Goal: Task Accomplishment & Management: Use online tool/utility

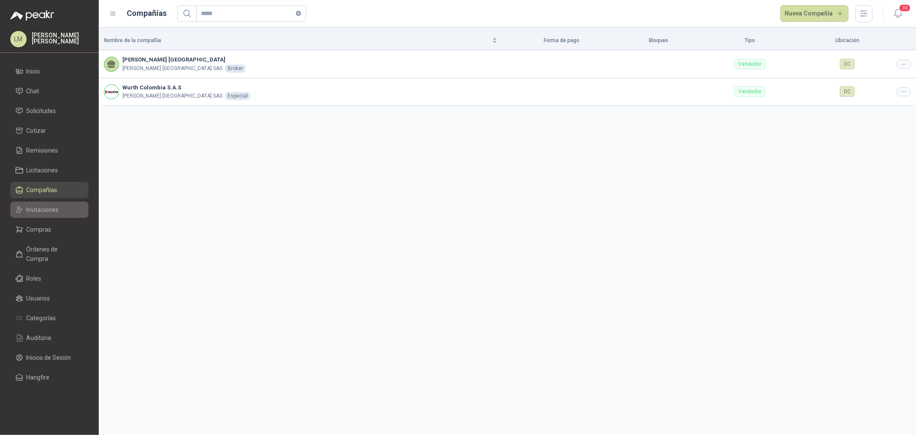
click at [50, 206] on span "Invitaciones" at bounding box center [43, 209] width 32 height 9
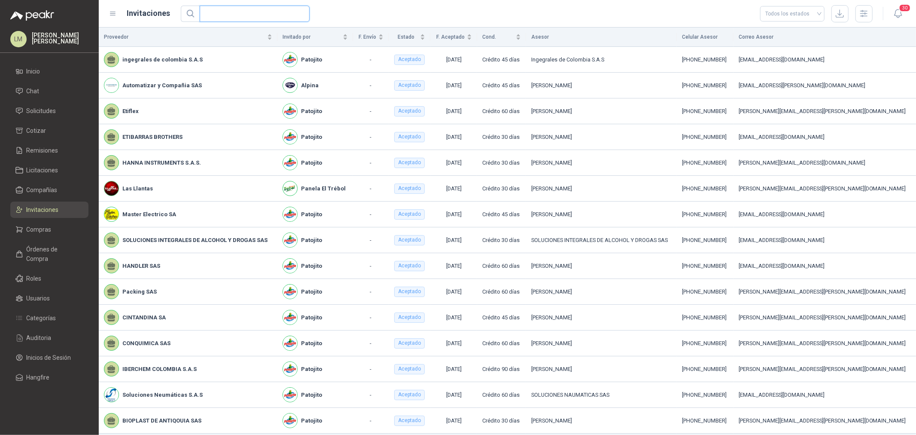
click at [235, 16] on input "text" at bounding box center [251, 13] width 93 height 15
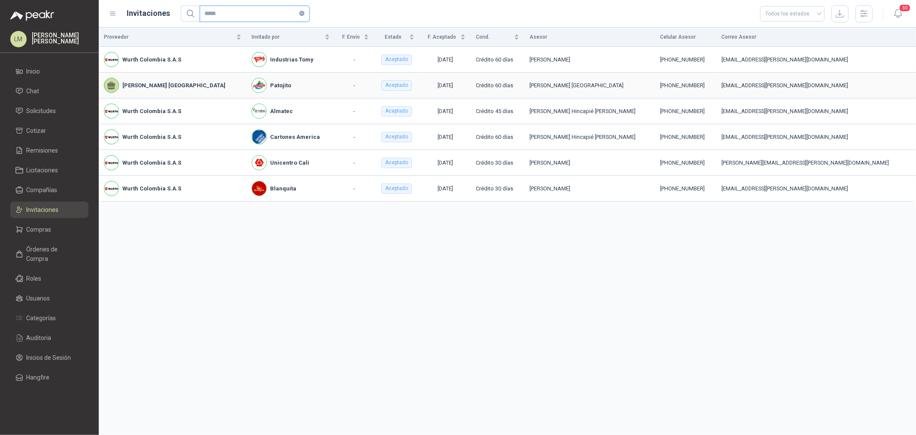
type input "*****"
drag, startPoint x: 730, startPoint y: 86, endPoint x: 763, endPoint y: 84, distance: 33.1
click at [711, 84] on div "[PHONE_NUMBER]" at bounding box center [686, 85] width 52 height 9
copy div "3175154893"
click at [57, 222] on link "Compras" at bounding box center [49, 229] width 78 height 16
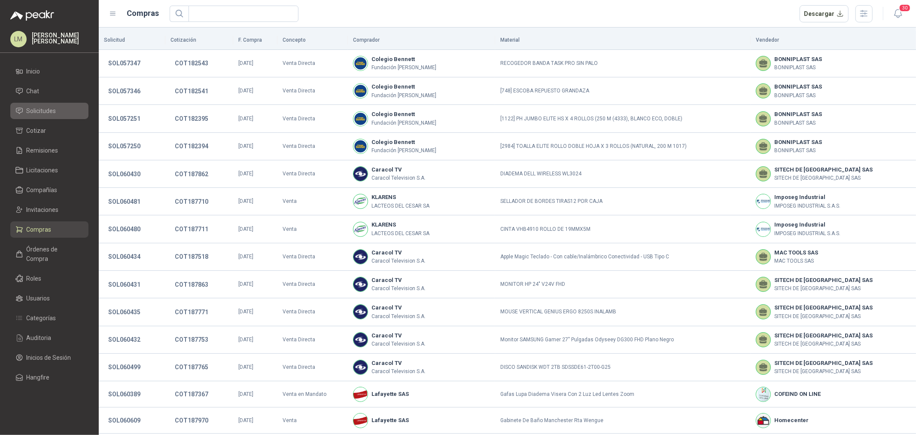
click at [52, 114] on span "Solicitudes" at bounding box center [42, 110] width 30 height 9
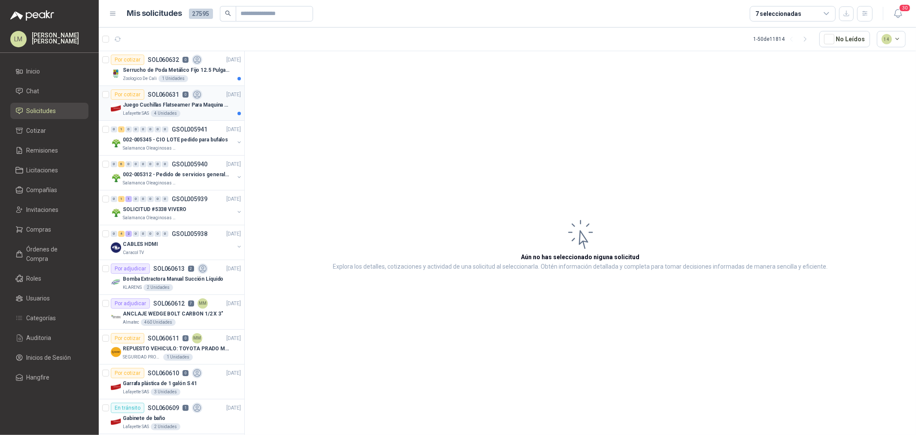
click at [173, 108] on p "Juego Cuchillas Flatseamer Para Maquina de Coser" at bounding box center [176, 105] width 107 height 8
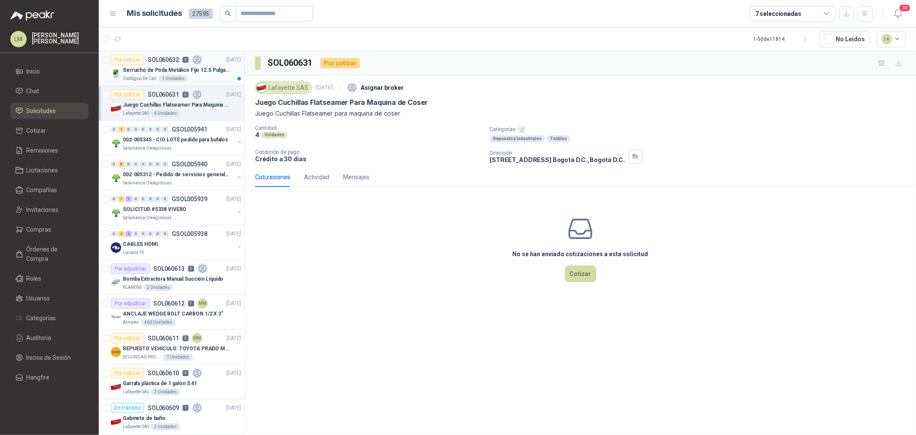
click at [154, 68] on p "Serrucho de Poda Metálico Fijo 12.5 Pulgadas Tramontina con Mango de Goma" at bounding box center [176, 70] width 107 height 8
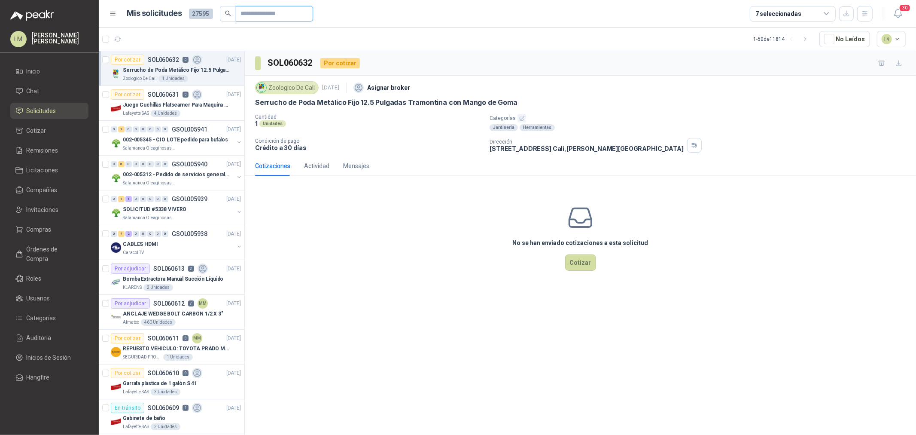
click at [256, 11] on input "text" at bounding box center [271, 13] width 60 height 15
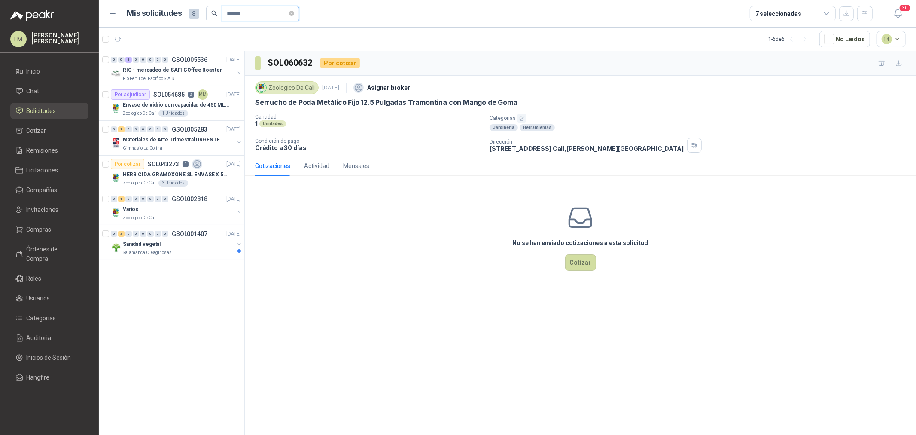
drag, startPoint x: 249, startPoint y: 14, endPoint x: 160, endPoint y: 18, distance: 89.4
click at [160, 16] on div "Mis solicitudes 8 ******" at bounding box center [213, 13] width 172 height 15
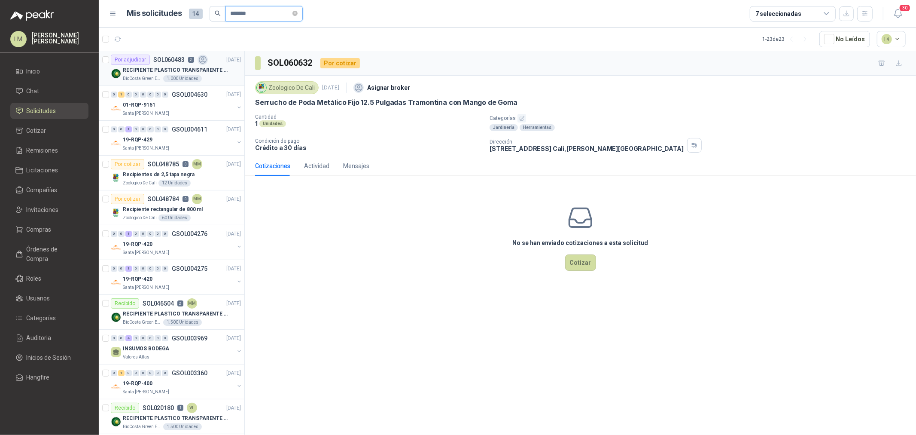
type input "*******"
click at [161, 69] on p "RECIPIENTE PLASTICO TRANSPARENTE 500 ML" at bounding box center [176, 70] width 107 height 8
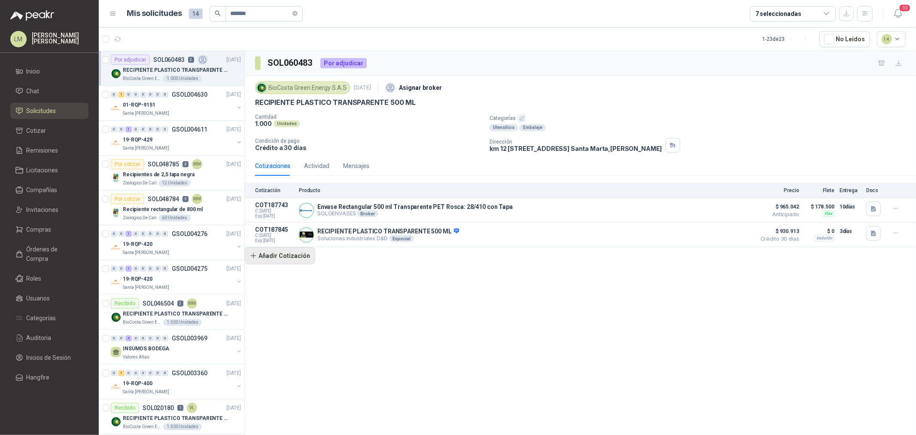
click at [299, 259] on button "Añadir Cotización" at bounding box center [280, 255] width 70 height 17
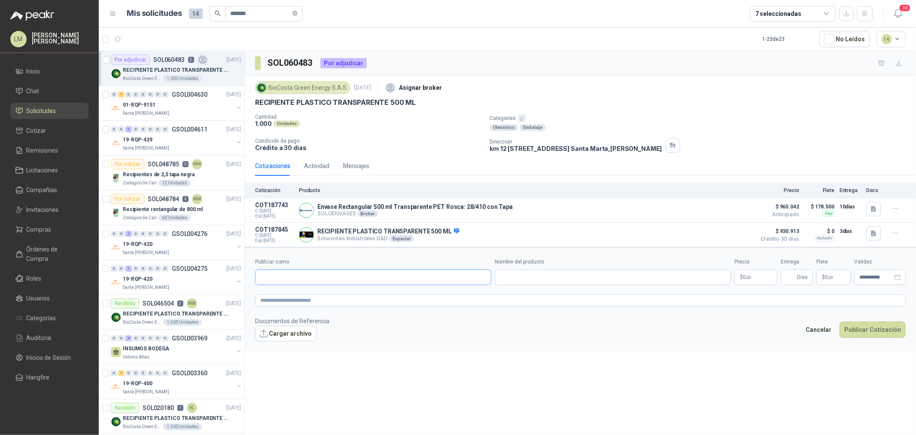
click at [304, 276] on input "Publicar como" at bounding box center [372, 277] width 235 height 15
type input "*****"
click at [319, 296] on p "ENVASES [PERSON_NAME]" at bounding box center [307, 296] width 64 height 5
type input "**********"
click at [526, 280] on input "Nombre del producto" at bounding box center [613, 276] width 236 height 15
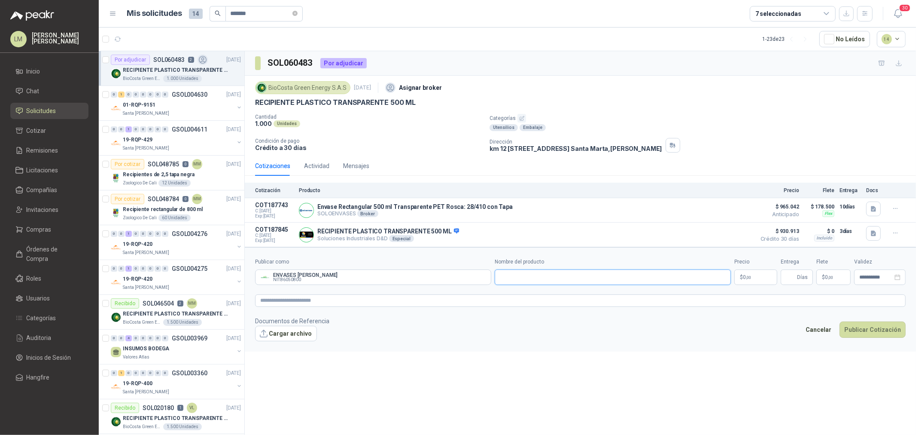
paste input "**********"
type input "**********"
click at [471, 299] on textarea at bounding box center [580, 300] width 651 height 12
click at [744, 280] on span "0 ,00" at bounding box center [747, 276] width 8 height 5
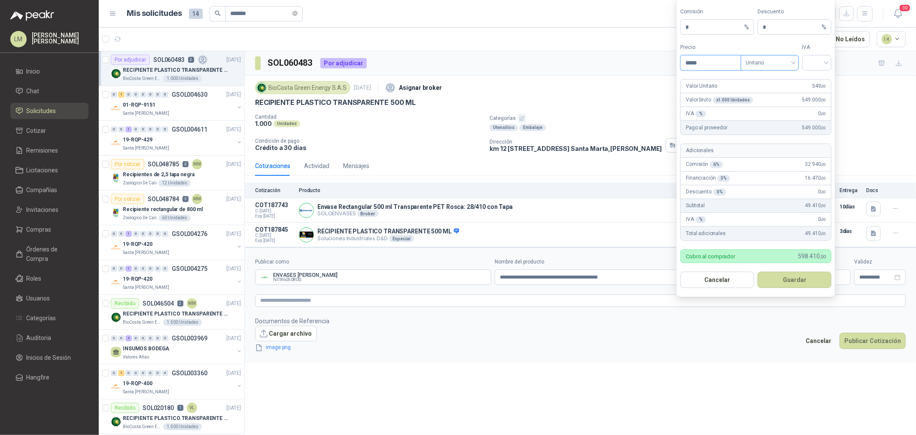
click at [774, 64] on span "Unitario" at bounding box center [770, 62] width 48 height 13
type input "*****"
click at [781, 90] on div "Unitario con IVA" at bounding box center [770, 93] width 44 height 9
click at [802, 62] on div at bounding box center [817, 62] width 30 height 15
click at [816, 76] on div "19%" at bounding box center [817, 80] width 16 height 9
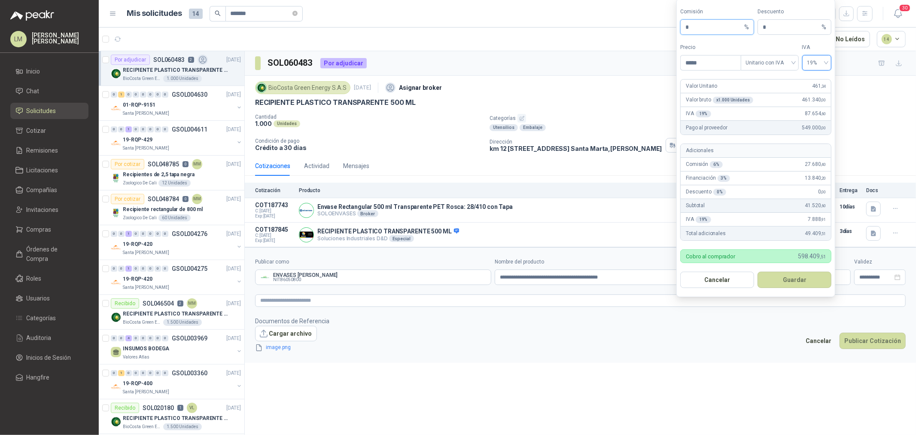
drag, startPoint x: 701, startPoint y: 24, endPoint x: 672, endPoint y: 24, distance: 29.2
click at [672, 24] on body "LM [PERSON_NAME] Inicio Chat Solicitudes Cotizar Remisiones Licitaciones Compañ…" at bounding box center [458, 217] width 916 height 435
type input "**"
click at [792, 276] on button "Guardar" at bounding box center [794, 279] width 74 height 16
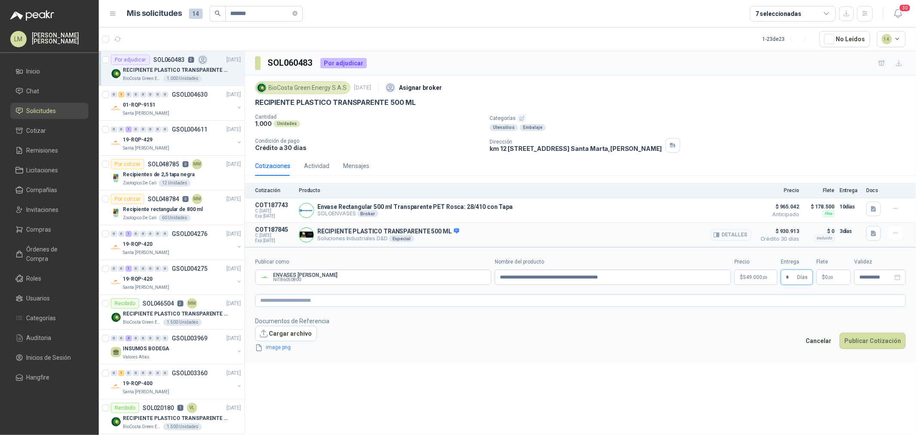
type input "*"
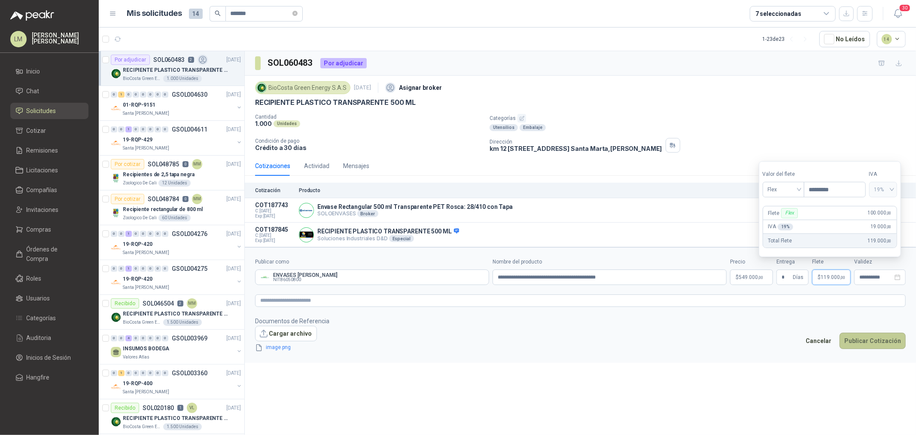
type input "*********"
click at [886, 345] on button "Publicar Cotización" at bounding box center [872, 340] width 66 height 16
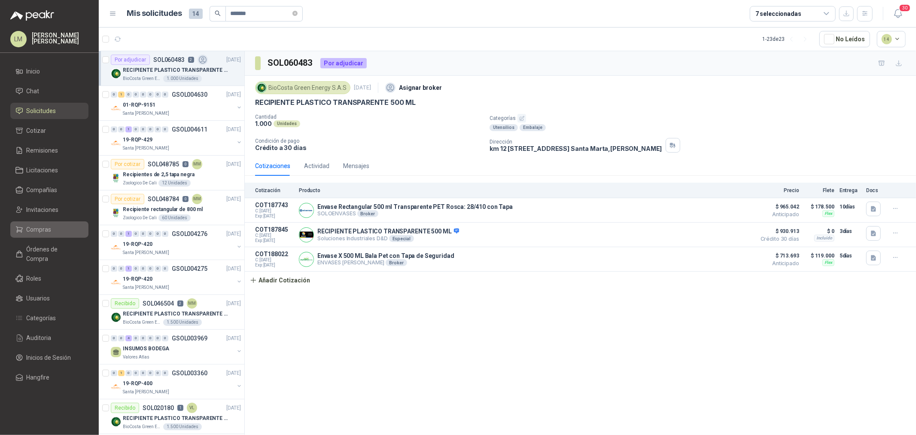
click at [41, 227] on span "Compras" at bounding box center [39, 229] width 25 height 9
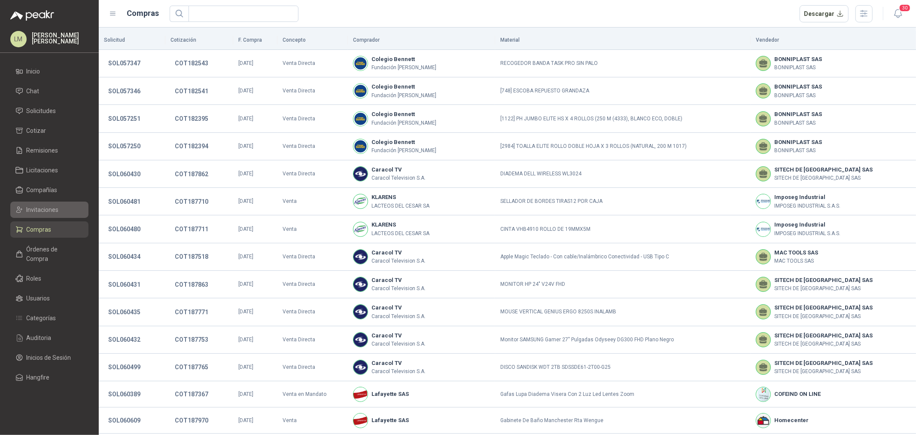
click at [41, 212] on span "Invitaciones" at bounding box center [43, 209] width 32 height 9
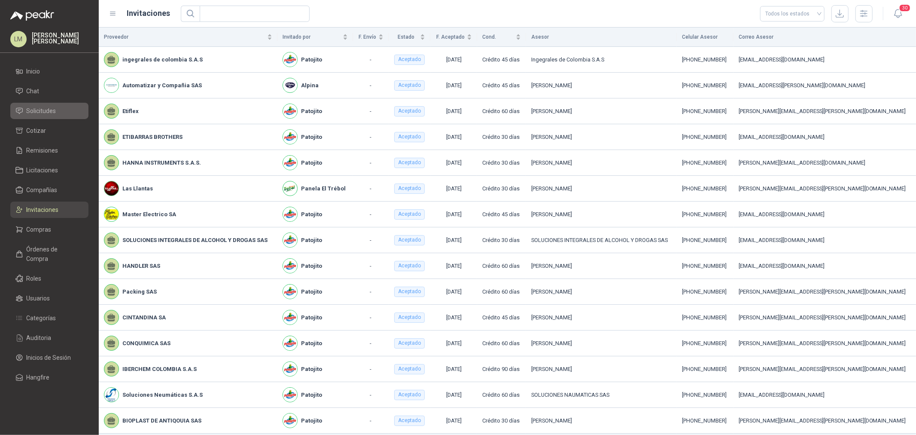
click at [40, 112] on span "Solicitudes" at bounding box center [42, 110] width 30 height 9
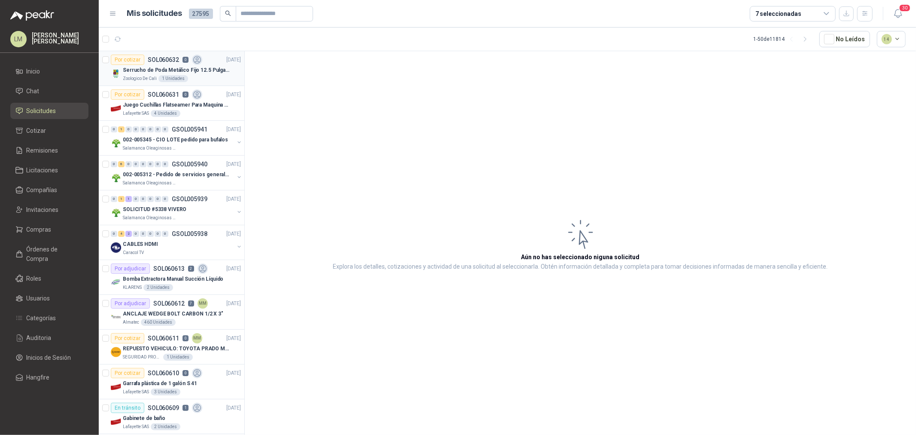
click at [139, 79] on p "Zoologico De Cali" at bounding box center [140, 78] width 34 height 7
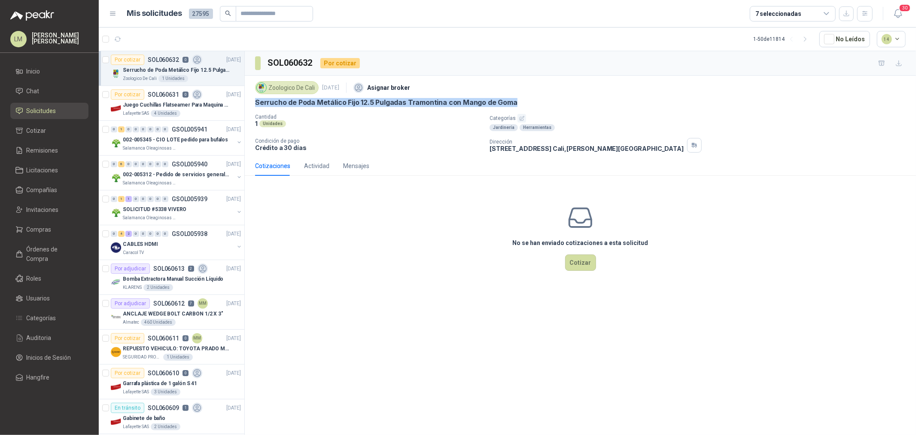
drag, startPoint x: 254, startPoint y: 101, endPoint x: 530, endPoint y: 104, distance: 275.7
click at [530, 104] on div "Zoologico De Cali [DATE] Asignar broker Serrucho de Poda Metálico Fijo 12.5 Pul…" at bounding box center [580, 116] width 671 height 80
copy p "Serrucho de Poda Metálico Fijo 12.5 Pulgadas Tramontina con Mango de Goma"
click at [153, 127] on div "0" at bounding box center [150, 129] width 6 height 6
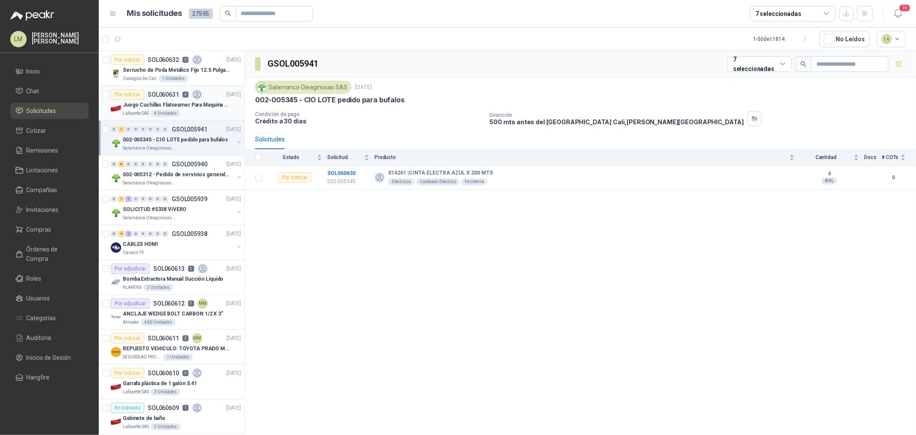
click at [160, 90] on div "Por cotizar SOL060631 0" at bounding box center [156, 94] width 91 height 10
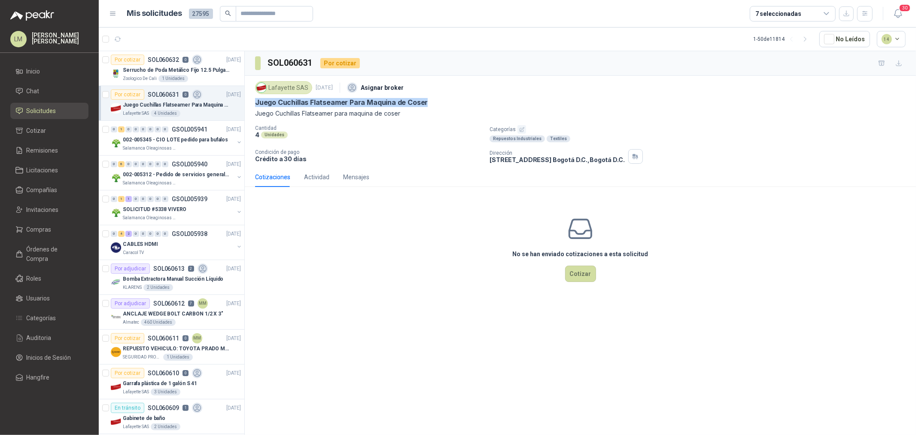
drag, startPoint x: 252, startPoint y: 99, endPoint x: 437, endPoint y: 102, distance: 185.1
click at [437, 102] on div "Lafayette SAS [DATE] Asignar broker Juego Cuchillas Flatseamer Para Maquina [PE…" at bounding box center [580, 121] width 671 height 91
copy p "Juego Cuchillas Flatseamer Para Maquina de Coser"
click at [257, 10] on input "text" at bounding box center [271, 13] width 60 height 15
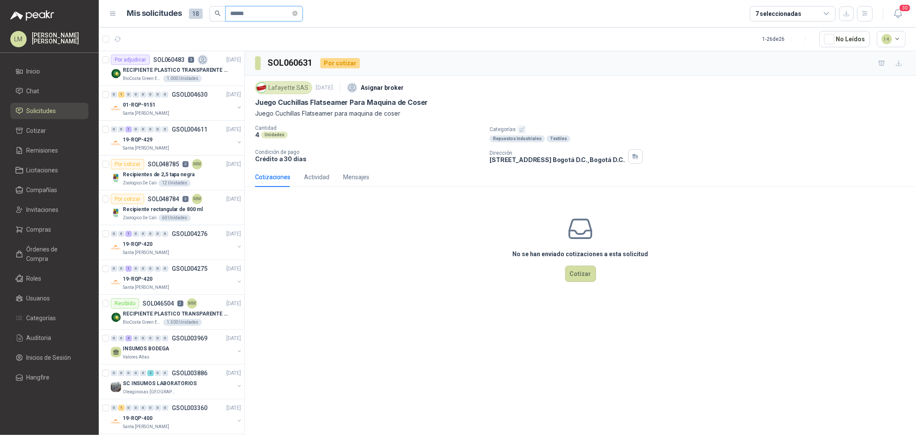
type input "******"
click at [174, 67] on p "RECIPIENTE PLASTICO TRANSPARENTE 500 ML" at bounding box center [176, 70] width 107 height 8
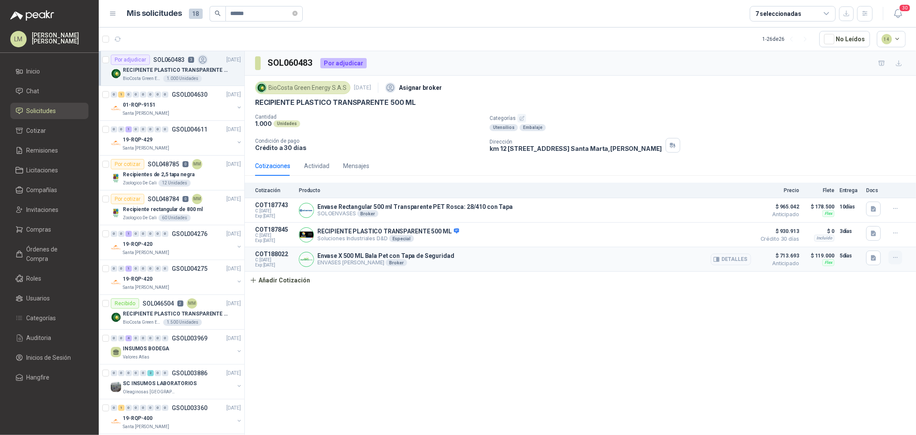
click at [889, 258] on button "button" at bounding box center [895, 257] width 14 height 14
click at [857, 241] on button "Eliminar" at bounding box center [878, 239] width 69 height 14
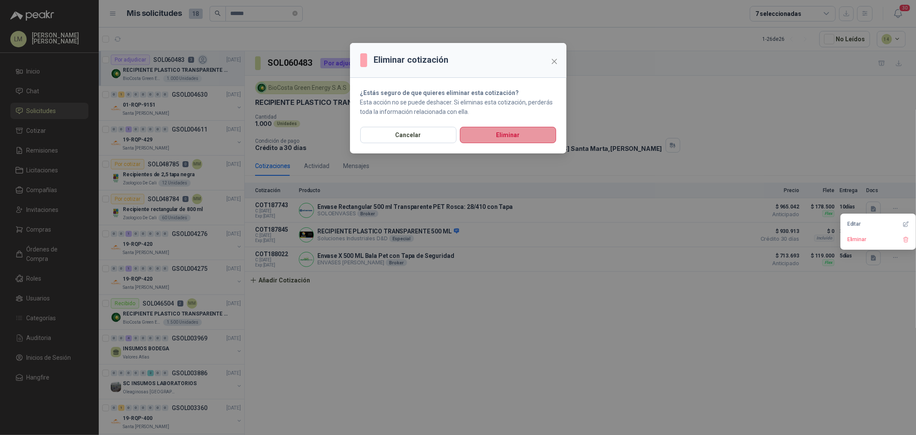
click at [494, 137] on button "Eliminar" at bounding box center [508, 135] width 96 height 16
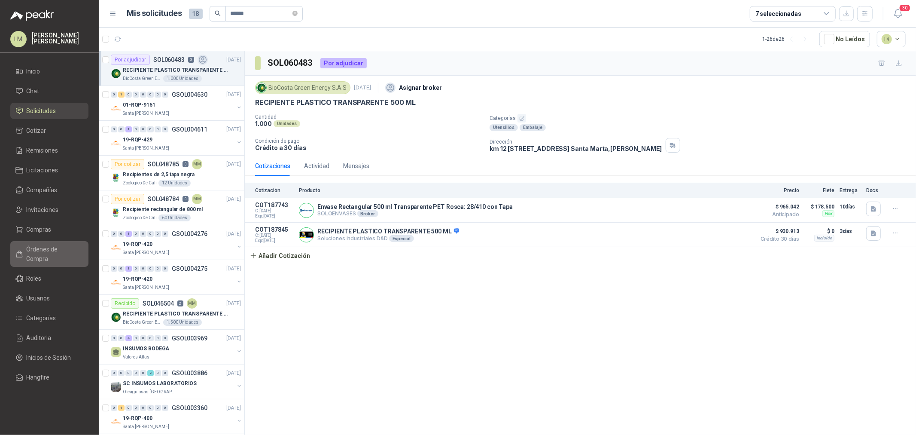
click at [42, 245] on span "Órdenes de Compra" at bounding box center [54, 253] width 54 height 19
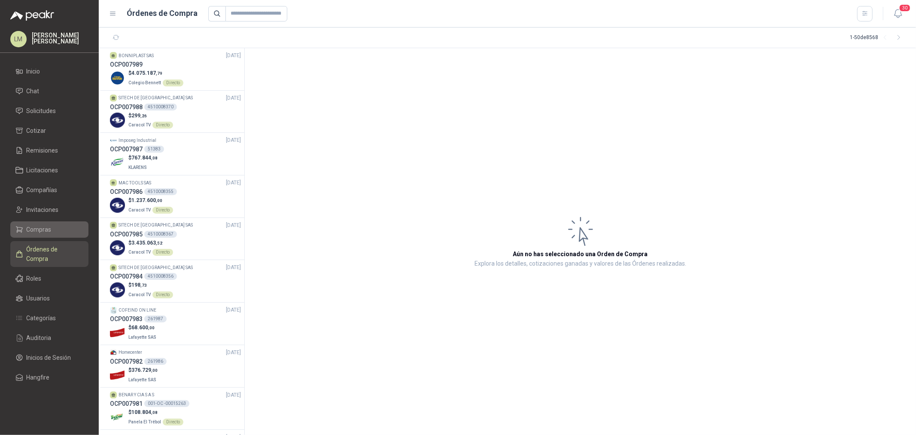
click at [41, 227] on span "Compras" at bounding box center [39, 229] width 25 height 9
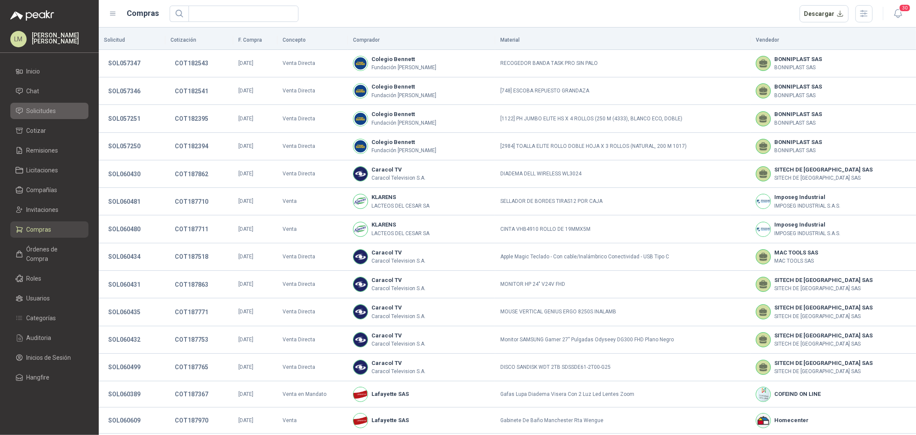
click at [46, 105] on link "Solicitudes" at bounding box center [49, 111] width 78 height 16
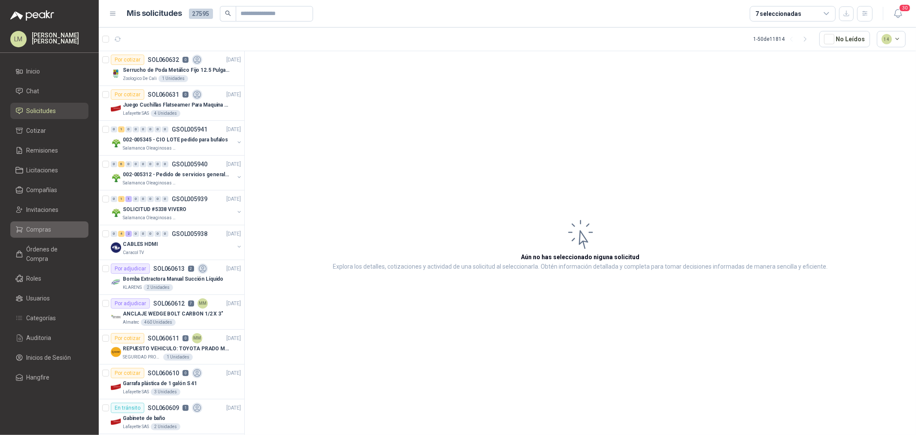
click at [44, 224] on link "Compras" at bounding box center [49, 229] width 78 height 16
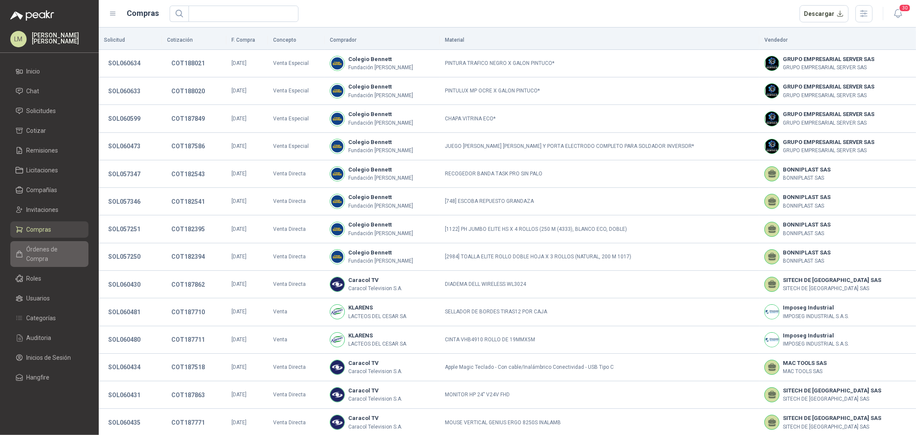
click at [30, 253] on span "Órdenes de Compra" at bounding box center [54, 253] width 54 height 19
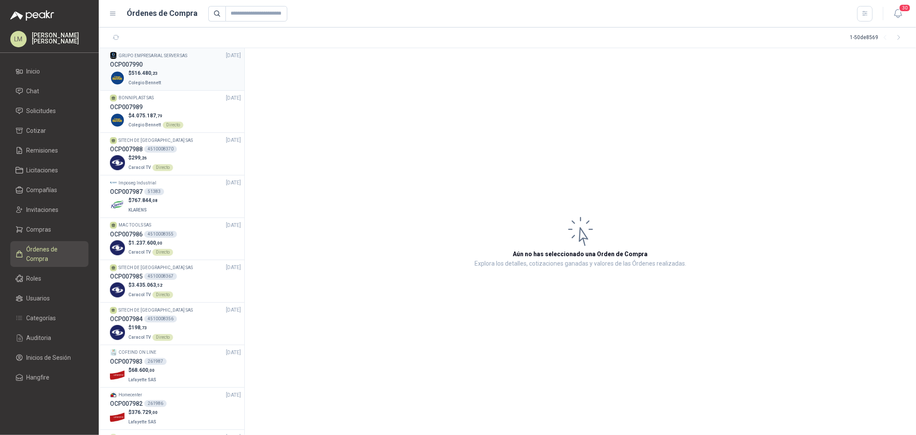
click at [178, 64] on div "OCP007990" at bounding box center [175, 64] width 131 height 9
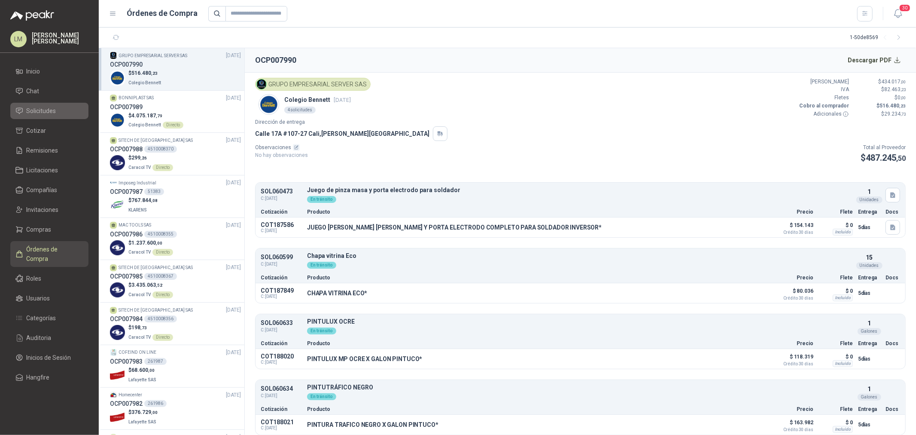
click at [49, 106] on span "Solicitudes" at bounding box center [42, 110] width 30 height 9
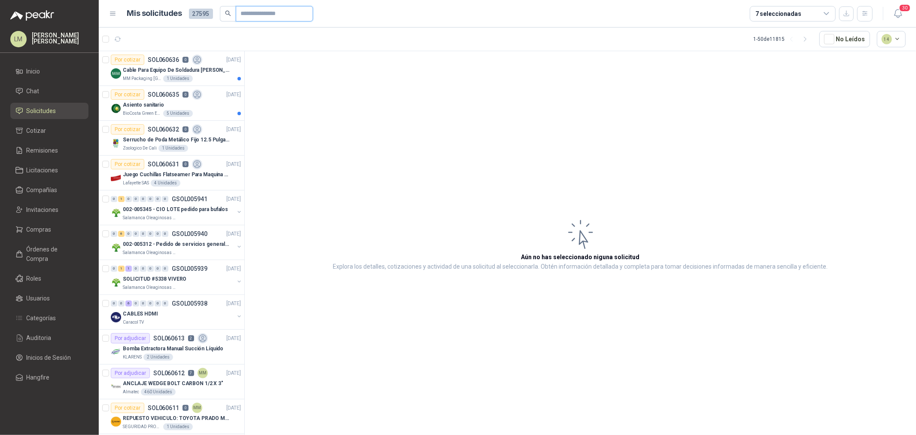
click at [257, 16] on input "text" at bounding box center [271, 13] width 60 height 15
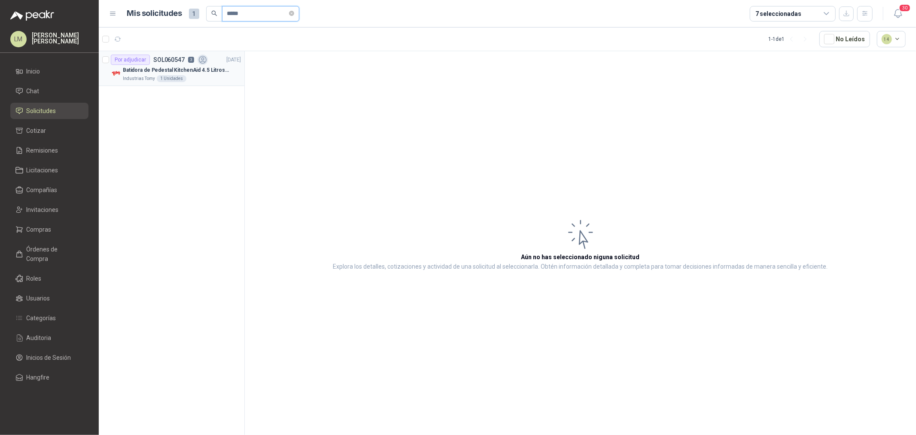
type input "*****"
click at [194, 73] on p "Batidora de Pedestal KitchenAid 4.5 Litros Delux Plateado" at bounding box center [176, 70] width 107 height 8
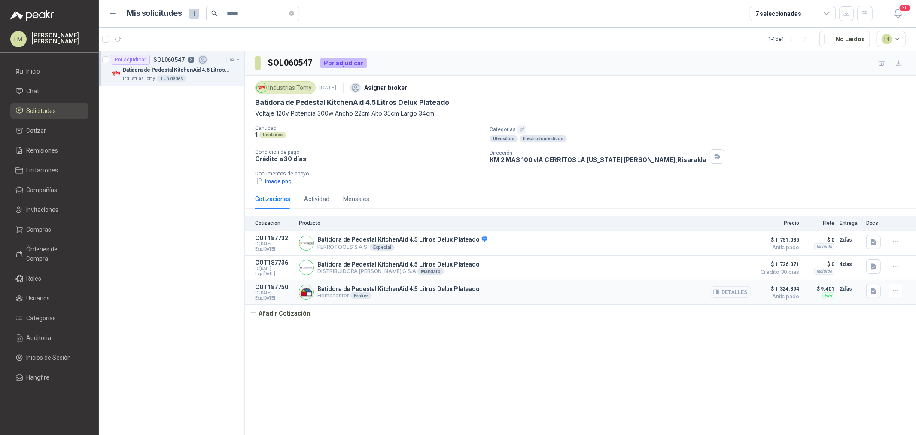
click at [727, 293] on button "Detalles" at bounding box center [731, 292] width 40 height 12
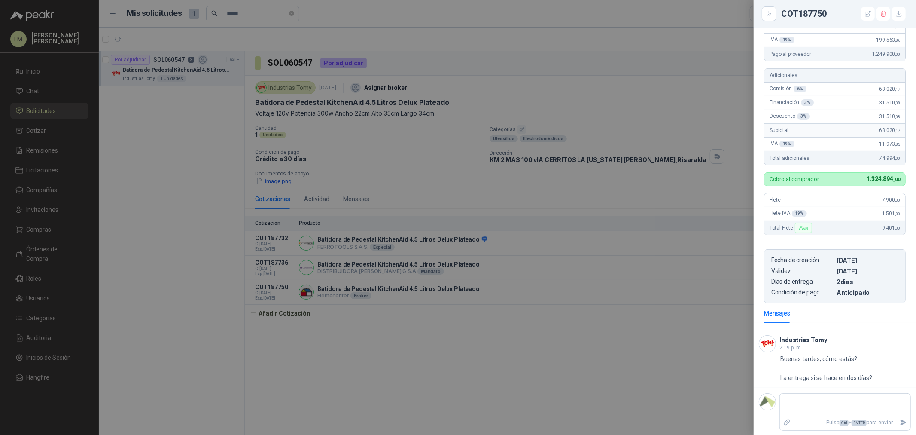
scroll to position [118, 0]
click at [316, 289] on div at bounding box center [458, 217] width 916 height 435
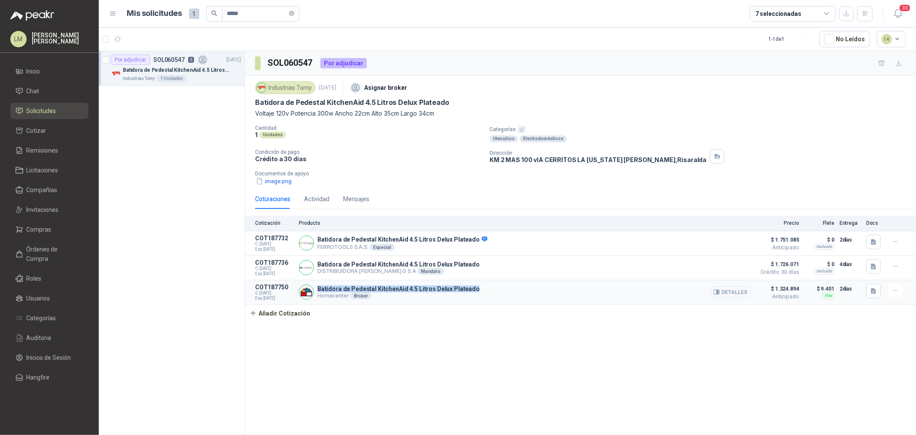
drag, startPoint x: 316, startPoint y: 289, endPoint x: 473, endPoint y: 288, distance: 156.7
click at [473, 288] on div "Batidora de Pedestal KitchenAid 4.5 Litros Delux Plateado Homecenter Broker Det…" at bounding box center [525, 291] width 452 height 17
copy p "Batidora de Pedestal KitchenAid 4.5 Litros Delux Plateado"
click at [719, 292] on icon "button" at bounding box center [718, 291] width 2 height 3
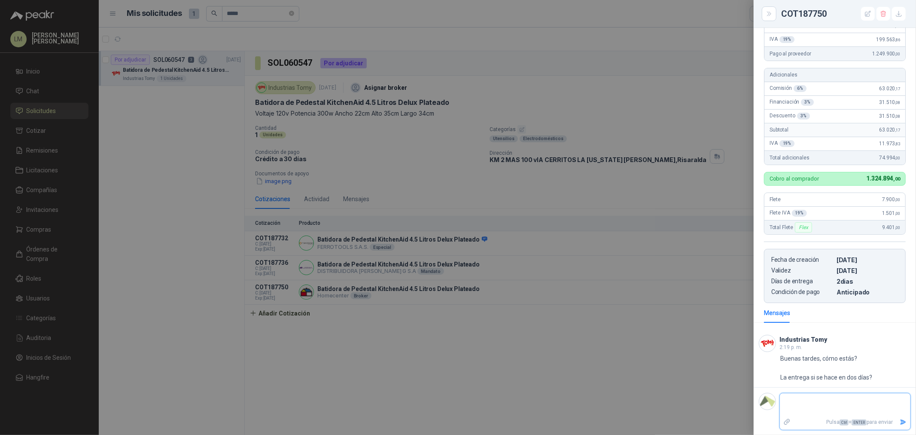
click at [824, 400] on textarea at bounding box center [845, 405] width 131 height 20
type textarea "*"
type textarea "**"
type textarea "***"
type textarea "****"
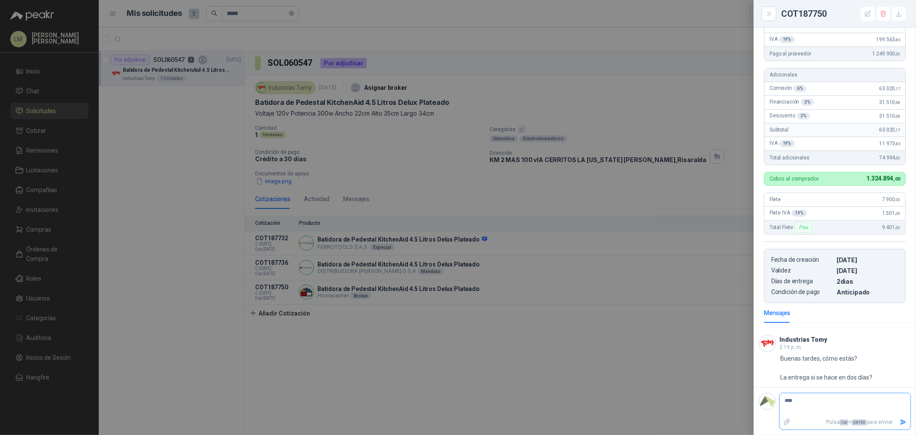
type textarea "*****"
type textarea "******"
type textarea "********"
type textarea "*********"
type textarea "**********"
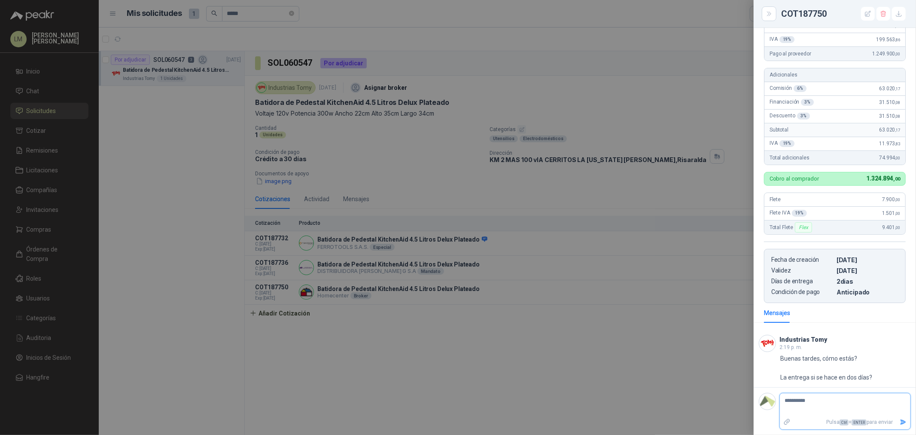
type textarea "**********"
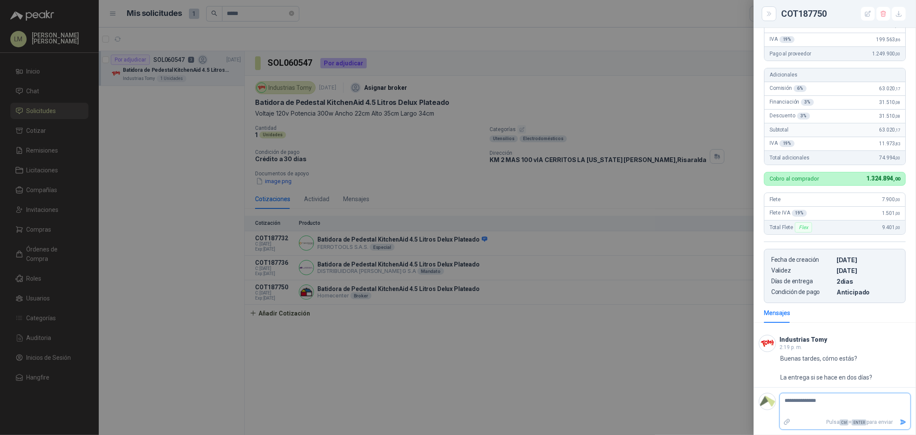
type textarea "**********"
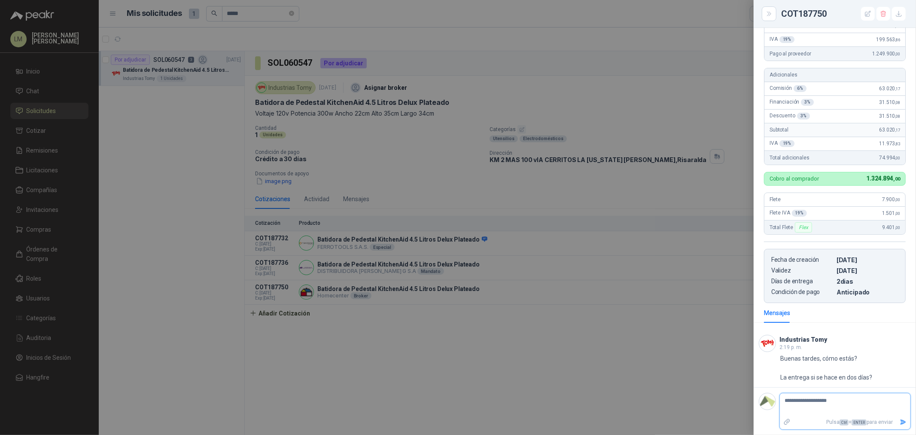
type textarea "**********"
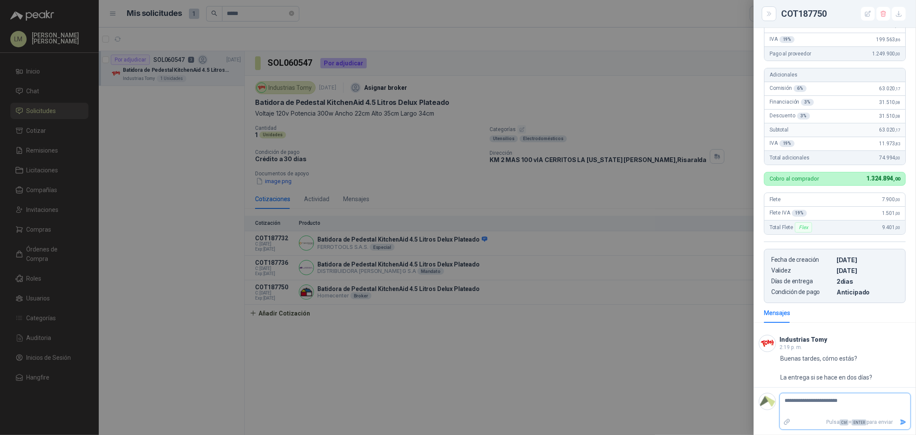
type textarea "**********"
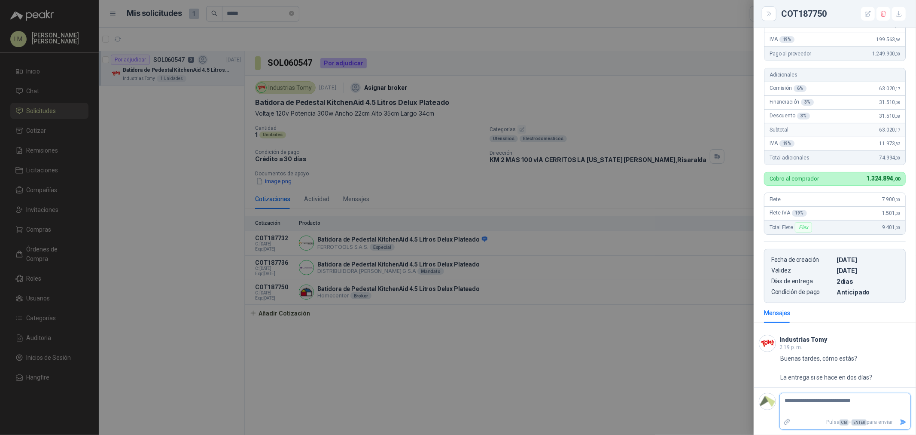
type textarea "**********"
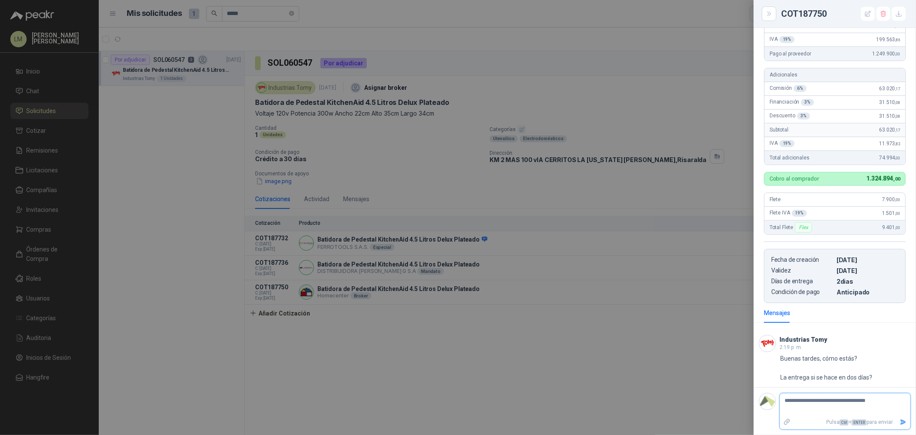
type textarea "**********"
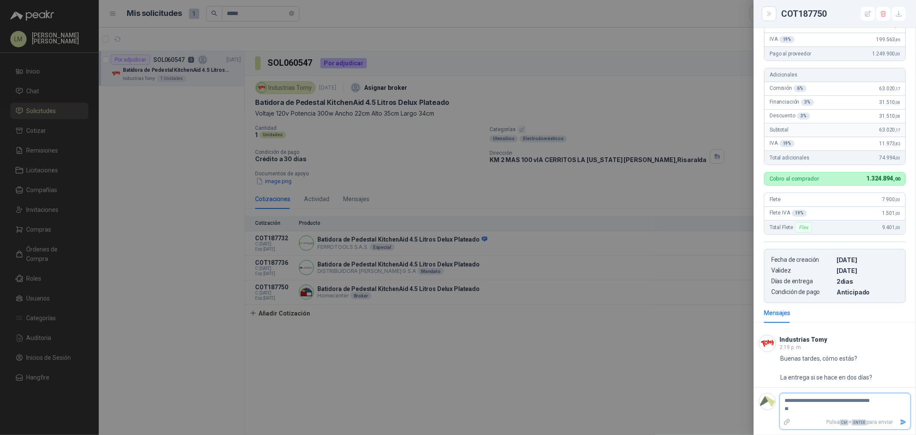
type textarea "**********"
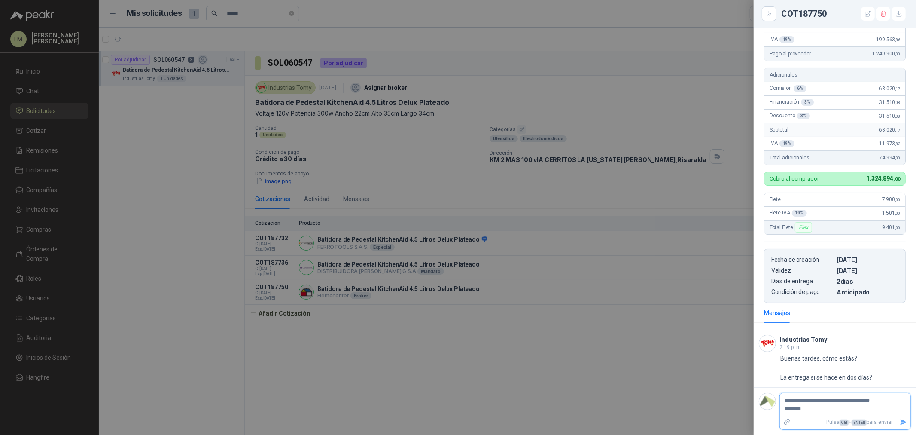
type textarea "**********"
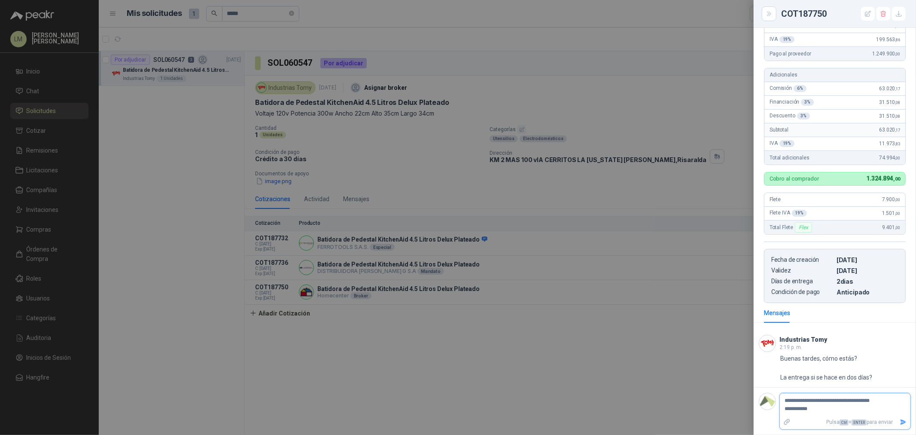
type textarea "**********"
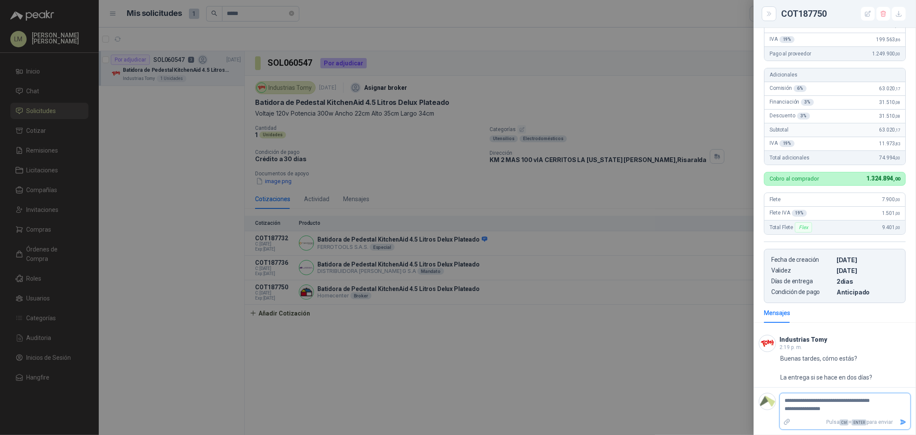
type textarea "**********"
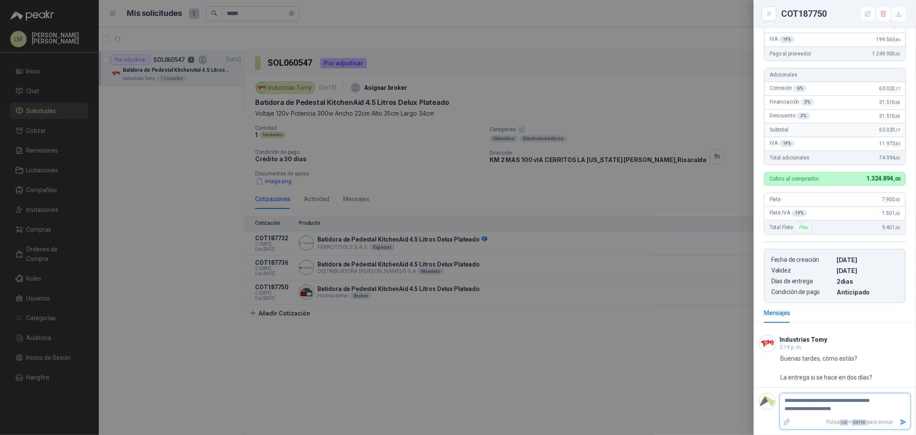
type textarea "**********"
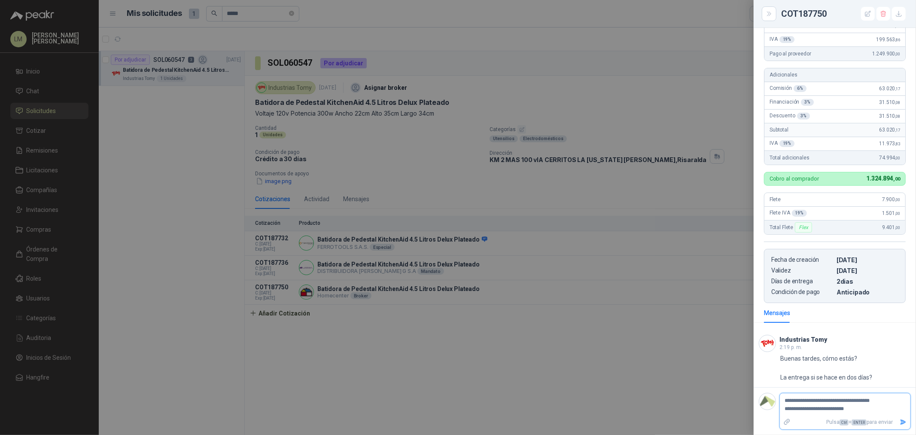
type textarea "**********"
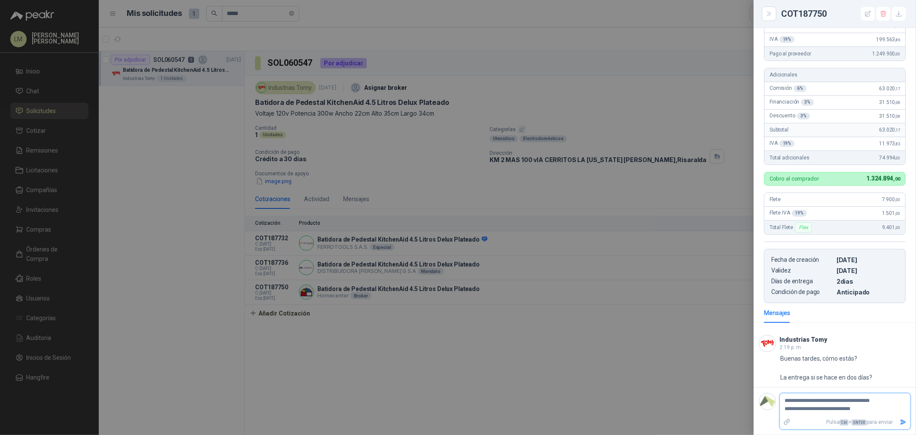
type textarea "**********"
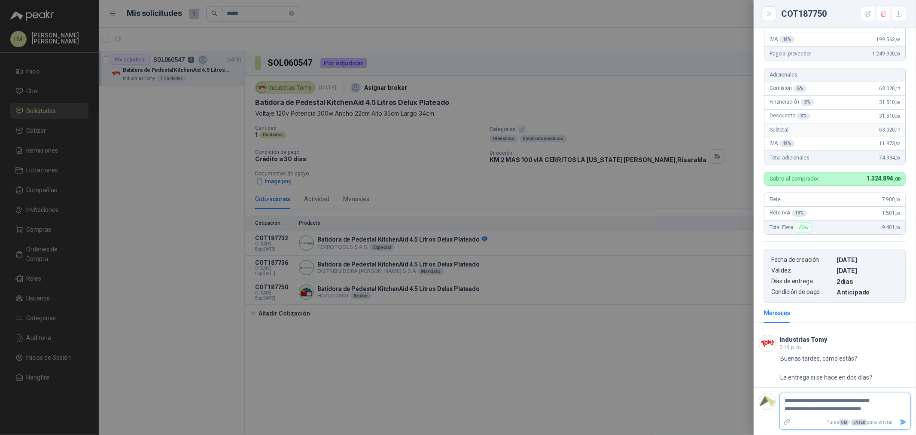
type textarea "**********"
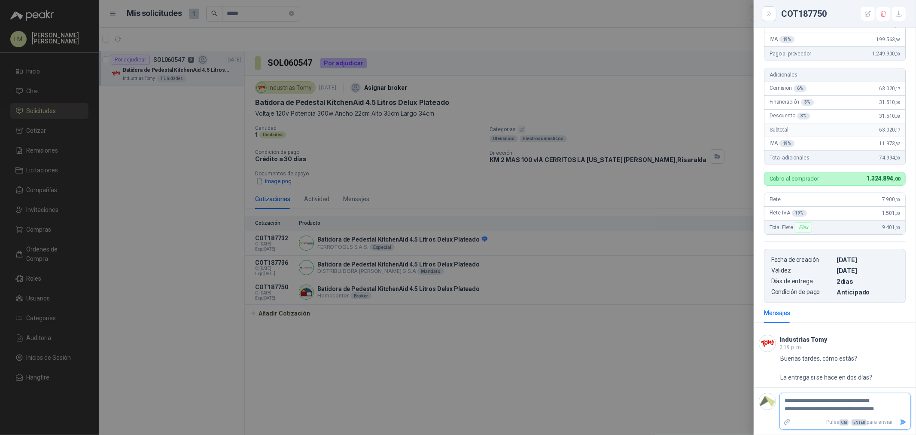
type textarea "**********"
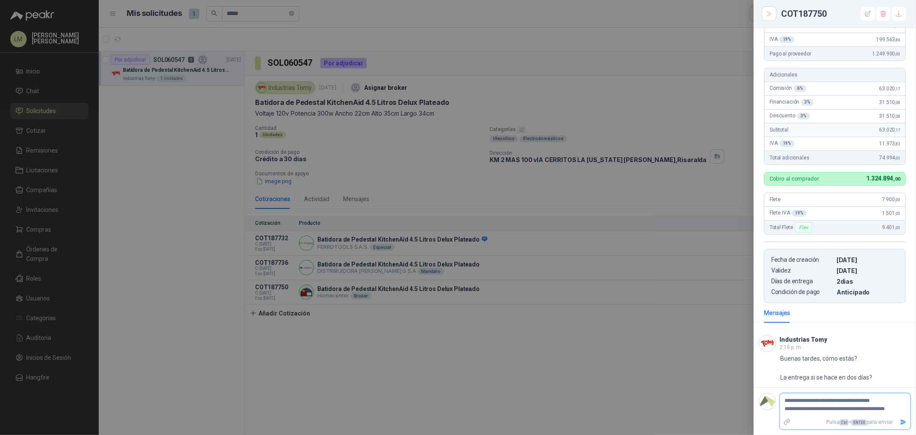
type textarea "**********"
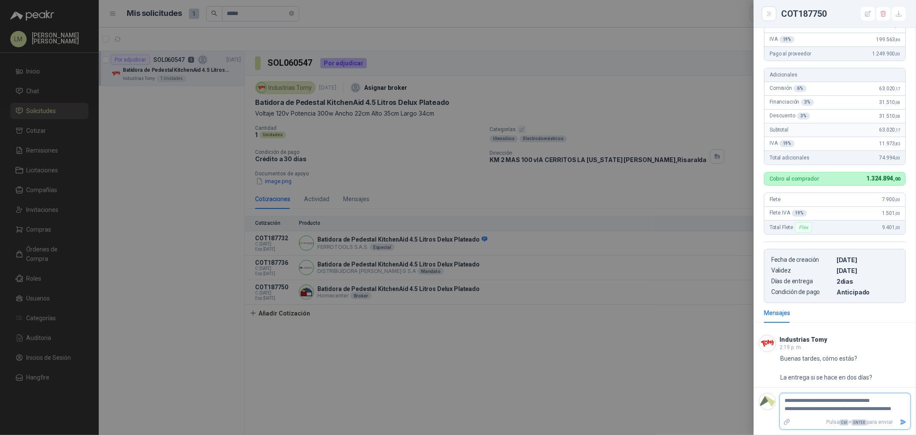
type textarea "**********"
click at [896, 429] on button "Enviar" at bounding box center [903, 430] width 14 height 15
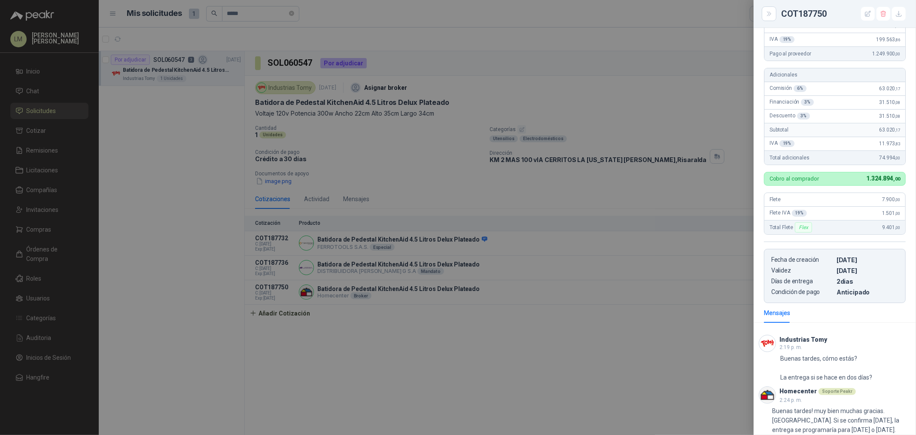
click at [599, 257] on div at bounding box center [458, 217] width 916 height 435
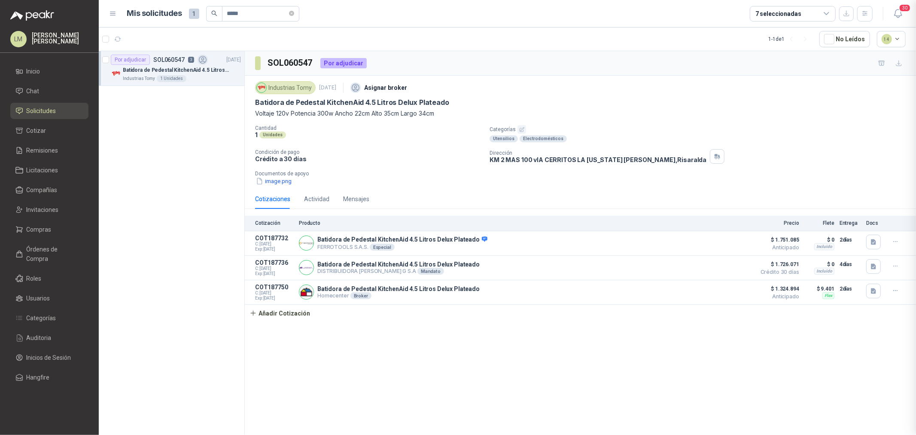
scroll to position [170, 0]
click at [40, 236] on link "Compras" at bounding box center [49, 229] width 78 height 16
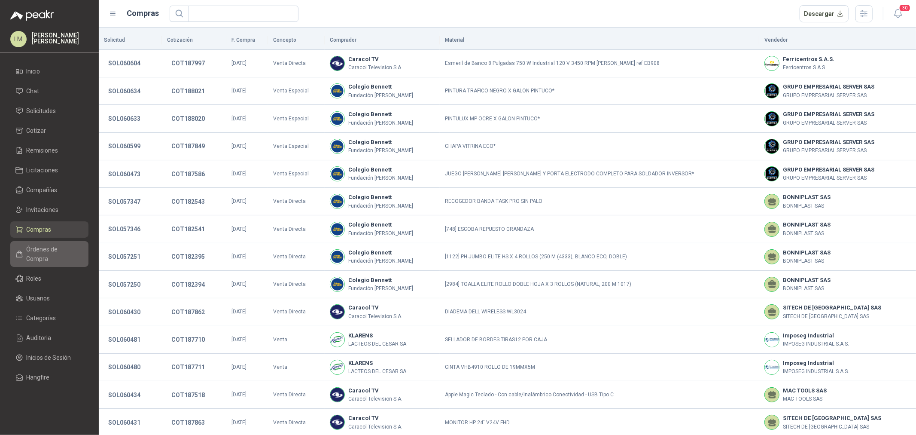
click at [49, 252] on span "Órdenes de Compra" at bounding box center [54, 253] width 54 height 19
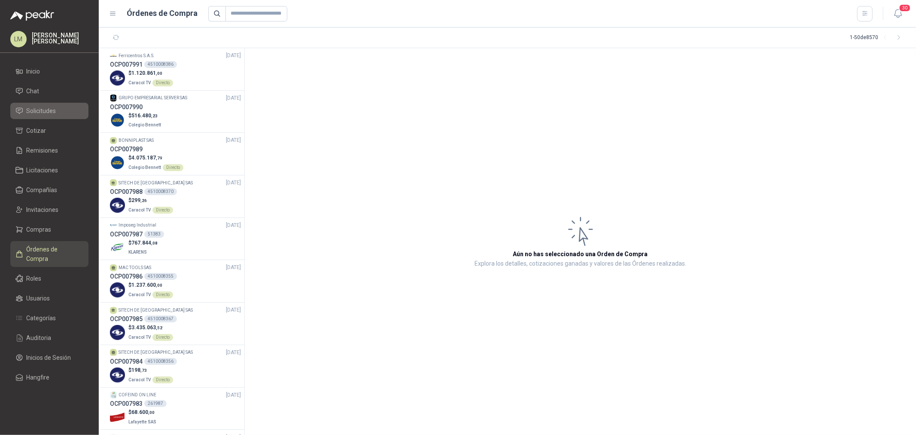
click at [47, 110] on span "Solicitudes" at bounding box center [42, 110] width 30 height 9
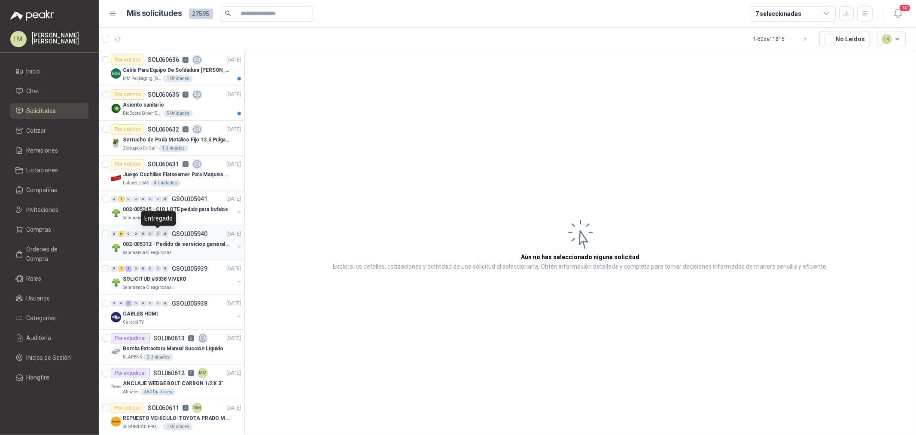
click at [157, 235] on div "0" at bounding box center [158, 234] width 6 height 6
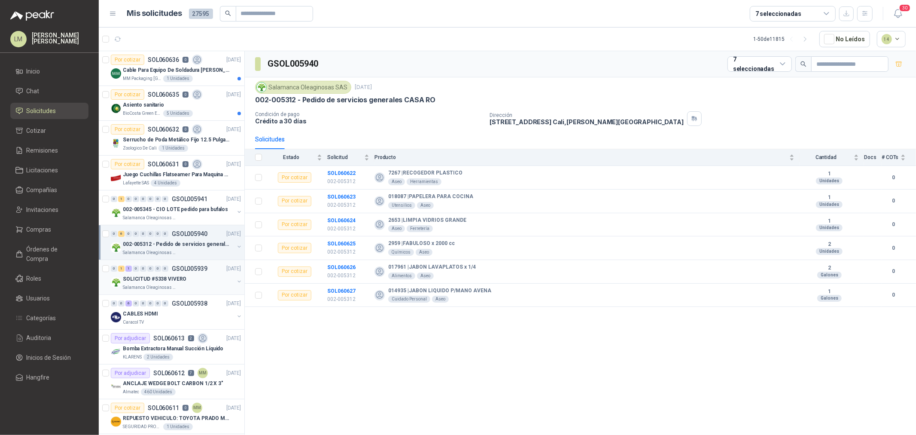
click at [197, 275] on div "SOLICITUD #5338 VIVERO" at bounding box center [178, 279] width 111 height 10
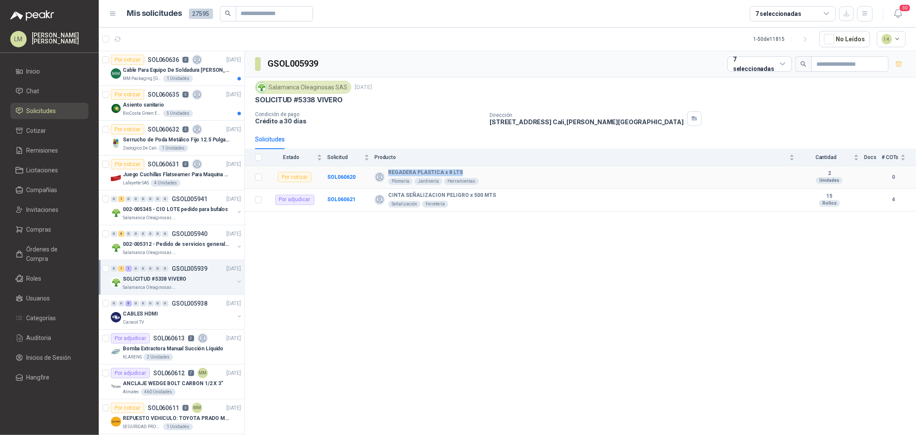
drag, startPoint x: 386, startPoint y: 170, endPoint x: 473, endPoint y: 170, distance: 86.7
click at [473, 170] on div "REGADERA PLASTICA x 8 LTS Plomería Jardinería Herramientas" at bounding box center [584, 176] width 420 height 15
copy b "REGADERA PLASTICA x 8 LTS"
click at [346, 175] on b "SOL060620" at bounding box center [341, 177] width 28 height 6
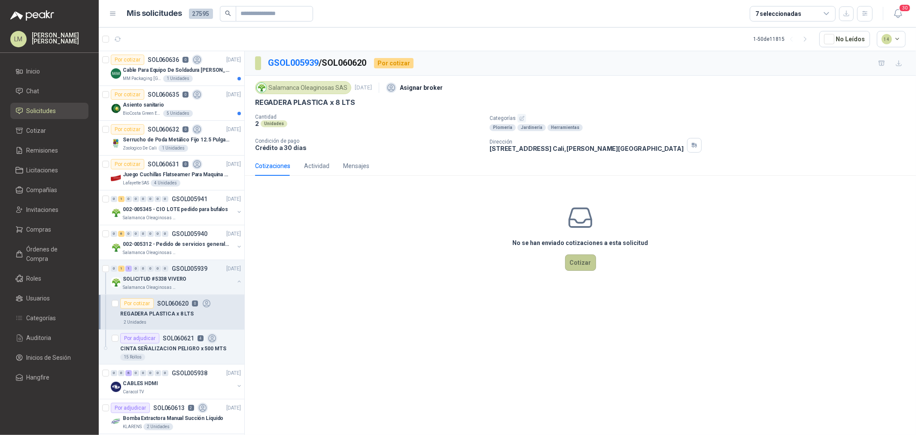
click at [579, 262] on button "Cotizar" at bounding box center [580, 262] width 31 height 16
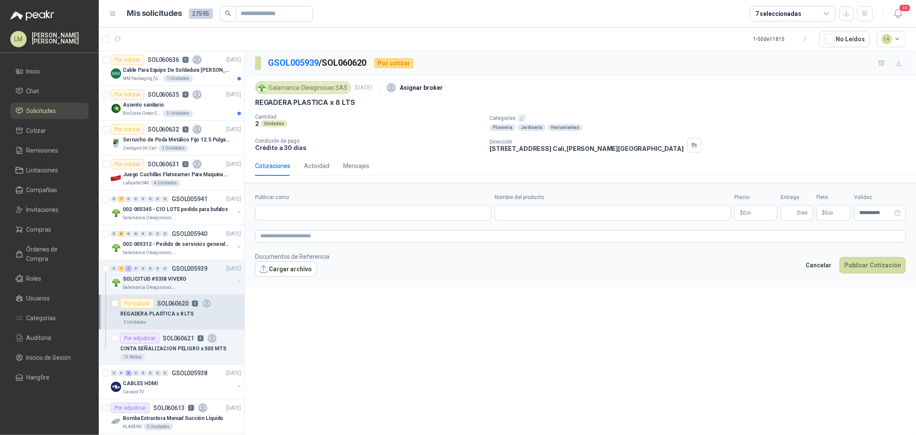
click at [345, 227] on form "**********" at bounding box center [580, 234] width 671 height 104
click at [342, 213] on input "Publicar como" at bounding box center [372, 212] width 235 height 15
click at [304, 230] on p "Homecenter" at bounding box center [290, 231] width 30 height 5
click at [522, 214] on input "Nombre del producto" at bounding box center [613, 212] width 236 height 15
paste input "**********"
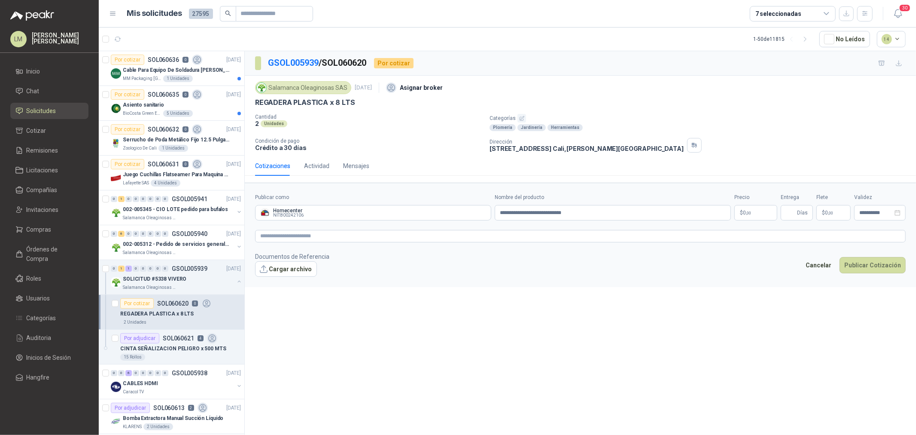
click at [751, 215] on p "$ 0 ,00" at bounding box center [755, 212] width 43 height 15
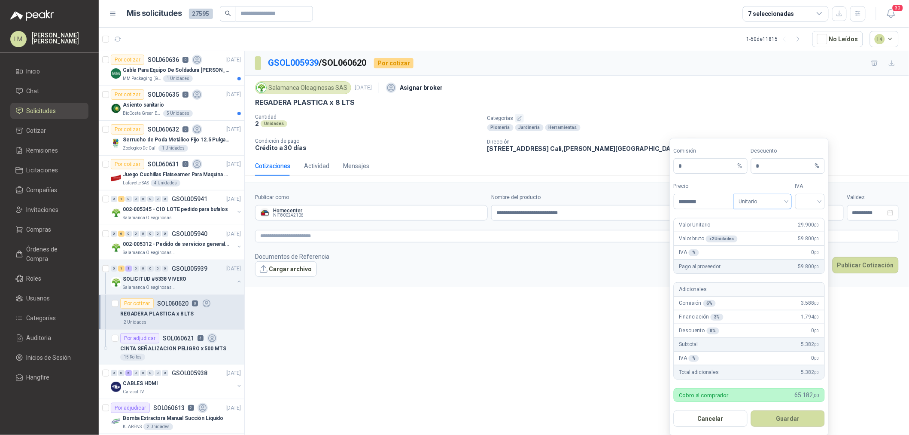
click at [782, 206] on span "Unitario" at bounding box center [763, 201] width 48 height 13
click at [782, 231] on div "Unitario con IVA" at bounding box center [763, 233] width 44 height 9
click at [798, 203] on div at bounding box center [810, 201] width 30 height 15
click at [806, 219] on div "19%" at bounding box center [810, 219] width 16 height 9
click at [790, 421] on button "Guardar" at bounding box center [788, 418] width 74 height 16
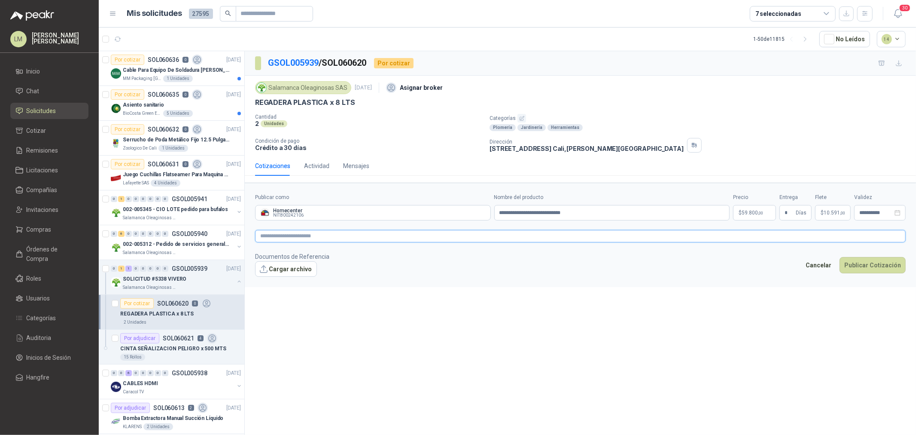
click at [345, 237] on textarea at bounding box center [580, 236] width 651 height 12
click at [872, 272] on button "Publicar Cotización" at bounding box center [872, 276] width 66 height 16
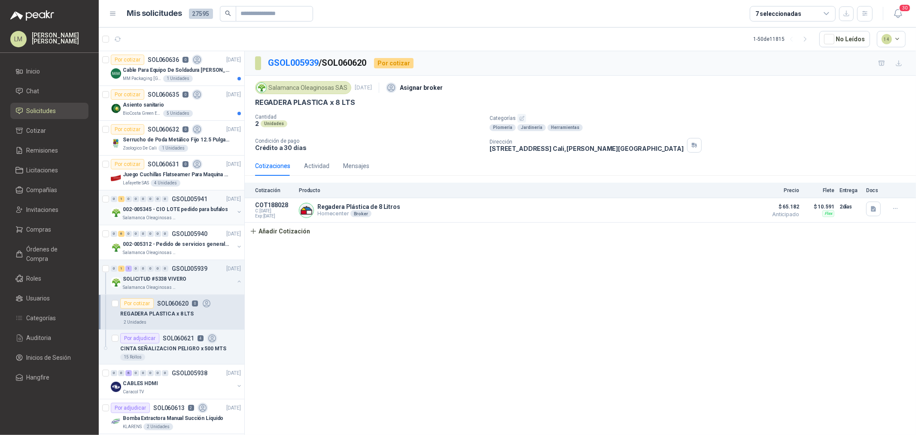
click at [236, 211] on button "button" at bounding box center [239, 211] width 7 height 7
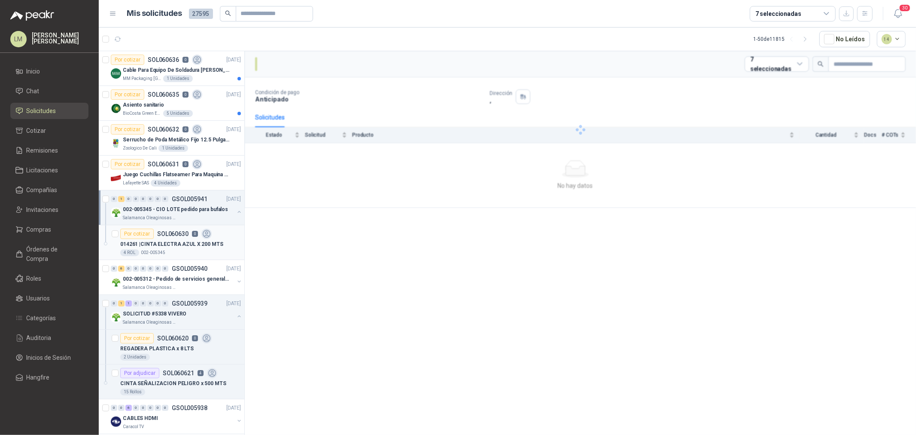
click at [176, 237] on div "Por cotizar SOL060630 0" at bounding box center [165, 233] width 91 height 10
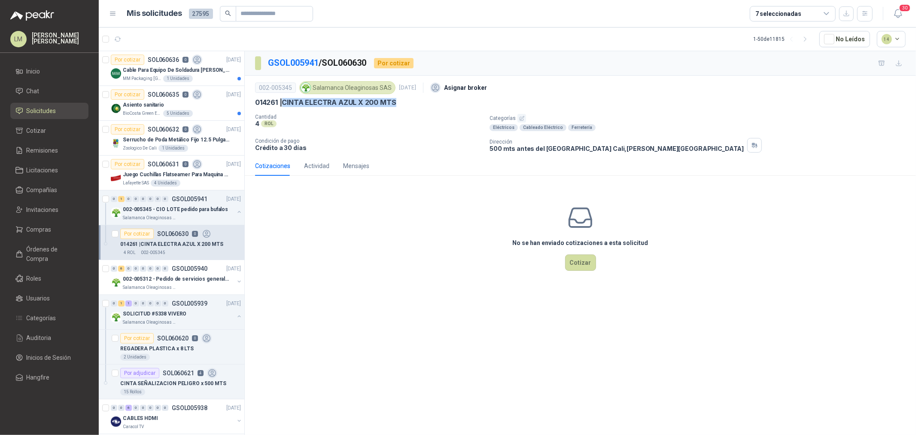
drag, startPoint x: 283, startPoint y: 100, endPoint x: 406, endPoint y: 105, distance: 122.5
click at [404, 106] on div "014261 | CINTA ELECTRA AZUL X 200 MTS" at bounding box center [580, 102] width 651 height 9
copy p "CINTA ELECTRA AZUL X 200 MTS"
click at [121, 233] on div "Por cotizar" at bounding box center [136, 233] width 33 height 10
click at [137, 41] on icon "button" at bounding box center [139, 39] width 9 height 9
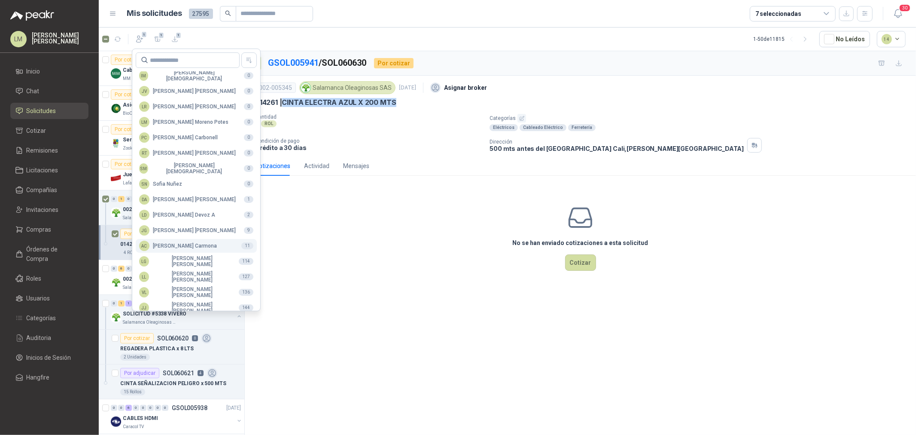
scroll to position [152, 0]
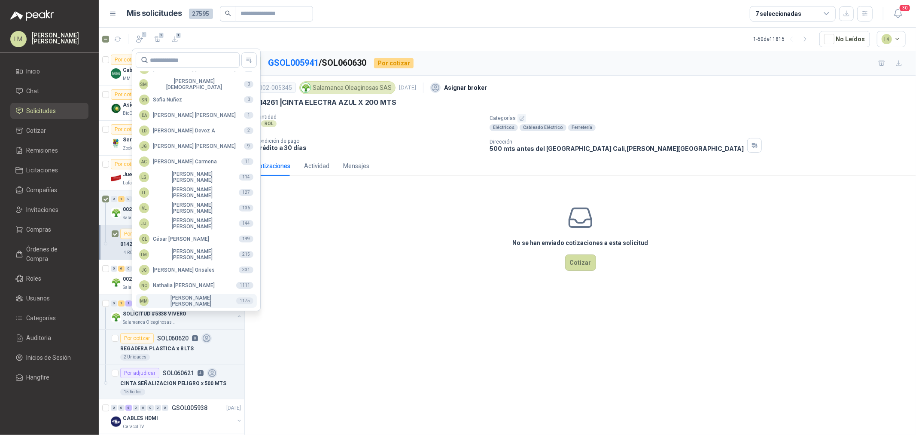
click at [168, 297] on div "MM [PERSON_NAME]" at bounding box center [184, 301] width 90 height 12
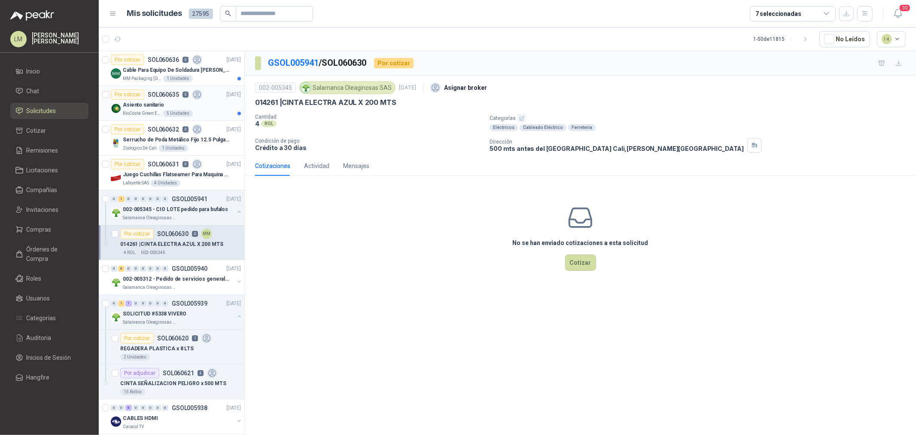
click at [128, 107] on p "Asiento sanitario" at bounding box center [143, 105] width 41 height 8
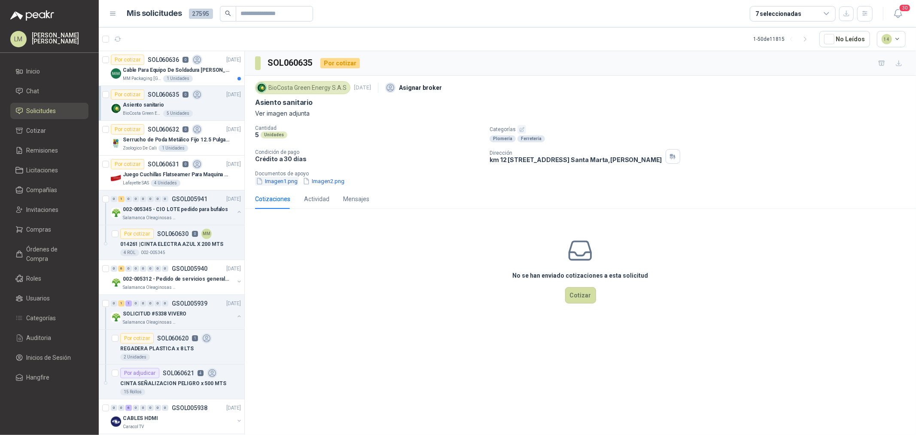
click at [281, 183] on button "Imagen1.png" at bounding box center [276, 180] width 43 height 9
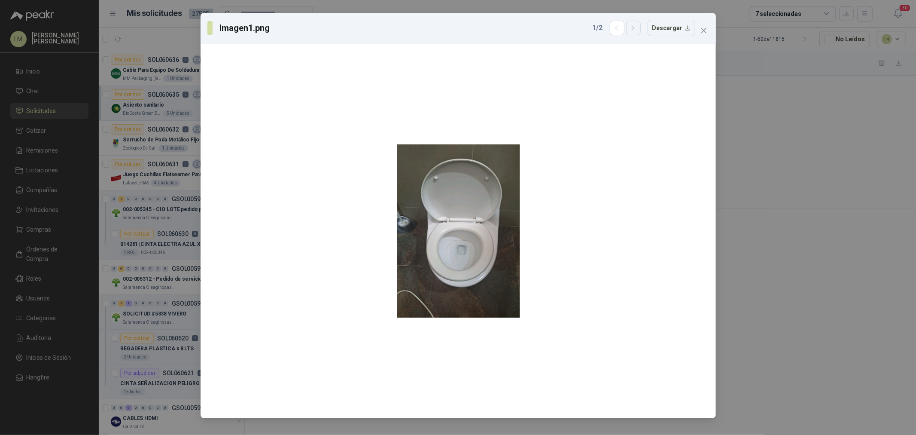
click at [636, 32] on button "button" at bounding box center [633, 28] width 15 height 15
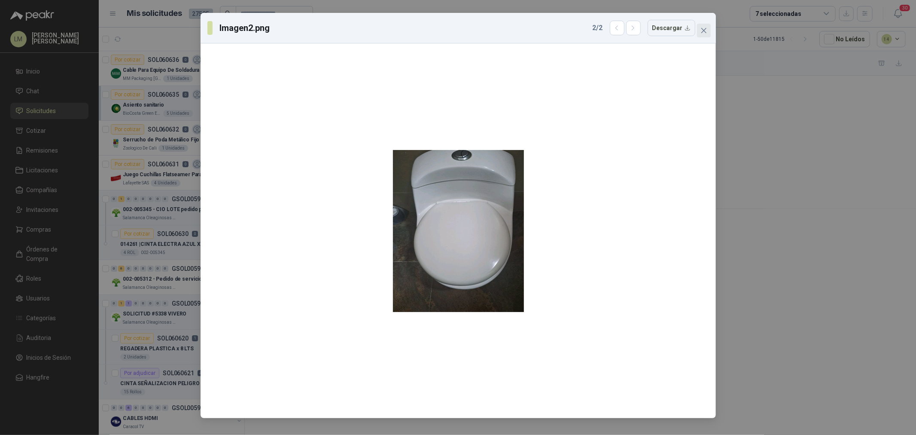
click at [702, 29] on icon "close" at bounding box center [703, 30] width 7 height 7
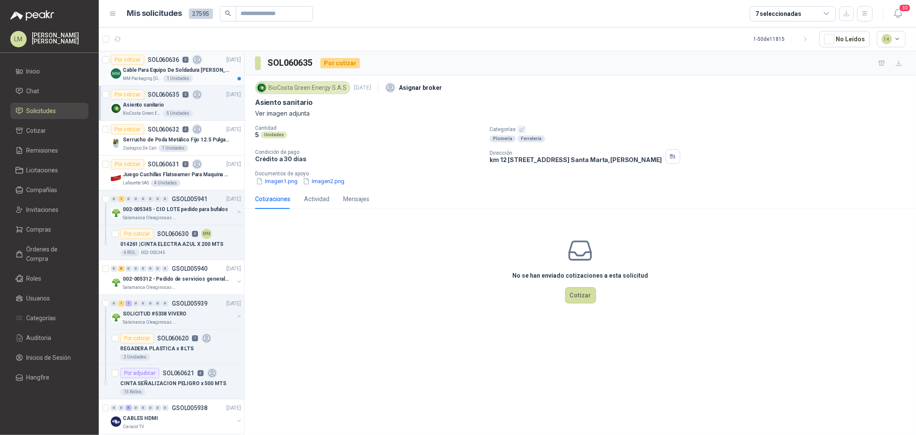
click at [178, 66] on p "Cable Para Equipo De Soldadura [PERSON_NAME]" at bounding box center [176, 70] width 107 height 8
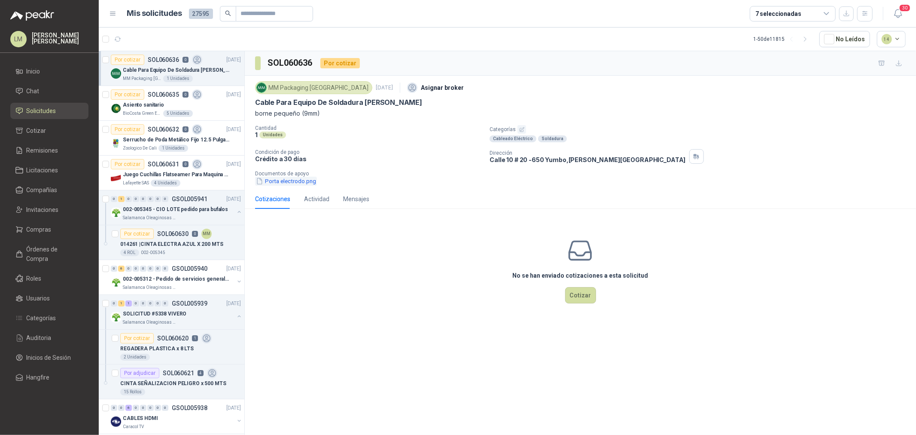
click at [300, 182] on button "Porta electrodo.png" at bounding box center [286, 180] width 62 height 9
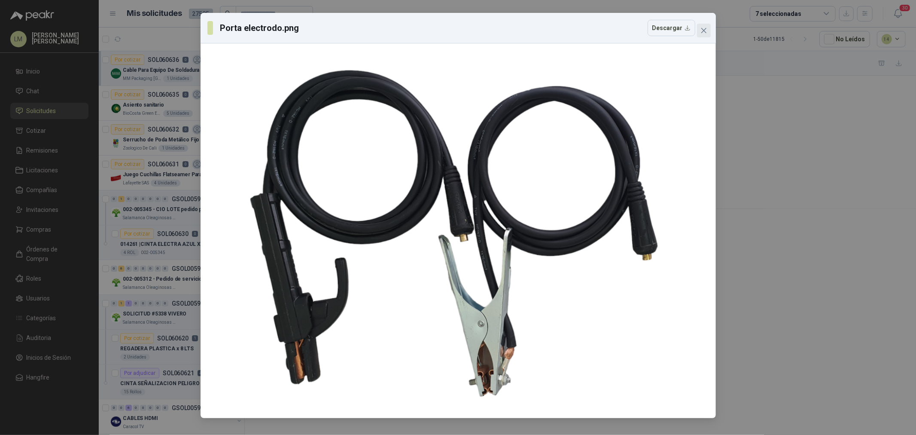
click at [702, 29] on icon "close" at bounding box center [703, 30] width 5 height 5
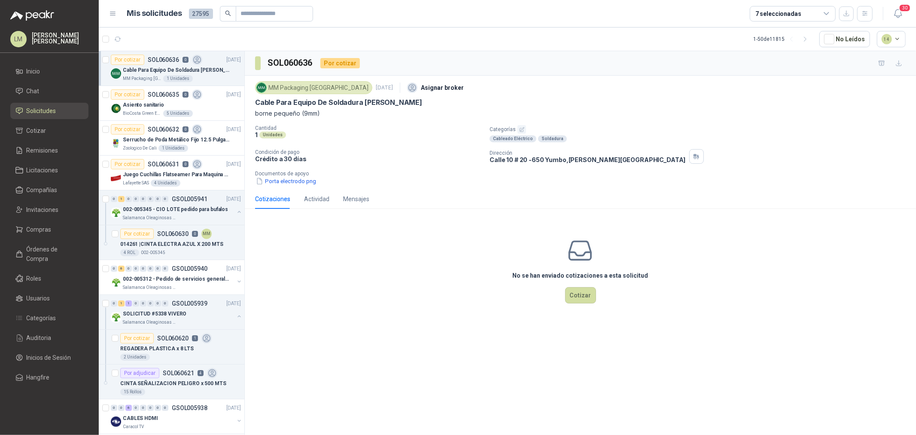
click at [523, 129] on icon "button" at bounding box center [522, 130] width 6 height 6
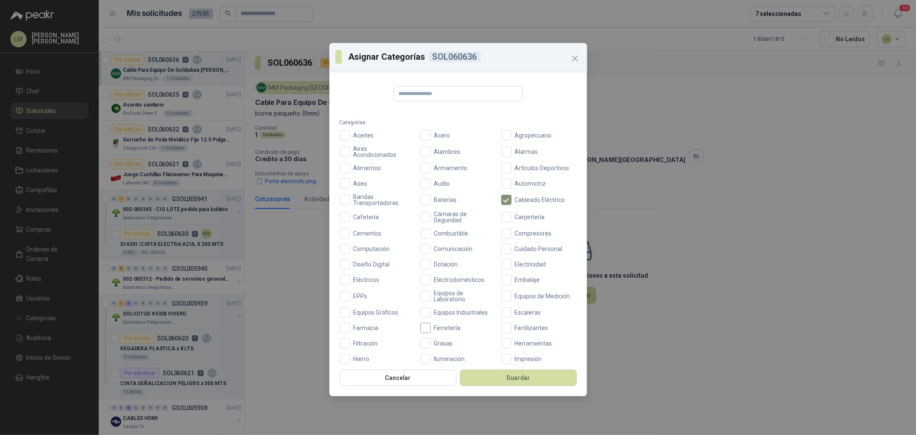
click at [431, 322] on label "Ferretería" at bounding box center [458, 327] width 76 height 10
click at [376, 280] on span "Eléctricos" at bounding box center [366, 280] width 33 height 6
click at [495, 373] on button "Guardar" at bounding box center [518, 377] width 117 height 16
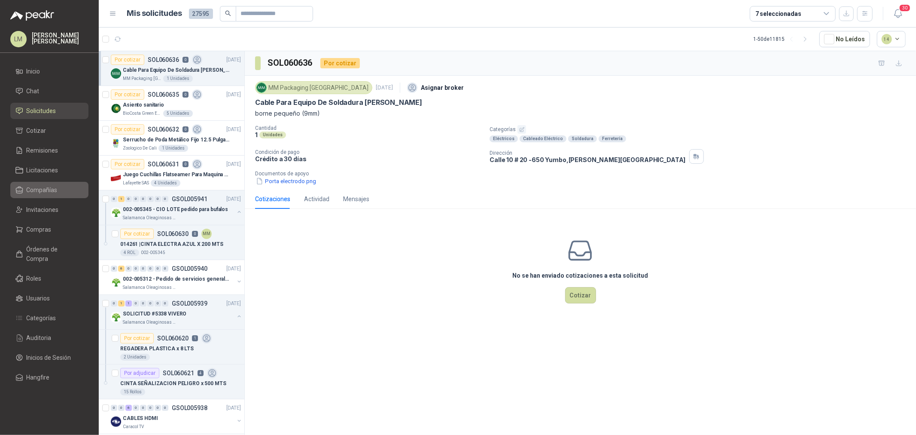
click at [42, 191] on span "Compañías" at bounding box center [42, 189] width 31 height 9
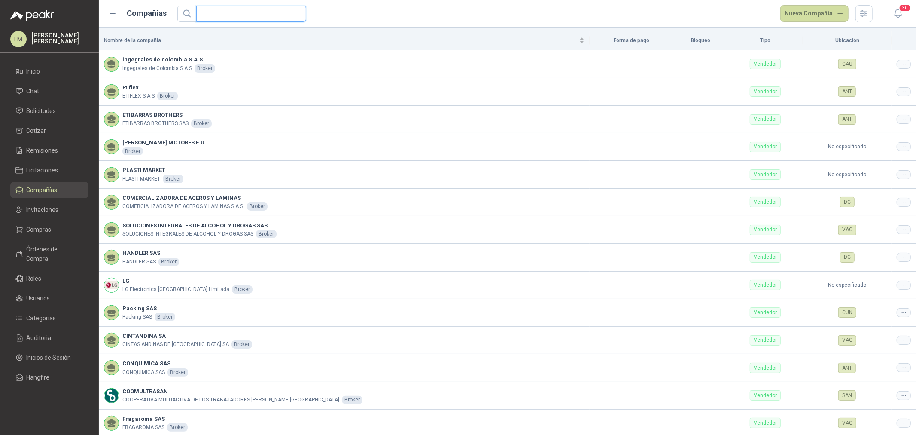
click at [218, 12] on input "text" at bounding box center [247, 13] width 93 height 15
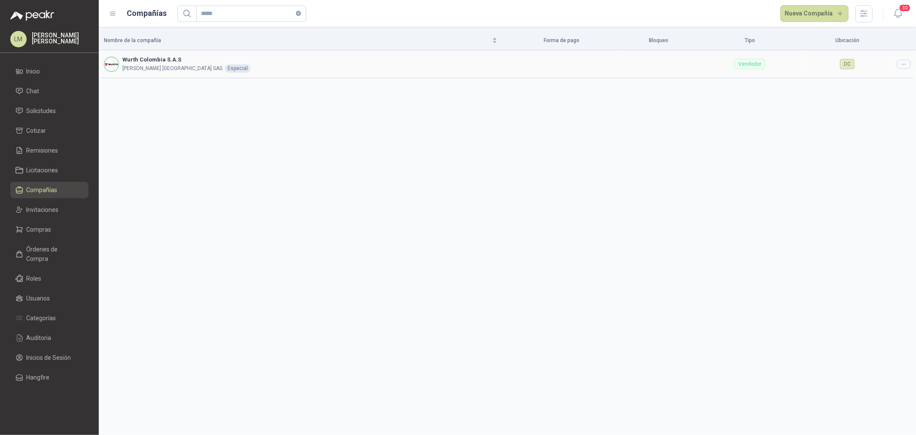
click at [905, 62] on icon at bounding box center [903, 64] width 6 height 6
click at [881, 76] on span "Editar compañía" at bounding box center [882, 78] width 44 height 9
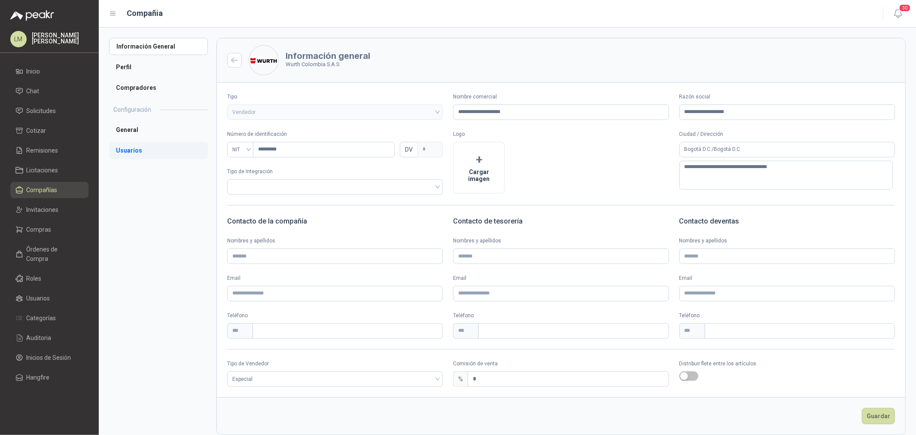
click at [131, 149] on li "Usuarios" at bounding box center [158, 150] width 99 height 17
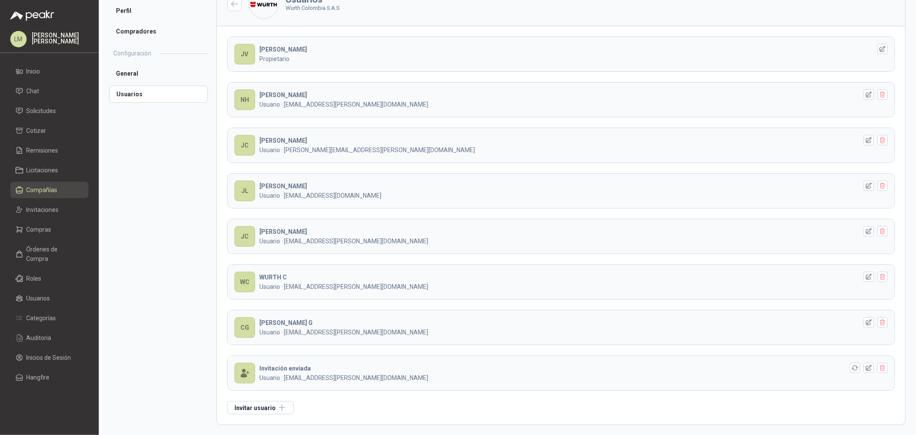
scroll to position [57, 0]
click at [267, 404] on button "Invitar usuario" at bounding box center [260, 406] width 67 height 13
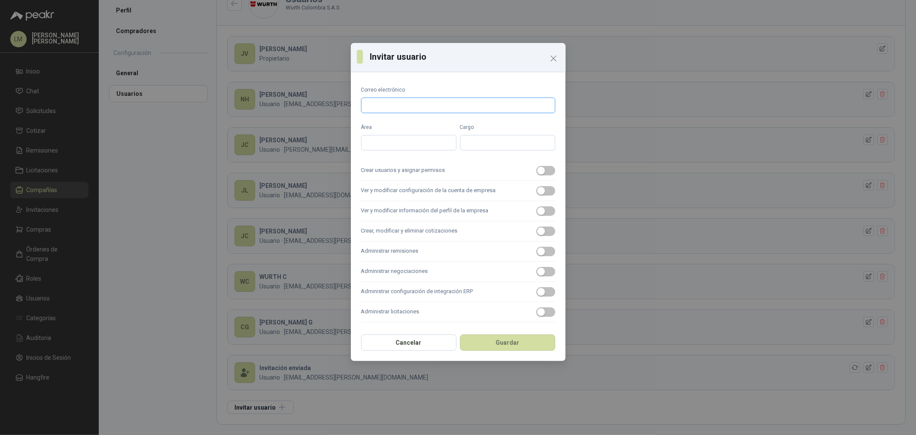
click at [405, 105] on input "Correo electrónico" at bounding box center [458, 104] width 194 height 15
drag, startPoint x: 544, startPoint y: 175, endPoint x: 543, endPoint y: 190, distance: 15.5
click at [544, 176] on label "Crear usuarios y asignar permisos" at bounding box center [458, 171] width 194 height 20
click at [544, 175] on button "Crear usuarios y asignar permisos" at bounding box center [545, 170] width 19 height 9
click at [543, 190] on div "button" at bounding box center [541, 191] width 8 height 8
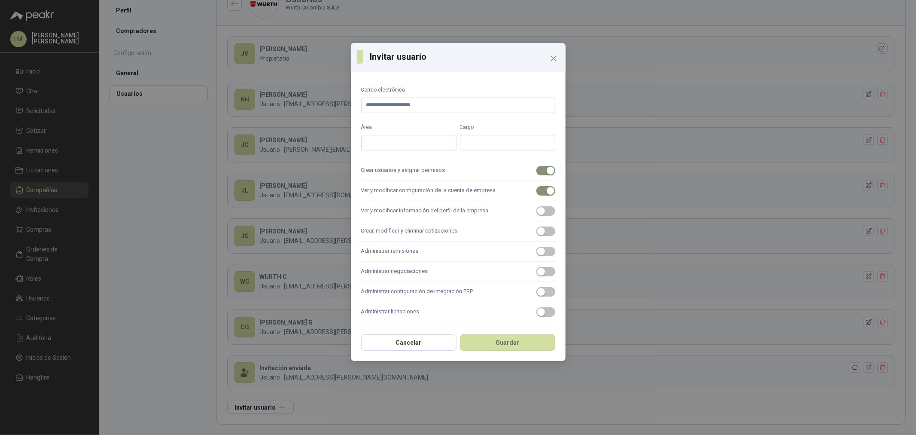
click at [544, 221] on label "Crear, modificar y eliminar cotizaciones" at bounding box center [458, 231] width 194 height 20
click at [544, 226] on button "Crear, modificar y eliminar cotizaciones" at bounding box center [545, 230] width 19 height 9
click at [544, 242] on label "Administrar remisiones" at bounding box center [458, 251] width 194 height 20
click at [544, 246] on button "Administrar remisiones" at bounding box center [545, 250] width 19 height 9
click at [540, 216] on label "Ver y modificar información del perfil de la empresa" at bounding box center [458, 211] width 194 height 20
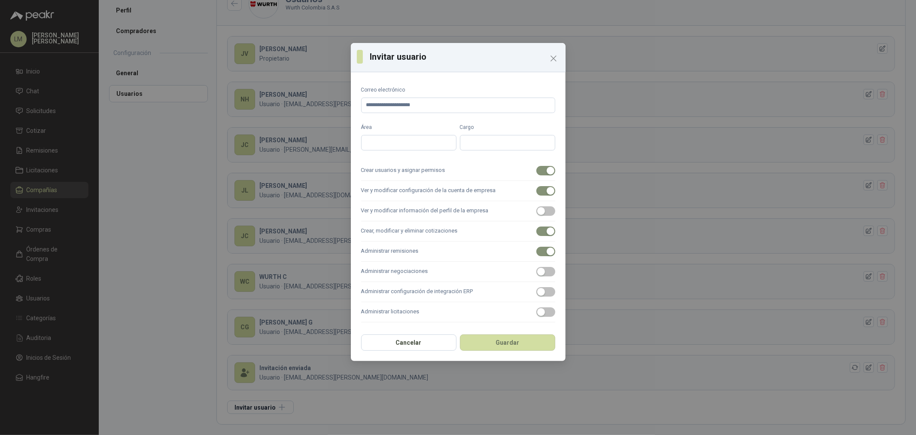
click at [540, 216] on button "Ver y modificar información del perfil de la empresa" at bounding box center [545, 210] width 19 height 9
drag, startPoint x: 544, startPoint y: 273, endPoint x: 548, endPoint y: 281, distance: 9.4
click at [545, 273] on span "button" at bounding box center [545, 271] width 19 height 9
click at [540, 314] on div "button" at bounding box center [541, 312] width 8 height 8
click at [532, 337] on button "Guardar" at bounding box center [507, 342] width 95 height 16
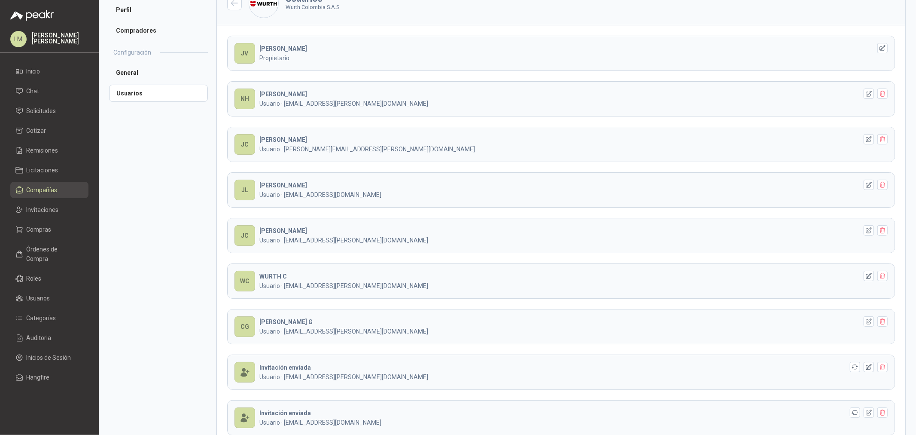
click at [47, 190] on span "Compañías" at bounding box center [42, 189] width 31 height 9
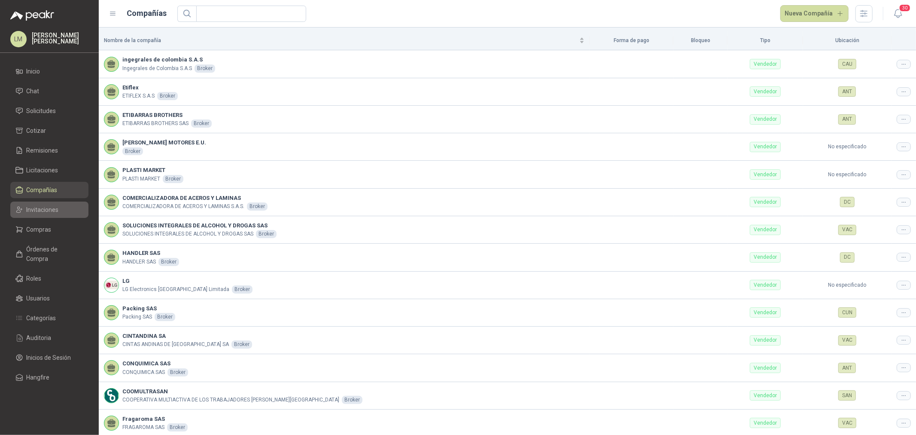
click at [46, 206] on span "Invitaciones" at bounding box center [43, 209] width 32 height 9
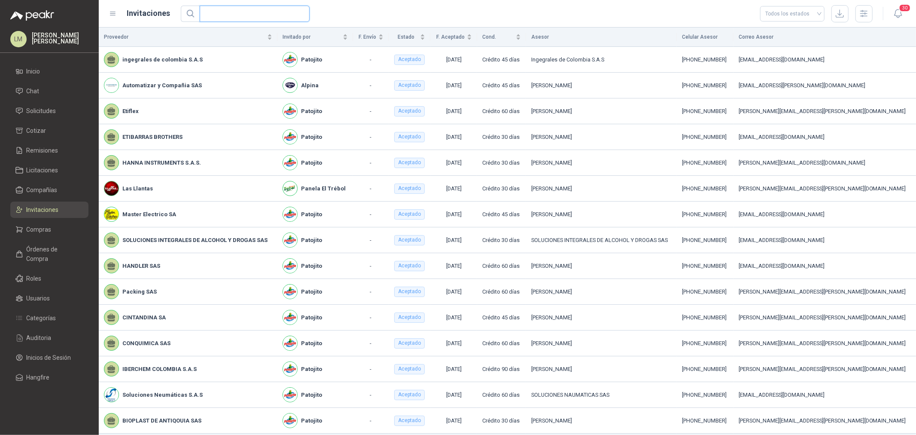
click at [211, 11] on input "text" at bounding box center [251, 13] width 93 height 15
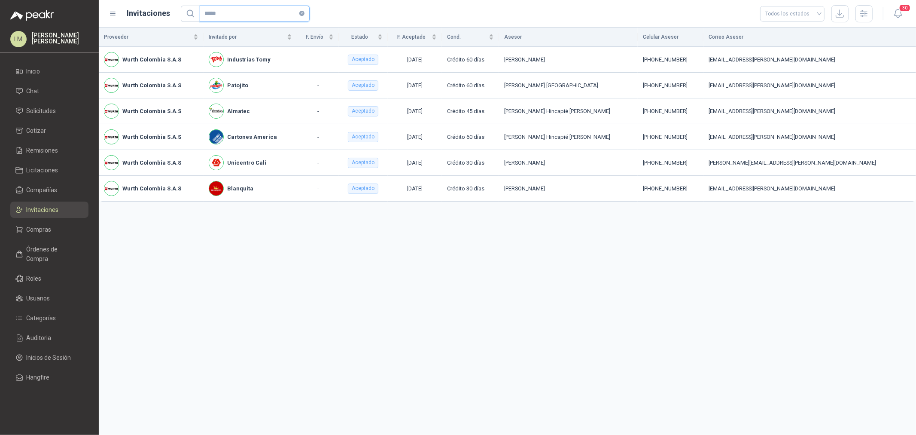
click at [300, 11] on icon "close-circle" at bounding box center [301, 13] width 5 height 5
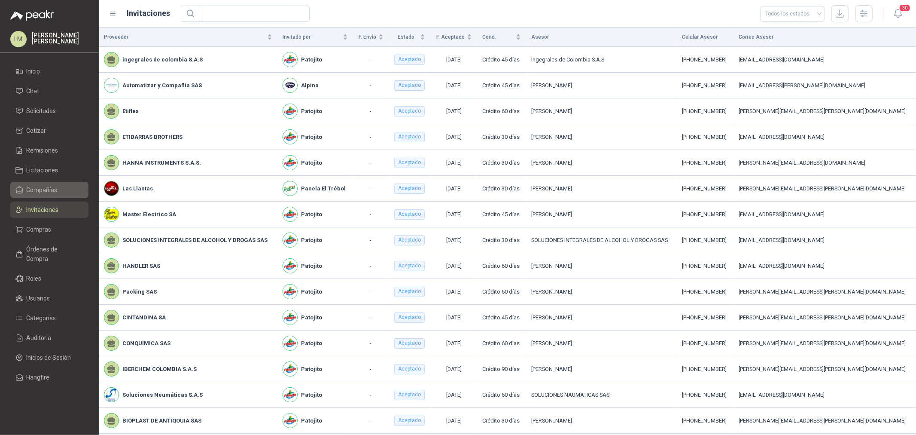
click at [41, 182] on link "Compañías" at bounding box center [49, 190] width 78 height 16
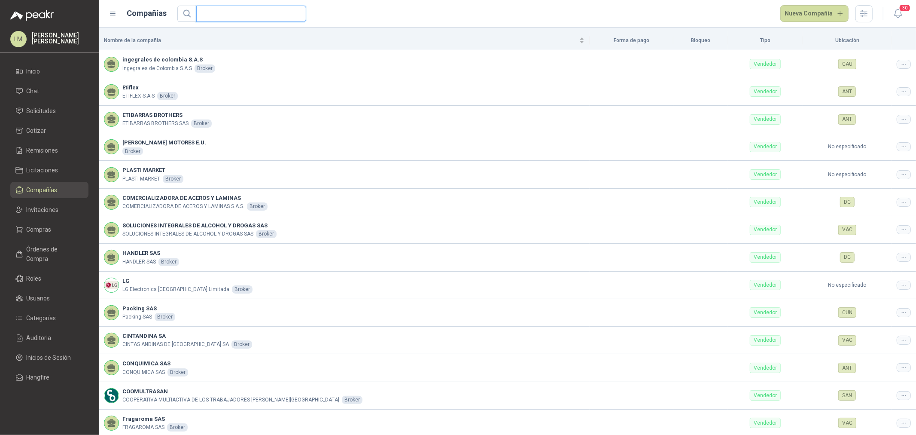
click at [241, 14] on input "text" at bounding box center [247, 13] width 93 height 15
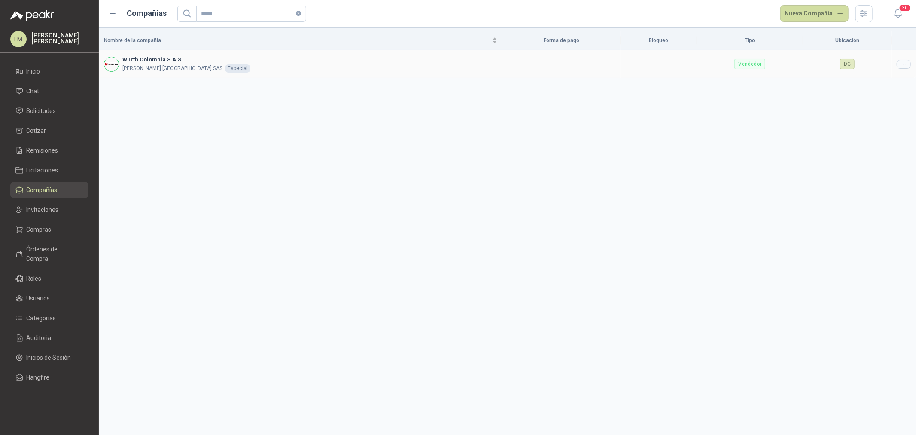
click at [900, 61] on icon at bounding box center [903, 64] width 6 height 6
click at [881, 83] on span "Editar compañía" at bounding box center [882, 78] width 44 height 9
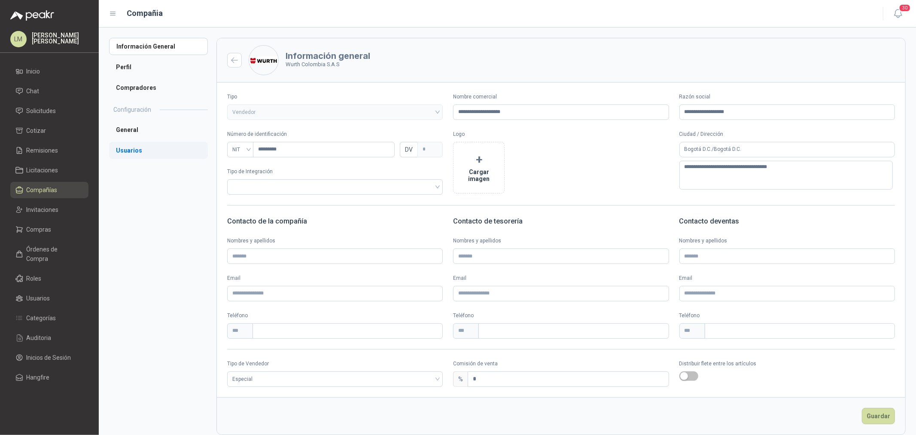
click at [147, 156] on li "Usuarios" at bounding box center [158, 150] width 99 height 17
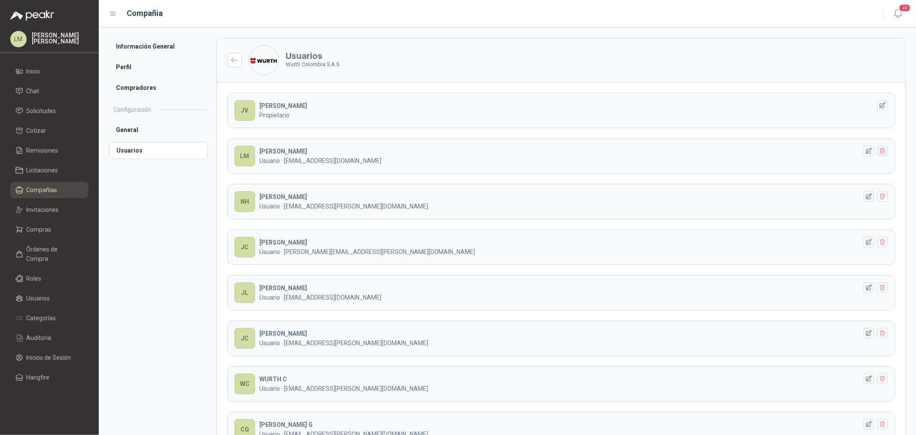
click at [879, 153] on icon "button" at bounding box center [882, 150] width 7 height 7
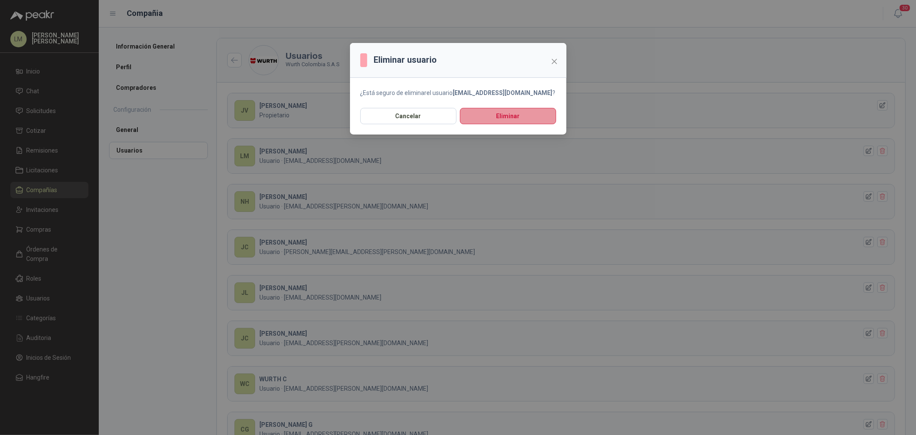
click at [517, 122] on button "Eliminar" at bounding box center [508, 116] width 96 height 16
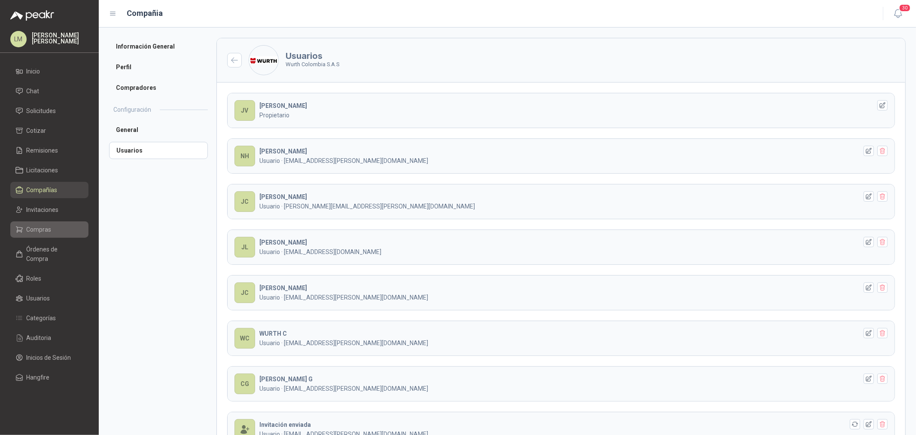
click at [39, 230] on span "Compras" at bounding box center [39, 229] width 25 height 9
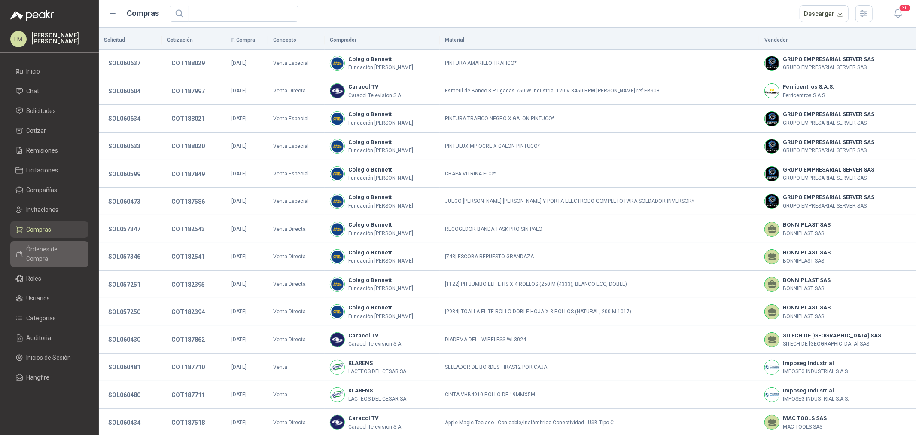
click at [31, 251] on span "Órdenes de Compra" at bounding box center [54, 253] width 54 height 19
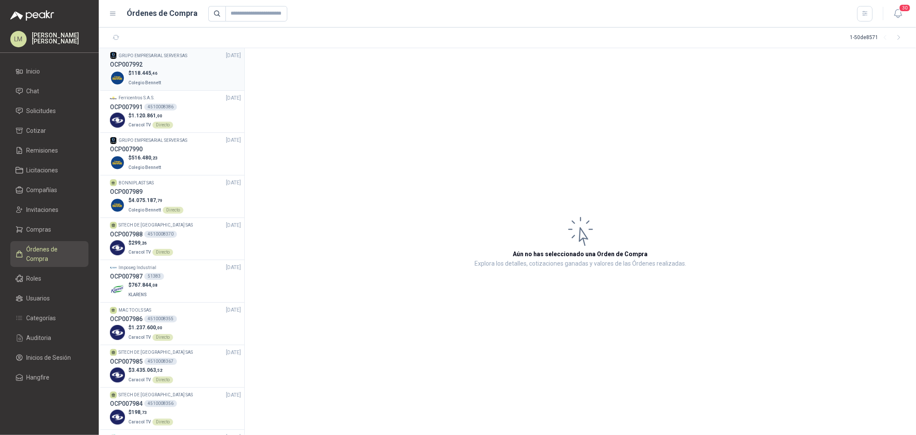
click at [184, 69] on div "$ 118.445 ,46 Colegio [PERSON_NAME]" at bounding box center [175, 78] width 131 height 18
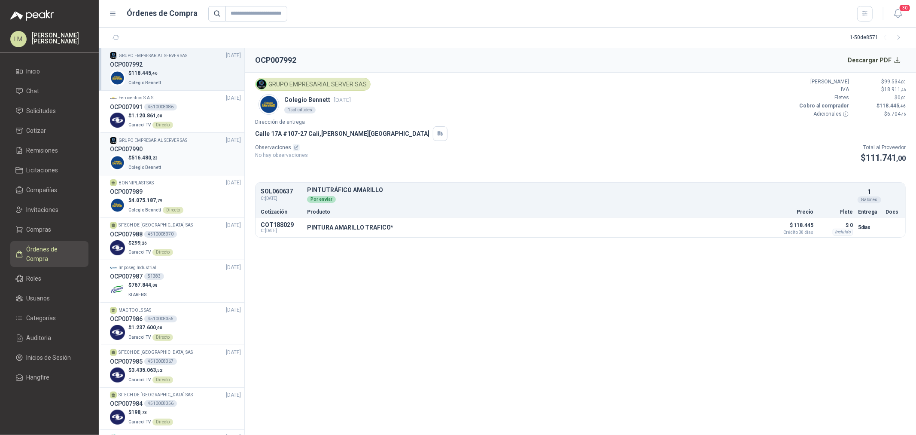
click at [164, 161] on div "$ 516.480 ,23 Colegio [PERSON_NAME]" at bounding box center [175, 163] width 131 height 18
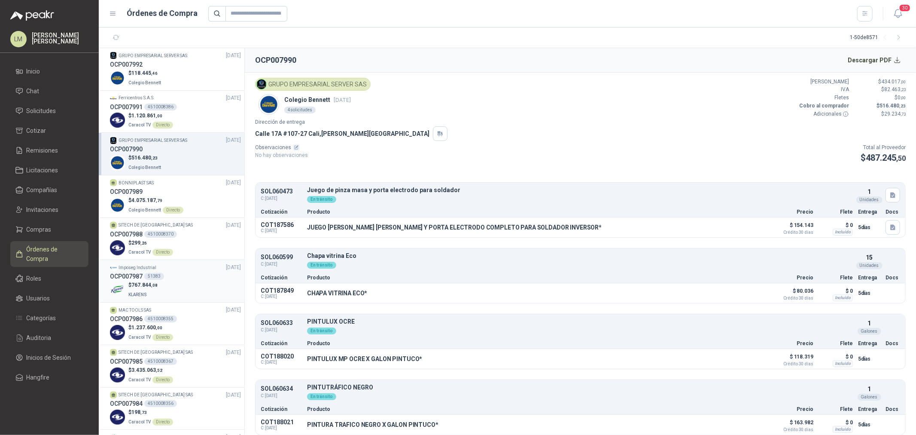
click at [144, 284] on span "767.844 ,08" at bounding box center [144, 285] width 26 height 6
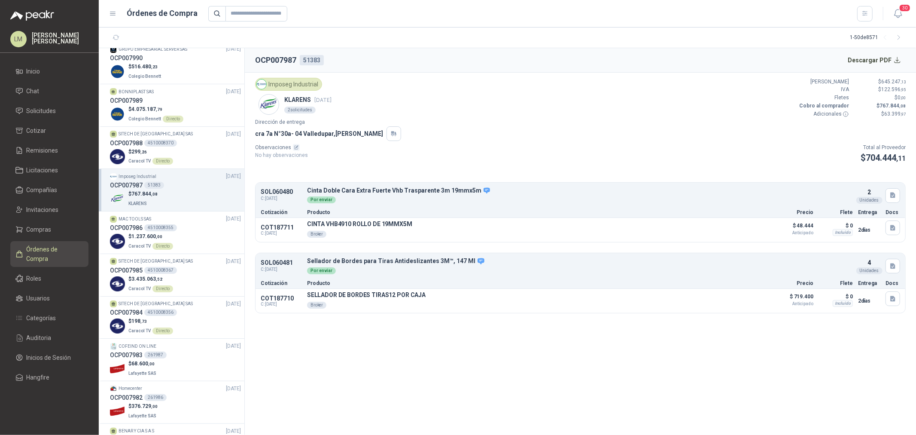
scroll to position [143, 0]
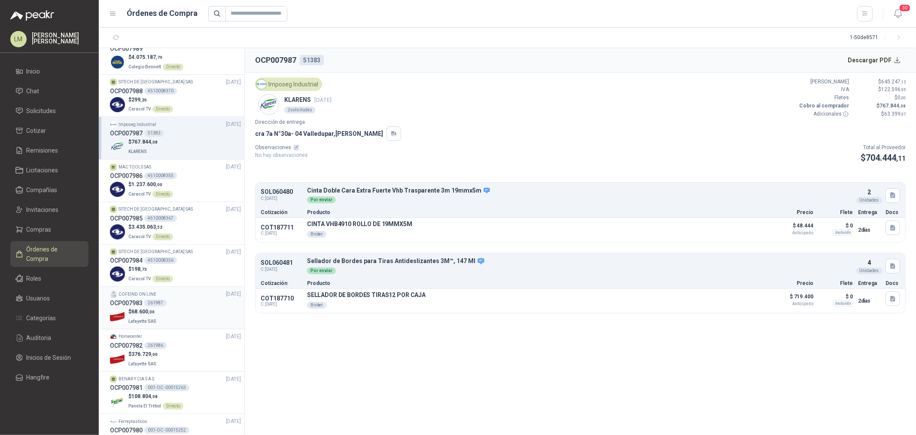
click at [149, 310] on span ",00" at bounding box center [151, 311] width 6 height 5
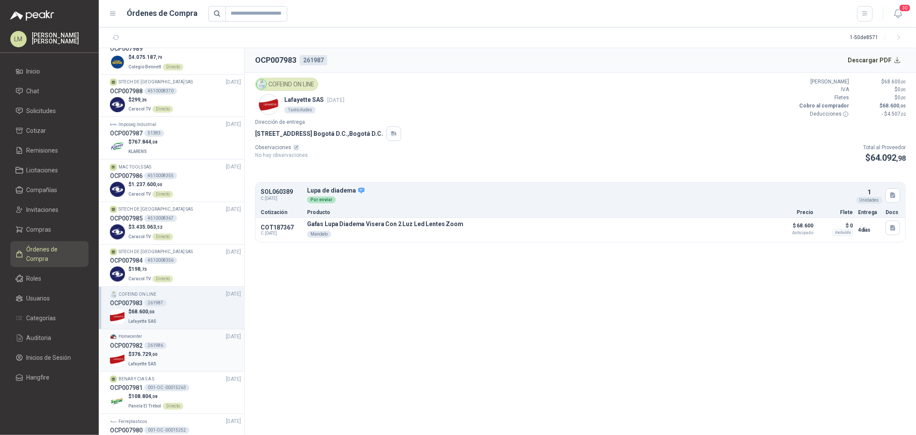
click at [160, 350] on div "$ 376.729 ,00 Lafayette SAS" at bounding box center [175, 359] width 131 height 18
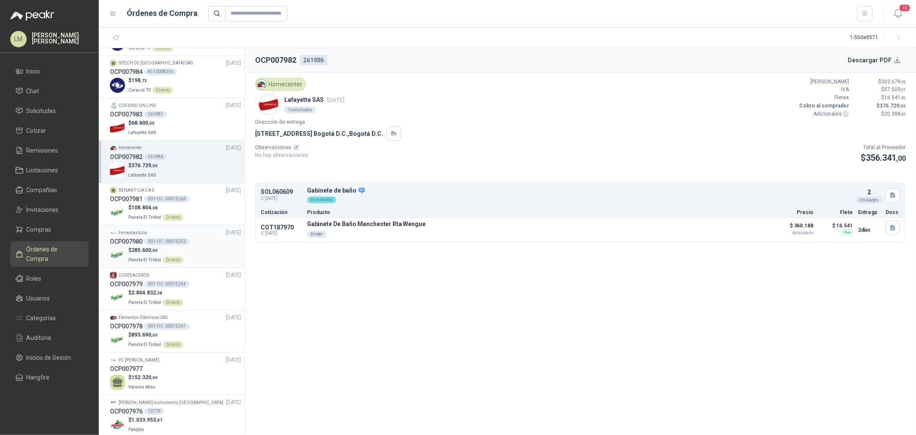
scroll to position [334, 0]
click at [169, 367] on div "OCP007977" at bounding box center [175, 366] width 131 height 9
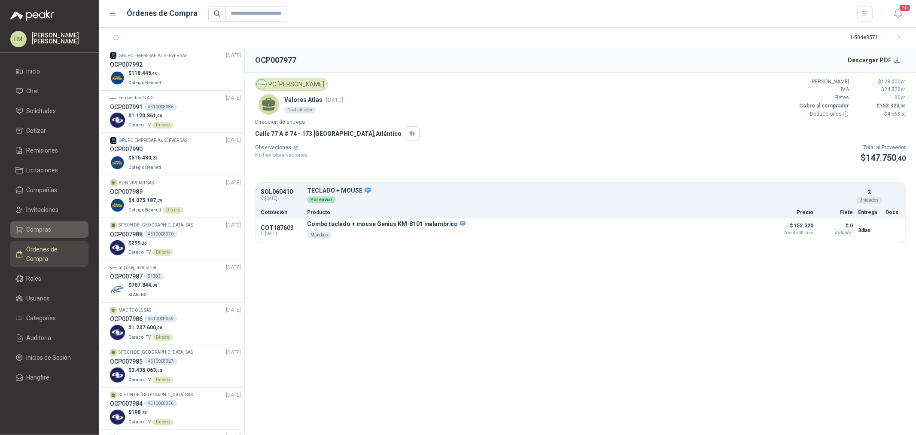
click at [41, 230] on span "Compras" at bounding box center [39, 229] width 25 height 9
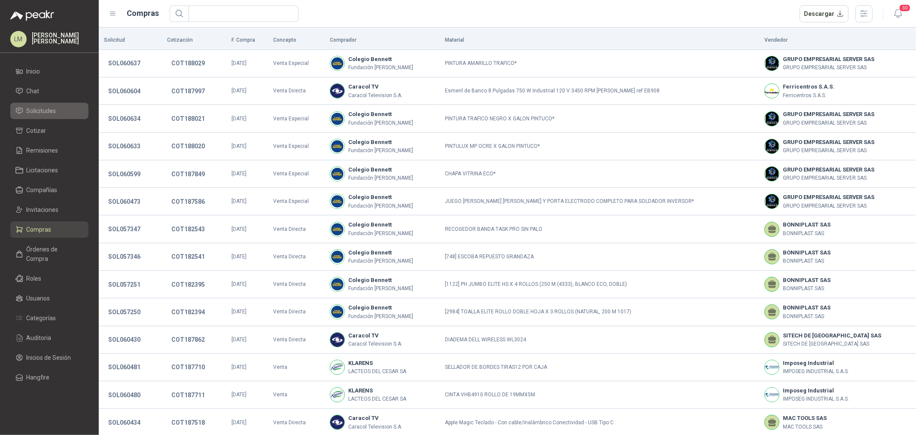
click at [38, 106] on span "Solicitudes" at bounding box center [42, 110] width 30 height 9
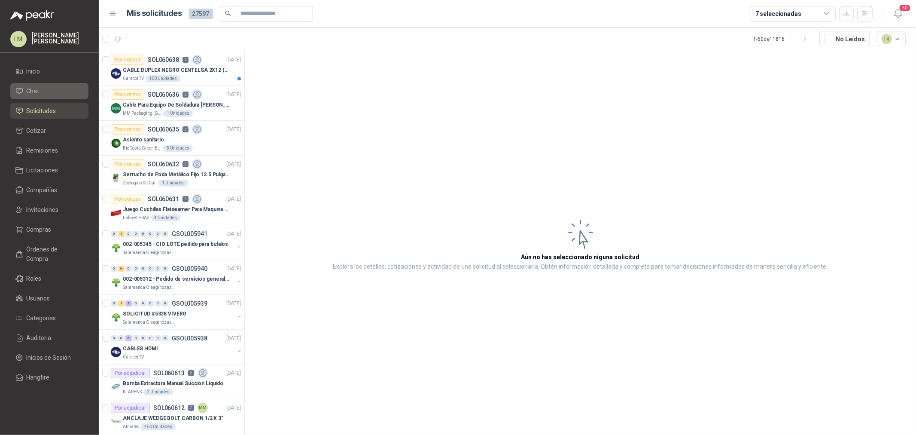
click at [30, 87] on span "Chat" at bounding box center [33, 90] width 13 height 9
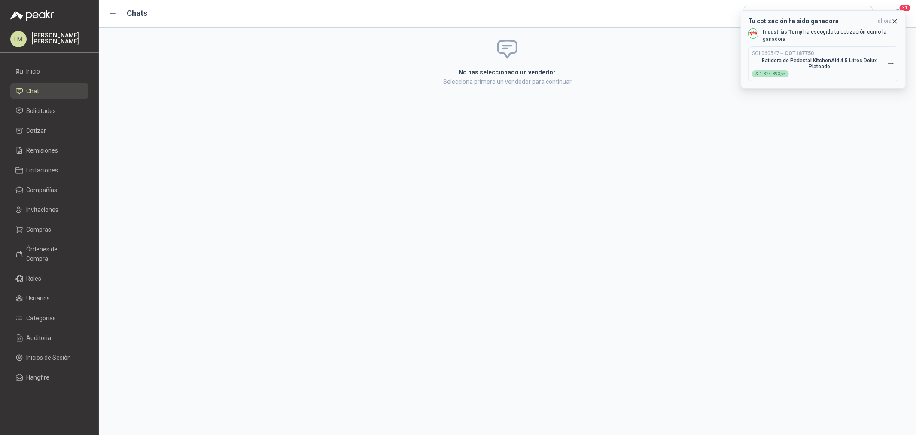
click at [894, 19] on icon "button" at bounding box center [894, 21] width 7 height 7
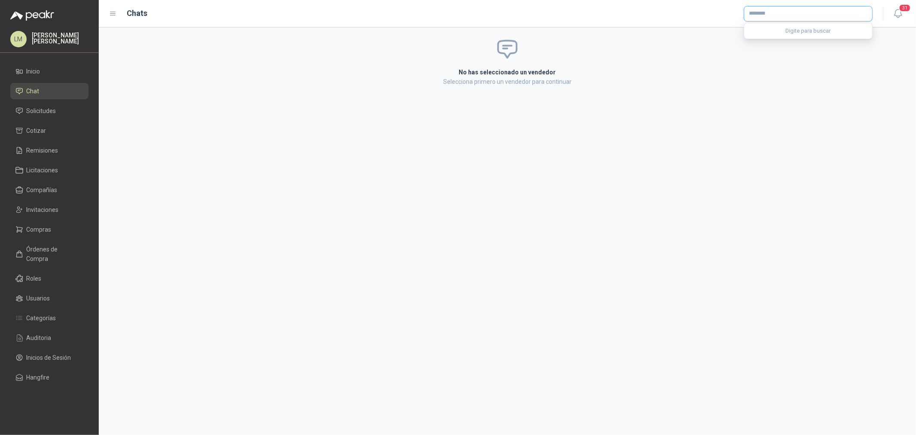
click at [802, 14] on input "text" at bounding box center [808, 13] width 128 height 15
click at [796, 31] on div "GreenForest NIT : 900.550.746" at bounding box center [808, 33] width 114 height 9
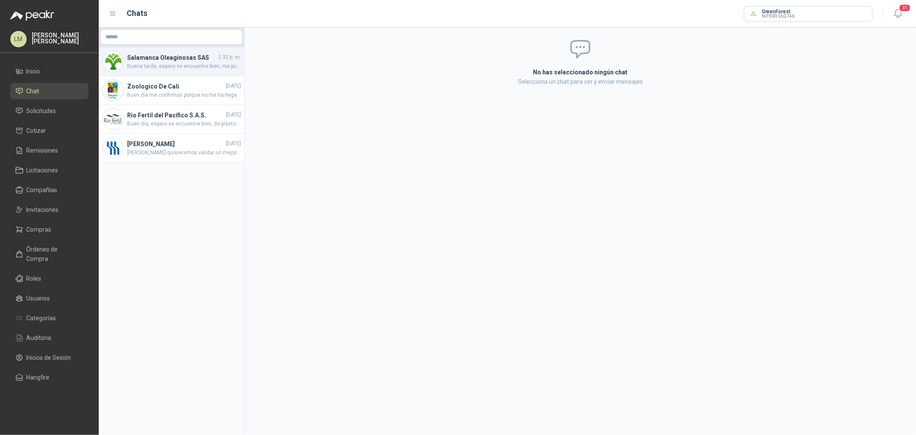
click at [167, 58] on h4 "Salamanca Oleaginosas SAS" at bounding box center [171, 57] width 89 height 9
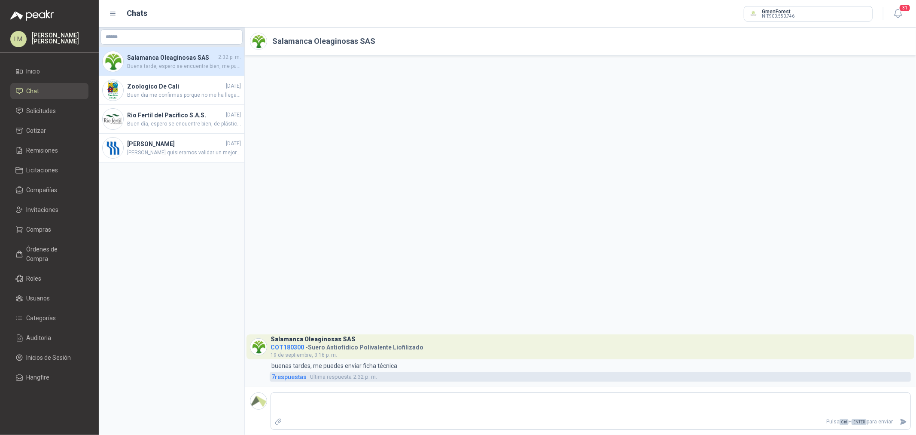
click at [293, 378] on span "7 respuesta s" at bounding box center [288, 376] width 35 height 9
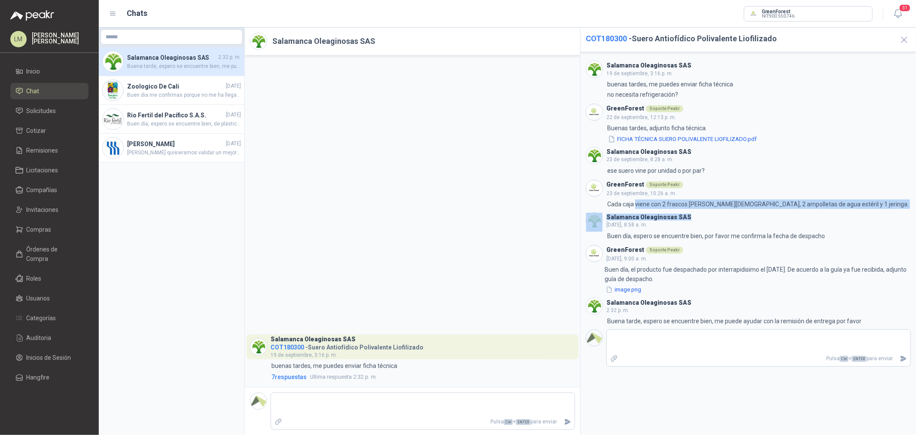
drag, startPoint x: 636, startPoint y: 208, endPoint x: 714, endPoint y: 213, distance: 77.8
click at [714, 213] on div "Salamanca Oleaginosas SAS [DATE] 3:16 p. m. 3:16 buenas tardes, me puedes envia…" at bounding box center [748, 243] width 335 height 383
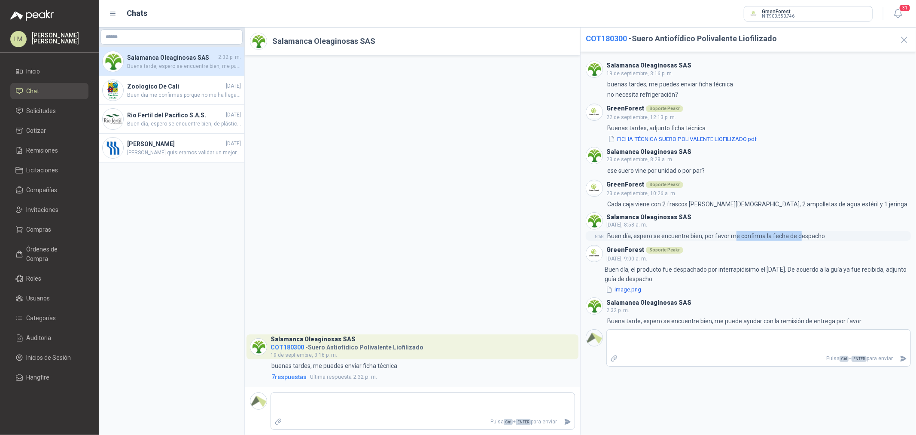
click at [800, 234] on p "Buen día, espero se encuentre bien, por favor me confirma la fecha de despacho" at bounding box center [716, 235] width 218 height 9
drag, startPoint x: 651, startPoint y: 269, endPoint x: 819, endPoint y: 265, distance: 167.5
click at [818, 265] on p "Buen día, el producto fue despachado por interrapidisimo el [DATE]. De acuerdo …" at bounding box center [758, 273] width 306 height 19
click at [624, 289] on button "image.png" at bounding box center [623, 289] width 37 height 9
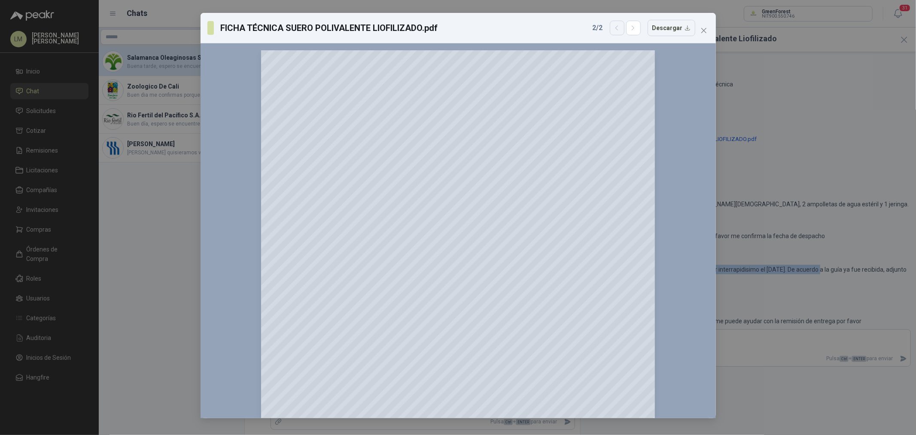
click at [624, 27] on button "button" at bounding box center [617, 28] width 15 height 15
click at [641, 28] on button "button" at bounding box center [633, 28] width 15 height 15
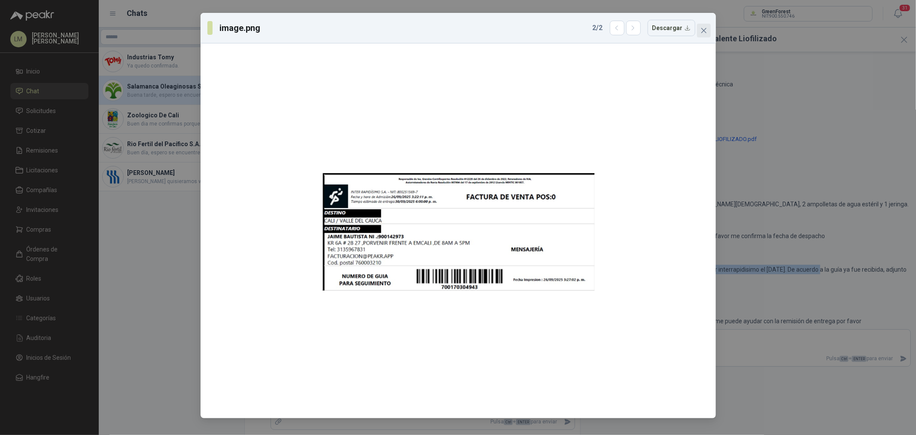
click at [703, 31] on icon "close" at bounding box center [703, 30] width 5 height 5
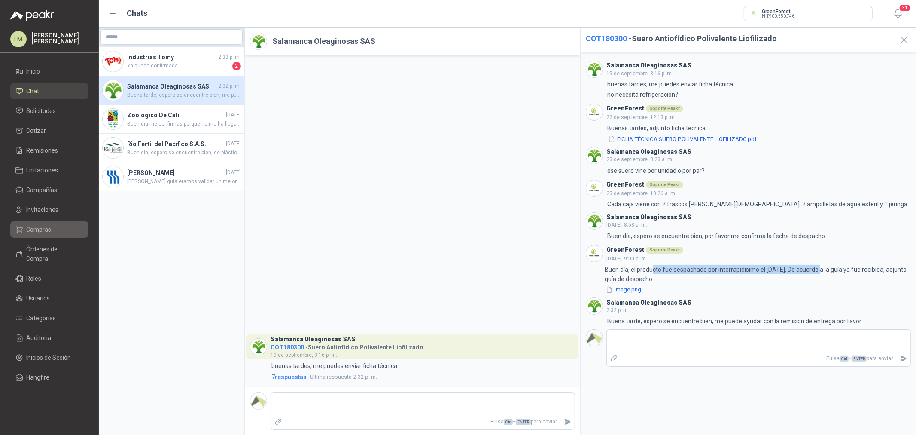
click at [37, 228] on span "Compras" at bounding box center [39, 229] width 25 height 9
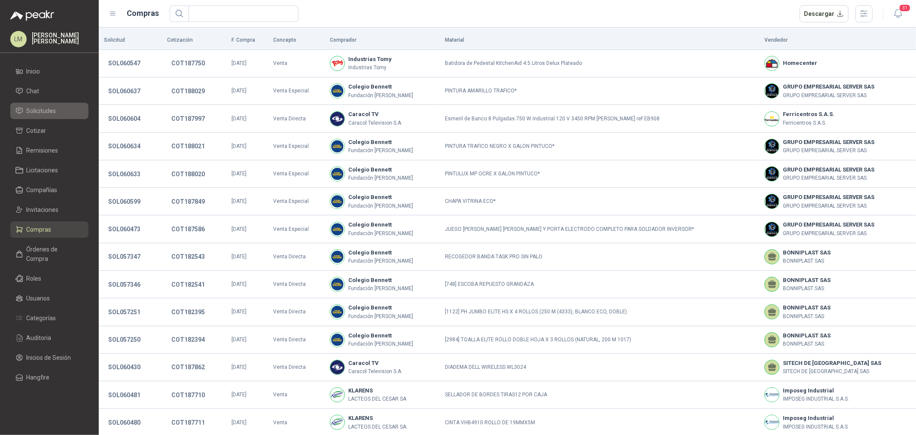
click at [40, 111] on span "Solicitudes" at bounding box center [42, 110] width 30 height 9
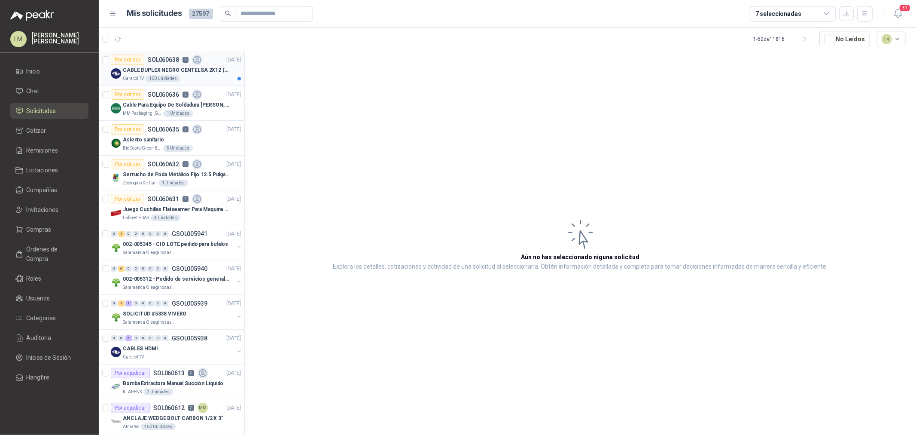
click at [165, 62] on p "SOL060638" at bounding box center [163, 60] width 31 height 6
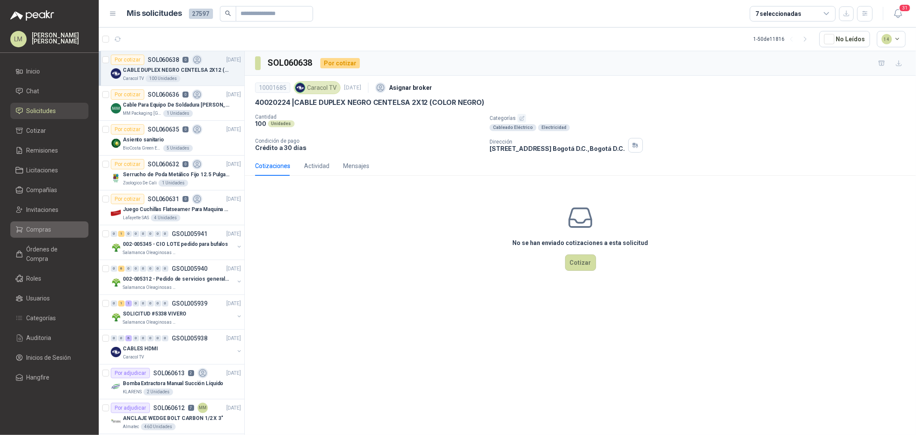
click at [45, 233] on span "Compras" at bounding box center [39, 229] width 25 height 9
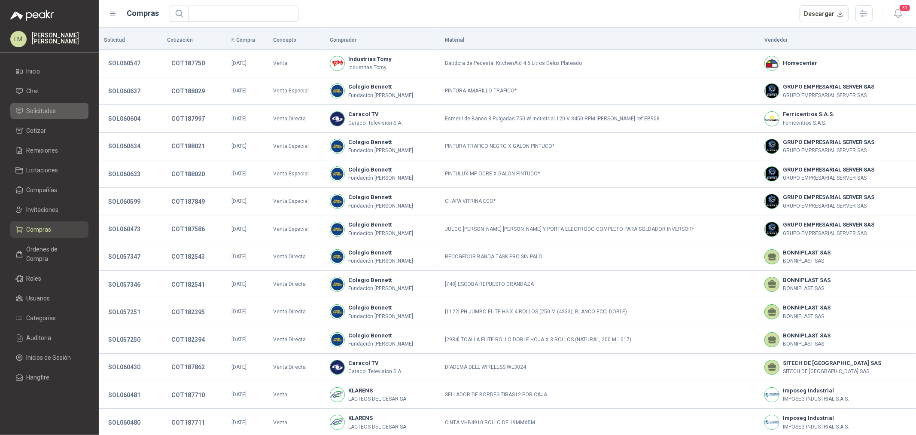
click at [48, 112] on span "Solicitudes" at bounding box center [42, 110] width 30 height 9
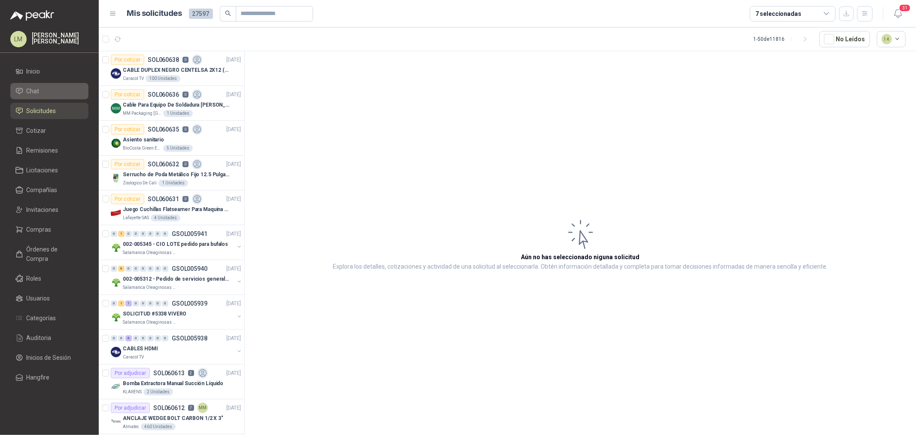
click at [48, 91] on li "Chat" at bounding box center [49, 90] width 68 height 9
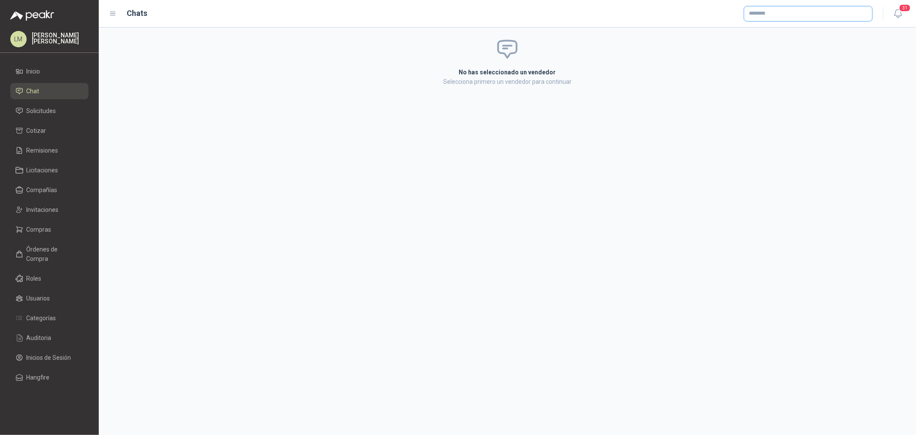
click at [766, 10] on input "text" at bounding box center [808, 13] width 128 height 15
click at [778, 29] on p "Homecenter" at bounding box center [779, 31] width 30 height 5
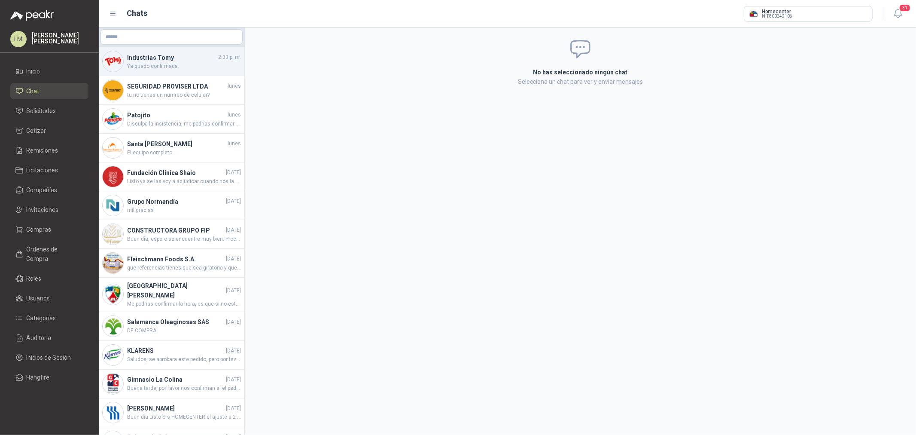
click at [158, 63] on span "Ya quedo confirmada." at bounding box center [184, 66] width 114 height 8
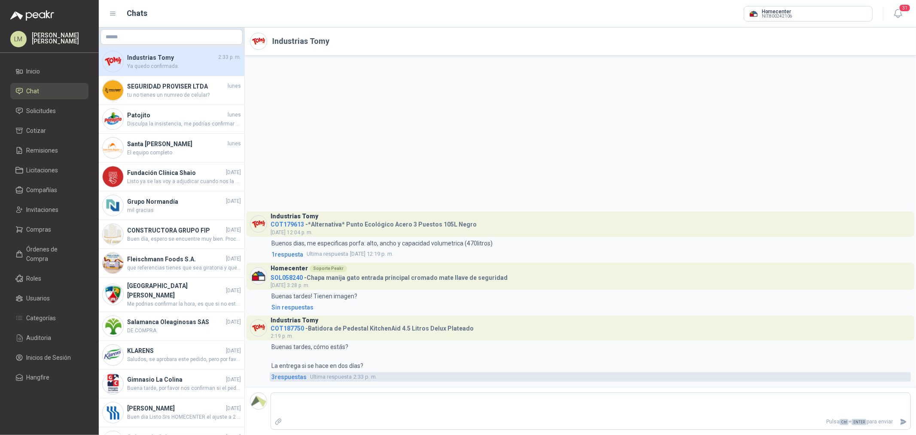
click at [296, 375] on span "3 respuesta s" at bounding box center [288, 376] width 35 height 9
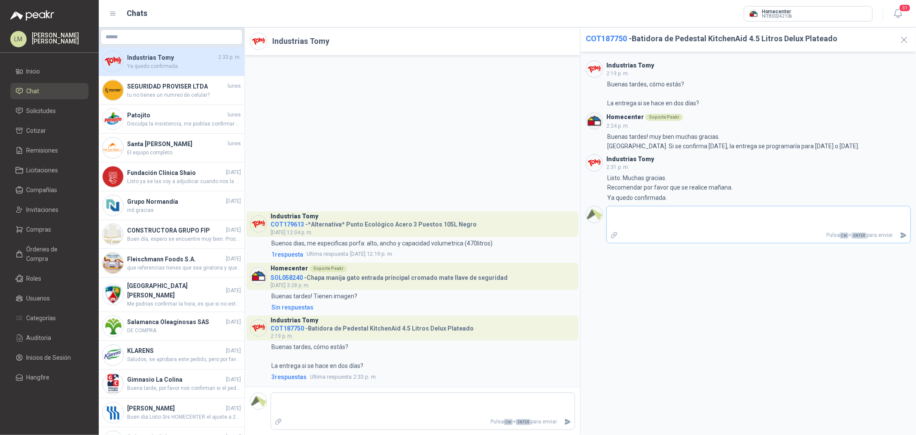
click at [646, 220] on textarea at bounding box center [759, 218] width 304 height 20
click at [901, 232] on icon "Enviar" at bounding box center [903, 234] width 7 height 7
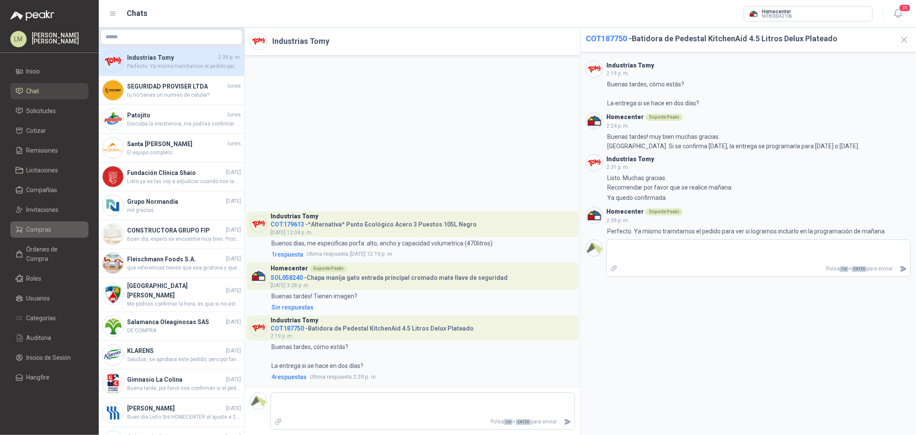
click at [46, 225] on span "Compras" at bounding box center [39, 229] width 25 height 9
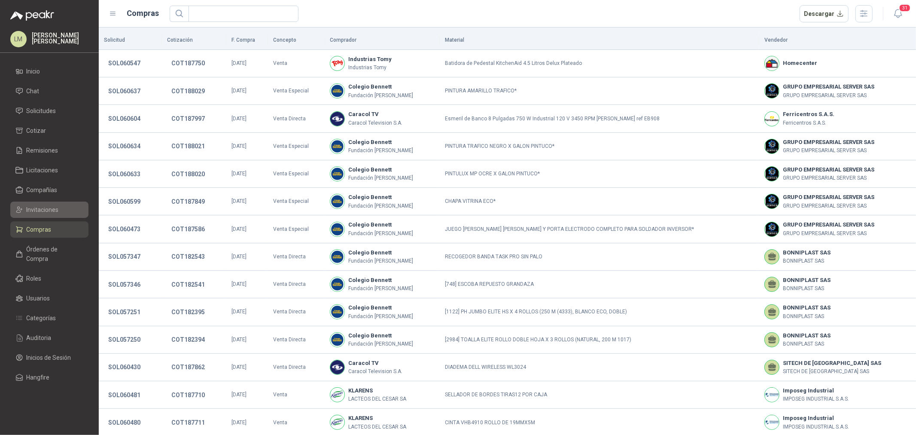
click at [42, 205] on span "Invitaciones" at bounding box center [43, 209] width 32 height 9
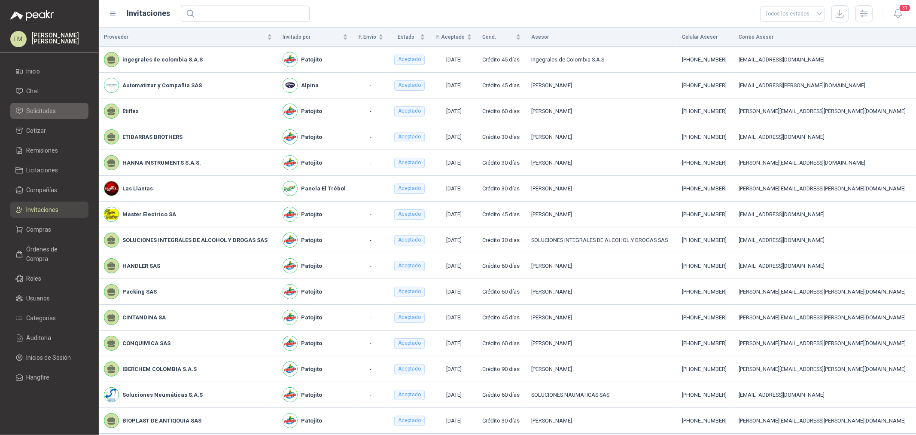
click at [35, 109] on span "Solicitudes" at bounding box center [42, 110] width 30 height 9
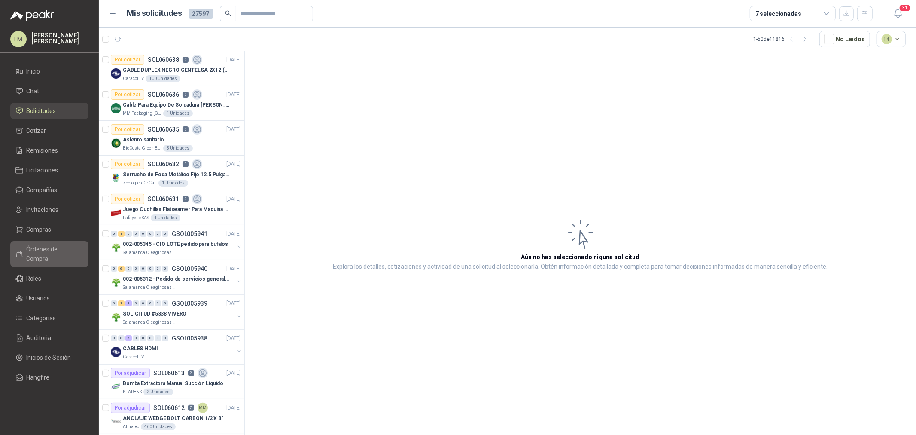
click at [44, 243] on link "Órdenes de Compra" at bounding box center [49, 254] width 78 height 26
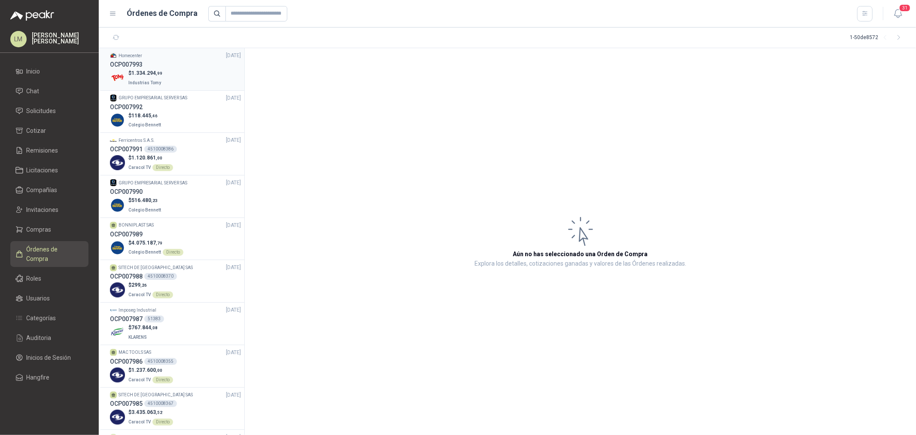
click at [157, 70] on span "1.334.294 ,99" at bounding box center [146, 73] width 31 height 6
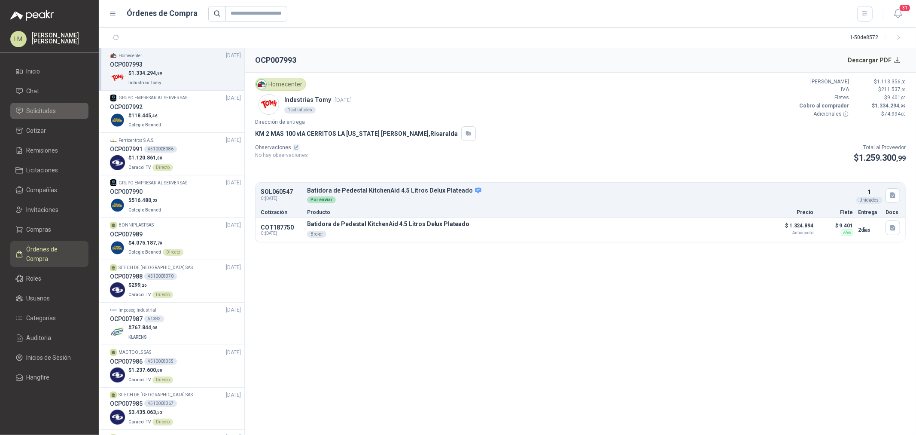
click at [23, 107] on icon at bounding box center [19, 111] width 8 height 8
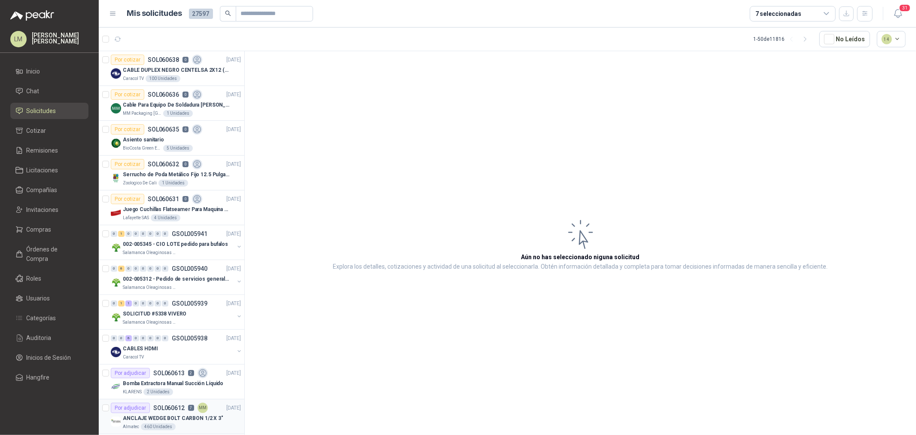
click at [177, 411] on div "Por adjudicar SOL060612 7 MM" at bounding box center [159, 407] width 97 height 10
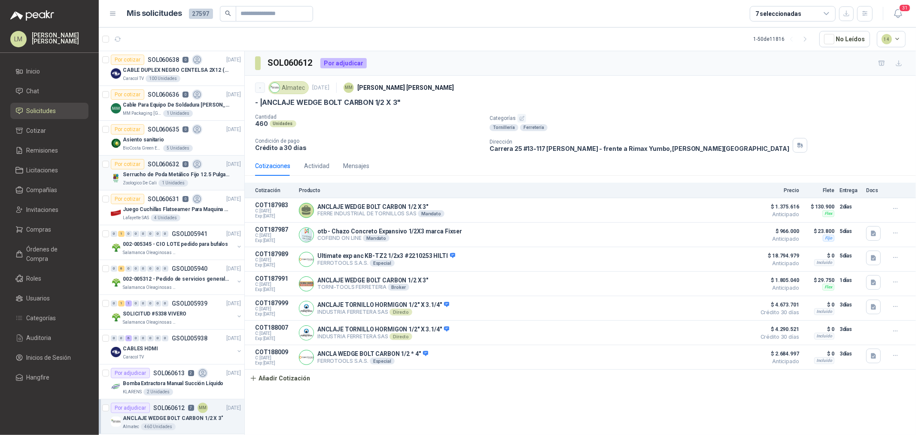
click at [158, 170] on p "Serrucho de Poda Metálico Fijo 12.5 Pulgadas Tramontina con Mango de Goma" at bounding box center [176, 174] width 107 height 8
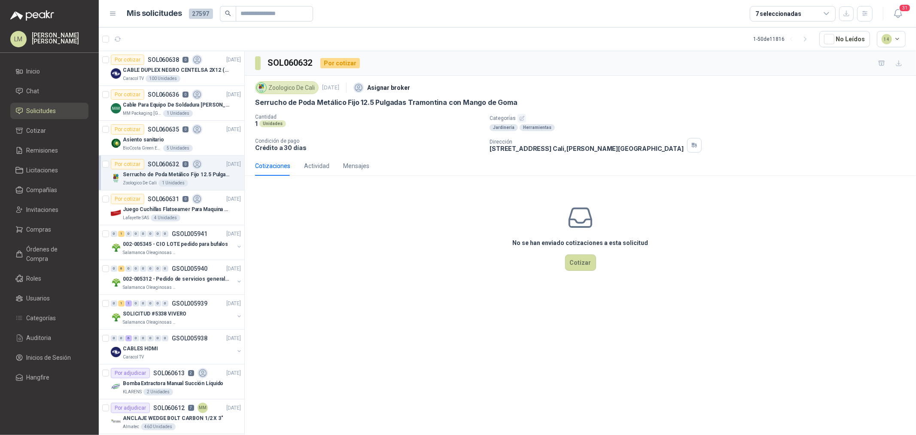
click at [596, 268] on div "No se han enviado cotizaciones a esta solicitud Cotizar" at bounding box center [580, 236] width 671 height 109
click at [565, 260] on div "No se han enviado cotizaciones a esta solicitud Cotizar" at bounding box center [580, 236] width 671 height 109
click at [582, 255] on button "Cotizar" at bounding box center [580, 262] width 31 height 16
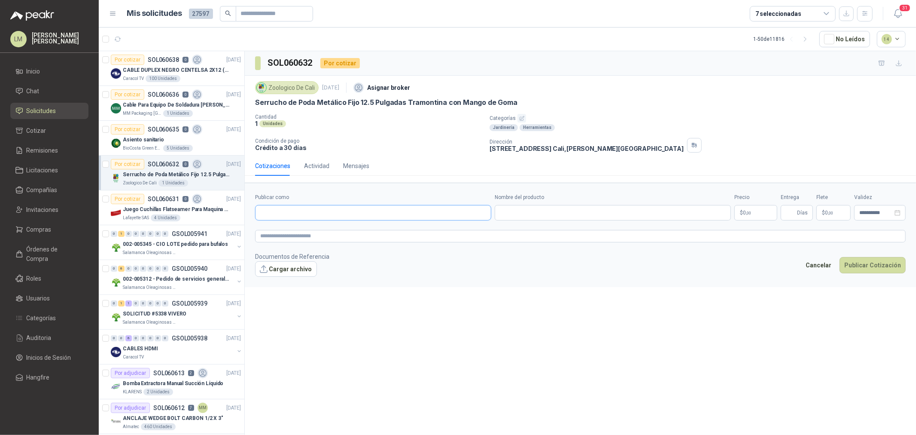
click at [314, 209] on input "Publicar como" at bounding box center [372, 212] width 235 height 15
click at [316, 237] on div "Homecenter NIT : 800242106" at bounding box center [373, 233] width 222 height 9
click at [537, 211] on input "Nombre del producto" at bounding box center [613, 212] width 236 height 15
paste input "**********"
click at [795, 208] on input "Entrega" at bounding box center [790, 212] width 9 height 15
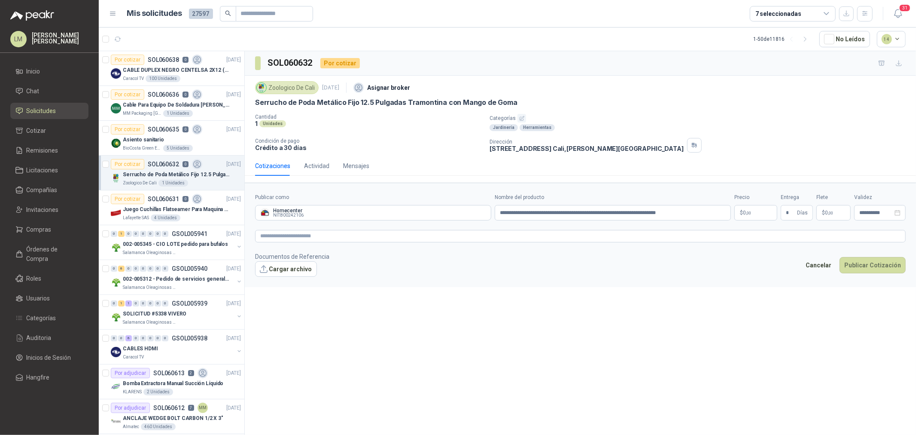
click at [757, 208] on p "$ 0 ,00" at bounding box center [755, 212] width 43 height 15
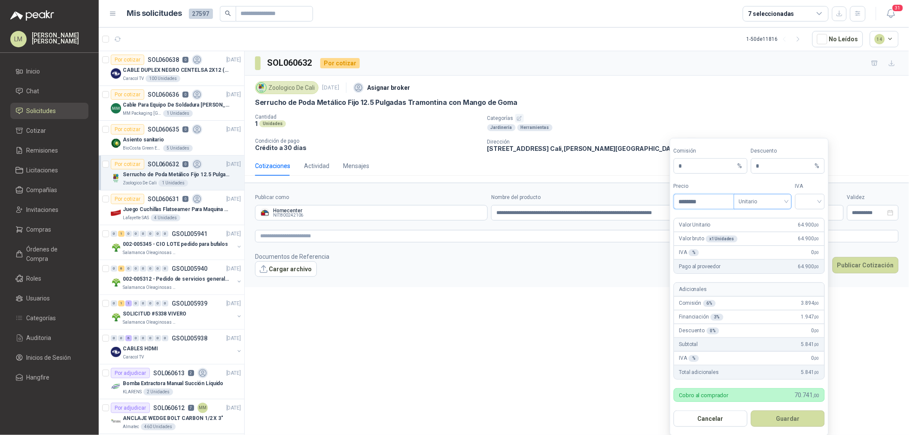
click at [759, 206] on span "Unitario" at bounding box center [763, 201] width 48 height 13
click at [763, 234] on div "Unitario con IVA" at bounding box center [763, 233] width 44 height 9
click at [809, 198] on input "search" at bounding box center [809, 200] width 19 height 13
click at [760, 418] on button "Guardar" at bounding box center [788, 418] width 74 height 16
click at [818, 200] on input "search" at bounding box center [809, 200] width 19 height 13
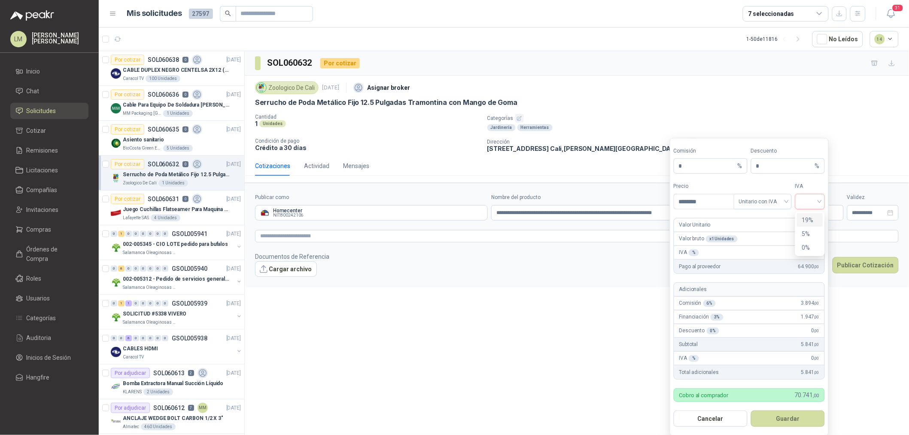
click at [808, 220] on div "19%" at bounding box center [810, 219] width 16 height 9
click at [775, 412] on button "Guardar" at bounding box center [788, 418] width 74 height 16
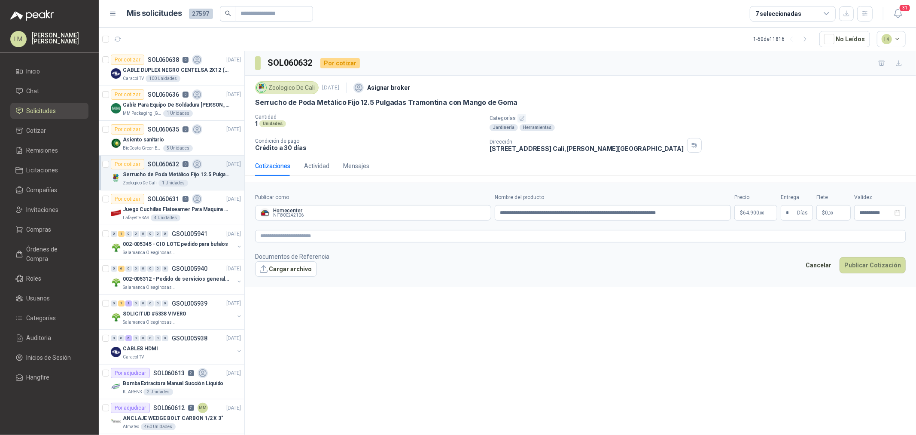
click at [766, 227] on form "**********" at bounding box center [580, 234] width 671 height 104
click at [762, 237] on textarea at bounding box center [580, 236] width 651 height 12
click at [869, 280] on button "Publicar Cotización" at bounding box center [872, 276] width 66 height 16
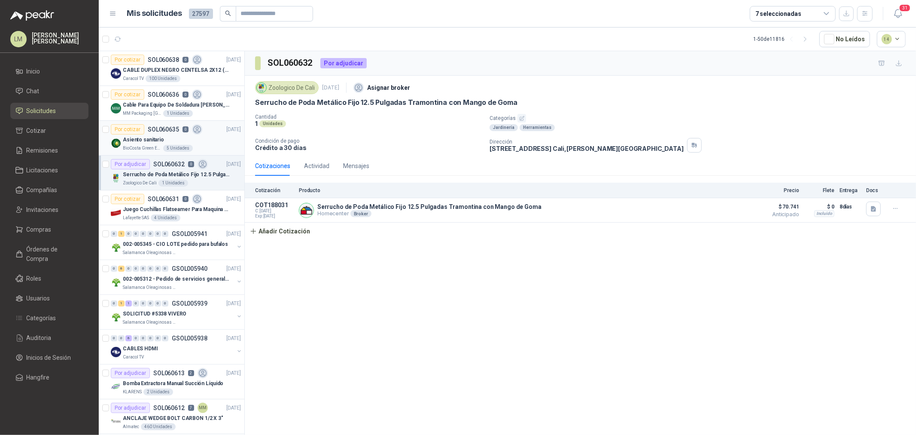
drag, startPoint x: 168, startPoint y: 139, endPoint x: 189, endPoint y: 152, distance: 25.0
click at [168, 139] on div "Asiento sanitario" at bounding box center [182, 139] width 118 height 10
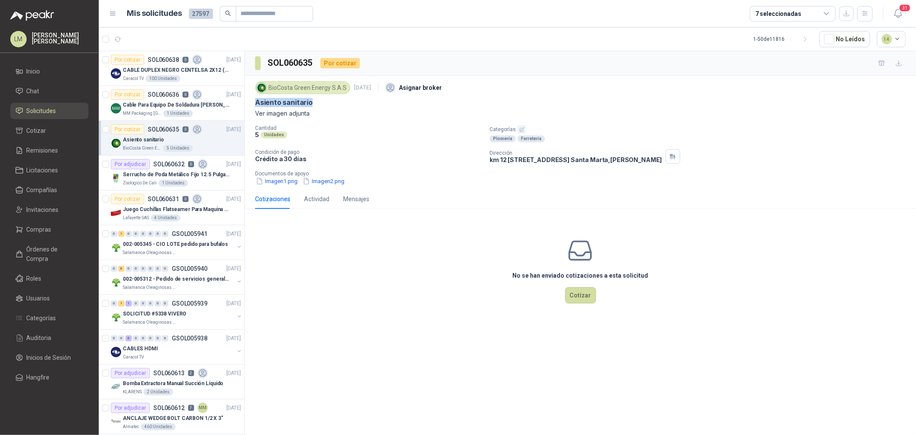
drag, startPoint x: 252, startPoint y: 102, endPoint x: 316, endPoint y: 103, distance: 63.6
click at [316, 103] on div "BioCosta [PERSON_NAME] Energy S.A.S [DATE] Asignar broker Asiento sanitario Ver…" at bounding box center [580, 132] width 671 height 113
copy p "Asiento sanitario"
click at [295, 185] on button "Imagen1.png" at bounding box center [276, 180] width 43 height 9
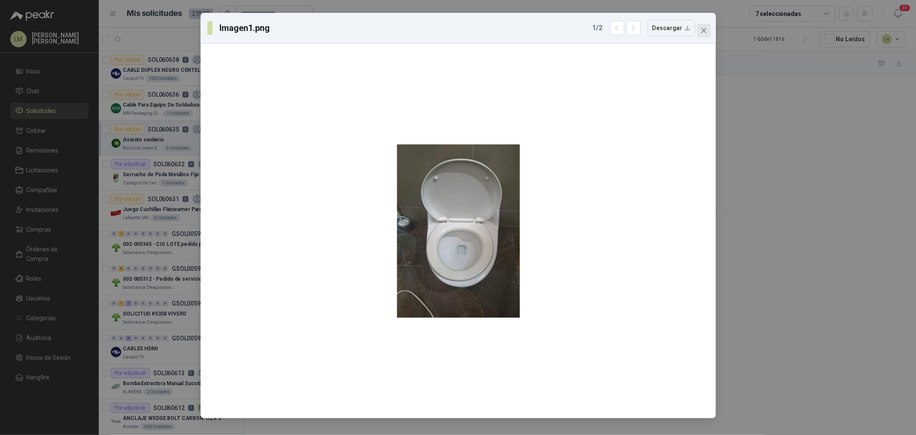
click at [705, 32] on icon "close" at bounding box center [703, 30] width 7 height 7
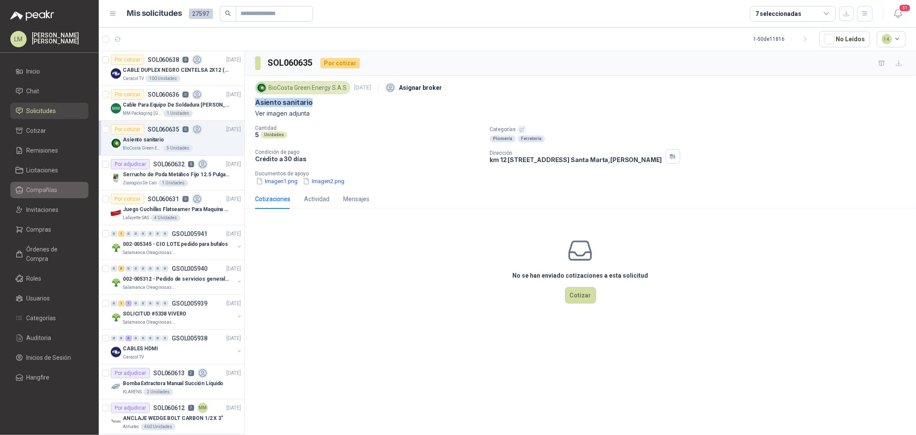
click at [36, 193] on span "Compañías" at bounding box center [42, 189] width 31 height 9
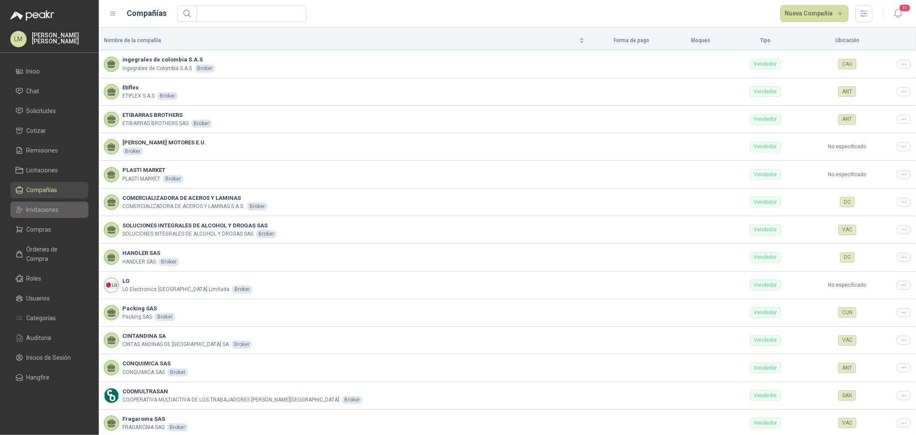
click at [45, 208] on span "Invitaciones" at bounding box center [43, 209] width 32 height 9
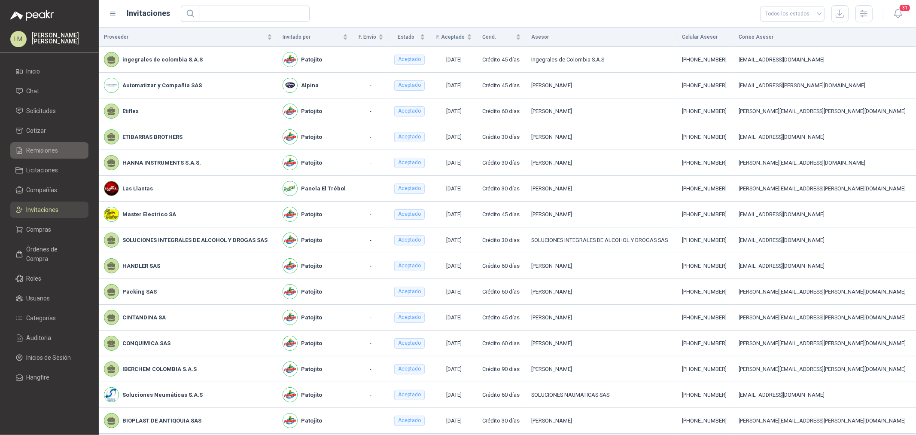
click at [44, 143] on link "Remisiones" at bounding box center [49, 150] width 78 height 16
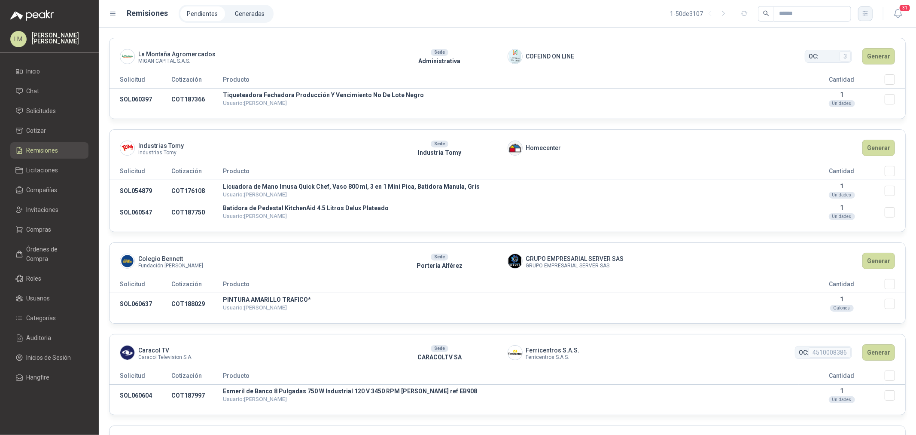
click at [870, 14] on button "button" at bounding box center [865, 13] width 15 height 15
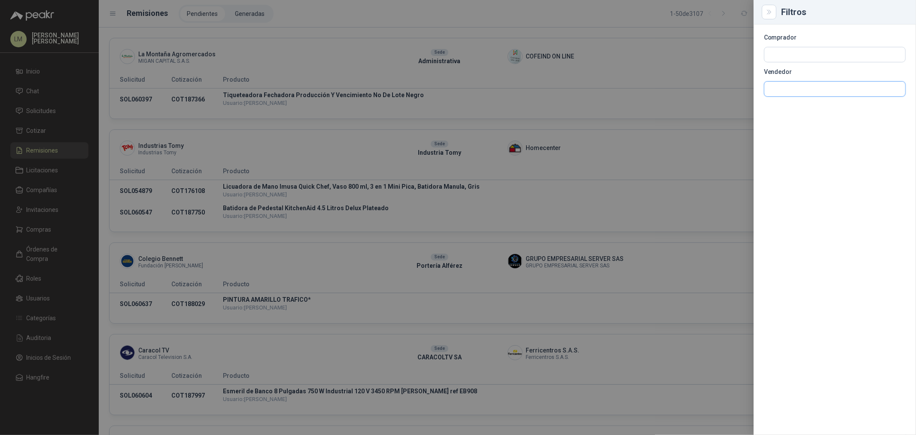
click at [805, 93] on input "text" at bounding box center [834, 89] width 141 height 15
click at [803, 110] on span "NIT : 900924625" at bounding box center [799, 112] width 30 height 4
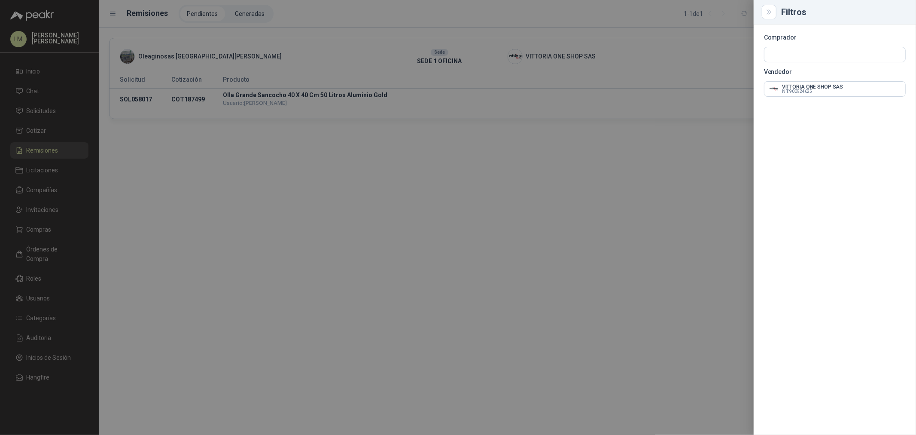
click at [686, 42] on div at bounding box center [458, 217] width 916 height 435
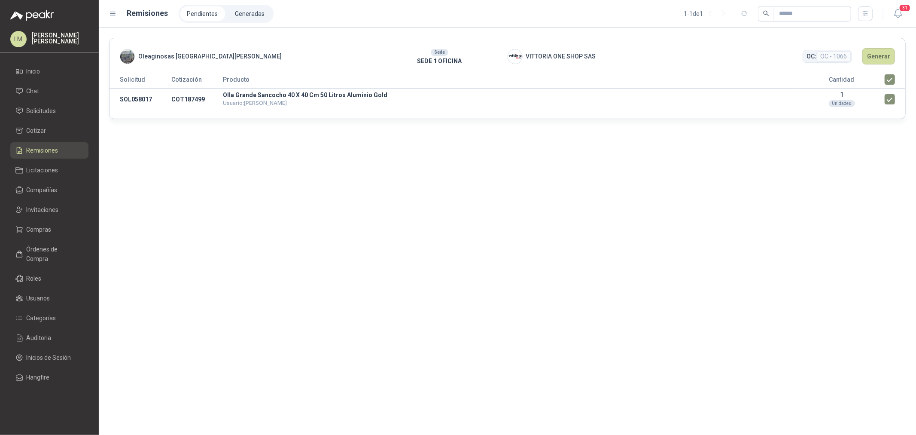
click at [882, 45] on header "Oleaginosas [GEOGRAPHIC_DATA][PERSON_NAME] Sede SEDE 1 OFICINA VITTORIA ONE SHO…" at bounding box center [507, 56] width 796 height 36
click at [882, 54] on button "Generar" at bounding box center [878, 56] width 33 height 16
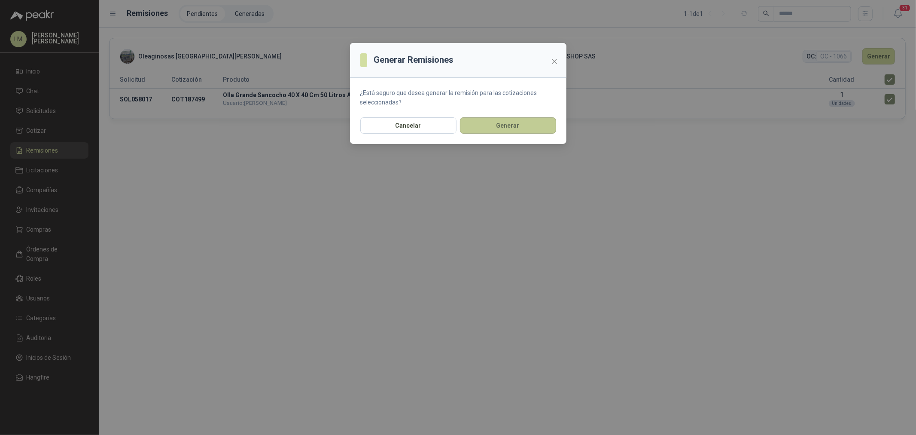
click at [492, 122] on button "Generar" at bounding box center [508, 125] width 96 height 16
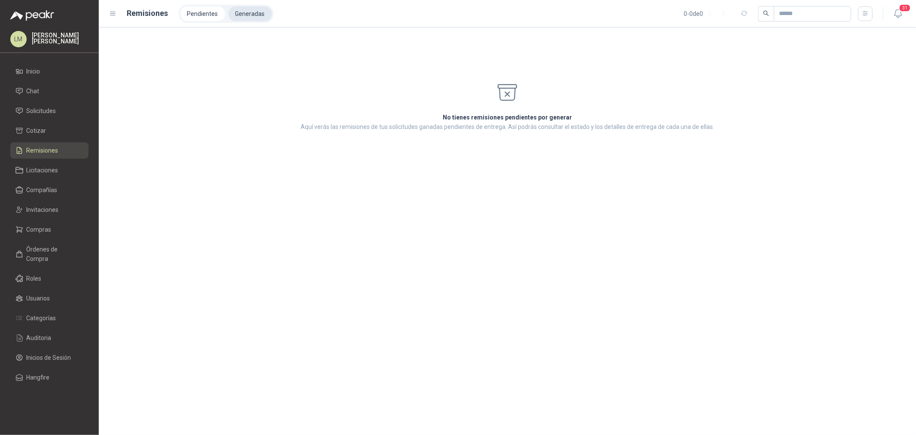
click at [234, 7] on li "Generadas" at bounding box center [249, 13] width 43 height 15
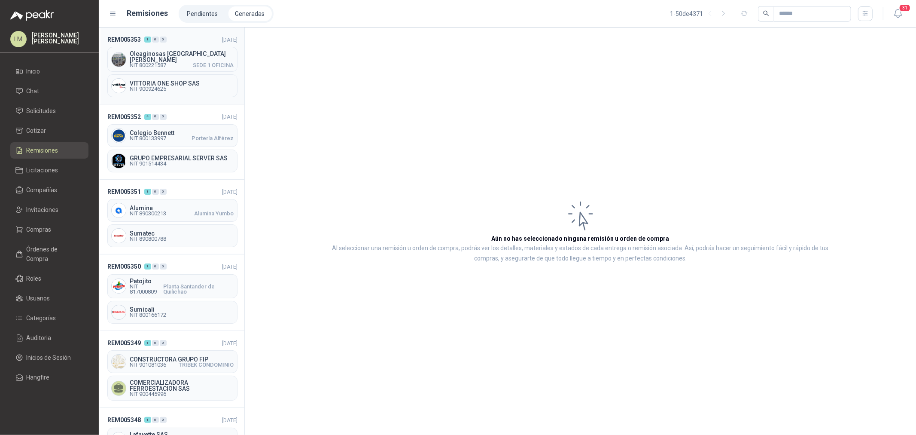
click at [151, 65] on div "Oleaginosas [GEOGRAPHIC_DATA][PERSON_NAME] NIT 800221587 SEDE 1 OFICINA" at bounding box center [172, 59] width 130 height 25
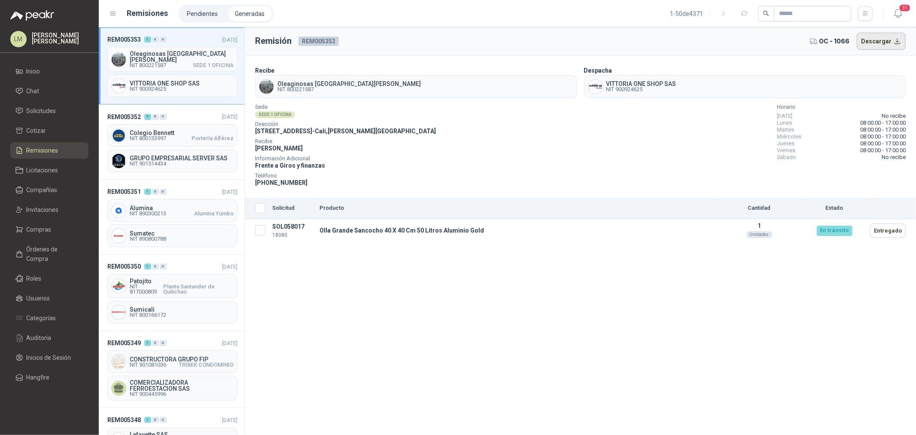
click at [883, 46] on button "Descargar" at bounding box center [881, 41] width 49 height 17
click at [51, 225] on li "Compras" at bounding box center [49, 229] width 68 height 9
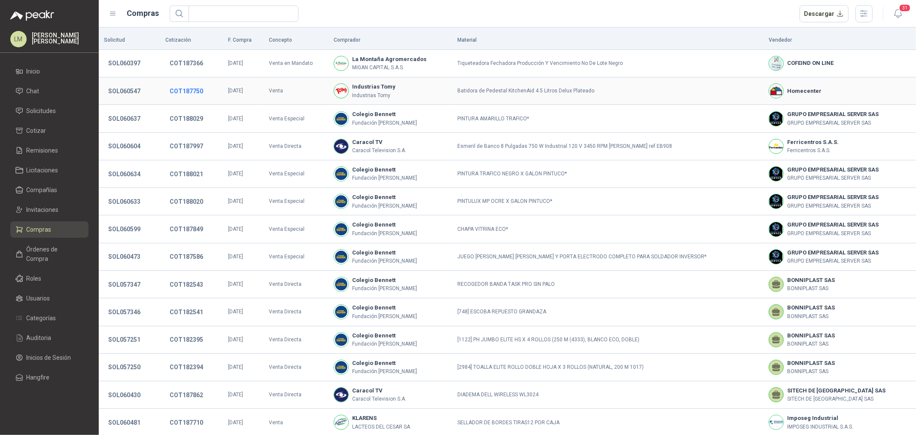
click at [200, 97] on button "COT187750" at bounding box center [186, 90] width 42 height 15
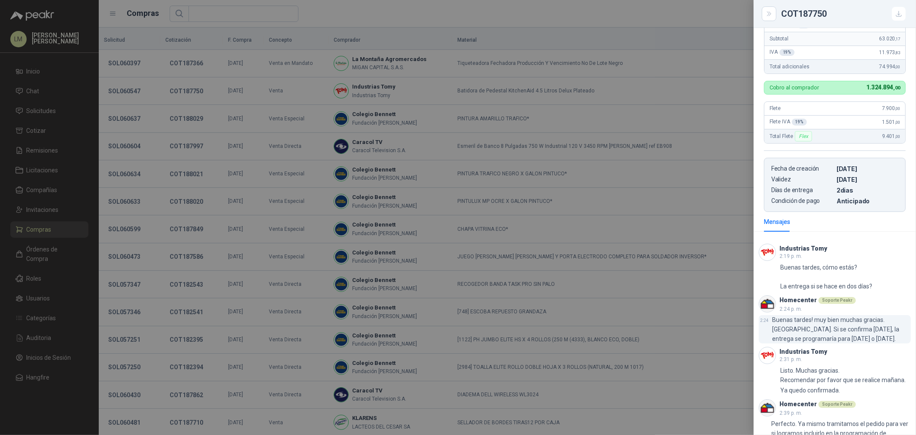
scroll to position [127, 0]
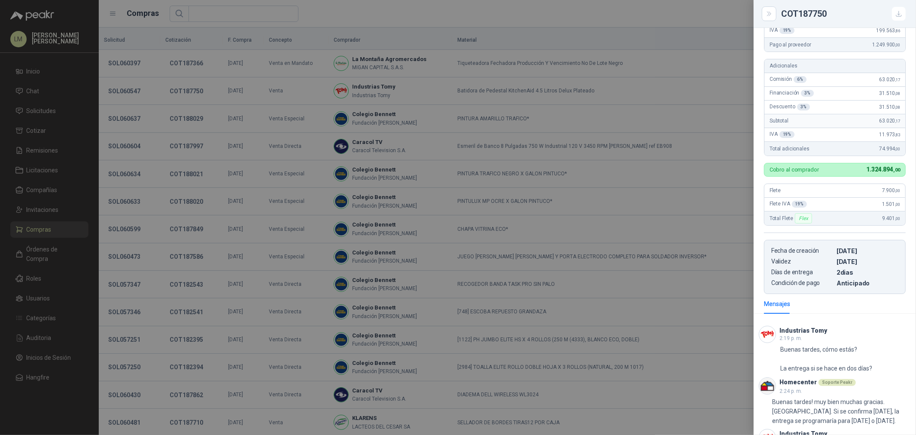
drag, startPoint x: 773, startPoint y: 252, endPoint x: 871, endPoint y: 250, distance: 97.9
click at [871, 250] on article "Fecha de creación [DATE] Validez [DATE] Días de entrega 2 dias Condición de pag…" at bounding box center [835, 267] width 142 height 54
click at [122, 106] on div at bounding box center [458, 217] width 916 height 435
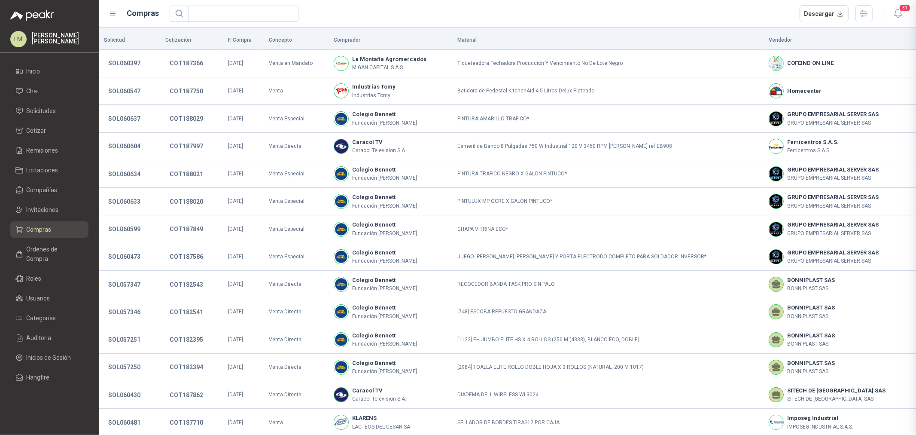
scroll to position [275, 0]
click at [135, 60] on button "SOL060397" at bounding box center [124, 62] width 41 height 15
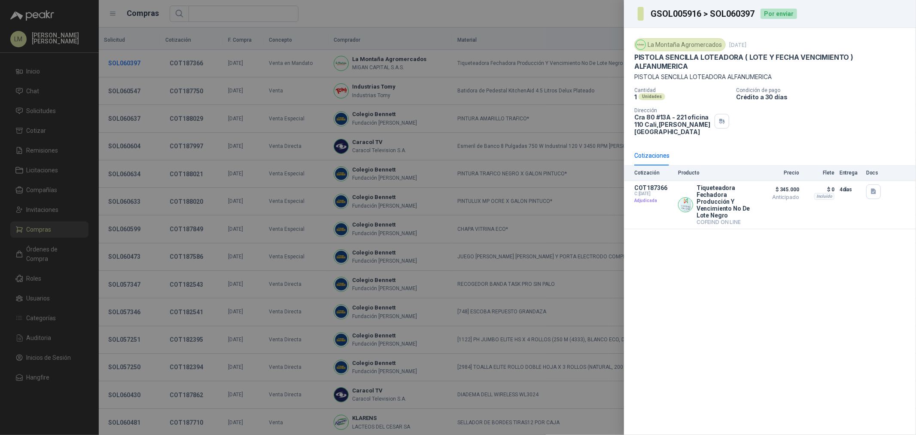
click at [135, 60] on div at bounding box center [458, 217] width 916 height 435
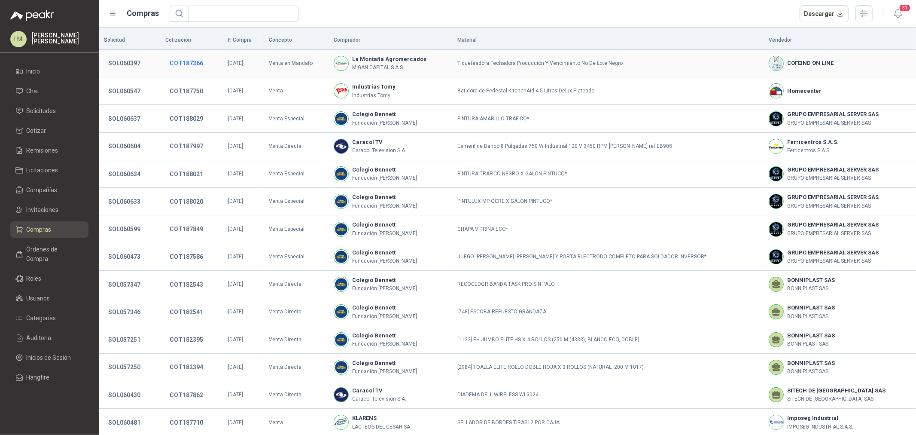
click at [180, 61] on button "COT187366" at bounding box center [186, 62] width 42 height 15
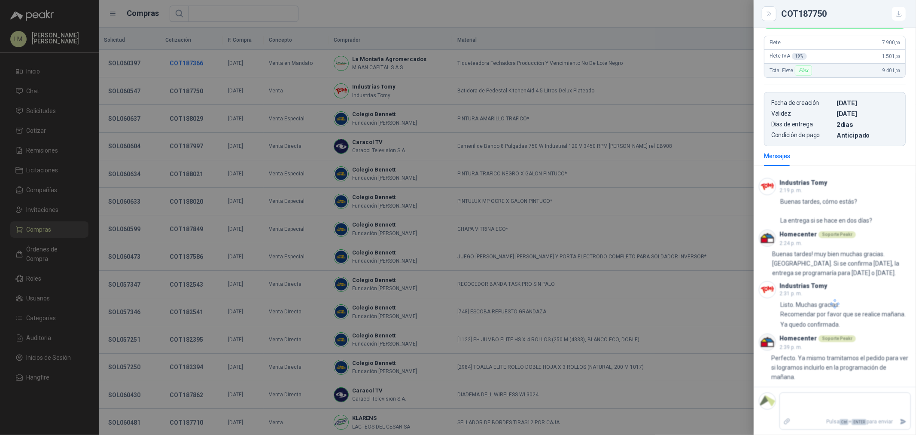
scroll to position [87, 0]
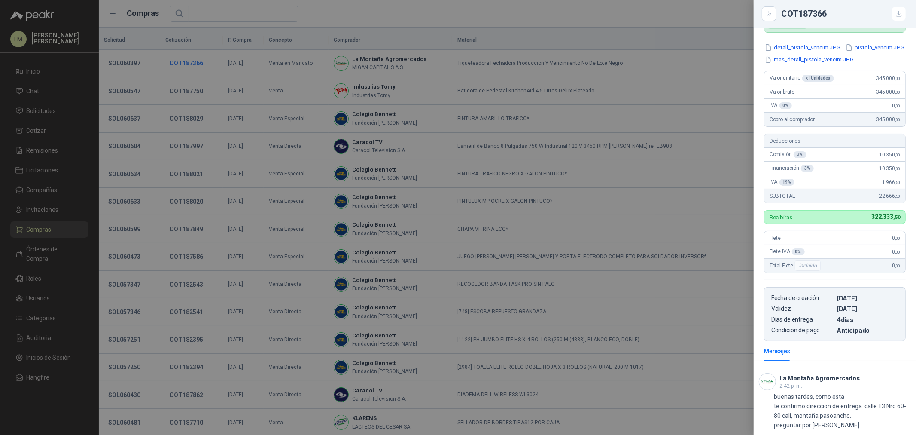
click at [180, 61] on div at bounding box center [458, 217] width 916 height 435
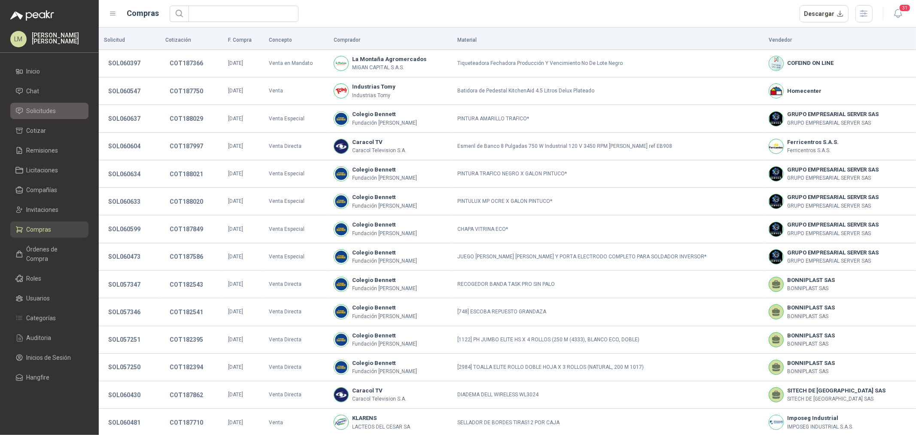
click at [53, 109] on span "Solicitudes" at bounding box center [42, 110] width 30 height 9
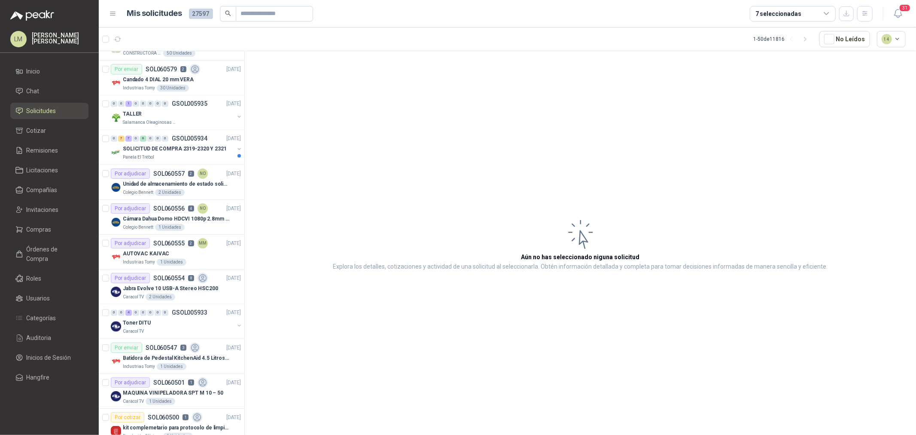
scroll to position [1372, 0]
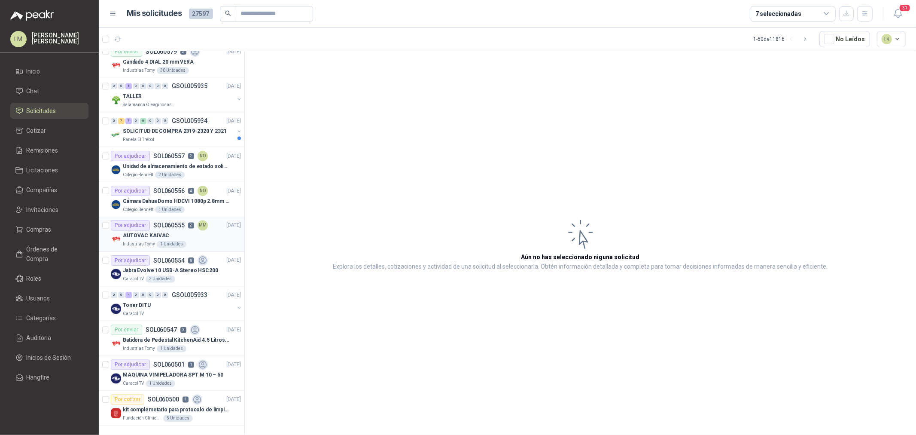
click at [161, 233] on div "AUTOVAC KAIVAC" at bounding box center [182, 236] width 118 height 10
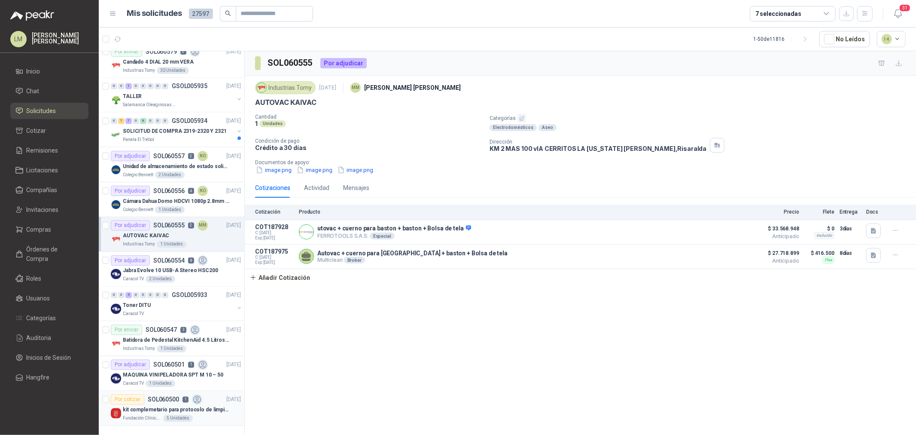
click at [165, 406] on p "kit complemetario para protocolo de limpieza" at bounding box center [176, 410] width 107 height 8
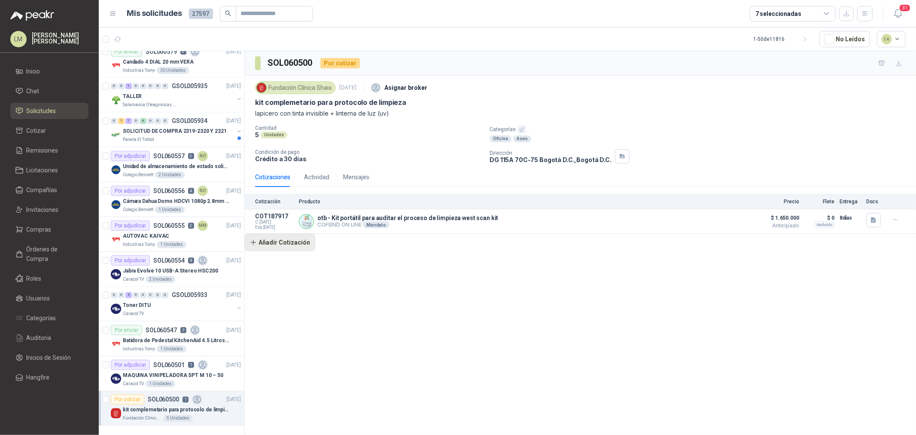
click at [295, 247] on button "Añadir Cotización" at bounding box center [280, 242] width 70 height 17
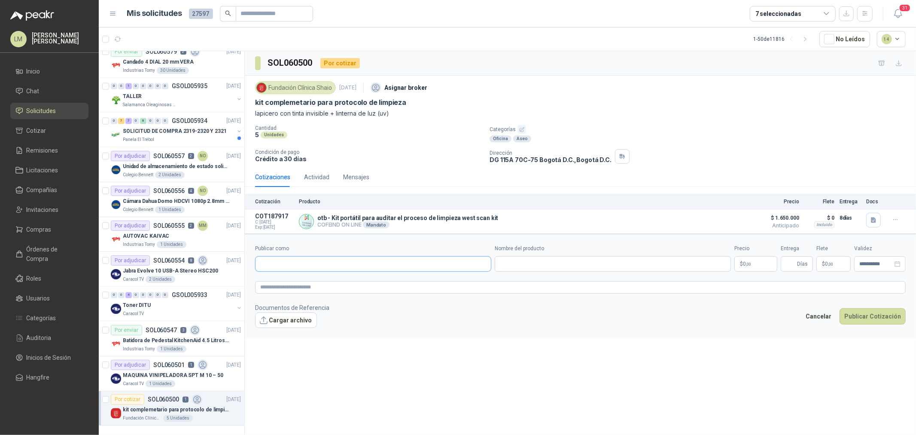
click at [299, 267] on input "Publicar como" at bounding box center [372, 263] width 235 height 15
click at [299, 280] on p "DISTRIBUCIONES MVM S.A.S." at bounding box center [309, 282] width 69 height 5
click at [522, 262] on input "Nombre del producto" at bounding box center [613, 263] width 236 height 15
paste input "**********"
click at [345, 287] on textarea at bounding box center [580, 287] width 651 height 12
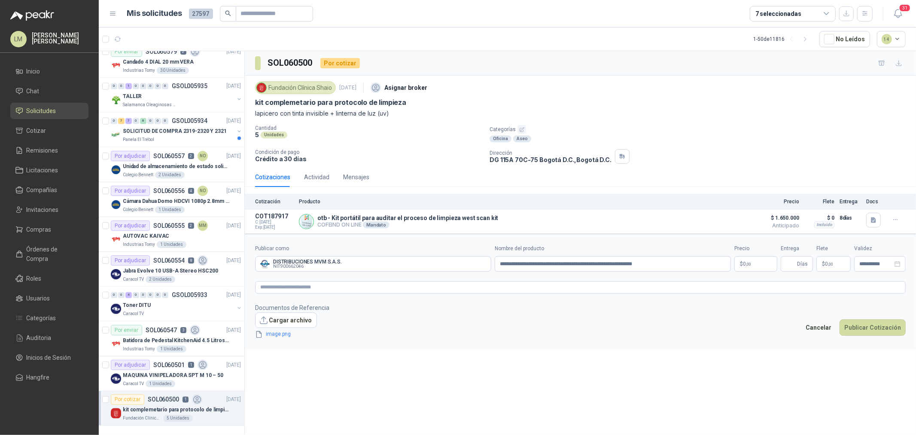
click at [747, 268] on p "$ 0 ,00" at bounding box center [755, 263] width 43 height 15
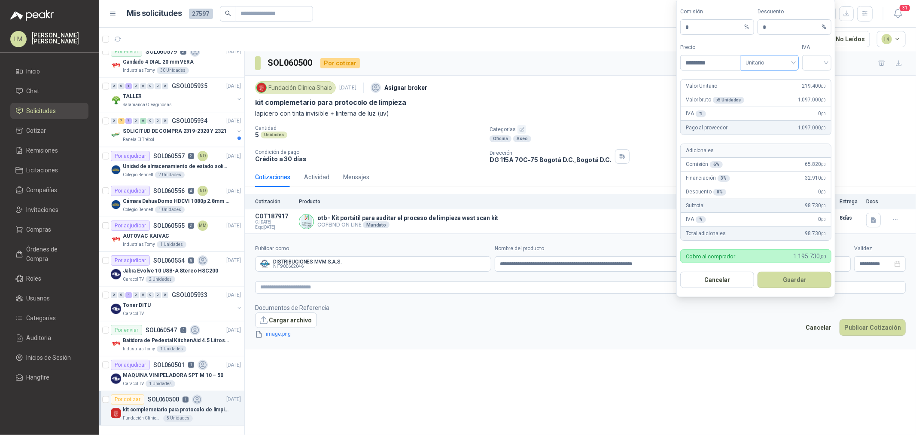
click at [779, 65] on span "Unitario" at bounding box center [770, 62] width 48 height 13
click at [786, 96] on div "Unitario con IVA" at bounding box center [770, 93] width 44 height 9
click at [814, 65] on input "search" at bounding box center [816, 61] width 19 height 13
click at [817, 79] on div "19%" at bounding box center [817, 80] width 16 height 9
drag, startPoint x: 674, startPoint y: 27, endPoint x: 654, endPoint y: 30, distance: 20.8
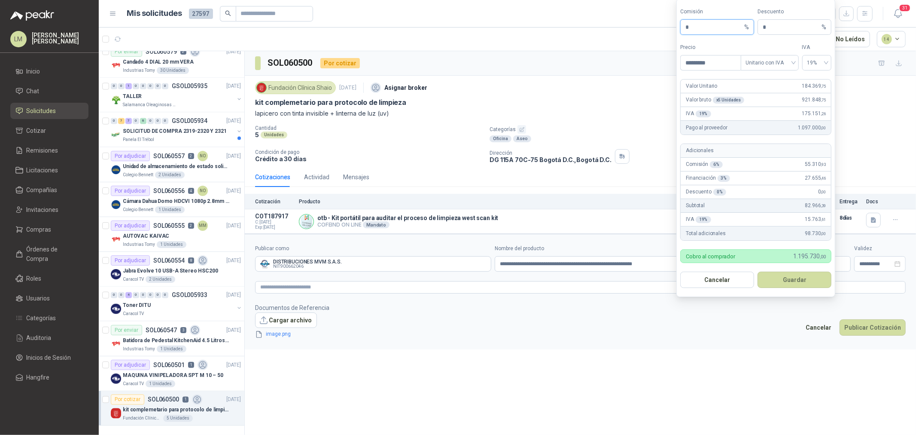
click at [668, 27] on body "LM [PERSON_NAME] Inicio Chat Solicitudes Cotizar Remisiones Licitaciones Compañ…" at bounding box center [458, 217] width 916 height 435
click at [796, 277] on button "Guardar" at bounding box center [794, 279] width 74 height 16
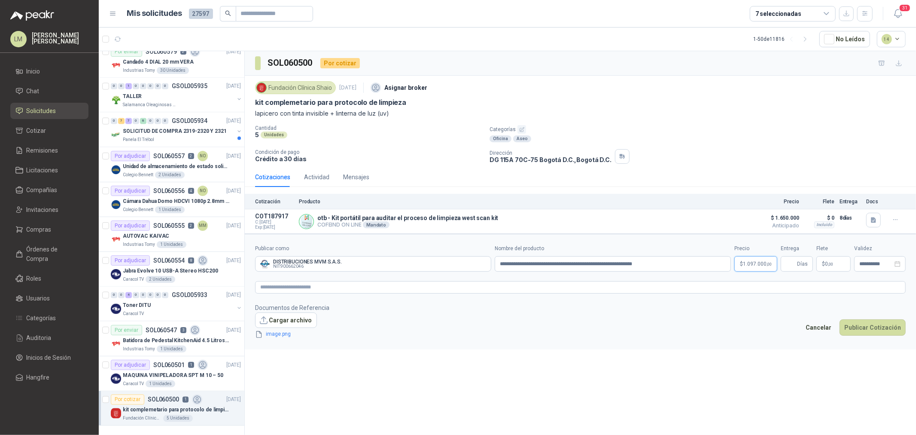
click at [763, 261] on span "1.097.000 ,00" at bounding box center [757, 263] width 29 height 5
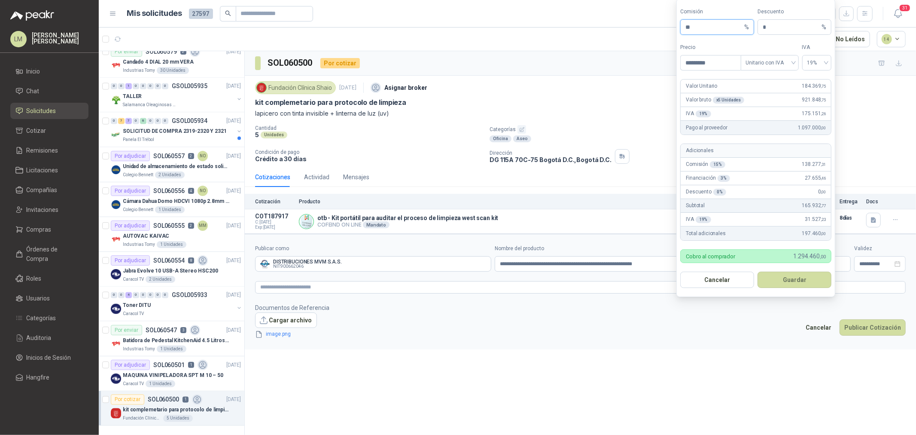
click at [707, 21] on input "**" at bounding box center [713, 27] width 57 height 15
click at [782, 282] on button "Guardar" at bounding box center [794, 279] width 74 height 16
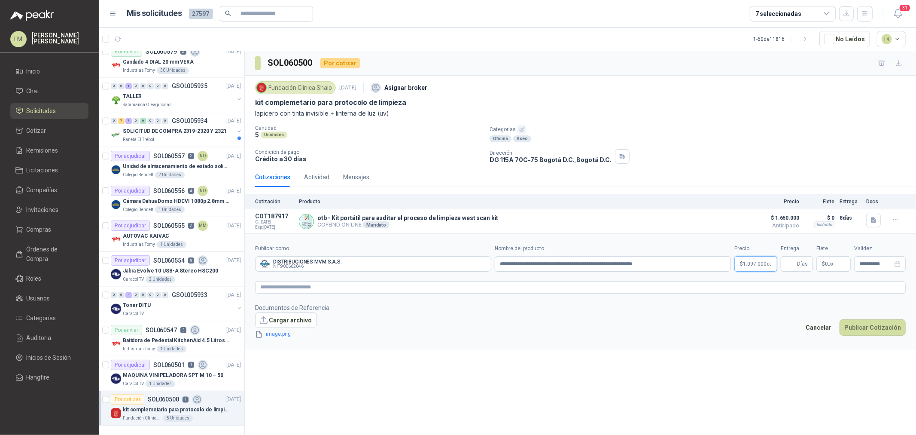
click at [761, 261] on body "LM [PERSON_NAME] Inicio Chat Solicitudes Cotizar Remisiones Licitaciones Compañ…" at bounding box center [458, 217] width 916 height 435
click at [760, 316] on footer "Documentos de Referencia Cargar archivo image.png Cancelar Publicar Cotización" at bounding box center [580, 321] width 651 height 36
click at [789, 264] on input "Entrega" at bounding box center [790, 263] width 9 height 15
click at [744, 282] on textarea at bounding box center [580, 287] width 651 height 12
paste textarea "**********"
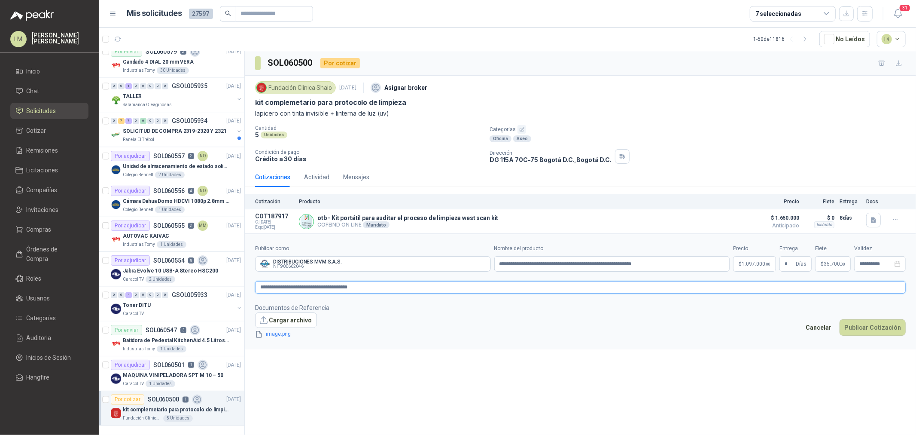
scroll to position [85, 0]
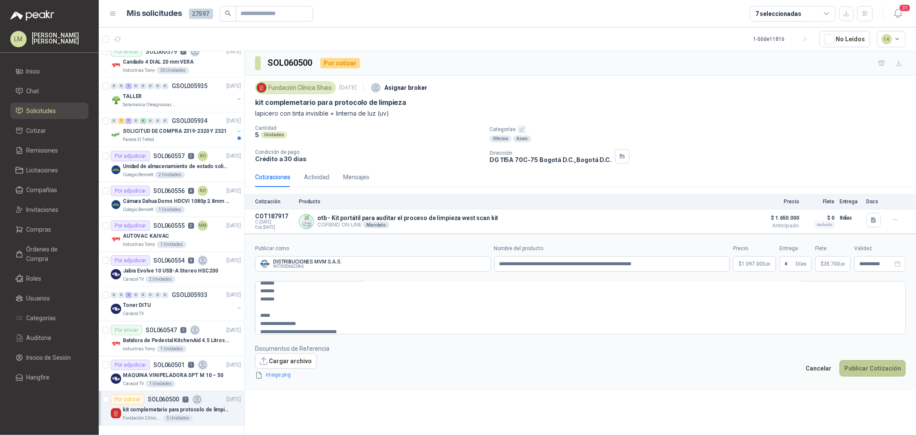
click at [855, 368] on button "Publicar Cotización" at bounding box center [872, 368] width 66 height 16
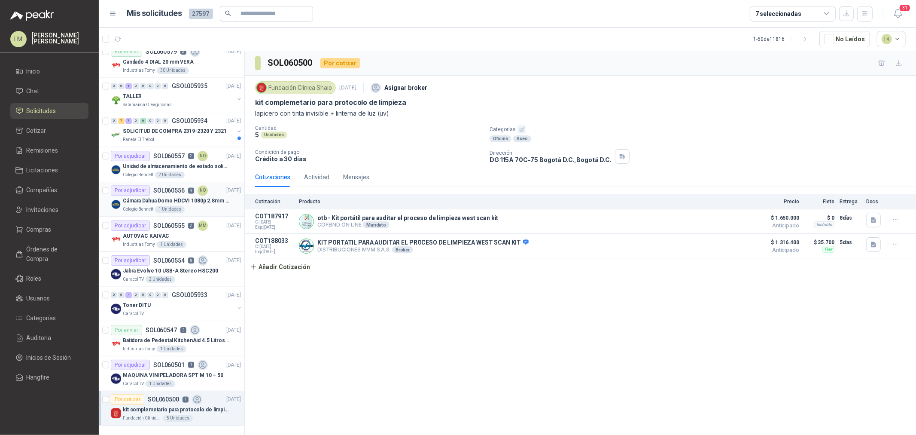
click at [175, 188] on p "SOL060556" at bounding box center [168, 191] width 31 height 6
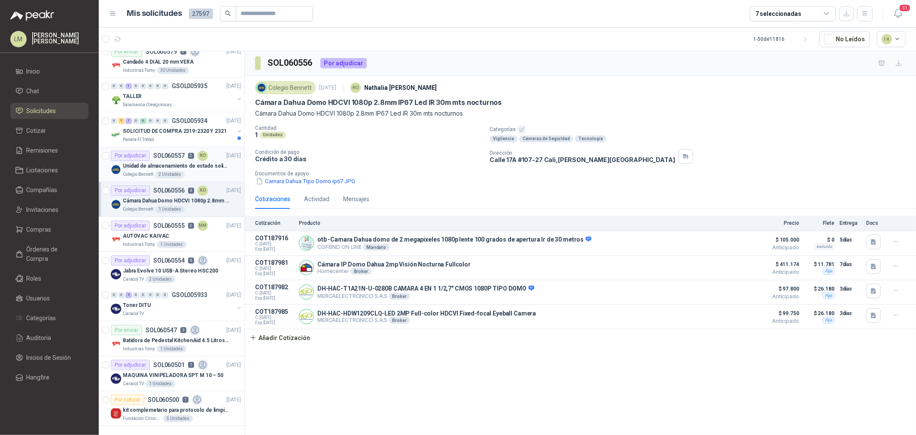
click at [165, 162] on p "Unidad de almacenamiento de estado solido Marca SK hynix [DATE] NVMe 256GB HFM2…" at bounding box center [176, 166] width 107 height 8
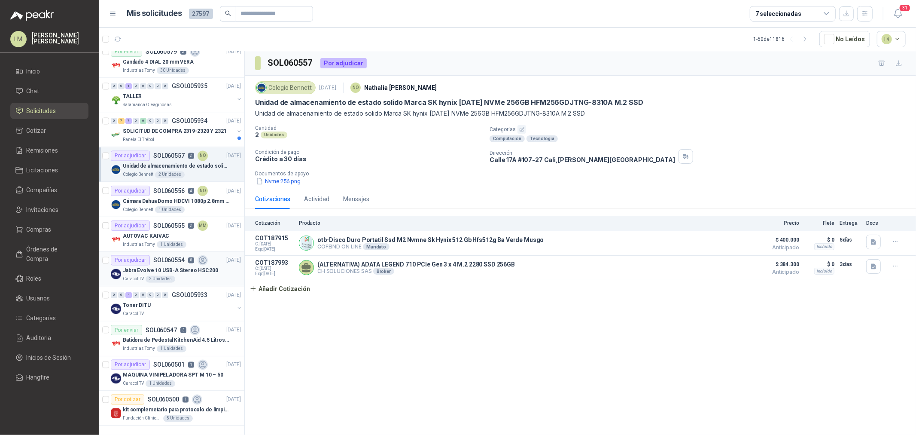
click at [161, 267] on p "Jabra Evolve 10 USB-A Stereo HSC200" at bounding box center [170, 271] width 95 height 8
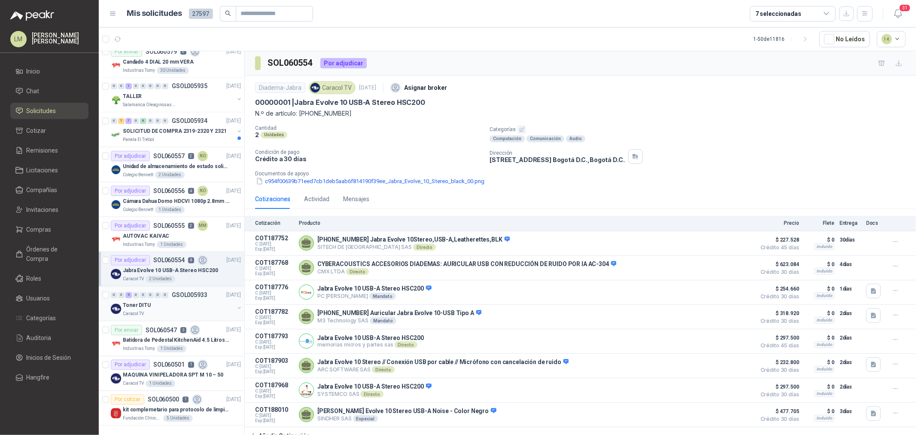
click at [166, 300] on div "Toner DITU" at bounding box center [178, 305] width 111 height 10
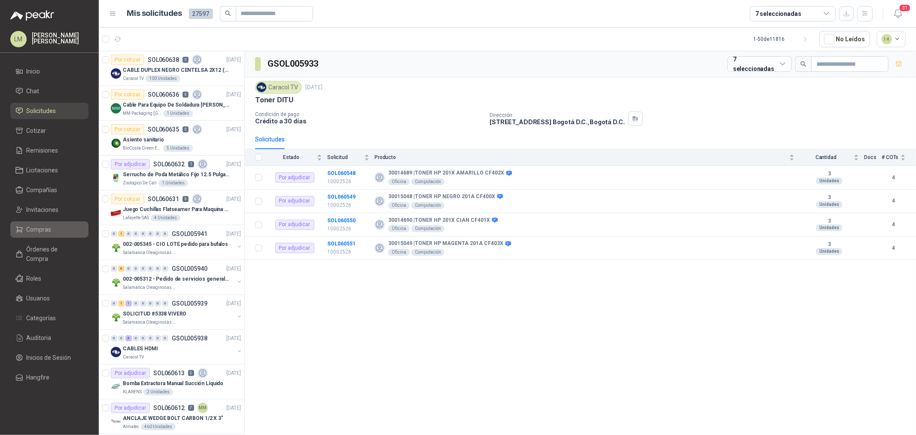
click at [53, 228] on li "Compras" at bounding box center [49, 229] width 68 height 9
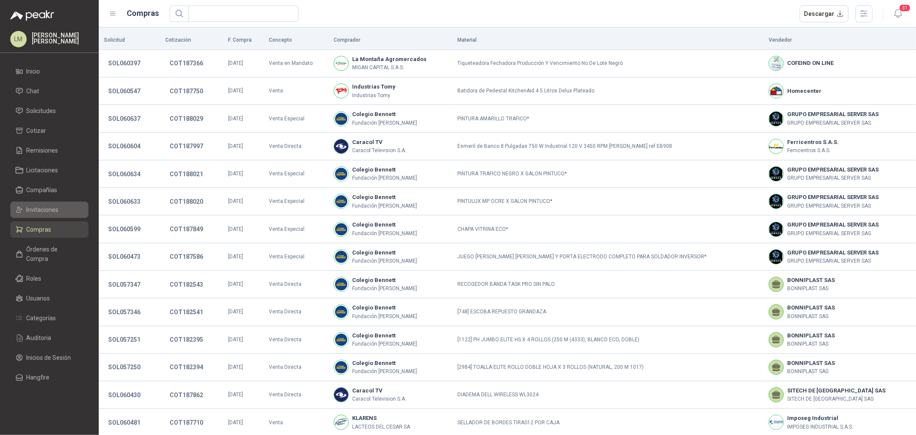
click at [27, 205] on span "Invitaciones" at bounding box center [43, 209] width 32 height 9
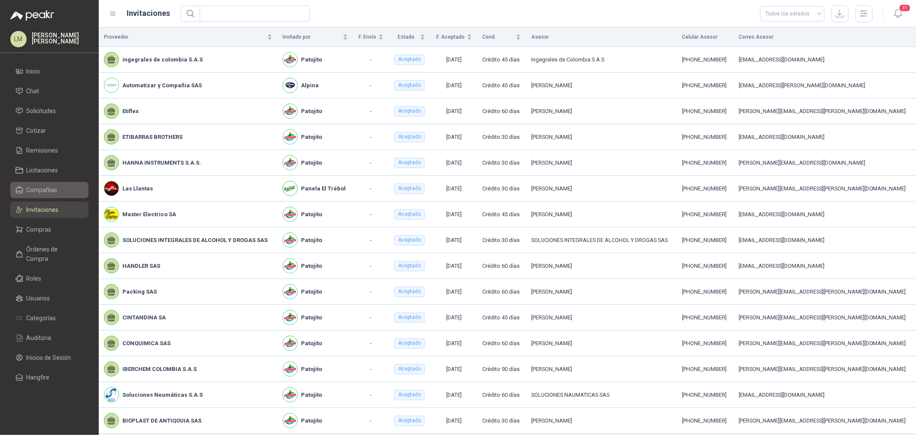
click at [32, 191] on span "Compañías" at bounding box center [42, 189] width 31 height 9
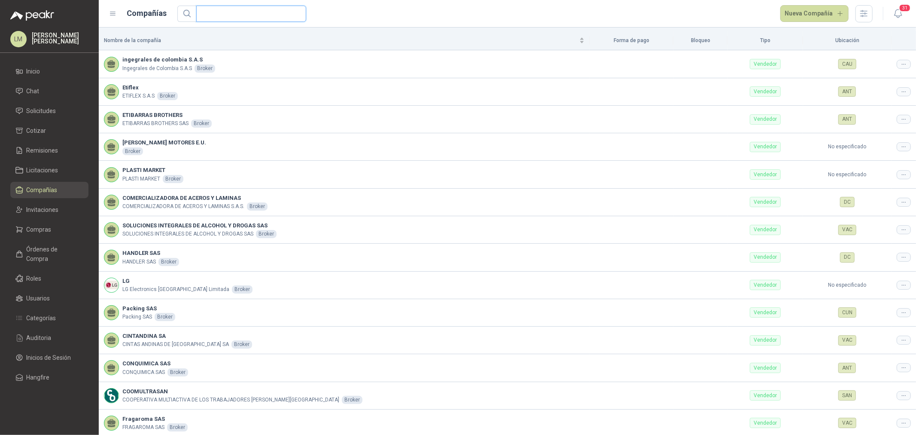
click at [205, 9] on input "text" at bounding box center [247, 13] width 93 height 15
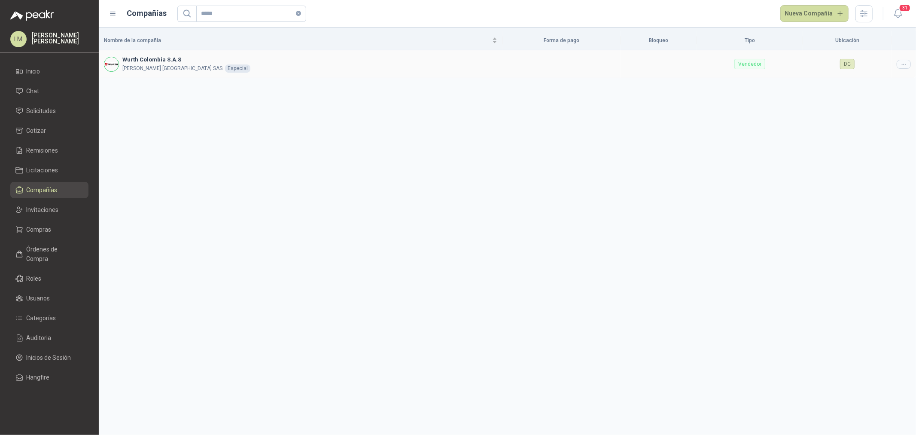
click at [903, 66] on icon at bounding box center [903, 64] width 6 height 6
click at [897, 82] on span "Editar compañía" at bounding box center [882, 78] width 44 height 9
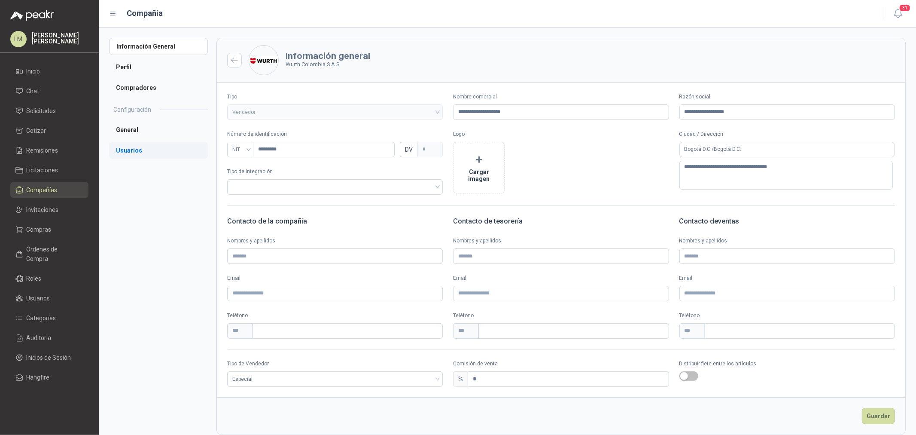
click at [135, 157] on li "Usuarios" at bounding box center [158, 150] width 99 height 17
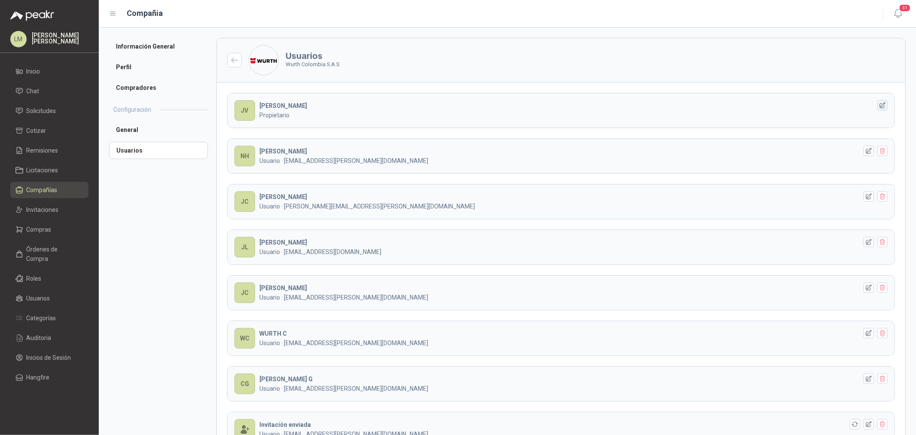
click at [879, 105] on icon "button" at bounding box center [882, 105] width 7 height 7
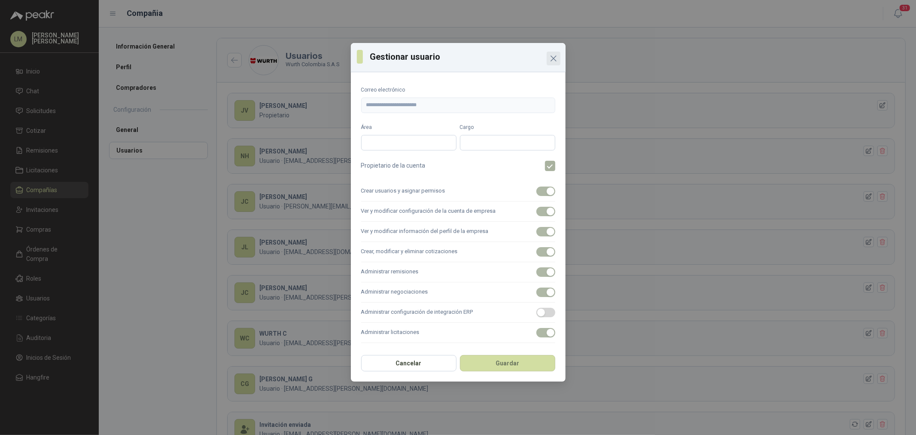
click at [553, 55] on icon "Close" at bounding box center [553, 58] width 10 height 10
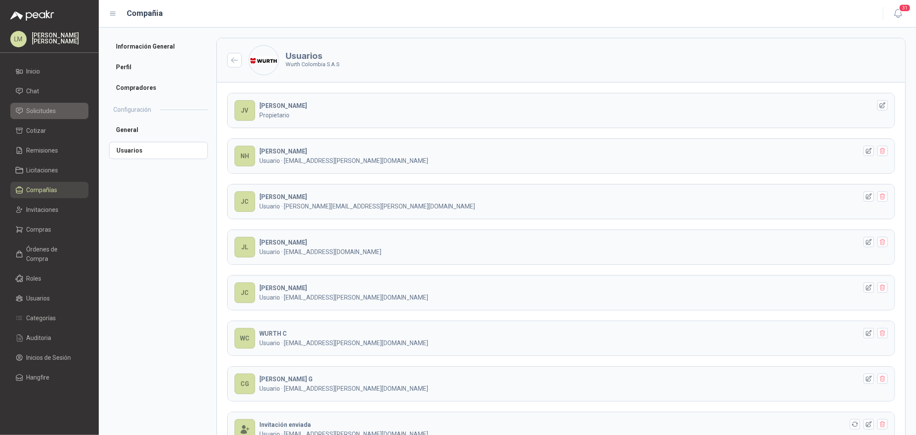
click at [42, 112] on span "Solicitudes" at bounding box center [42, 110] width 30 height 9
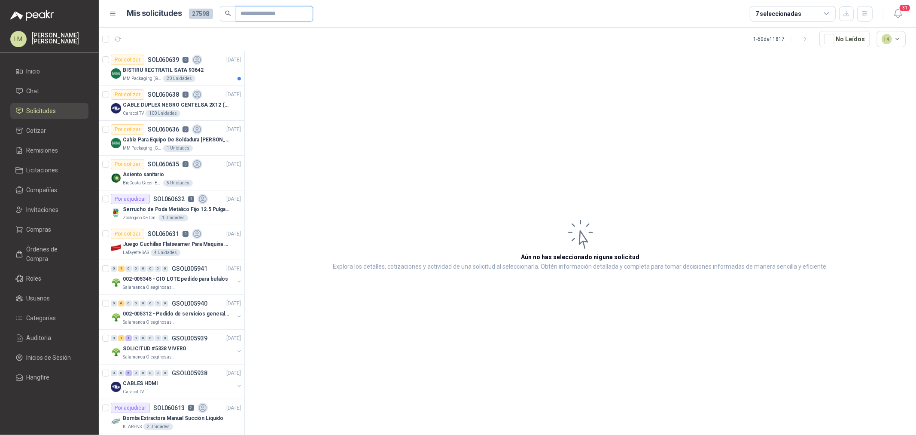
click at [246, 15] on input "text" at bounding box center [271, 13] width 60 height 15
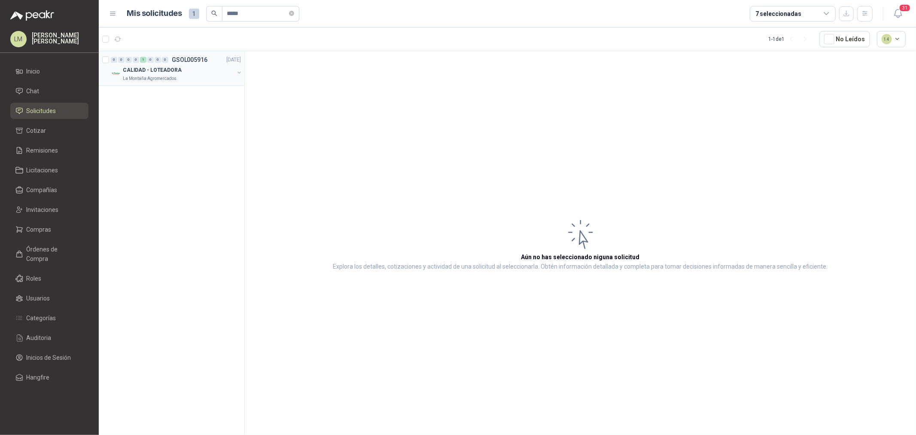
click at [239, 71] on button "button" at bounding box center [239, 72] width 7 height 7
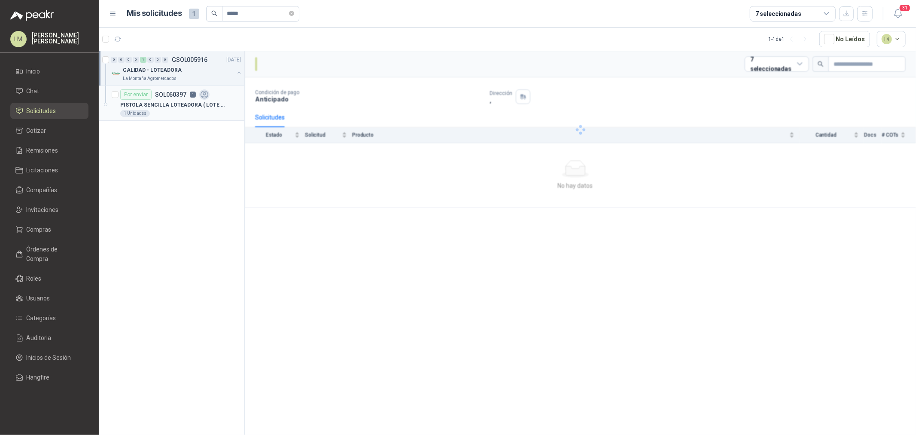
click at [189, 108] on p "PISTOLA SENCILLA LOTEADORA ( LOTE Y FECHA VENCIMIENTO ) ALFANUMERICA" at bounding box center [173, 105] width 107 height 8
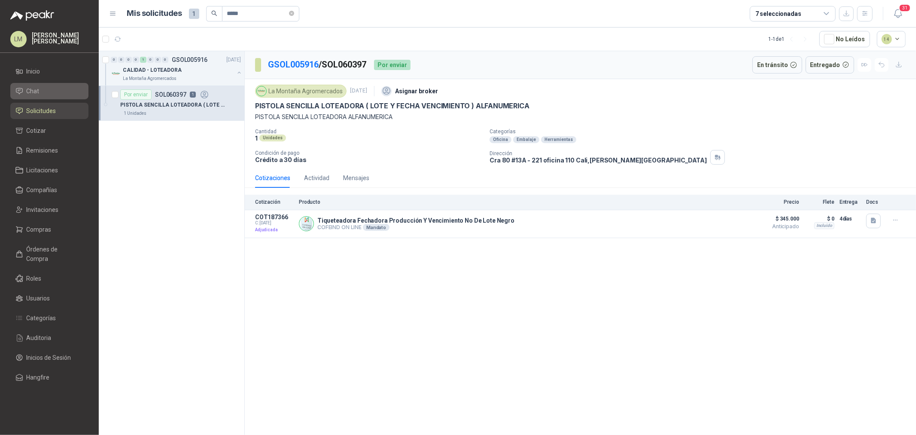
click at [46, 91] on li "Chat" at bounding box center [49, 90] width 68 height 9
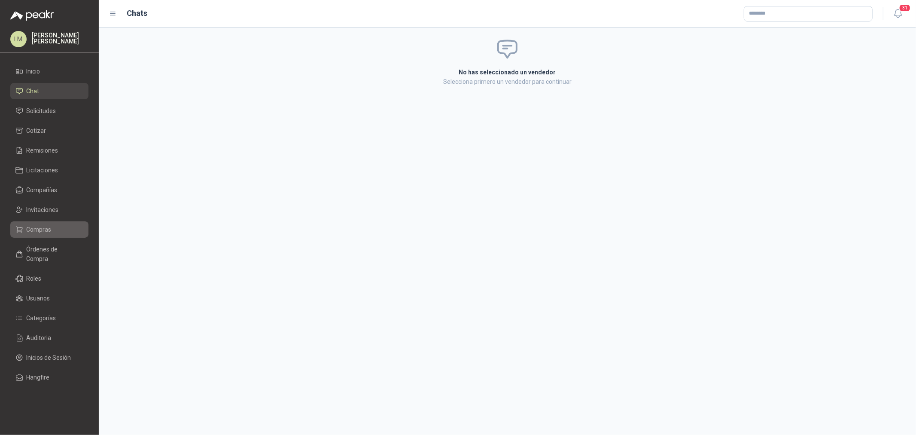
click at [45, 229] on span "Compras" at bounding box center [39, 229] width 25 height 9
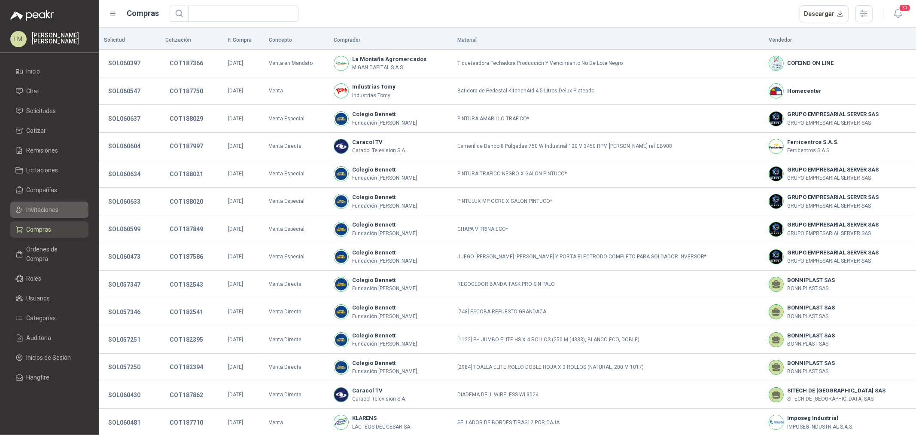
click at [45, 214] on link "Invitaciones" at bounding box center [49, 209] width 78 height 16
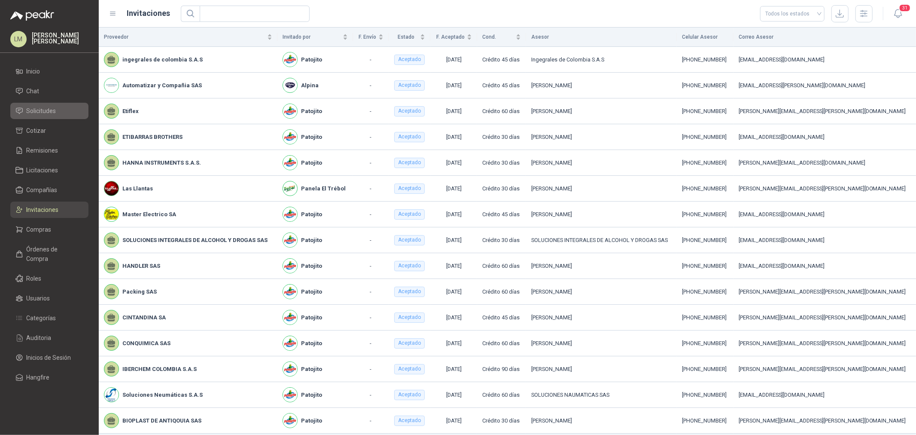
click at [42, 112] on span "Solicitudes" at bounding box center [42, 110] width 30 height 9
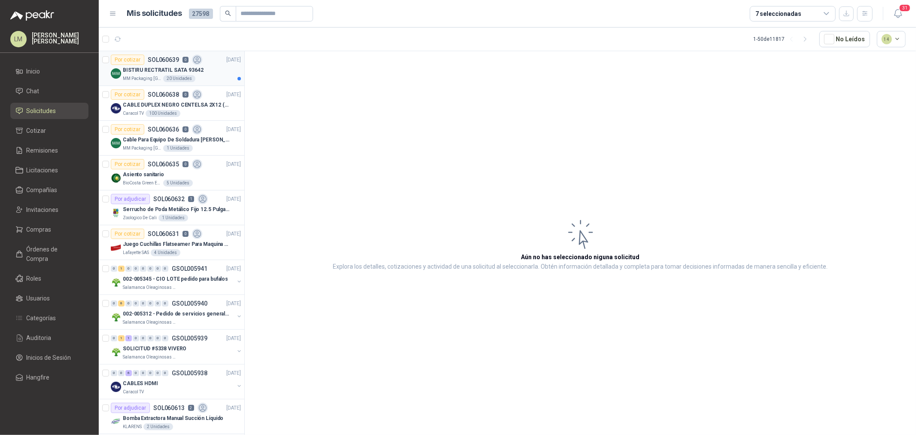
click at [160, 55] on div "Por cotizar SOL060639 0" at bounding box center [156, 60] width 91 height 10
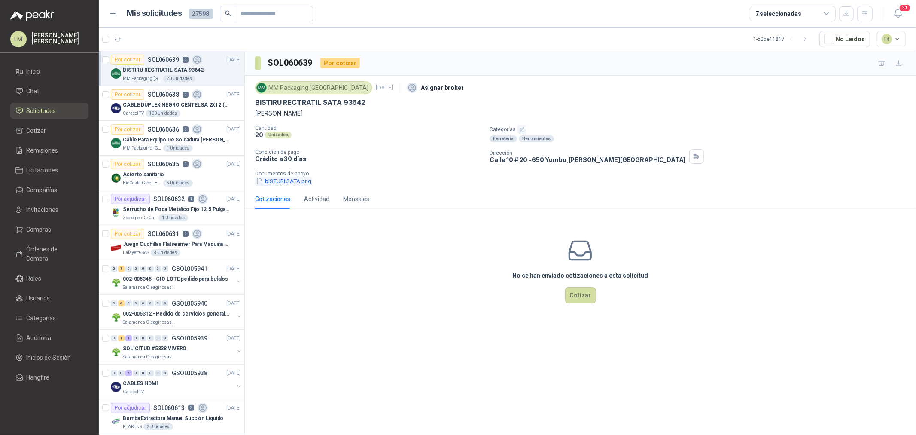
click at [284, 180] on button "bISTURI SATA.png" at bounding box center [283, 180] width 57 height 9
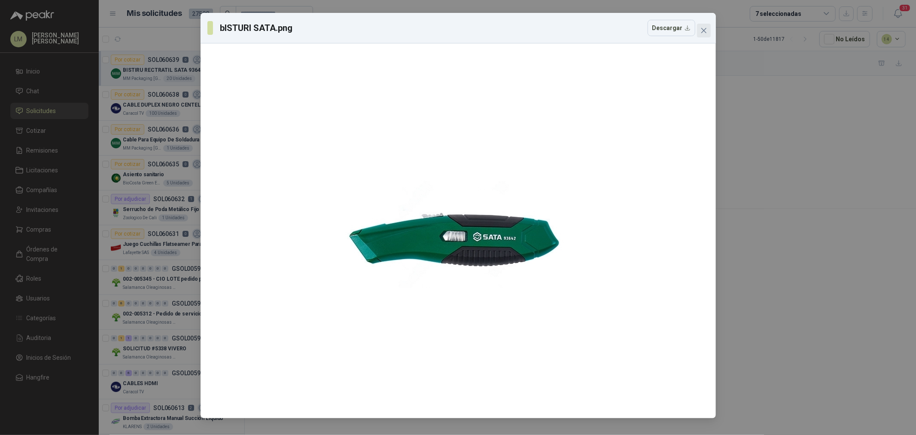
click at [700, 28] on icon "close" at bounding box center [703, 30] width 7 height 7
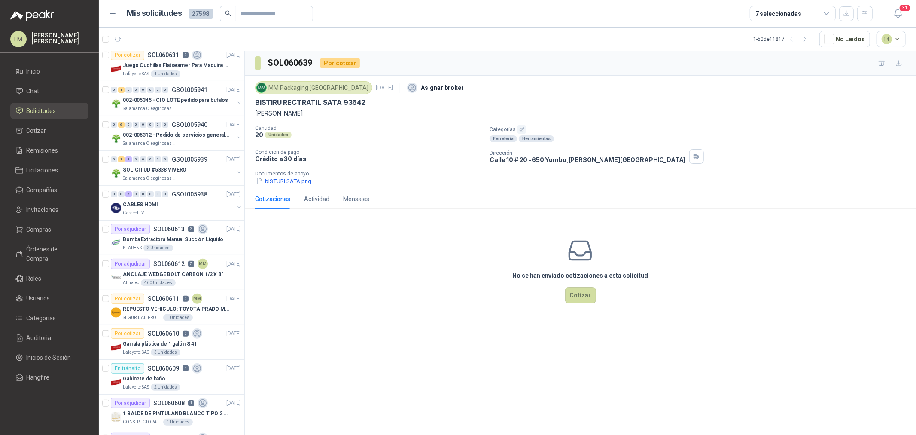
scroll to position [191, 0]
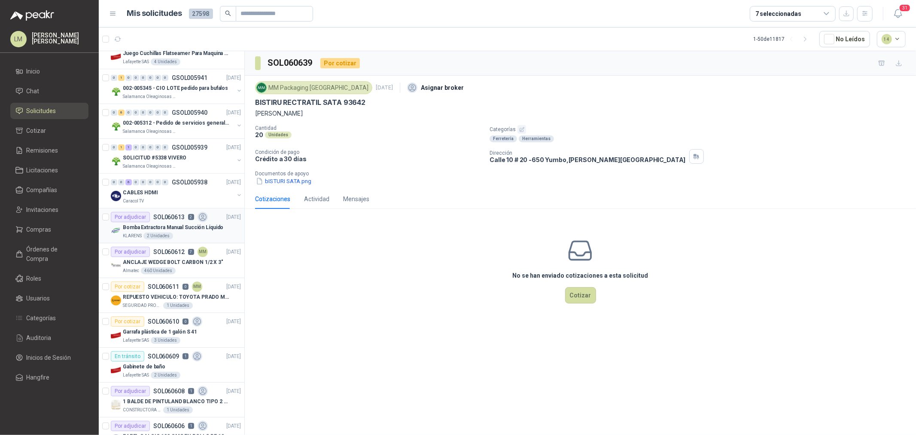
click at [154, 219] on p "SOL060613" at bounding box center [168, 217] width 31 height 6
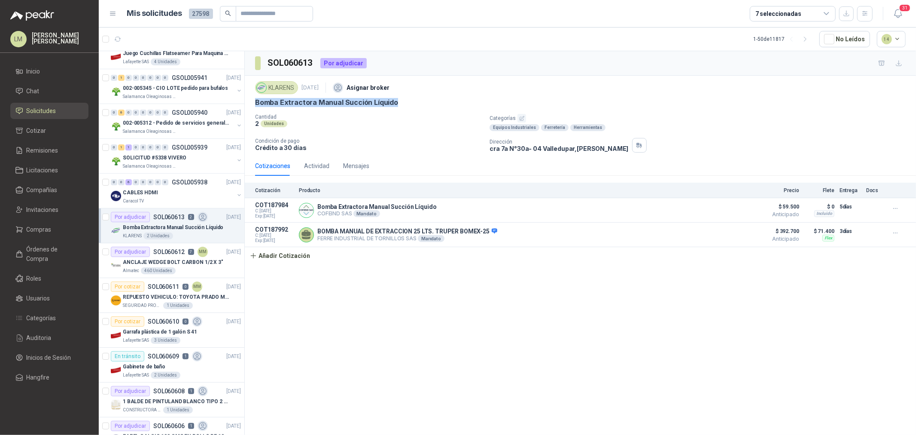
drag, startPoint x: 252, startPoint y: 103, endPoint x: 418, endPoint y: 103, distance: 165.3
click at [418, 103] on div "KLARENS [DATE] Asignar broker Bomba Extractora Manual Succión Líquido Cantidad …" at bounding box center [580, 116] width 671 height 80
copy p "Bomba Extractora Manual Succión Líquido"
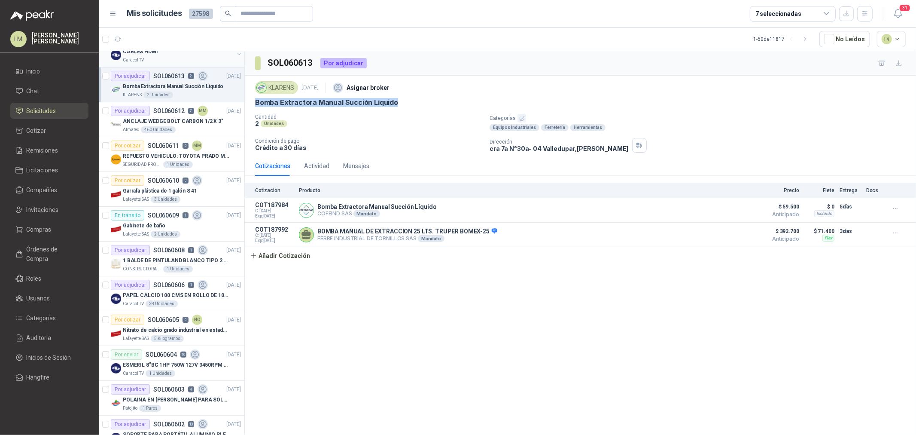
scroll to position [334, 0]
click at [163, 115] on p "ANCLAJE WEDGE BOLT CARBON 1/2 X 3"" at bounding box center [173, 119] width 100 height 8
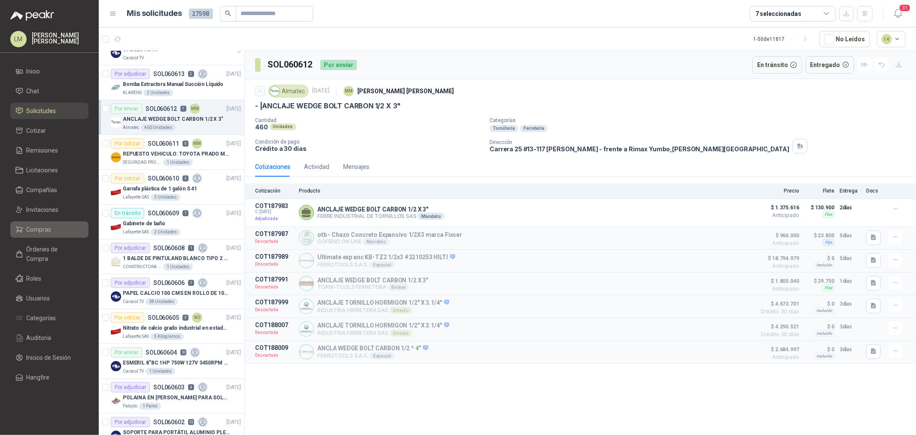
click at [52, 230] on li "Compras" at bounding box center [49, 229] width 68 height 9
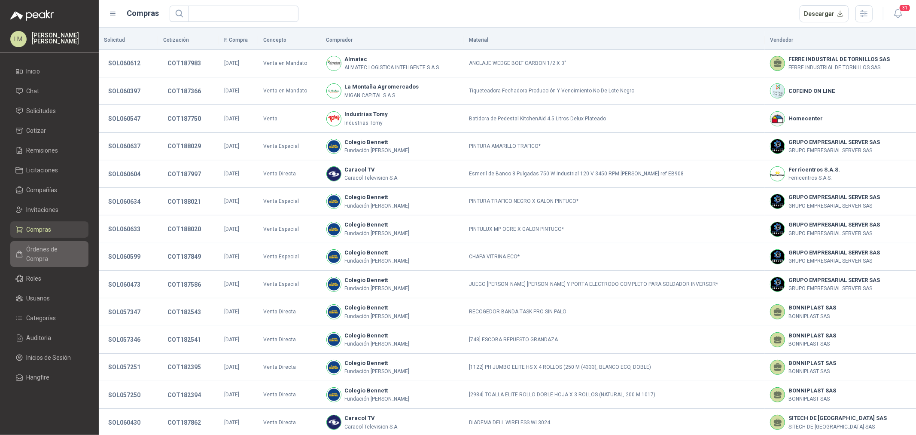
click at [56, 252] on span "Órdenes de Compra" at bounding box center [54, 253] width 54 height 19
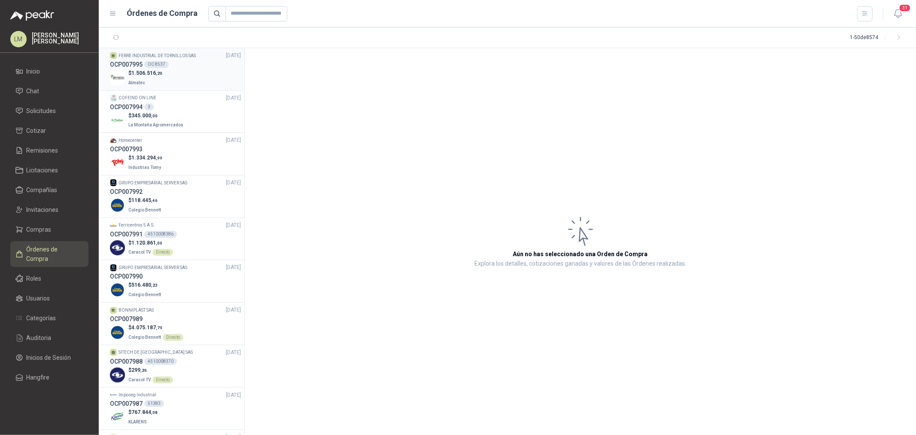
click at [179, 76] on div "$ 1.506.516 ,20 Almatec" at bounding box center [175, 78] width 131 height 18
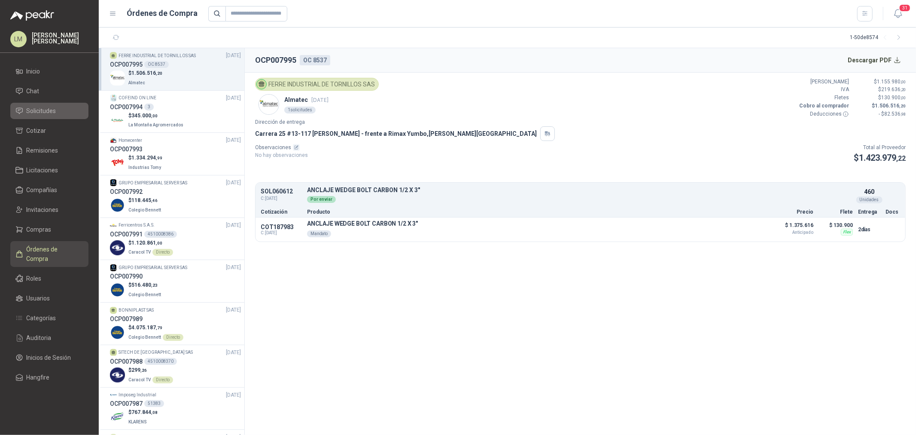
click at [48, 115] on span "Solicitudes" at bounding box center [42, 110] width 30 height 9
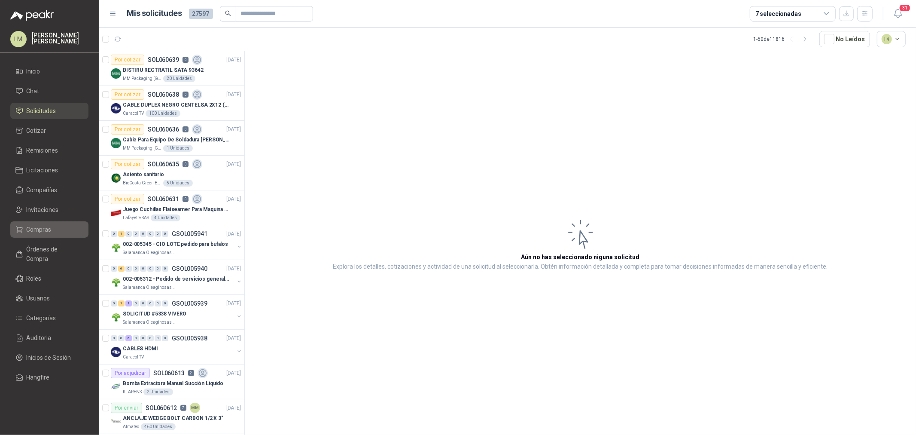
click at [29, 235] on link "Compras" at bounding box center [49, 229] width 78 height 16
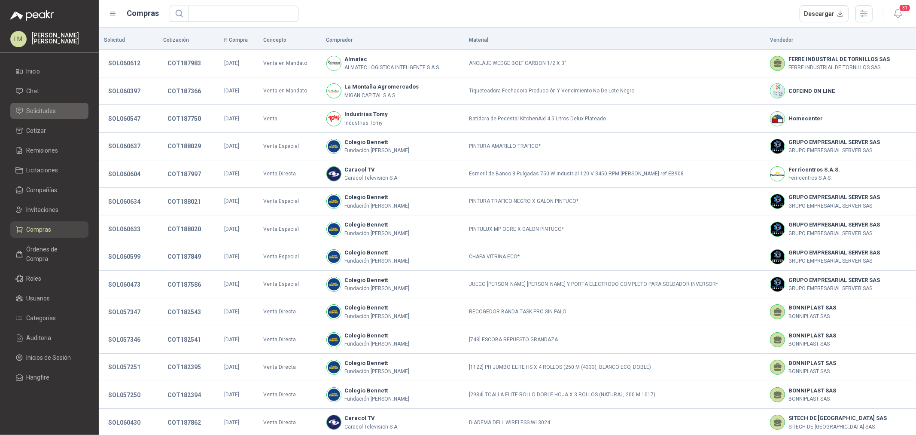
click at [49, 114] on span "Solicitudes" at bounding box center [42, 110] width 30 height 9
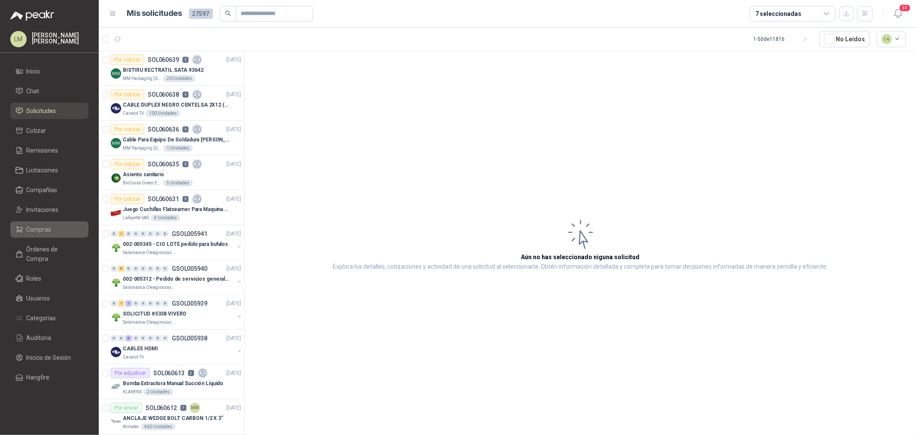
click at [39, 228] on span "Compras" at bounding box center [39, 229] width 25 height 9
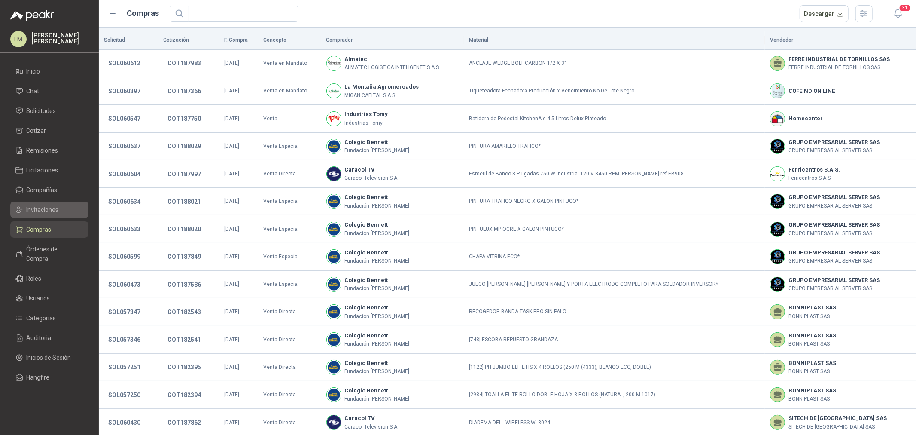
click at [42, 207] on span "Invitaciones" at bounding box center [43, 209] width 32 height 9
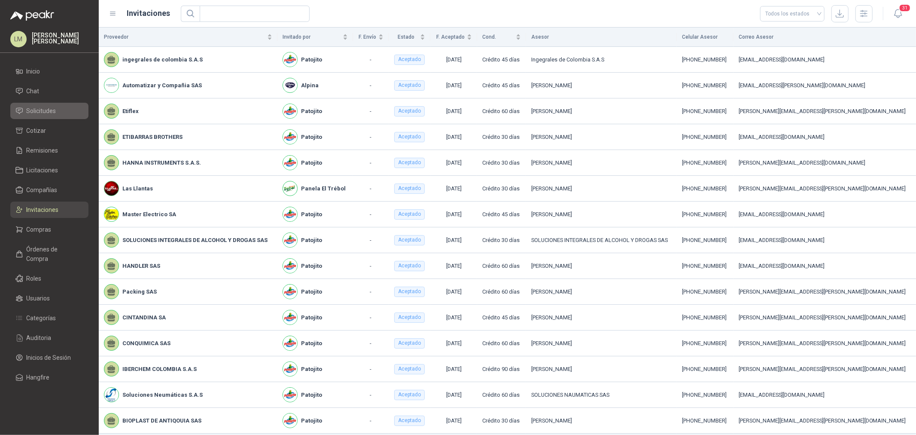
click at [40, 111] on span "Solicitudes" at bounding box center [42, 110] width 30 height 9
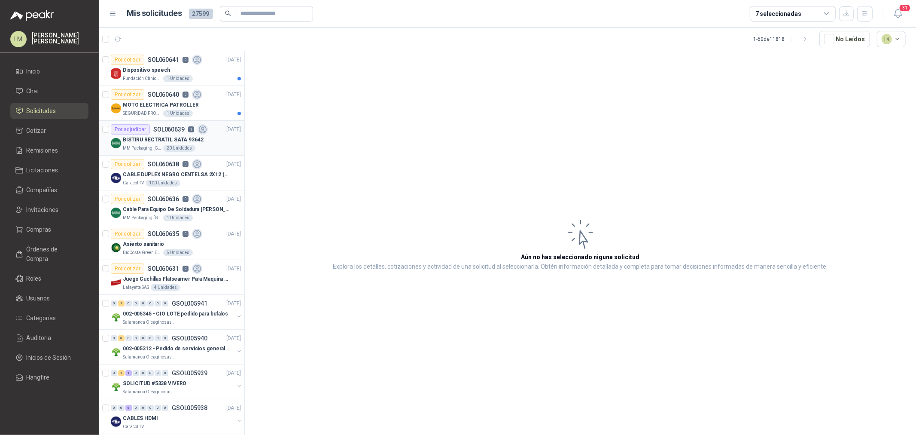
click at [158, 134] on div "Por adjudicar SOL060639 1" at bounding box center [159, 129] width 97 height 10
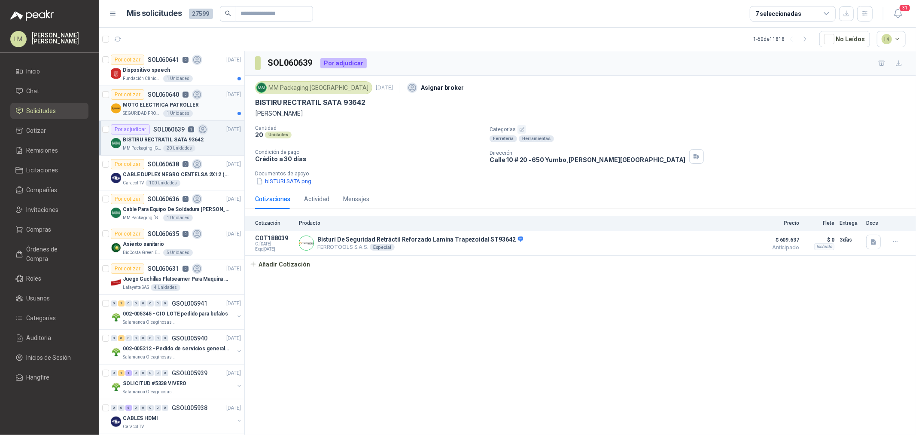
click at [162, 98] on div "Por cotizar SOL060640 0" at bounding box center [156, 94] width 91 height 10
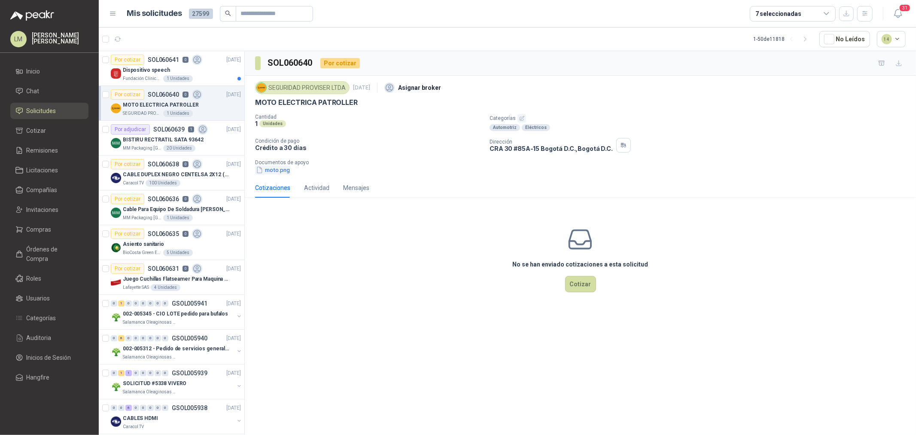
click at [276, 168] on button "moto.png" at bounding box center [273, 169] width 36 height 9
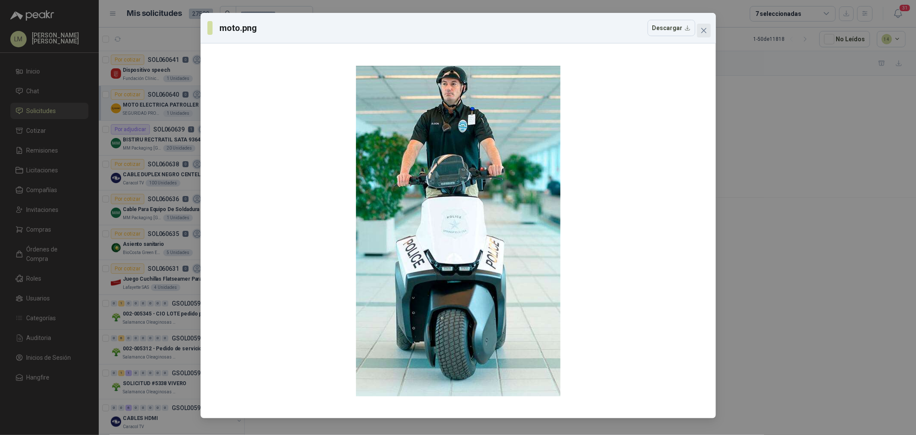
click at [703, 30] on icon "close" at bounding box center [703, 30] width 5 height 5
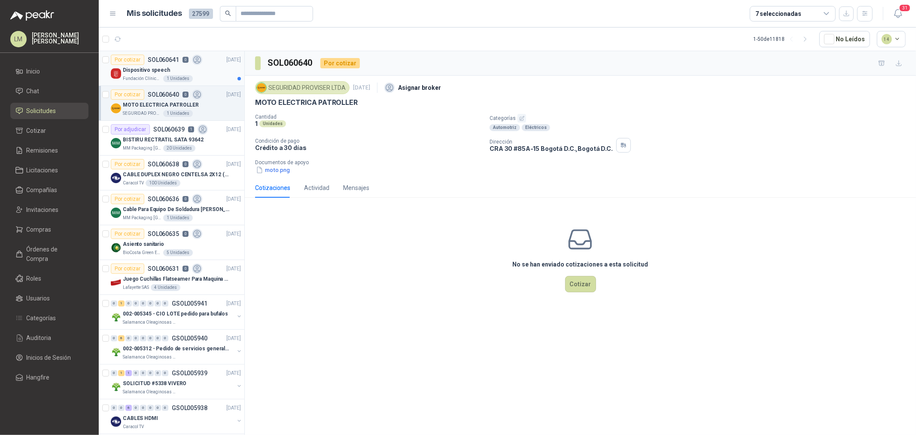
click at [127, 67] on p "Dispositivo speech" at bounding box center [146, 70] width 47 height 8
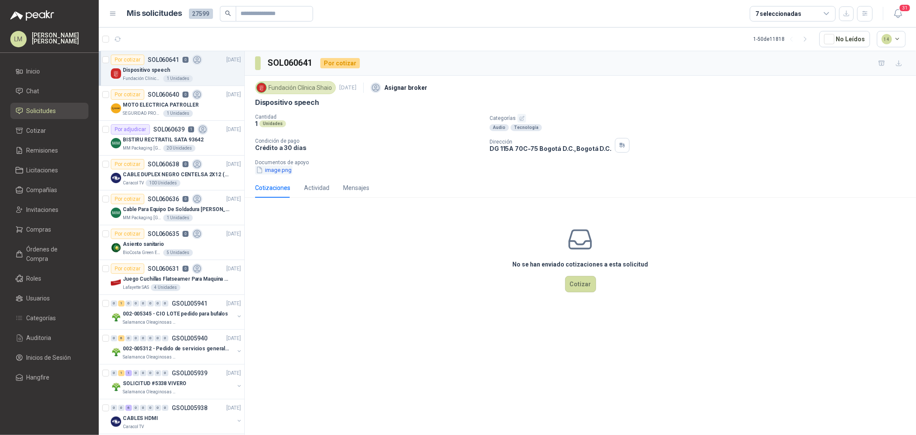
click at [280, 168] on button "image.png" at bounding box center [273, 169] width 37 height 9
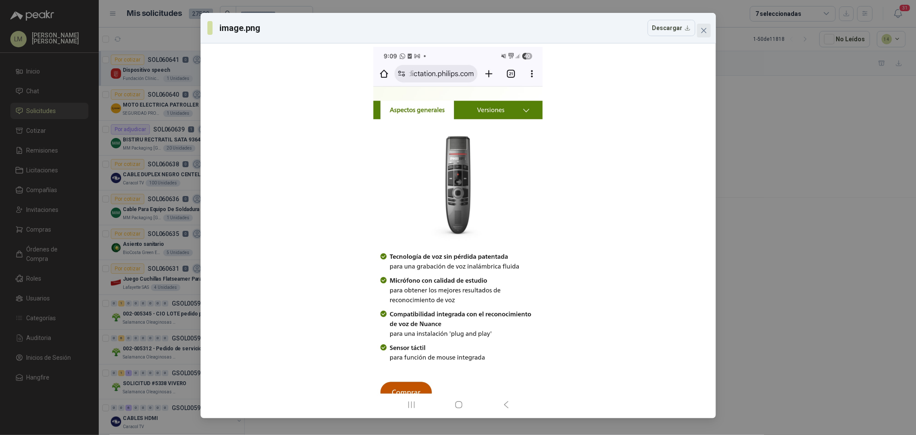
click at [704, 33] on icon "close" at bounding box center [703, 30] width 7 height 7
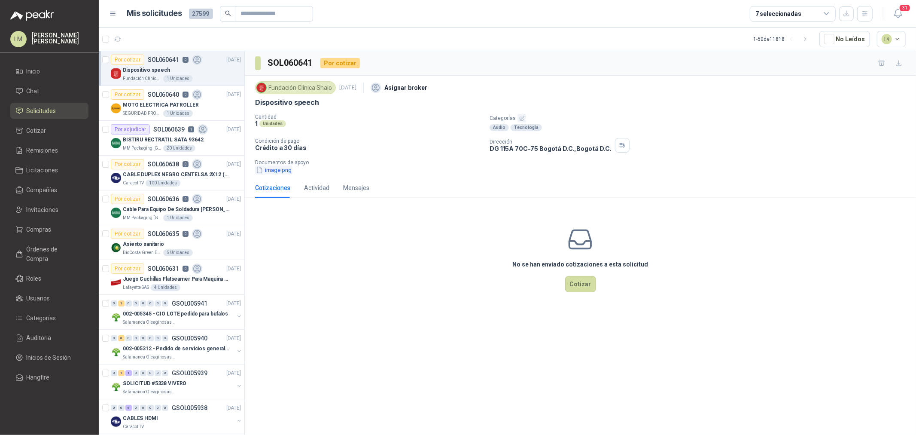
click at [283, 169] on button "image.png" at bounding box center [273, 169] width 37 height 9
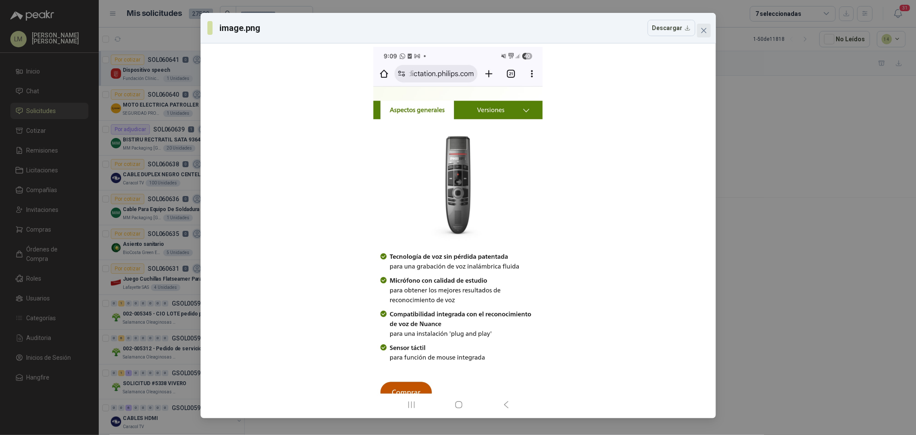
click at [700, 29] on icon "close" at bounding box center [703, 30] width 7 height 7
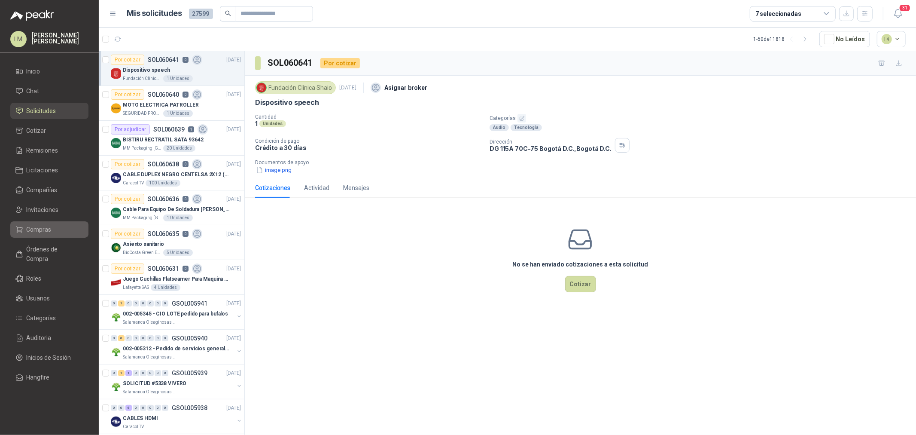
click at [41, 221] on link "Compras" at bounding box center [49, 229] width 78 height 16
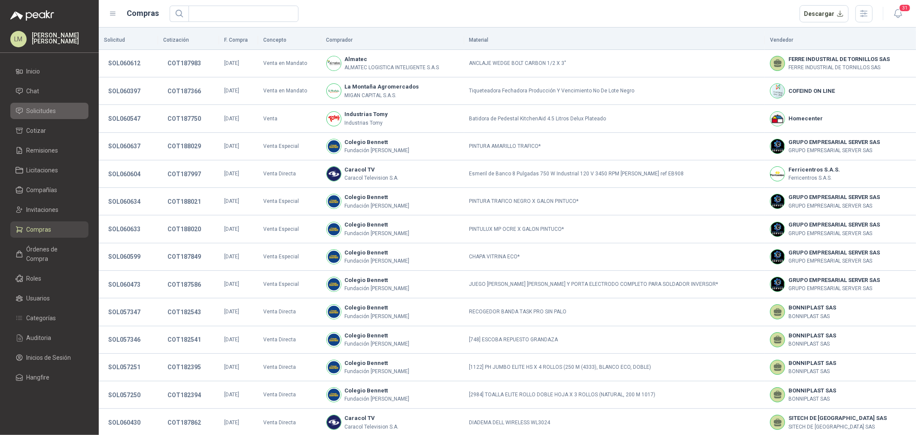
click at [29, 114] on span "Solicitudes" at bounding box center [42, 110] width 30 height 9
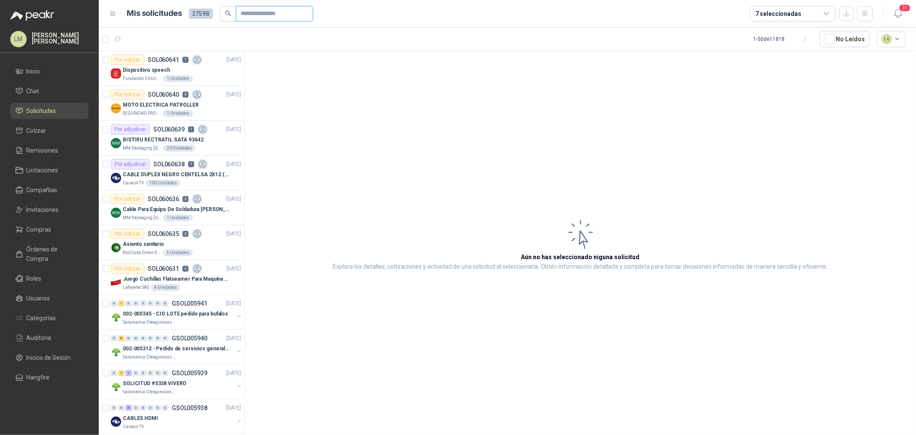
click at [265, 14] on input "text" at bounding box center [271, 13] width 60 height 15
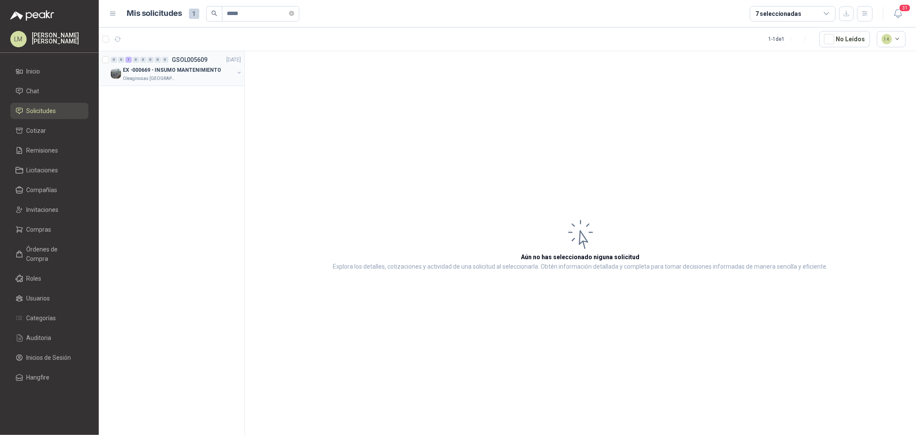
click at [238, 71] on button "button" at bounding box center [239, 72] width 7 height 7
click at [181, 101] on p "016173 | MEDIDOR 4" AGUA WOTMAN MARCA ACQUATTI" at bounding box center [173, 105] width 107 height 8
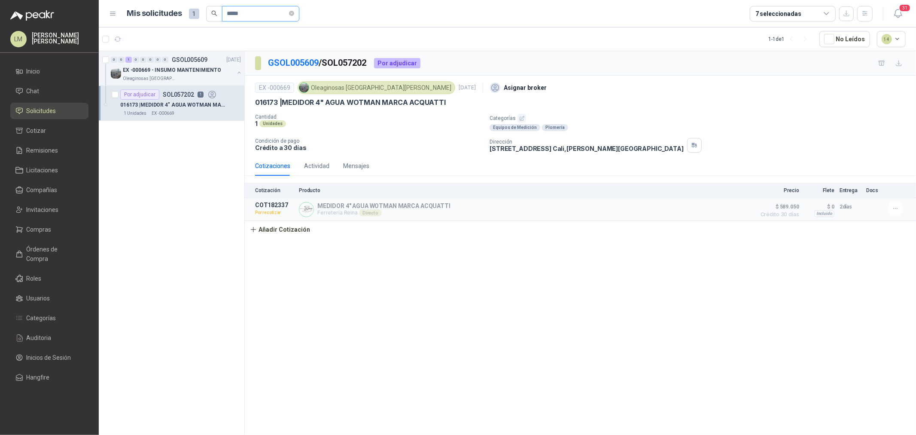
click at [245, 16] on input "*****" at bounding box center [257, 13] width 60 height 15
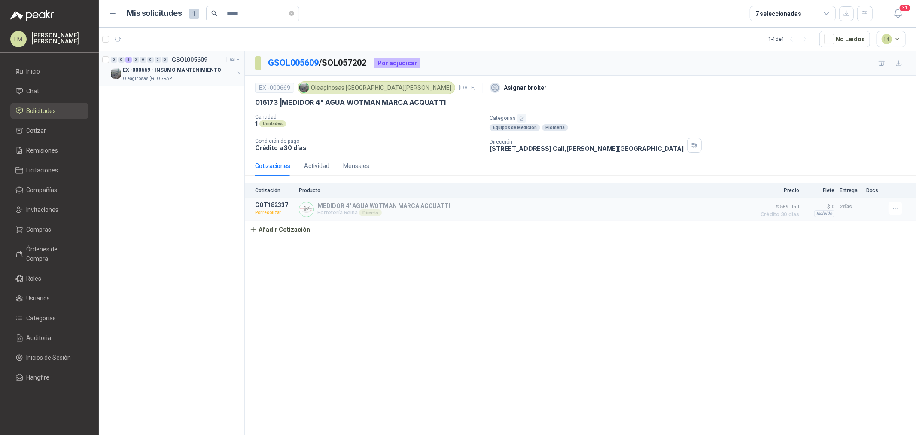
click at [239, 71] on button "button" at bounding box center [239, 72] width 7 height 7
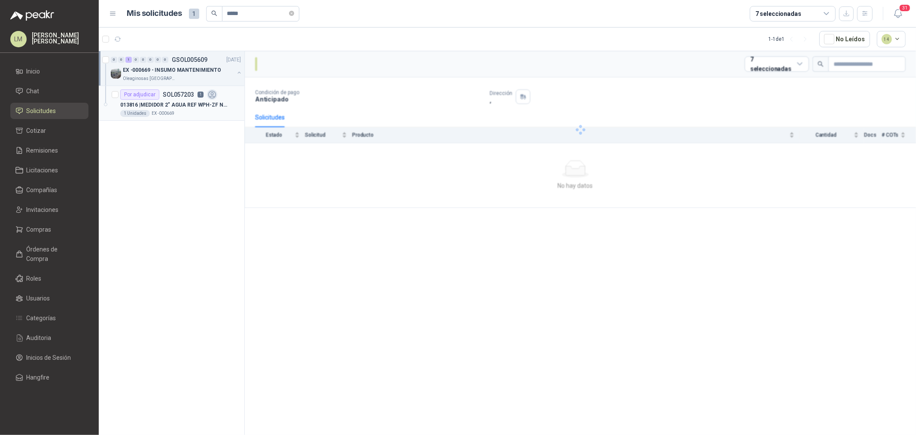
click at [151, 108] on p "013816 | MEDIDOR 2" AGUA REF WPH-ZF ND-50 NR 1916" at bounding box center [173, 105] width 107 height 8
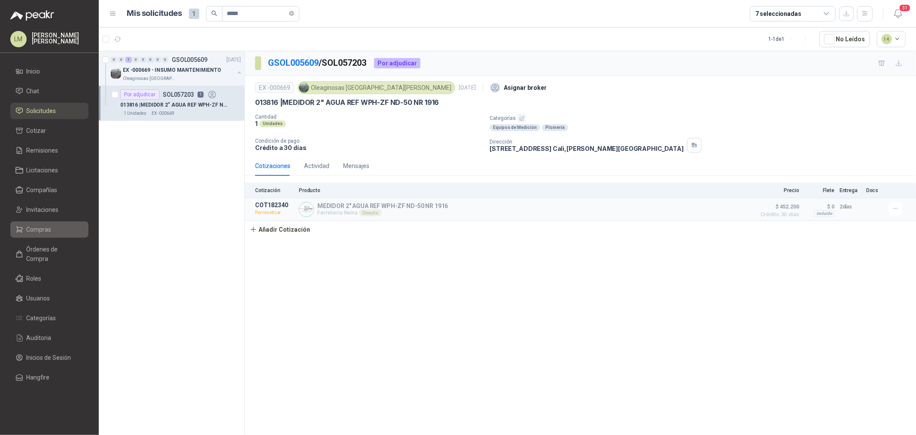
click at [32, 227] on span "Compras" at bounding box center [39, 229] width 25 height 9
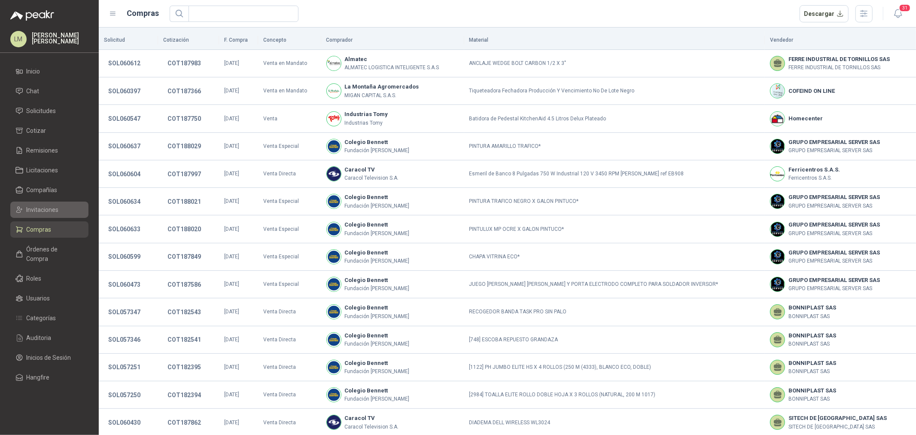
click at [54, 205] on span "Invitaciones" at bounding box center [43, 209] width 32 height 9
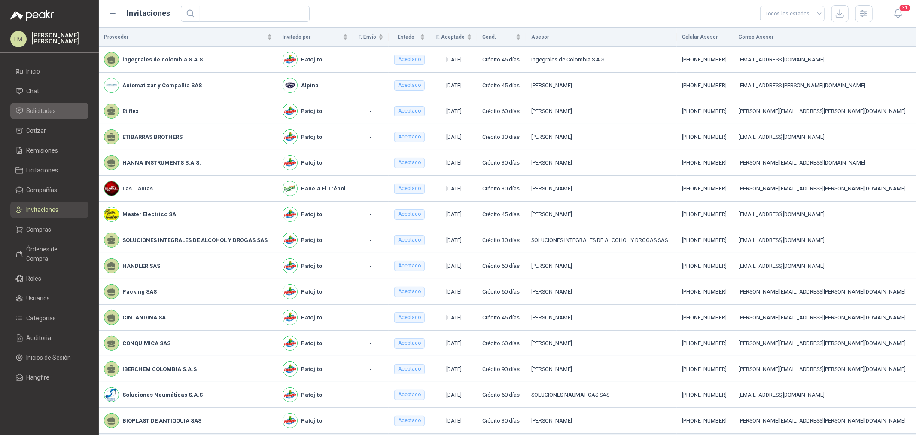
click at [36, 107] on span "Solicitudes" at bounding box center [42, 110] width 30 height 9
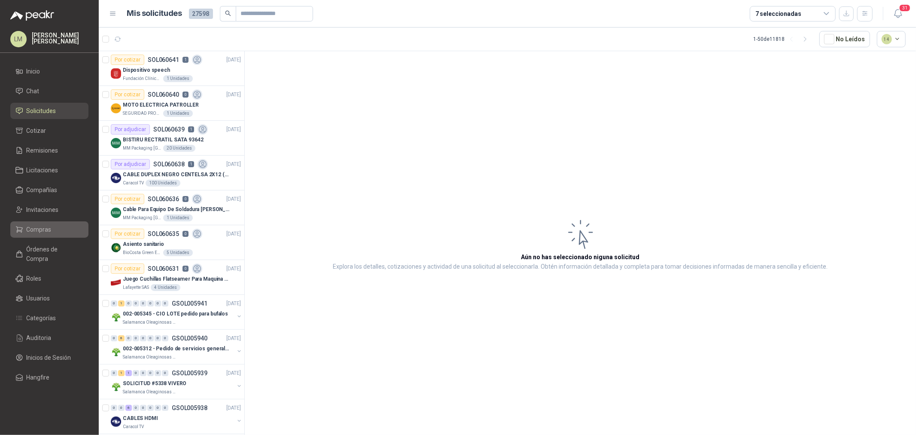
click at [27, 225] on span "Compras" at bounding box center [39, 229] width 25 height 9
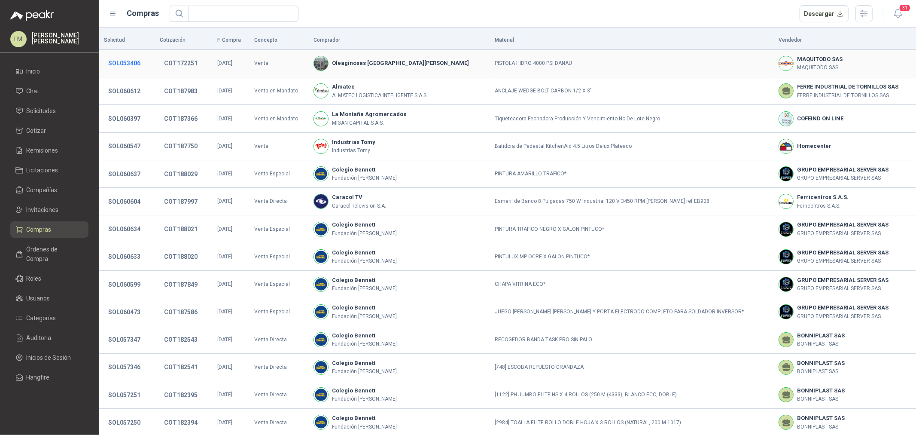
click at [139, 63] on button "SOL053406" at bounding box center [124, 62] width 41 height 15
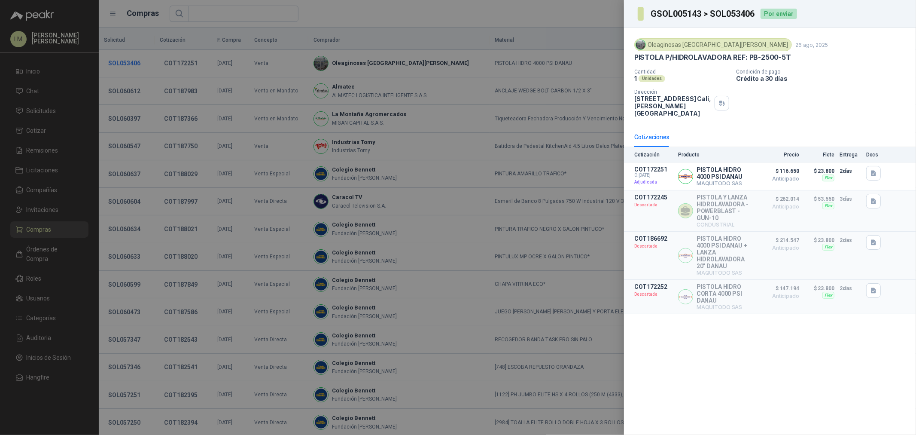
click at [139, 63] on div at bounding box center [458, 217] width 916 height 435
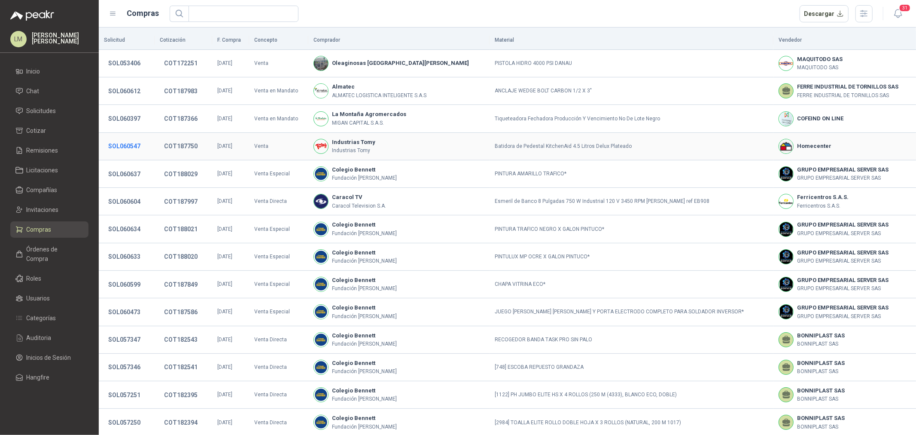
click at [122, 145] on button "SOL060547" at bounding box center [124, 145] width 41 height 15
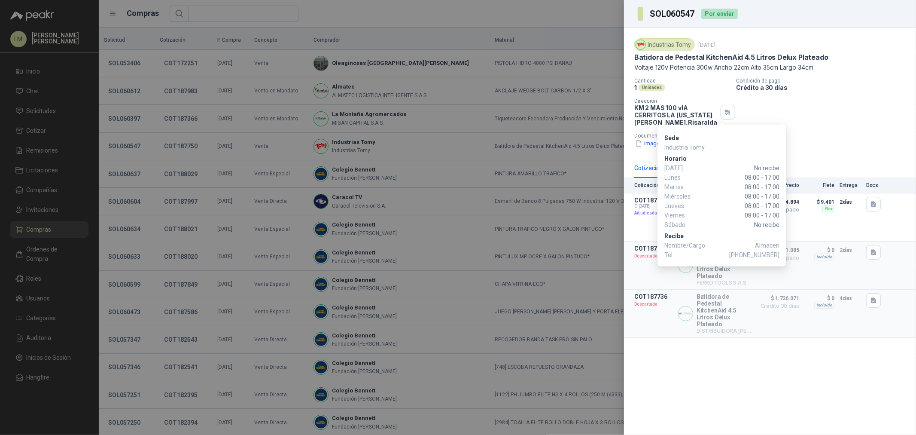
drag, startPoint x: 745, startPoint y: 255, endPoint x: 779, endPoint y: 255, distance: 33.9
click at [779, 255] on div "Sede Industria [PERSON_NAME][DATE] No recibe [DATE] 08:00 - 17:00 [DATE] 08:00 …" at bounding box center [721, 196] width 129 height 142
click at [759, 255] on span "[PHONE_NUMBER]" at bounding box center [754, 254] width 50 height 9
drag, startPoint x: 745, startPoint y: 255, endPoint x: 778, endPoint y: 254, distance: 33.5
click at [778, 254] on span "[PHONE_NUMBER]" at bounding box center [754, 254] width 50 height 9
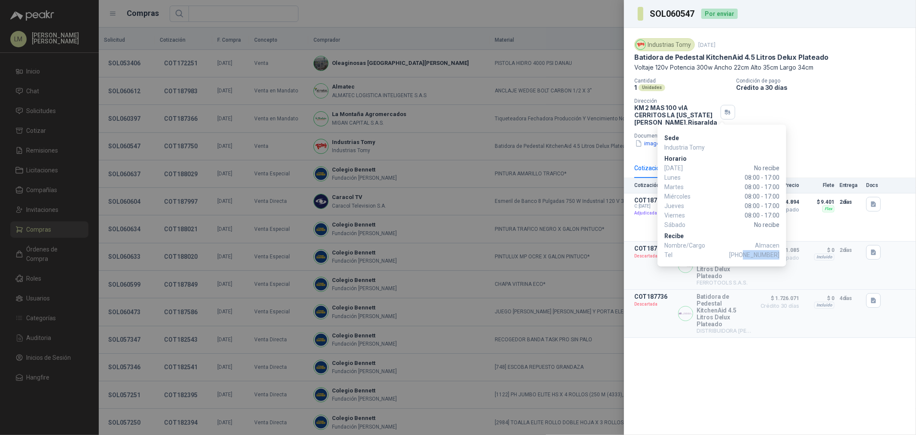
copy span "3103975009"
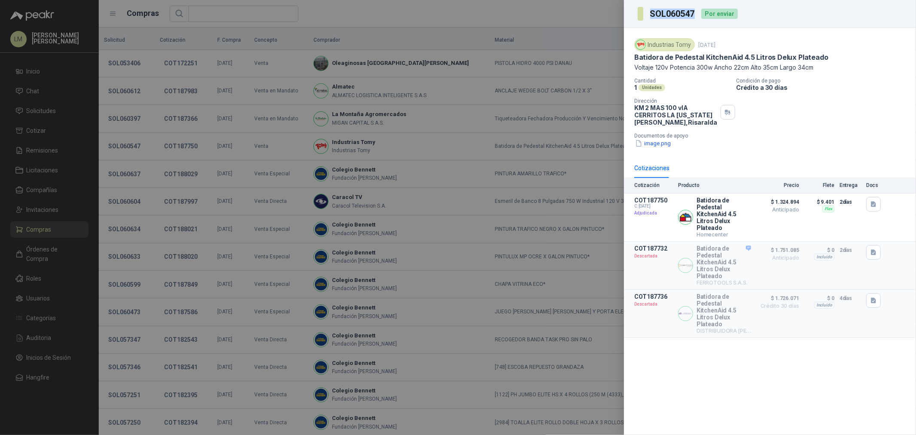
drag, startPoint x: 697, startPoint y: 15, endPoint x: 649, endPoint y: 16, distance: 48.1
click at [649, 16] on div "SOL060547 Por enviar" at bounding box center [688, 14] width 100 height 14
copy h3 "SOL060547"
click at [304, 151] on div at bounding box center [458, 217] width 916 height 435
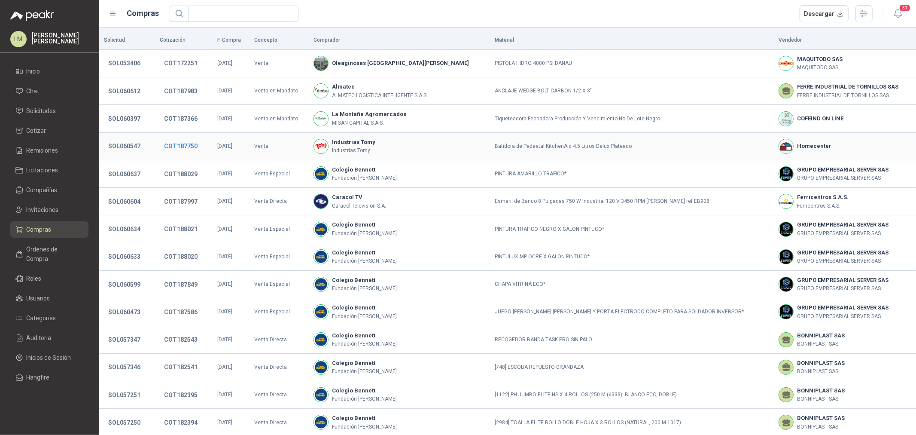
click at [184, 141] on button "COT187750" at bounding box center [181, 145] width 42 height 15
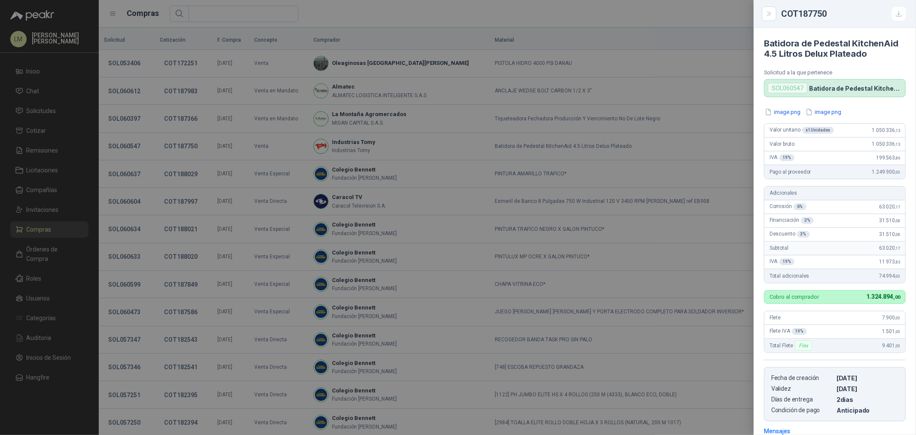
click at [188, 108] on div at bounding box center [458, 217] width 916 height 435
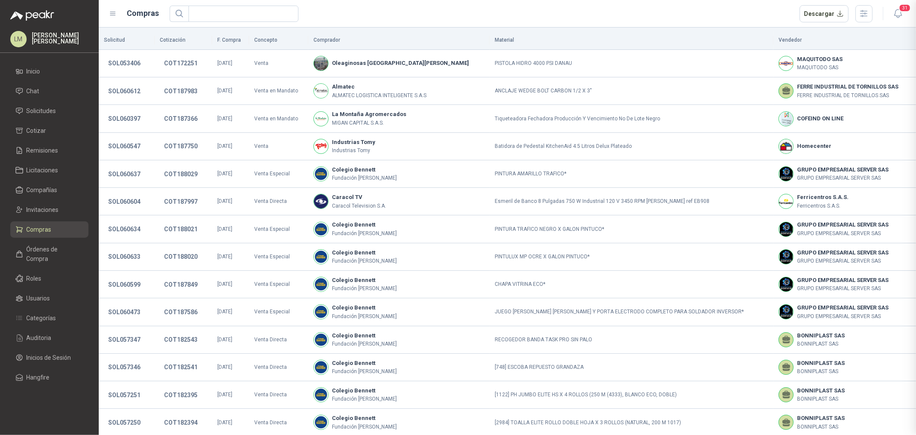
scroll to position [316, 0]
click at [36, 249] on span "Órdenes de Compra" at bounding box center [54, 253] width 54 height 19
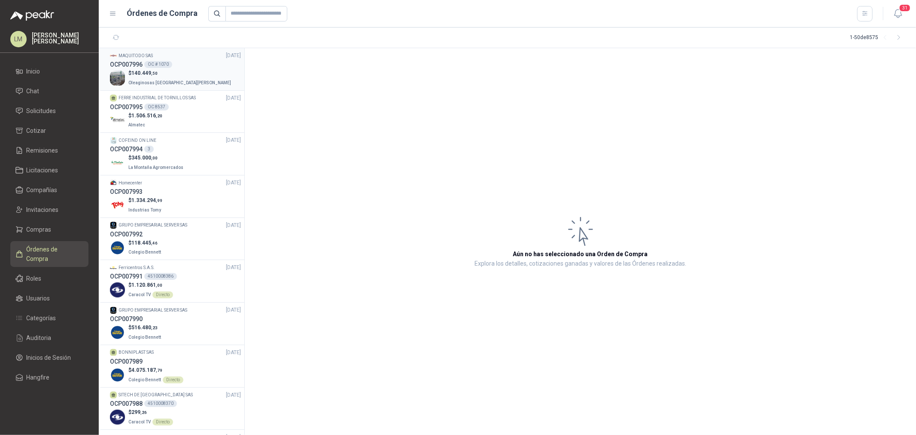
click at [168, 69] on p "$ 140.449 ,50" at bounding box center [180, 73] width 104 height 8
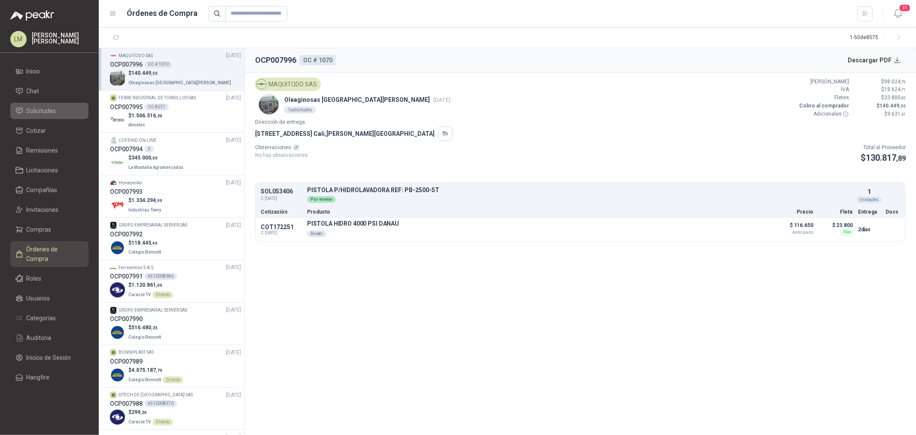
click at [49, 109] on span "Solicitudes" at bounding box center [42, 110] width 30 height 9
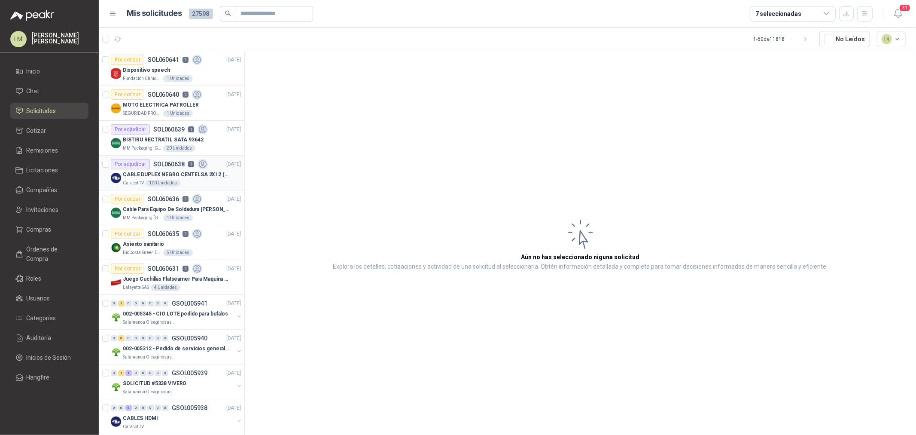
click at [157, 169] on div "CABLE DUPLEX NEGRO CENTELSA 2X12 (COLOR NEGRO)" at bounding box center [182, 174] width 118 height 10
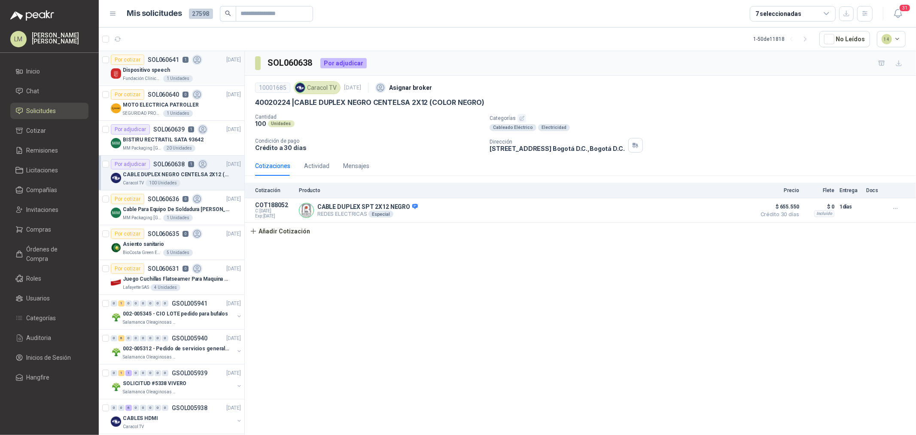
click at [157, 77] on p "Fundación Clínica Shaio" at bounding box center [142, 78] width 39 height 7
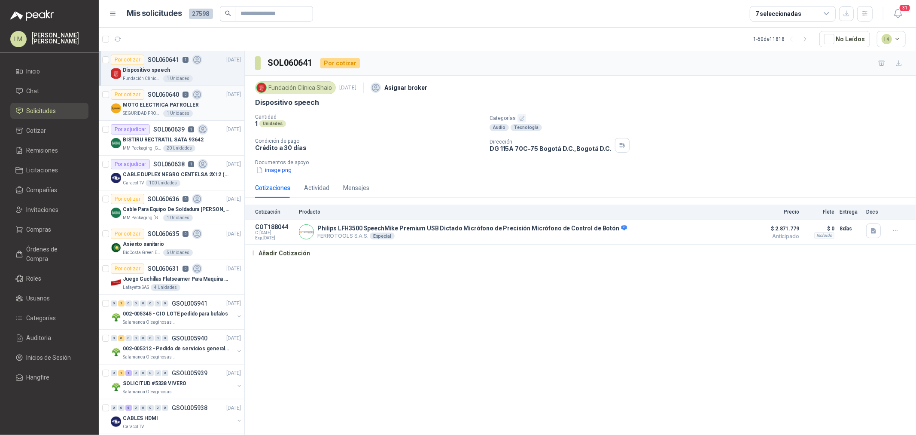
click at [155, 106] on p "MOTO ELECTRICA PATROLLER" at bounding box center [161, 105] width 76 height 8
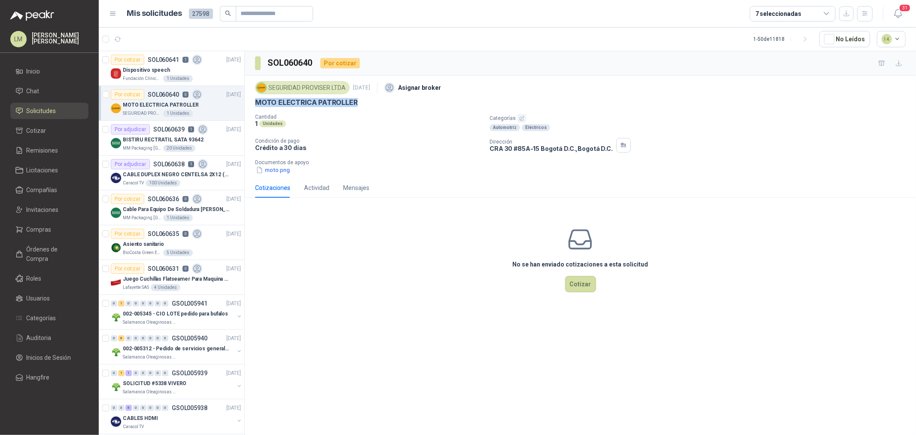
drag, startPoint x: 252, startPoint y: 101, endPoint x: 368, endPoint y: 109, distance: 116.6
click at [368, 109] on div "SEGURIDAD PROVISER LTDA [DATE] Asignar broker MOTO ELECTRICA PATROLLER Cantidad…" at bounding box center [580, 127] width 671 height 102
click at [151, 60] on p "SOL060641" at bounding box center [163, 60] width 31 height 6
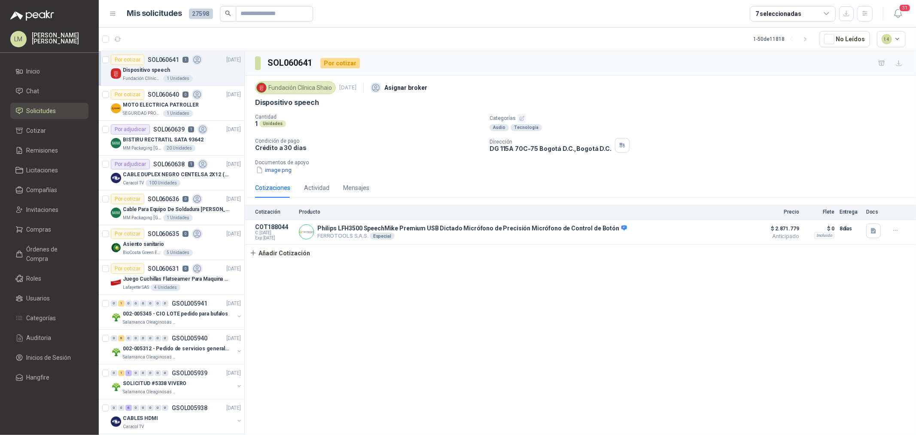
drag, startPoint x: 254, startPoint y: 102, endPoint x: 341, endPoint y: 102, distance: 87.2
click at [341, 102] on div "Fundación Clínica Shaio [DATE] Asignar broker Dispositivo speech Cantidad 1 Uni…" at bounding box center [580, 127] width 671 height 102
click at [288, 165] on p "Documentos de apoyo" at bounding box center [583, 162] width 657 height 6
click at [286, 172] on button "image.png" at bounding box center [273, 169] width 37 height 9
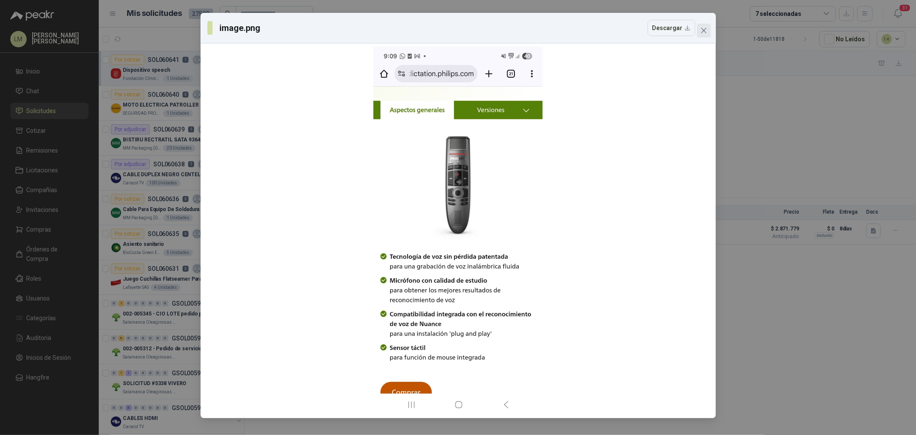
click at [701, 27] on icon "close" at bounding box center [703, 30] width 7 height 7
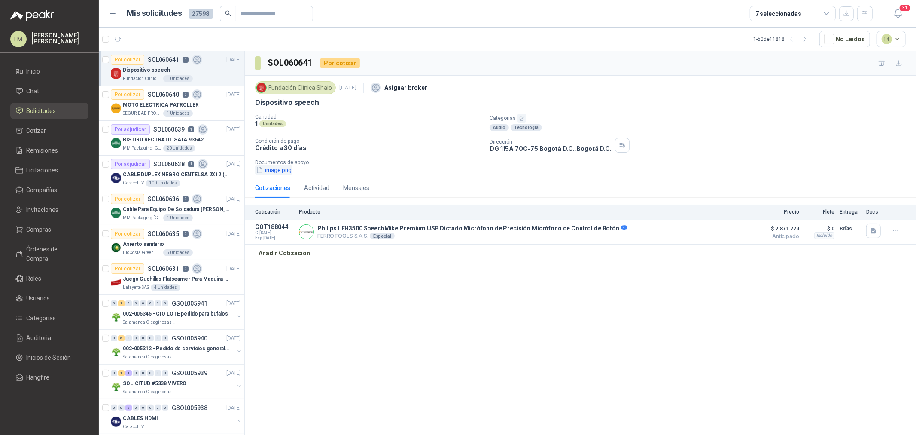
click at [274, 168] on button "image.png" at bounding box center [273, 169] width 37 height 9
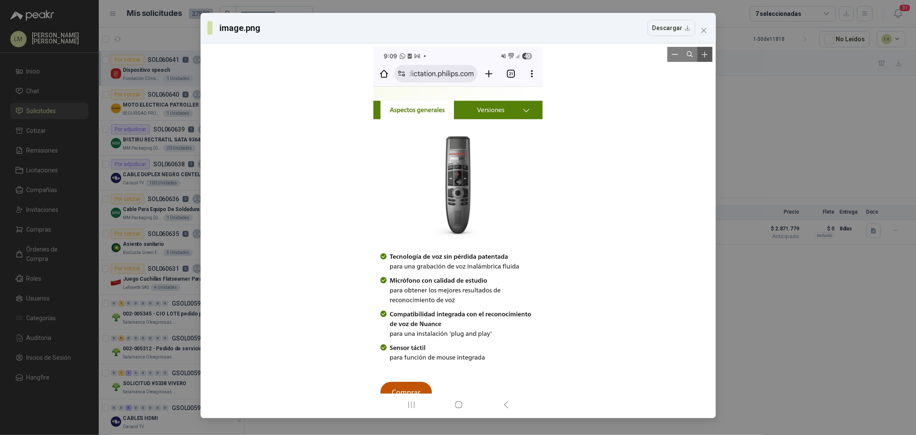
click at [703, 55] on icon "Zoom in" at bounding box center [704, 54] width 9 height 9
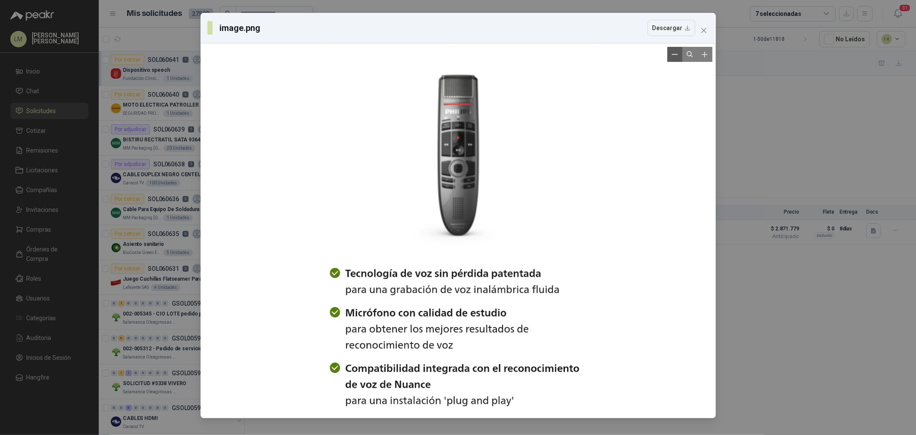
click at [671, 55] on button "Zoom out" at bounding box center [674, 54] width 15 height 15
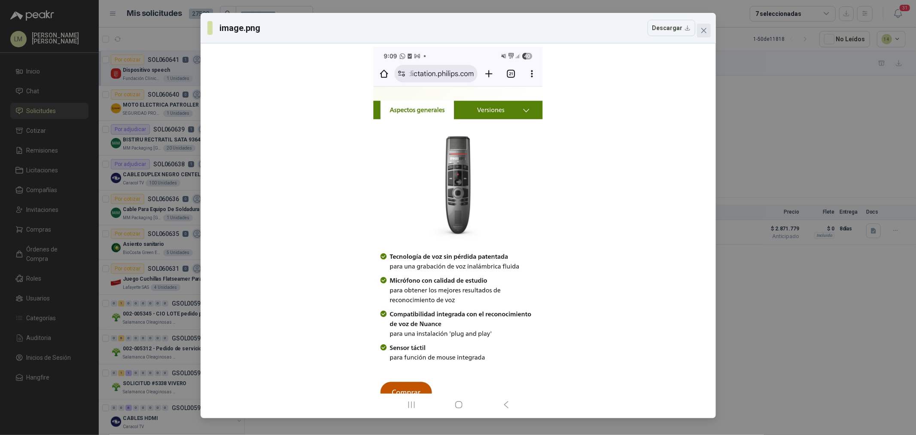
click at [701, 29] on icon "close" at bounding box center [703, 30] width 7 height 7
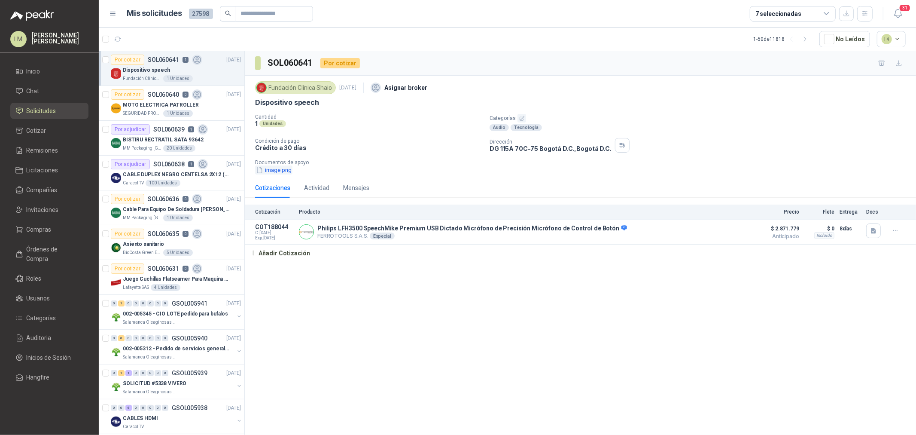
click at [276, 168] on button "image.png" at bounding box center [273, 169] width 37 height 9
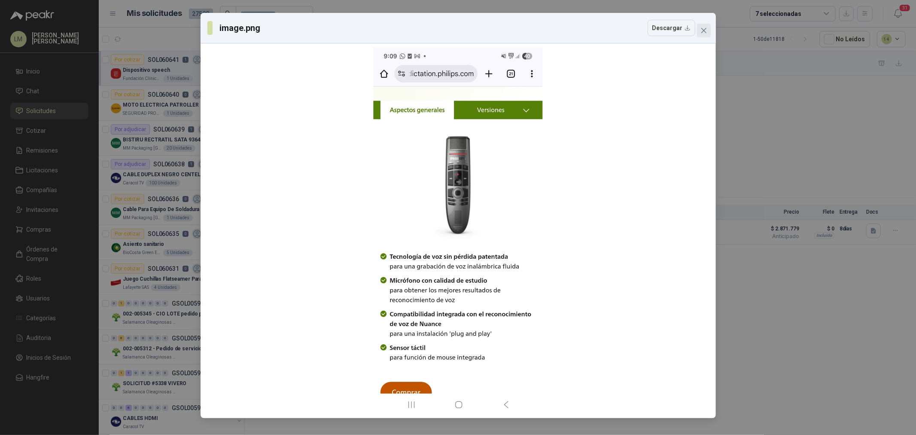
click at [705, 30] on icon "close" at bounding box center [703, 30] width 7 height 7
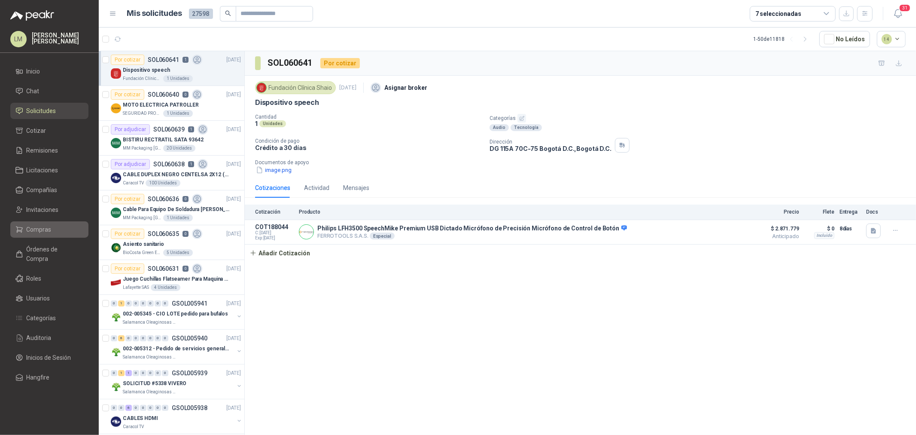
click at [39, 228] on span "Compras" at bounding box center [39, 229] width 25 height 9
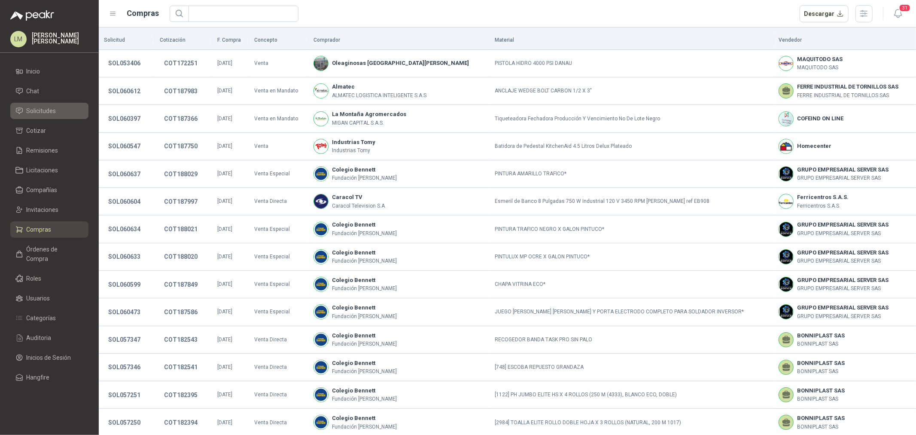
click at [46, 107] on span "Solicitudes" at bounding box center [42, 110] width 30 height 9
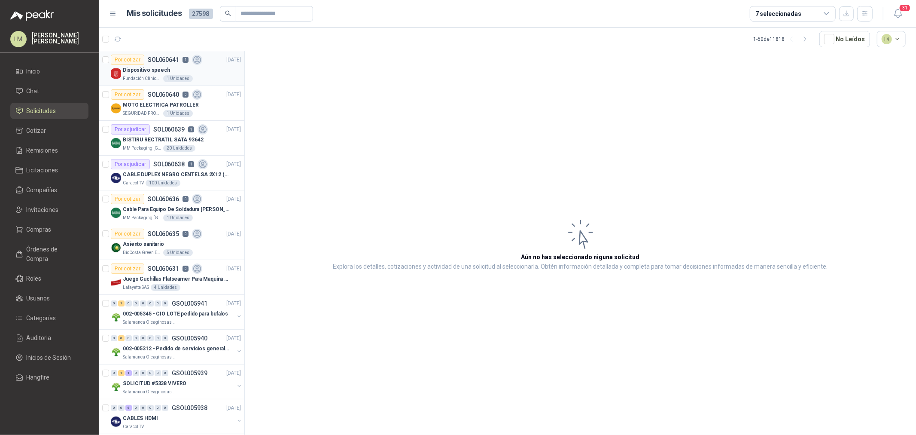
scroll to position [48, 0]
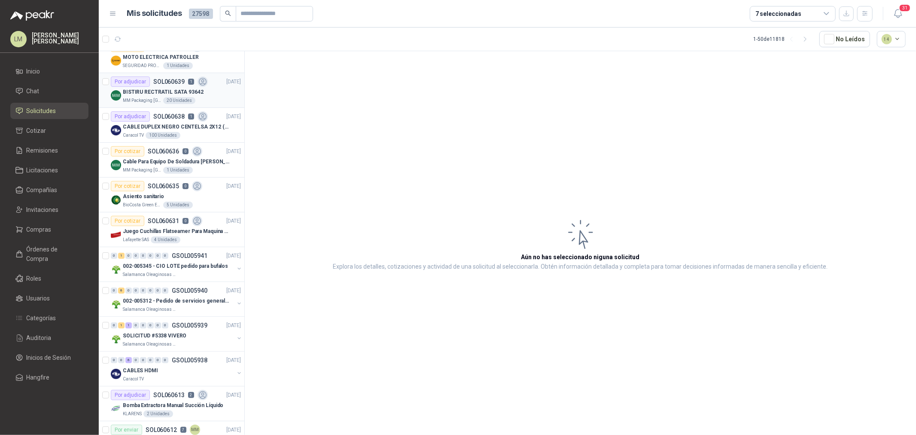
click at [166, 83] on p "SOL060639" at bounding box center [168, 82] width 31 height 6
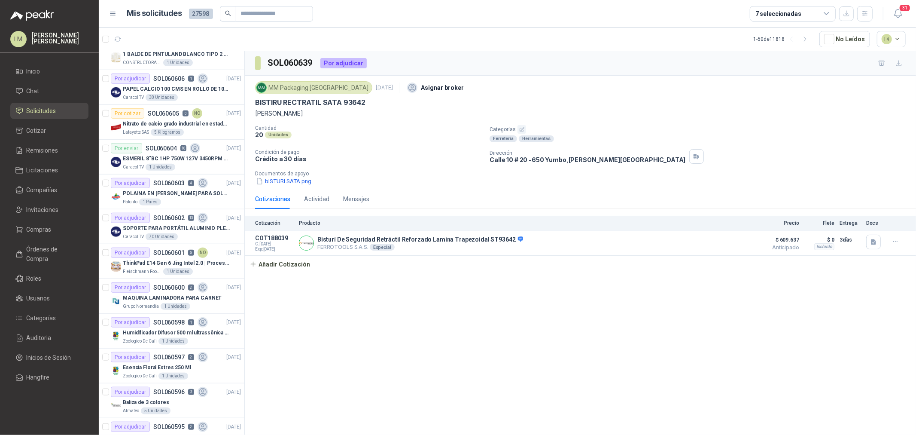
scroll to position [668, 0]
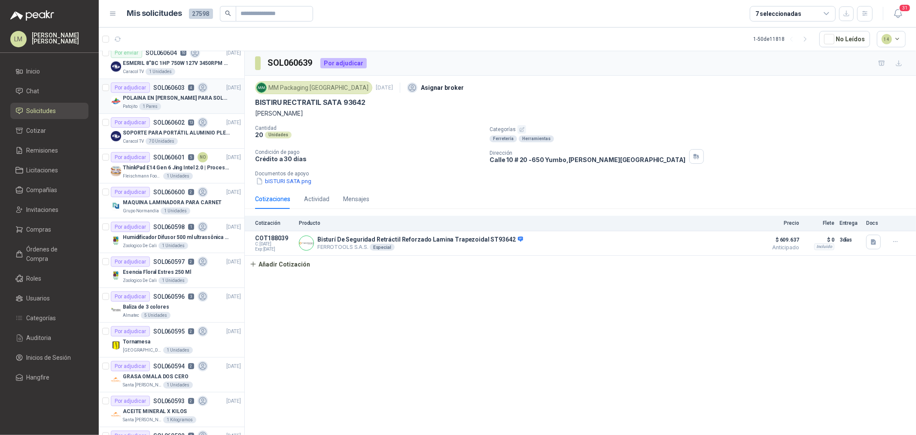
click at [194, 109] on div "Patojito 1 Pares" at bounding box center [182, 106] width 118 height 7
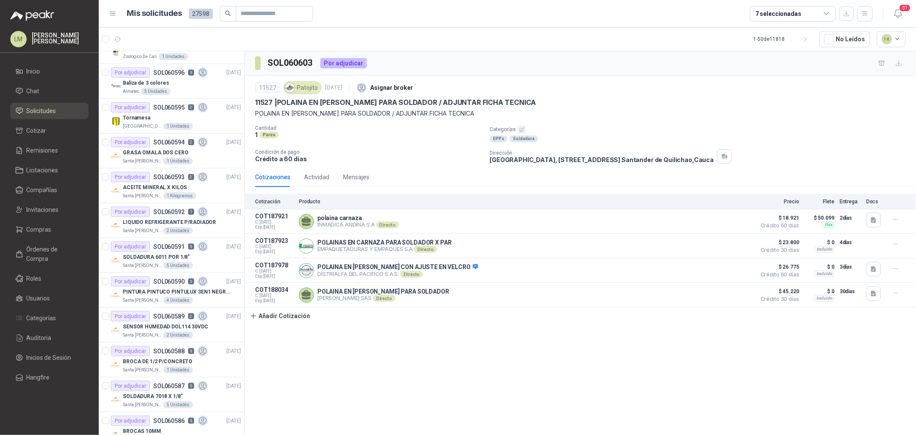
scroll to position [906, 0]
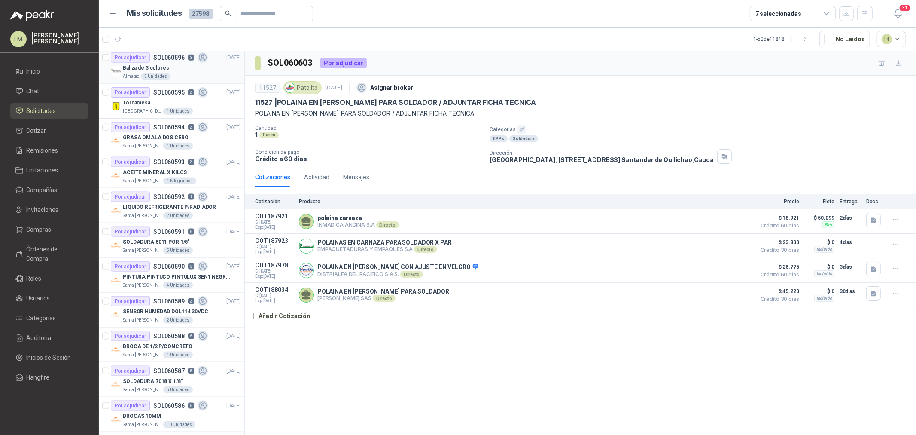
click at [155, 69] on p "Baliza de 3 colores" at bounding box center [146, 68] width 46 height 8
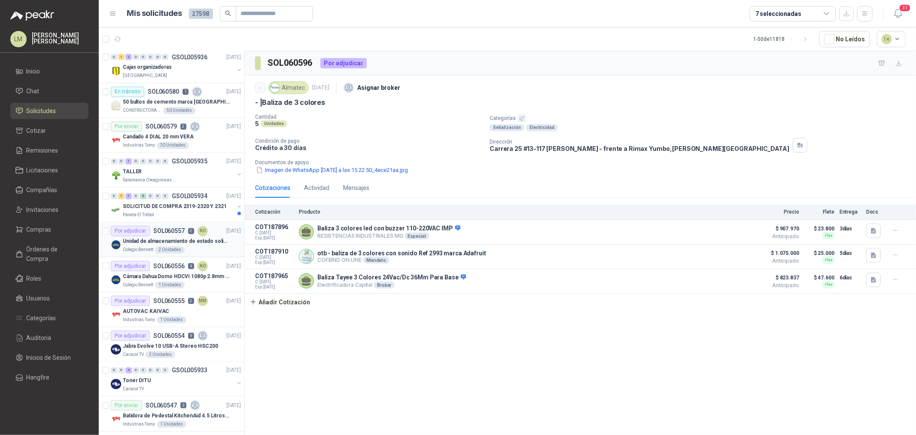
scroll to position [1372, 0]
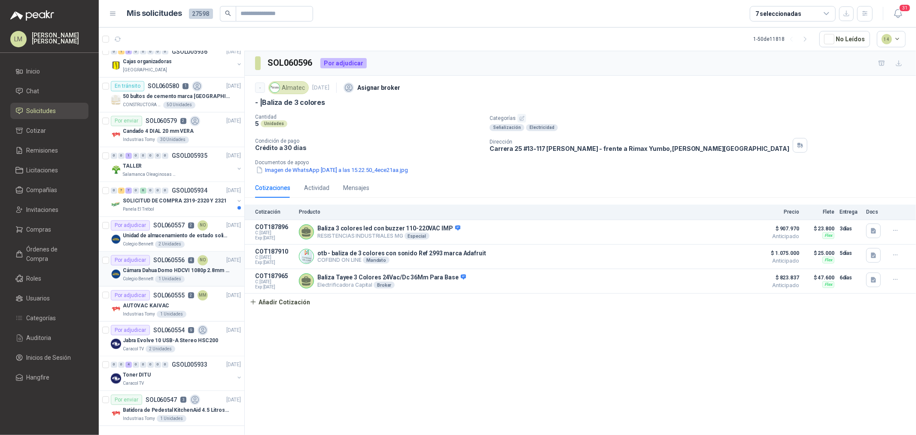
click at [160, 267] on p "Cámara Dahua Domo HDCVI 1080p 2.8mm IP67 Led IR 30m mts nocturnos" at bounding box center [176, 271] width 107 height 8
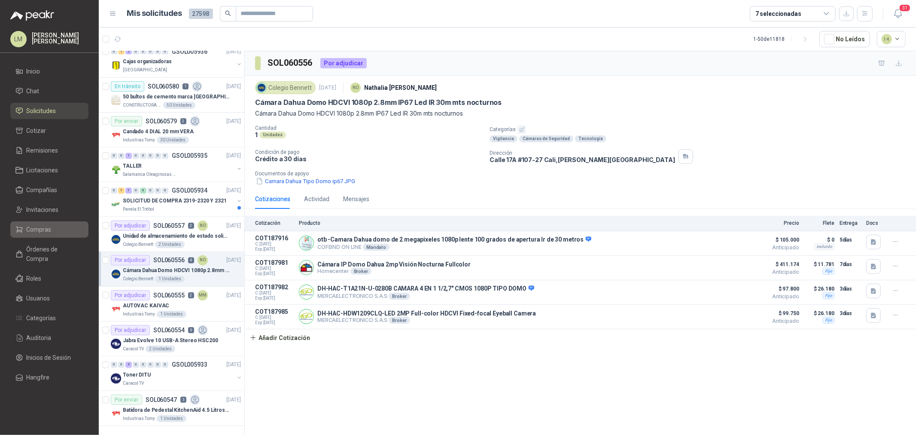
click at [32, 227] on span "Compras" at bounding box center [39, 229] width 25 height 9
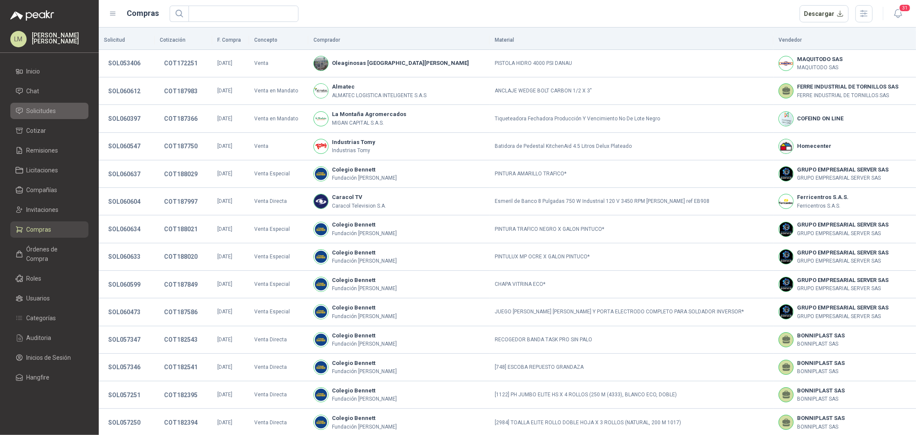
click at [43, 110] on span "Solicitudes" at bounding box center [42, 110] width 30 height 9
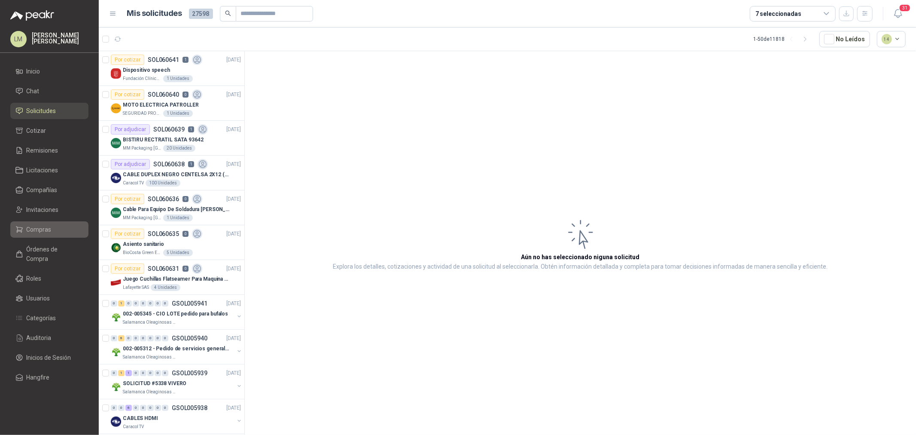
click at [40, 235] on link "Compras" at bounding box center [49, 229] width 78 height 16
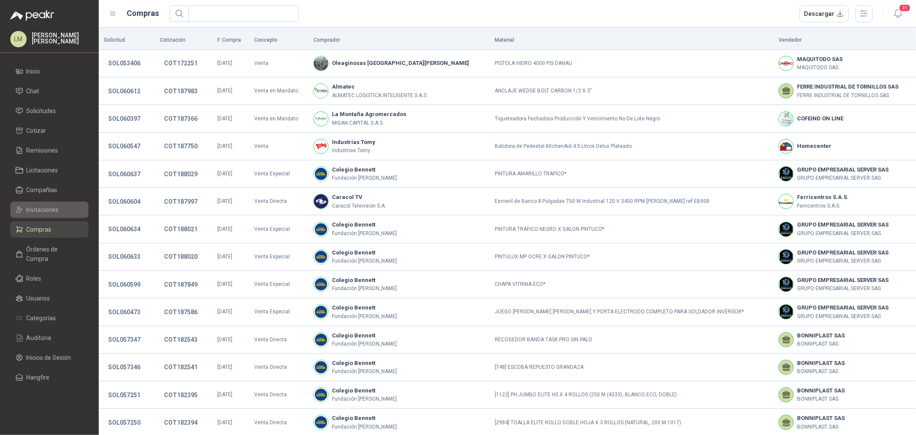
click at [42, 213] on span "Invitaciones" at bounding box center [43, 209] width 32 height 9
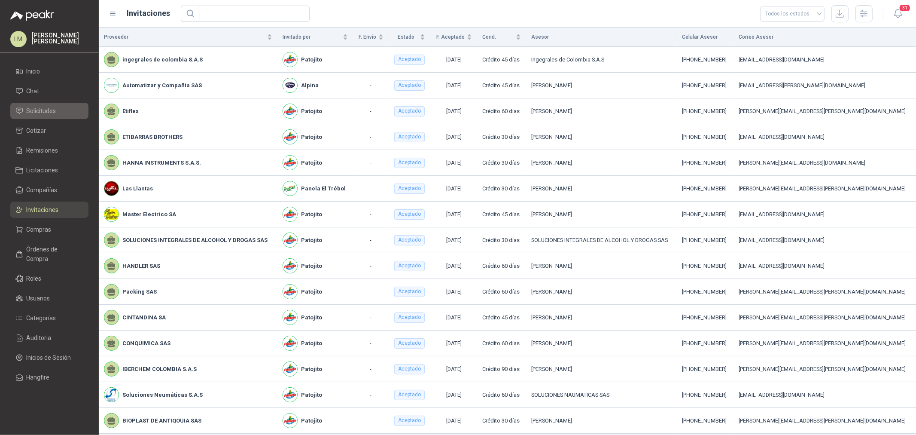
click at [56, 113] on li "Solicitudes" at bounding box center [49, 110] width 68 height 9
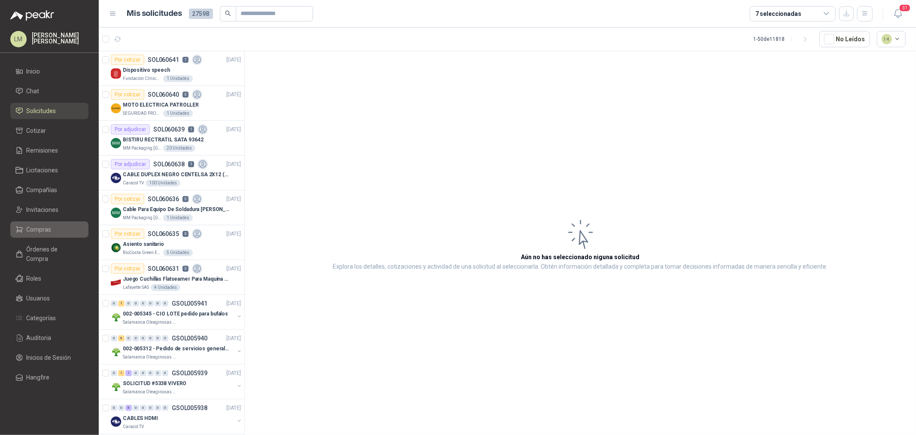
click at [33, 229] on span "Compras" at bounding box center [39, 229] width 25 height 9
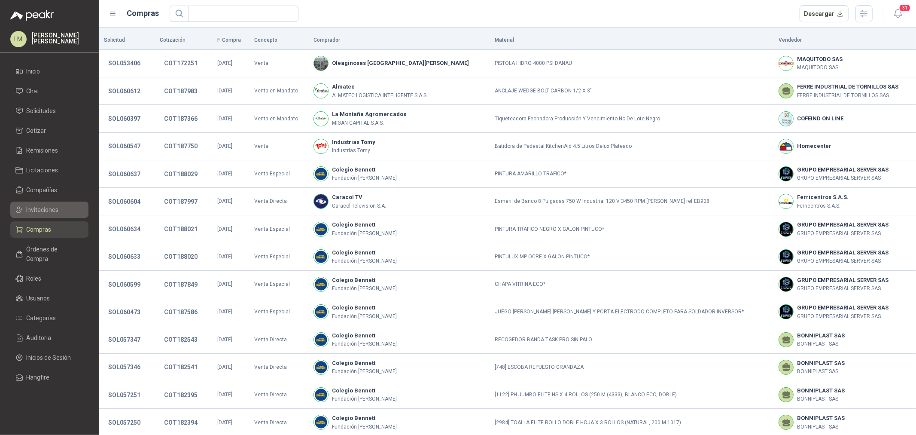
click at [46, 209] on span "Invitaciones" at bounding box center [43, 209] width 32 height 9
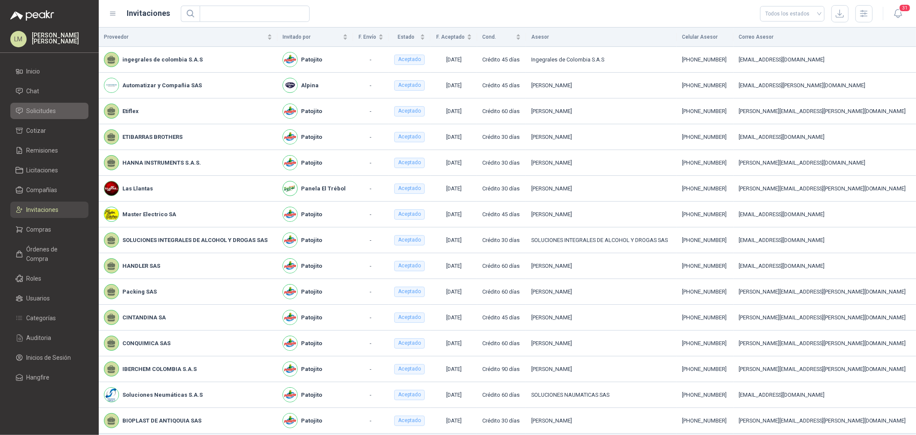
click at [43, 110] on span "Solicitudes" at bounding box center [42, 110] width 30 height 9
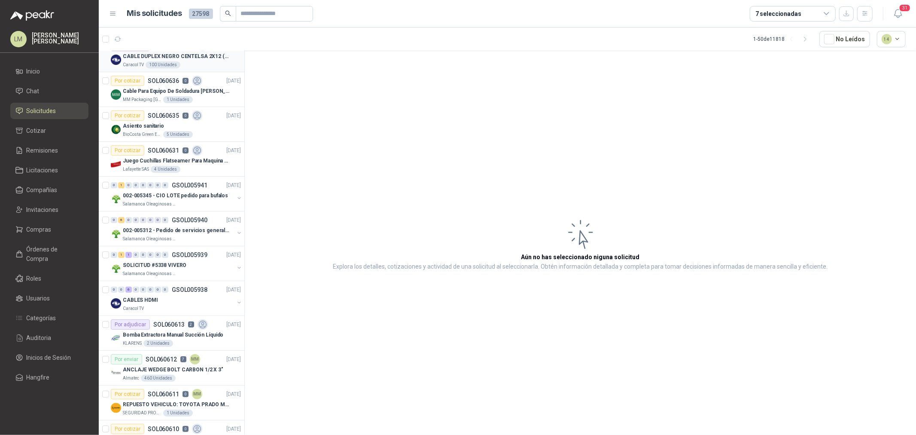
scroll to position [143, 0]
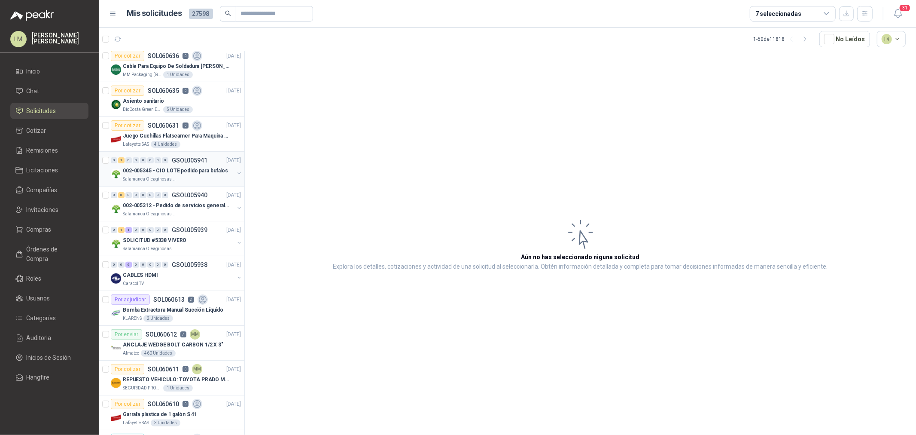
click at [179, 164] on div "0 1 0 0 0 0 0 0 GSOL005941 [DATE]" at bounding box center [177, 160] width 132 height 10
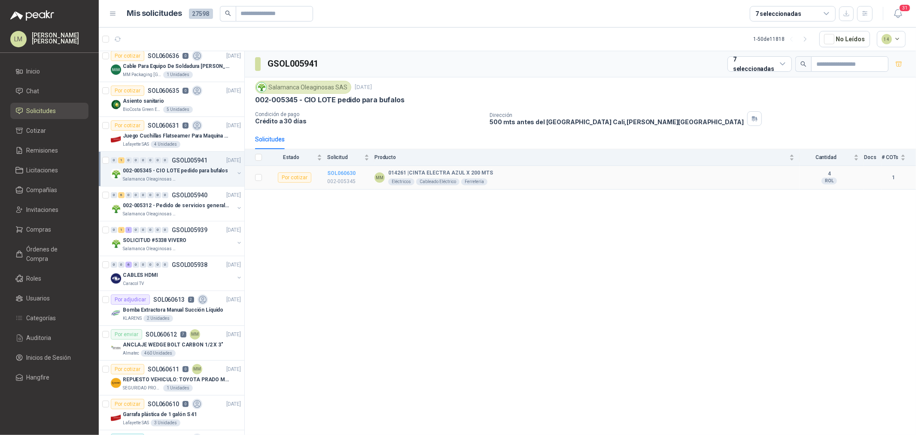
click at [341, 170] on b "SOL060630" at bounding box center [341, 173] width 28 height 6
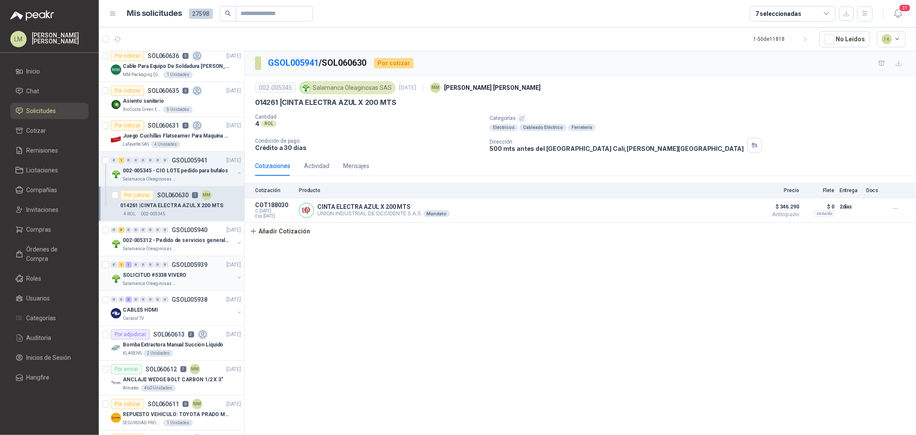
click at [236, 276] on button "button" at bounding box center [239, 277] width 7 height 7
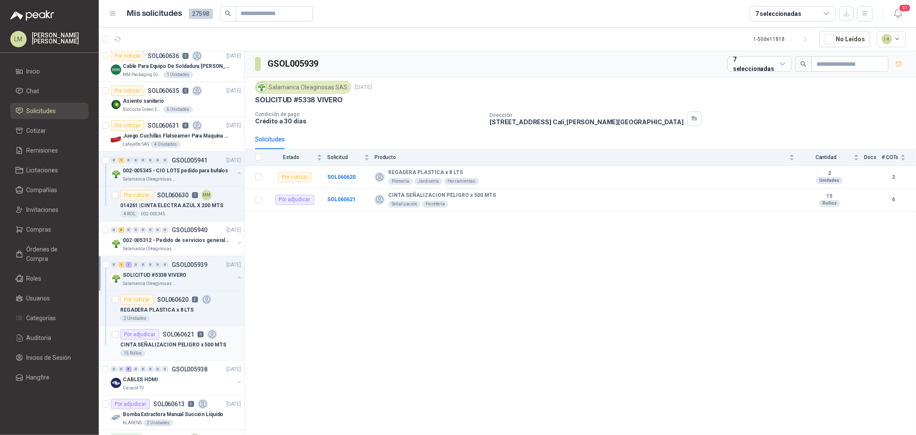
click at [162, 345] on p "CINTA SEÑALIZACION PELIGRO x 500 MTS" at bounding box center [173, 344] width 106 height 8
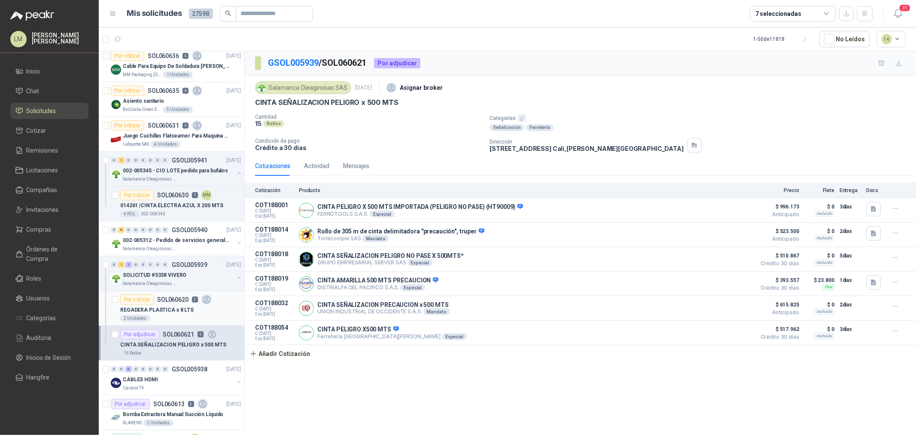
click at [175, 303] on div "Por cotizar SOL060620 2" at bounding box center [165, 299] width 91 height 10
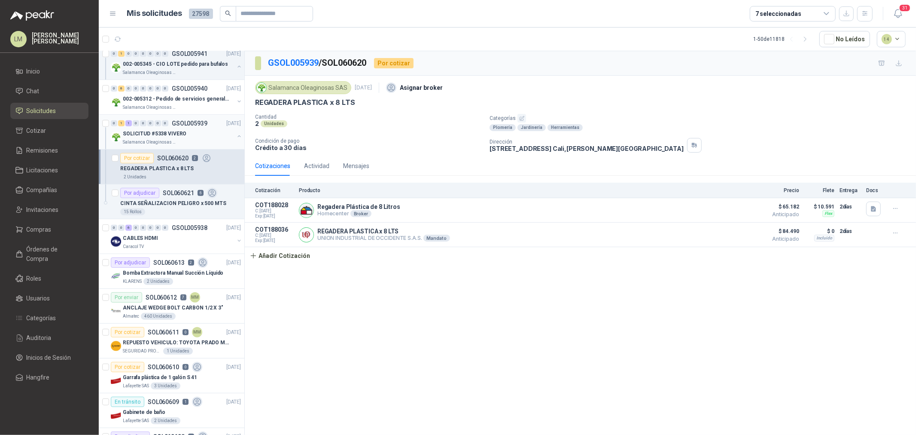
scroll to position [334, 0]
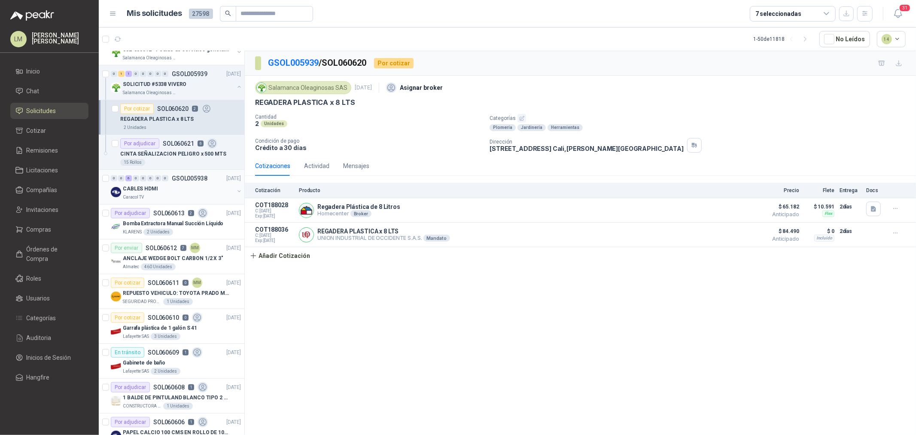
click at [160, 194] on div "Caracol TV" at bounding box center [178, 197] width 111 height 7
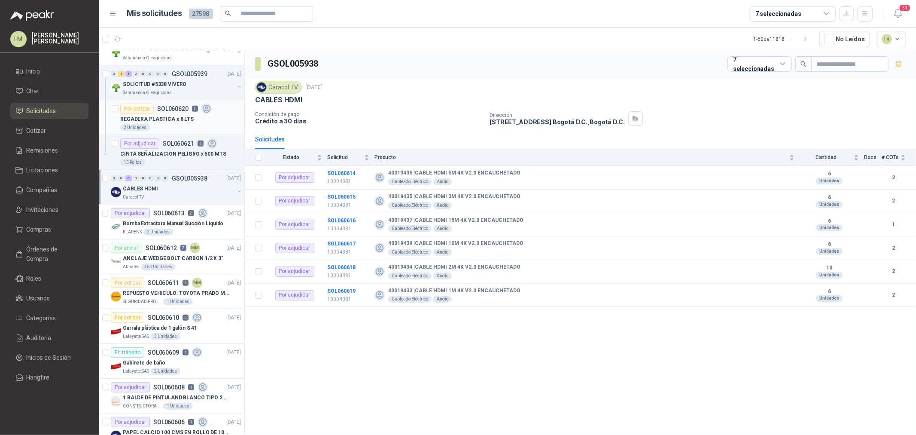
scroll to position [48, 0]
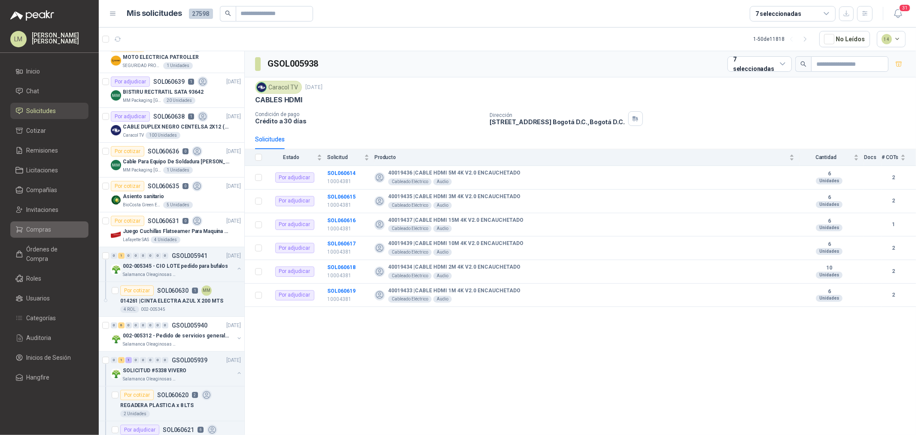
click at [36, 228] on span "Compras" at bounding box center [39, 229] width 25 height 9
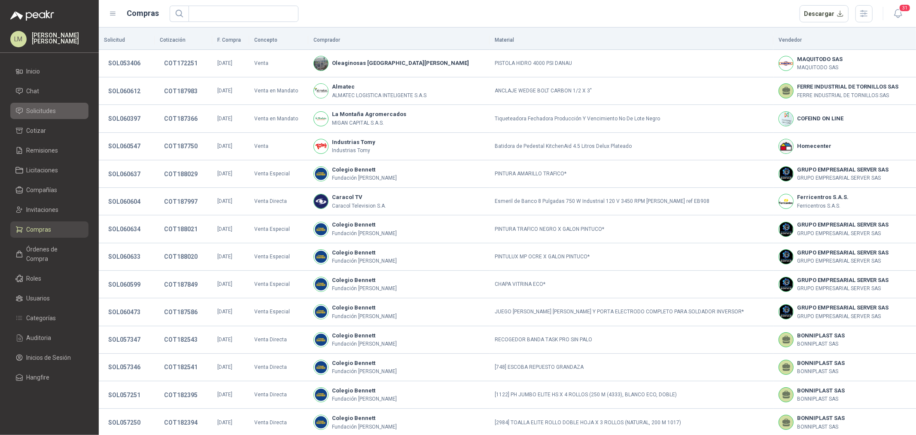
click at [45, 112] on span "Solicitudes" at bounding box center [42, 110] width 30 height 9
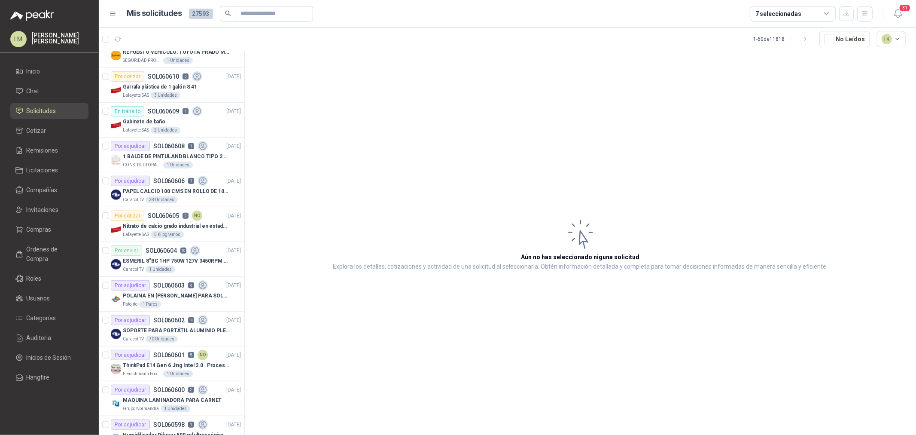
scroll to position [477, 0]
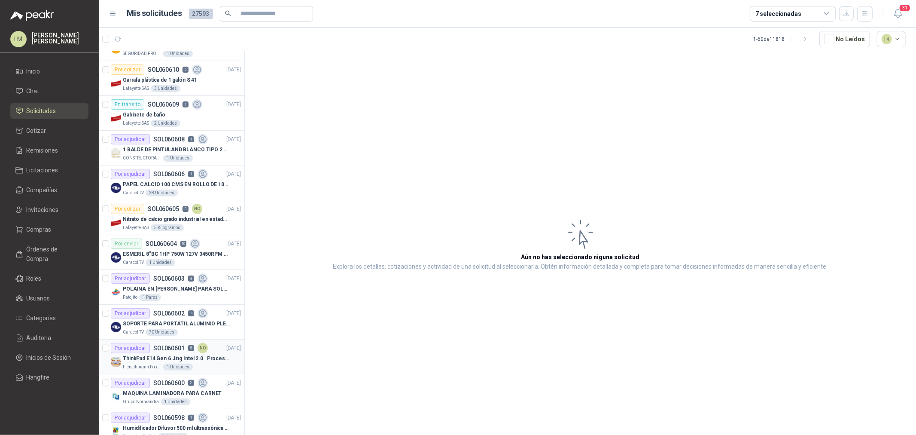
click at [140, 351] on div "Por adjudicar" at bounding box center [130, 348] width 39 height 10
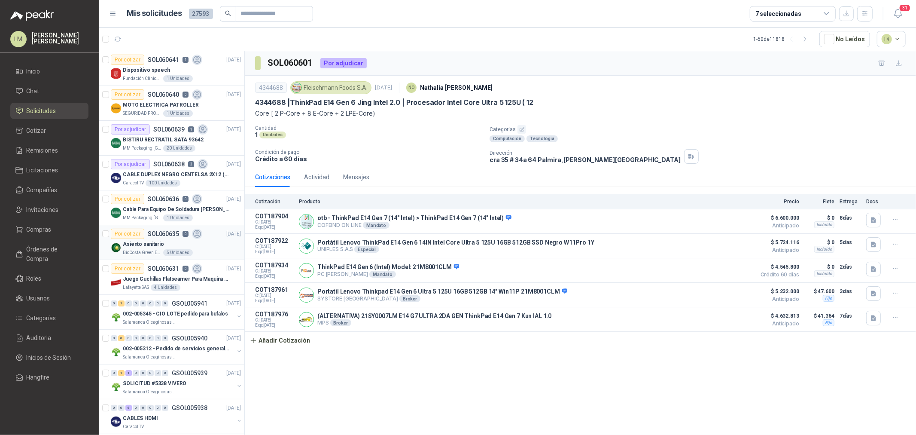
click at [155, 241] on p "Asiento sanitario" at bounding box center [143, 244] width 41 height 8
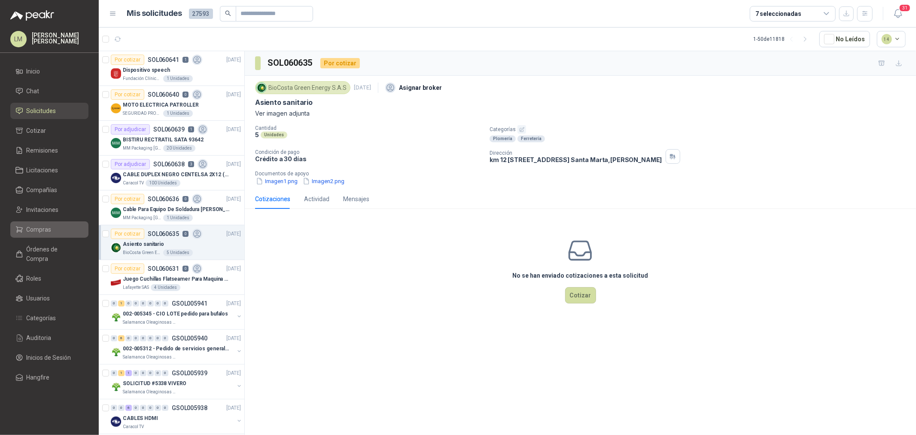
click at [49, 225] on span "Compras" at bounding box center [39, 229] width 25 height 9
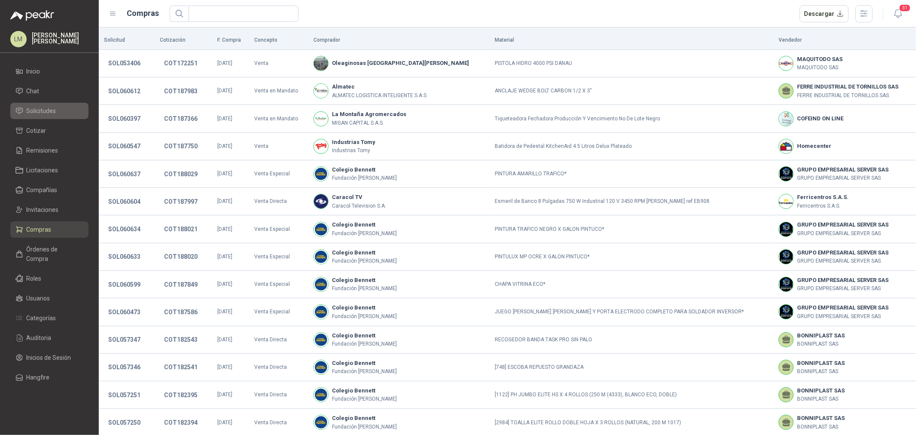
click at [53, 109] on span "Solicitudes" at bounding box center [42, 110] width 30 height 9
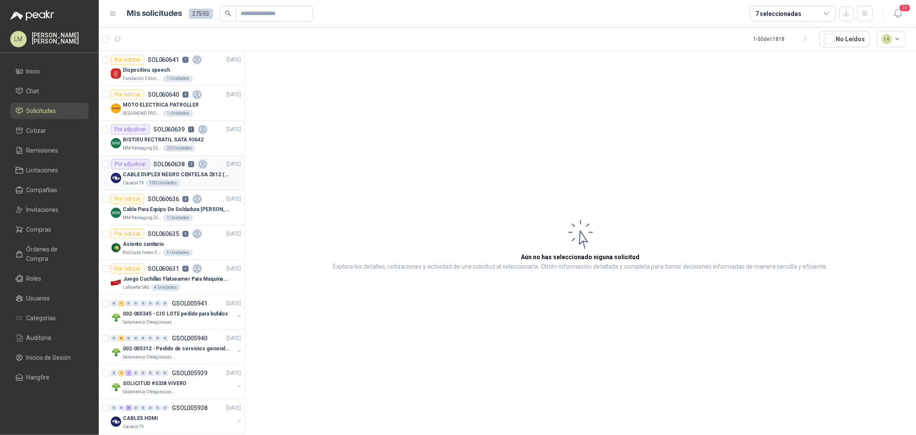
click at [137, 170] on p "CABLE DUPLEX NEGRO CENTELSA 2X12 (COLOR NEGRO)" at bounding box center [176, 174] width 107 height 8
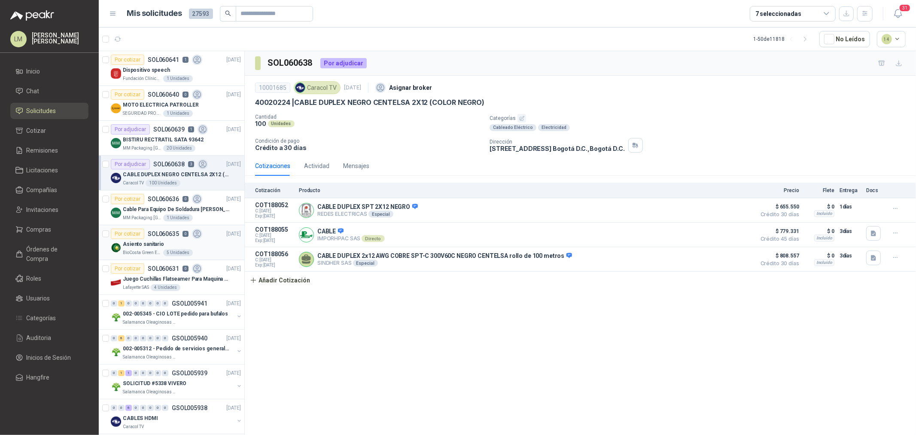
click at [162, 243] on div "Asiento sanitario" at bounding box center [182, 244] width 118 height 10
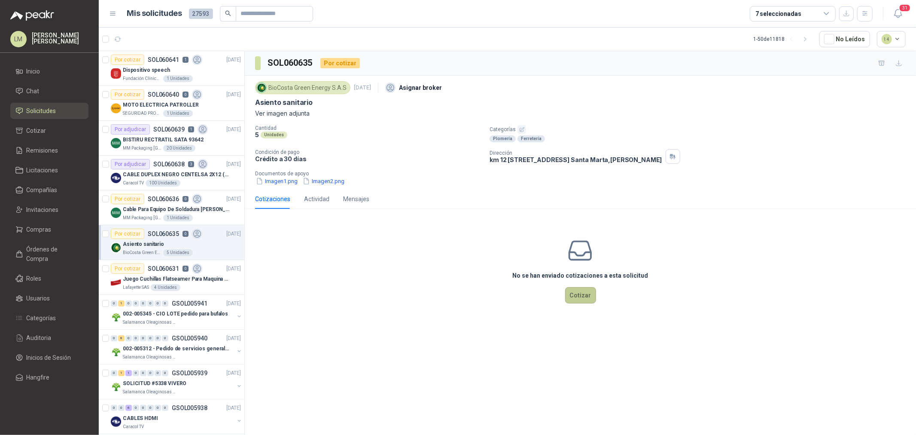
click at [583, 298] on button "Cotizar" at bounding box center [580, 295] width 31 height 16
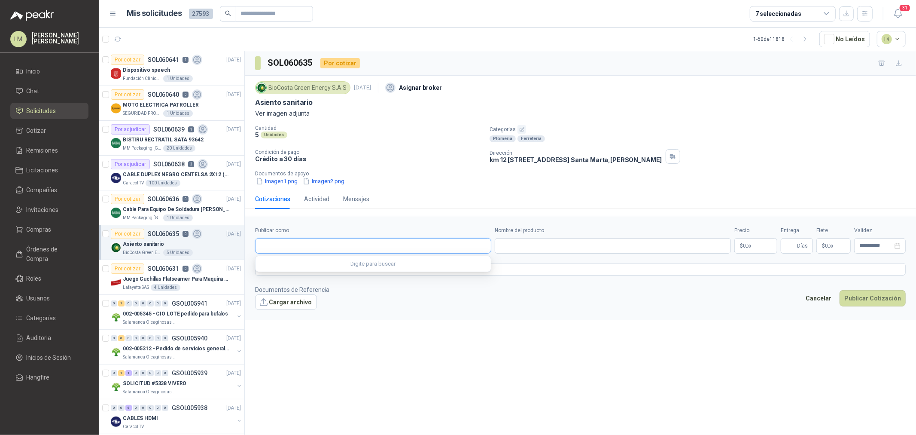
click at [300, 242] on input "Publicar como" at bounding box center [372, 245] width 235 height 15
click at [316, 270] on div "Homecenter NIT : 800242106" at bounding box center [373, 266] width 222 height 9
click at [554, 249] on input "Nombre del producto" at bounding box center [613, 245] width 236 height 15
paste input "**********"
click at [754, 246] on body "LM [PERSON_NAME] Inicio Chat Solicitudes Cotizar Remisiones Licitaciones Compañ…" at bounding box center [458, 217] width 916 height 435
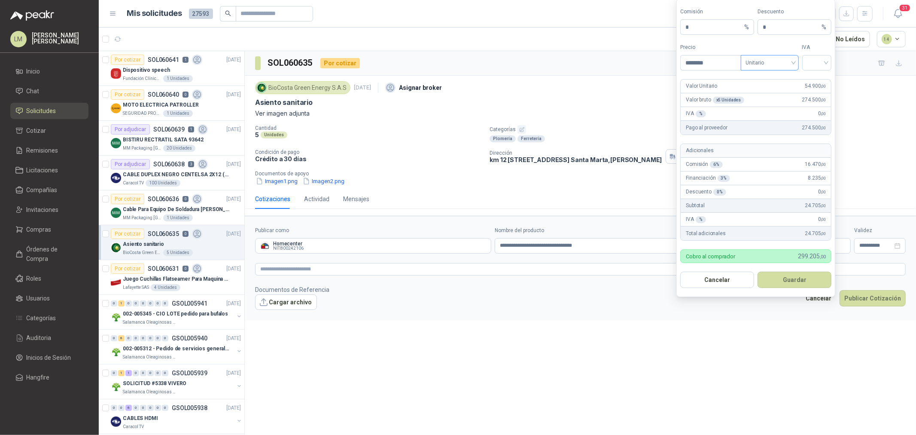
click at [764, 53] on div "Tipo Unitario" at bounding box center [770, 56] width 58 height 27
click at [766, 66] on span "Unitario" at bounding box center [770, 62] width 48 height 13
click at [769, 92] on div "Unitario con IVA" at bounding box center [770, 93] width 44 height 9
click at [814, 64] on input "search" at bounding box center [816, 61] width 19 height 13
click at [812, 77] on div "19%" at bounding box center [817, 80] width 16 height 9
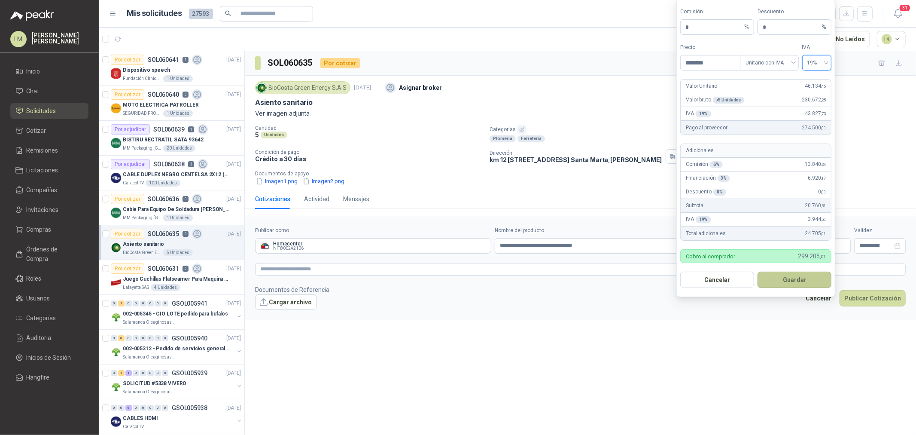
click at [784, 280] on button "Guardar" at bounding box center [794, 279] width 74 height 16
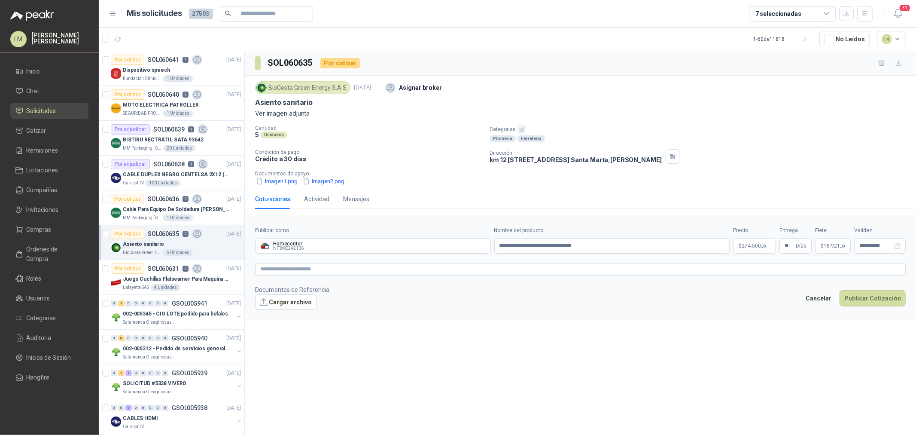
click at [755, 280] on form "**********" at bounding box center [580, 268] width 671 height 104
click at [749, 267] on textarea at bounding box center [580, 269] width 651 height 12
click at [872, 301] on button "Publicar Cotización" at bounding box center [872, 309] width 66 height 16
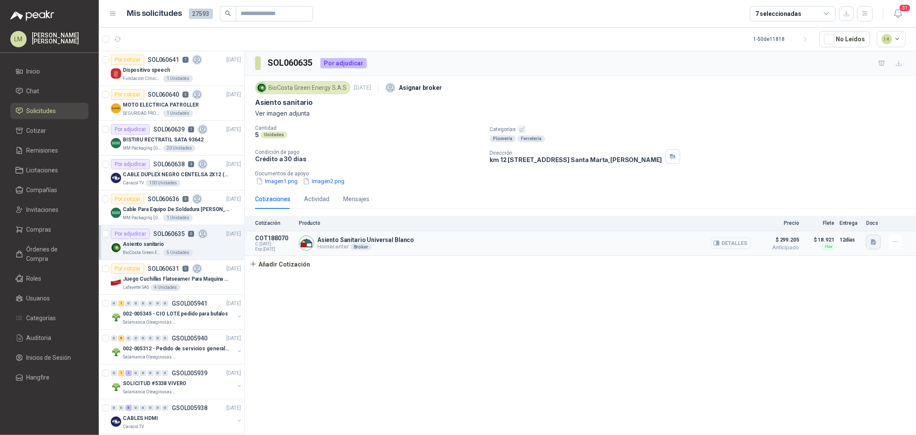
click at [872, 244] on icon "button" at bounding box center [873, 242] width 5 height 6
click at [856, 217] on div "image.png" at bounding box center [856, 223] width 49 height 20
click at [856, 221] on button "image.png" at bounding box center [856, 223] width 37 height 9
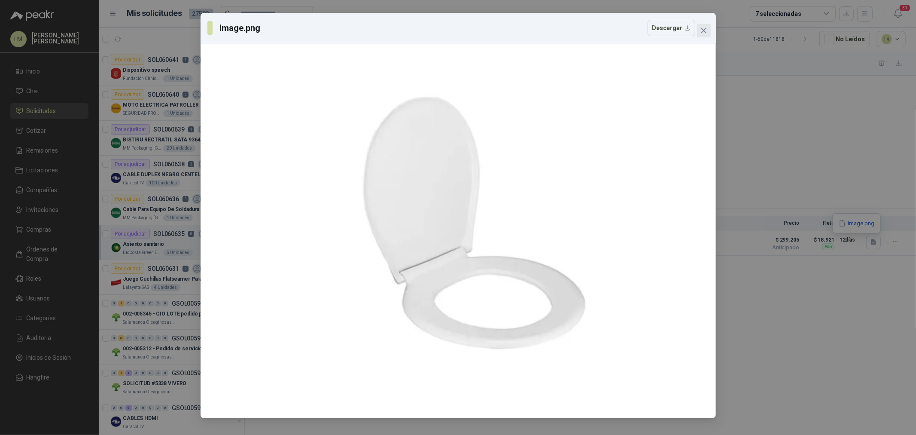
click at [702, 31] on icon "close" at bounding box center [703, 30] width 5 height 5
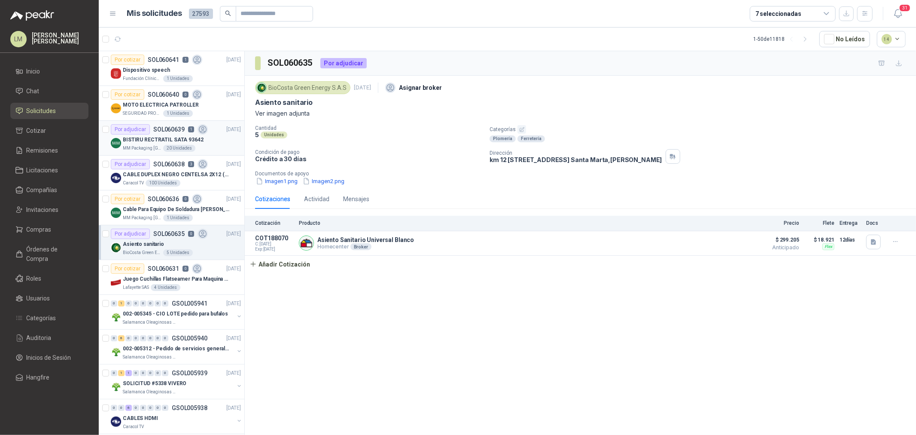
click at [146, 136] on p "BISTIRU RECTRATIL SATA 93642" at bounding box center [163, 140] width 81 height 8
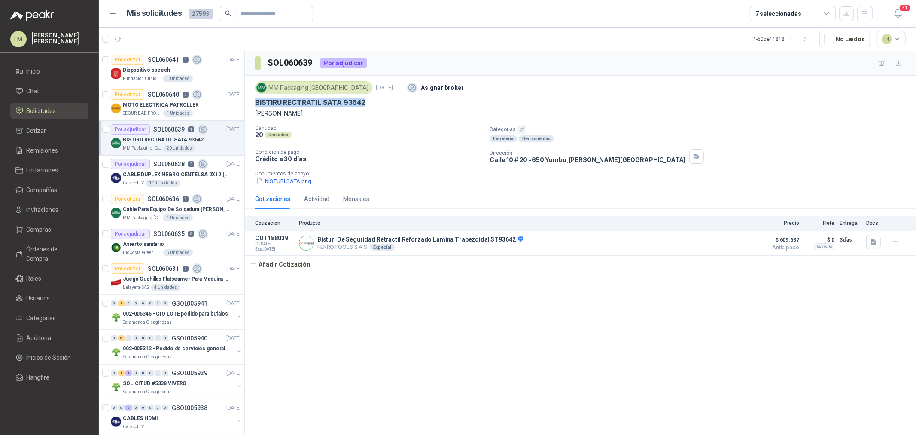
drag, startPoint x: 252, startPoint y: 99, endPoint x: 426, endPoint y: 99, distance: 173.0
click at [426, 99] on div "MM Packaging [GEOGRAPHIC_DATA] [DATE] Asignar broker BISTIRU RECTRATIL SATA 936…" at bounding box center [580, 132] width 671 height 113
click at [139, 36] on icon "button" at bounding box center [140, 39] width 6 height 6
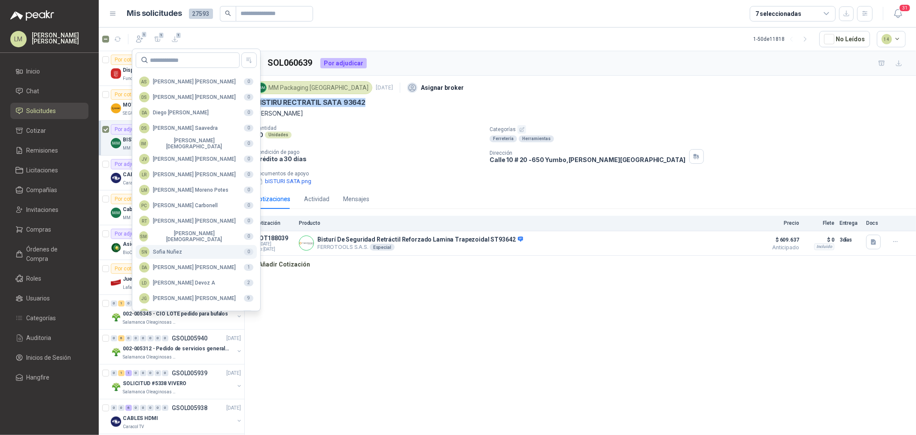
scroll to position [152, 0]
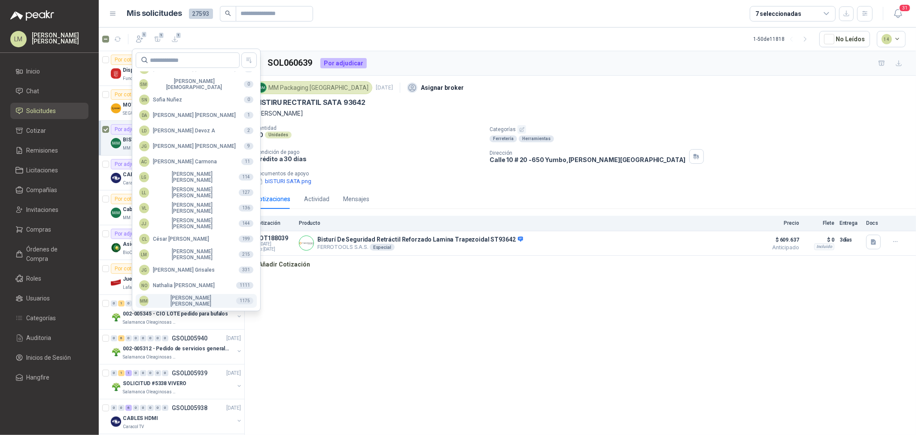
click at [188, 301] on div "MM [PERSON_NAME]" at bounding box center [184, 301] width 90 height 12
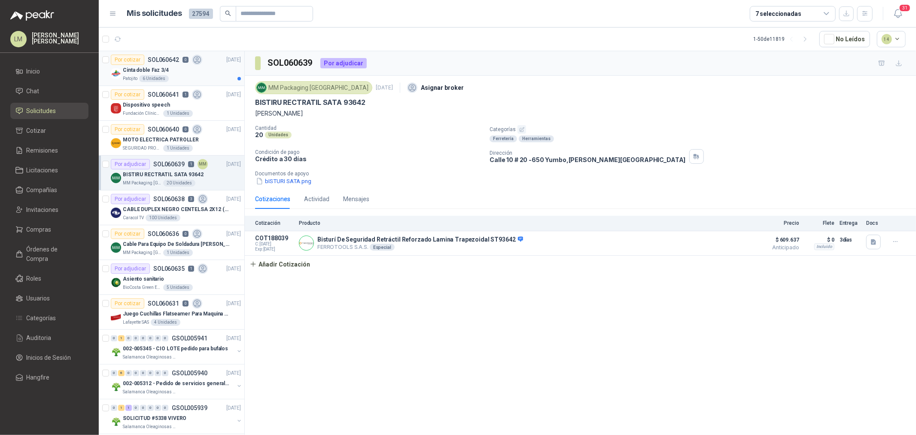
click at [164, 61] on p "SOL060642" at bounding box center [163, 60] width 31 height 6
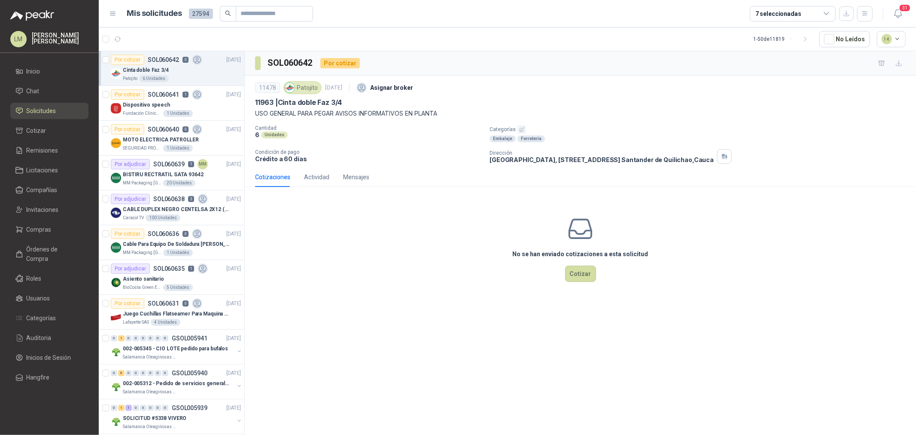
click at [517, 126] on button "button" at bounding box center [521, 129] width 9 height 9
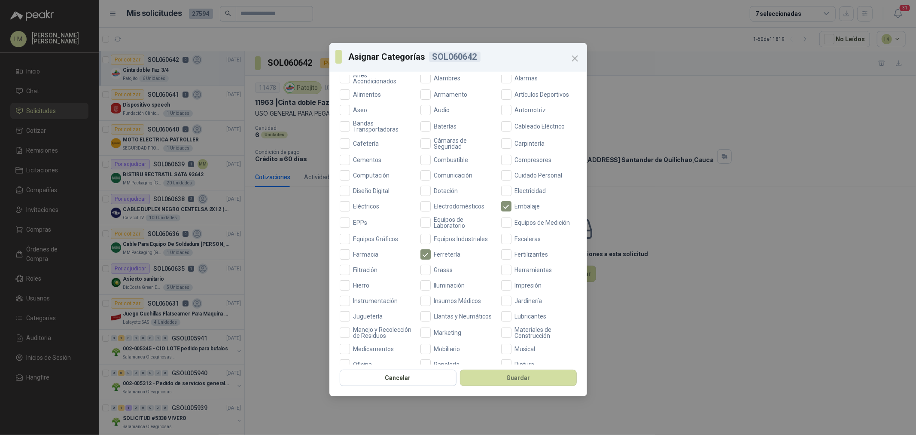
scroll to position [95, 0]
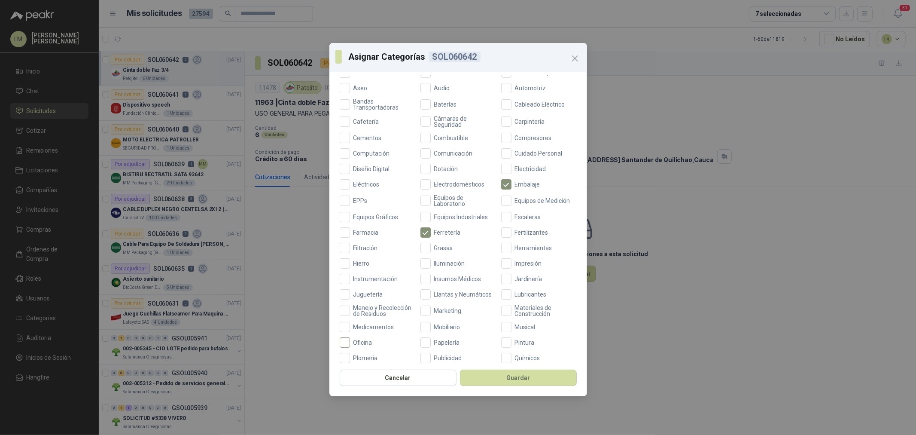
click at [361, 345] on span "Oficina" at bounding box center [363, 342] width 26 height 6
click at [508, 374] on button "Guardar" at bounding box center [518, 377] width 117 height 16
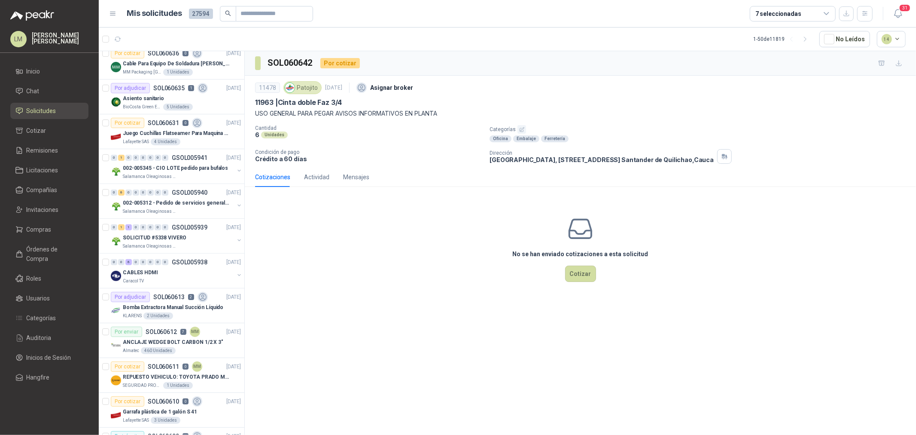
scroll to position [191, 0]
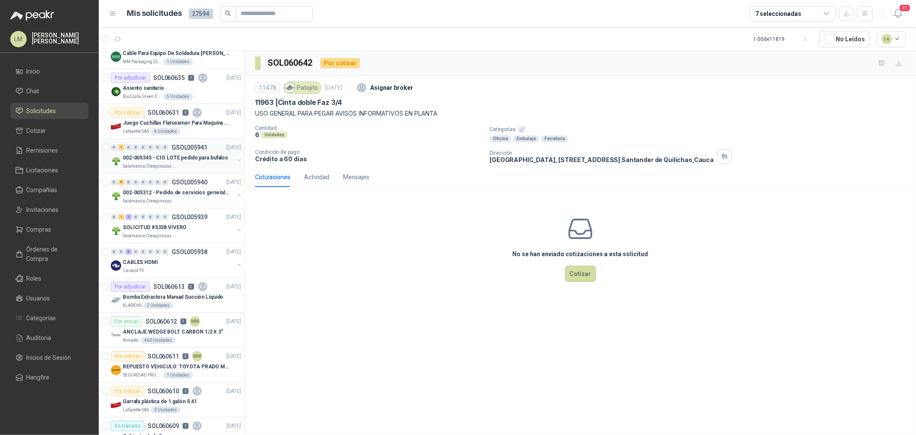
click at [161, 152] on div "002-005345 - CIO LOTE pedido para bufalos" at bounding box center [178, 157] width 111 height 10
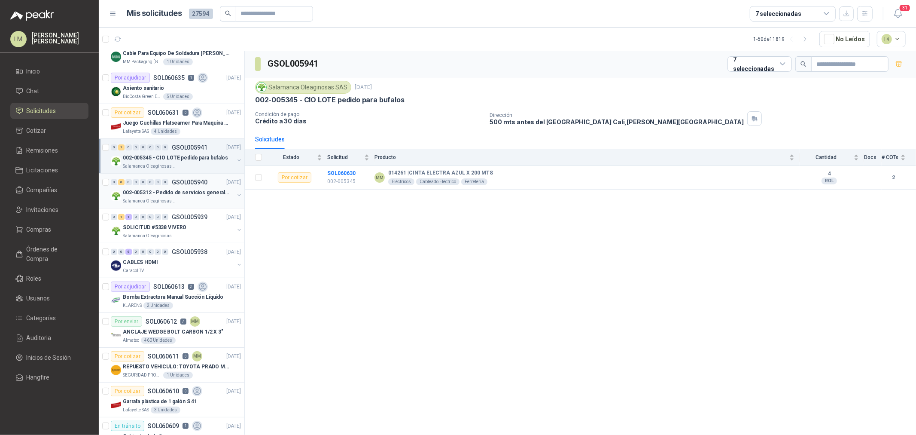
click at [155, 194] on p "002-005312 - Pedido de servicios generales CASA RO" at bounding box center [176, 192] width 107 height 8
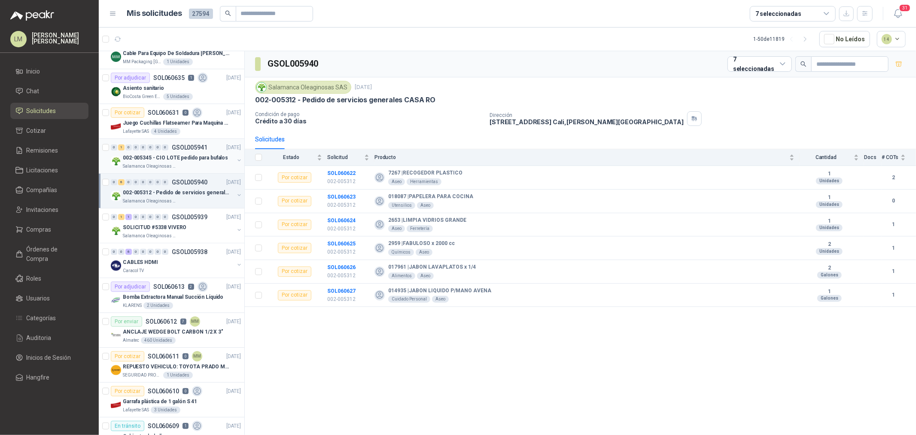
click at [236, 158] on button "button" at bounding box center [239, 160] width 7 height 7
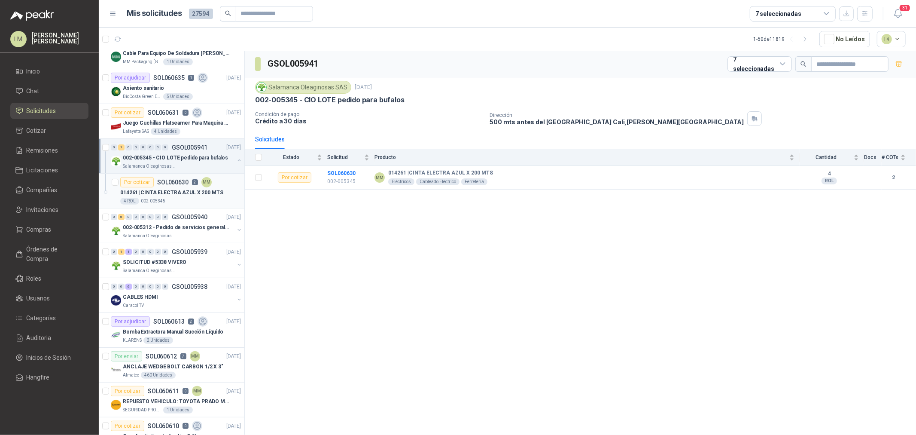
click at [160, 185] on p "SOL060630" at bounding box center [172, 182] width 31 height 6
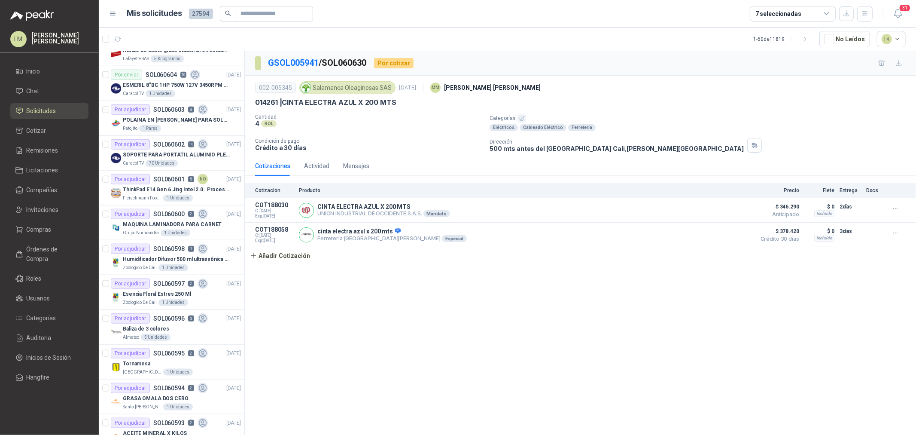
scroll to position [763, 0]
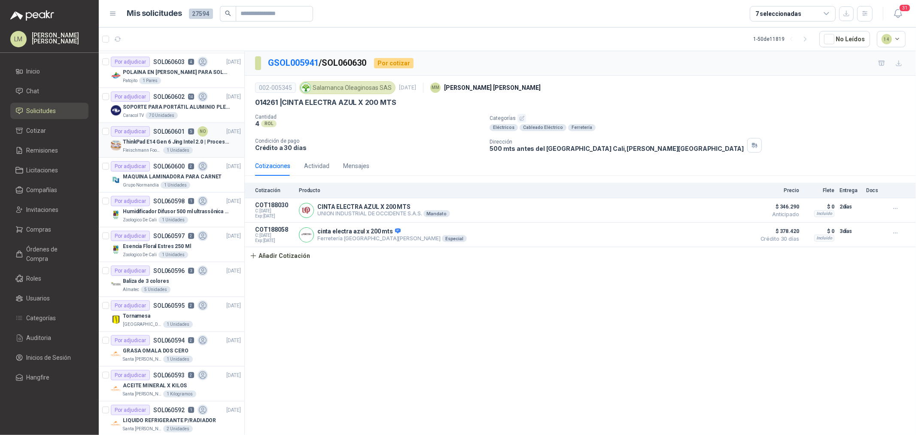
click at [173, 139] on p "ThinkPad E14 Gen 6 Jing Intel 2.0 | Procesador Intel Core Ultra 5 125U ( 12" at bounding box center [176, 142] width 107 height 8
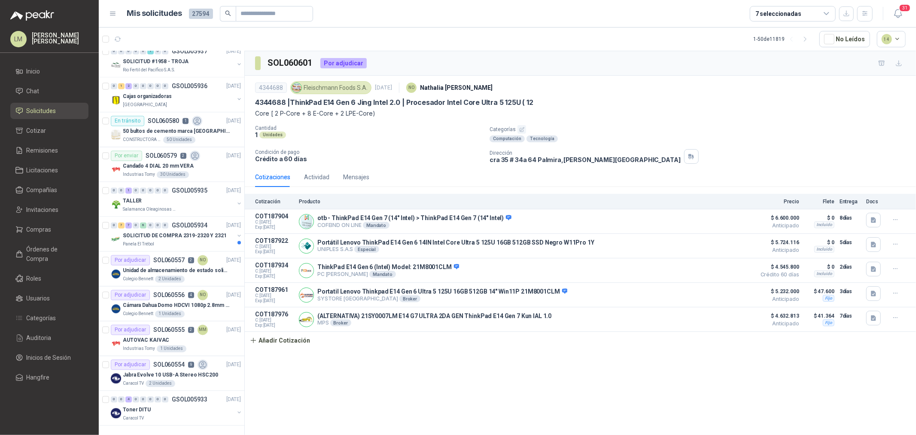
scroll to position [1407, 0]
click at [179, 196] on div "TALLER" at bounding box center [178, 201] width 111 height 10
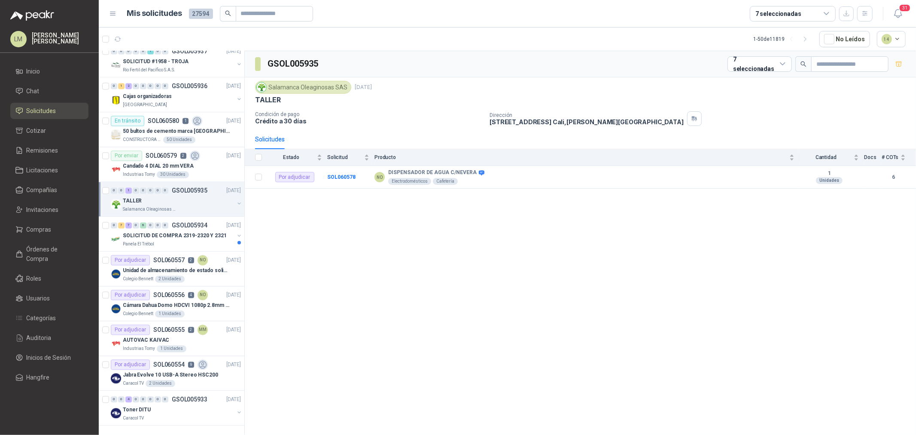
click at [236, 200] on button "button" at bounding box center [239, 203] width 7 height 7
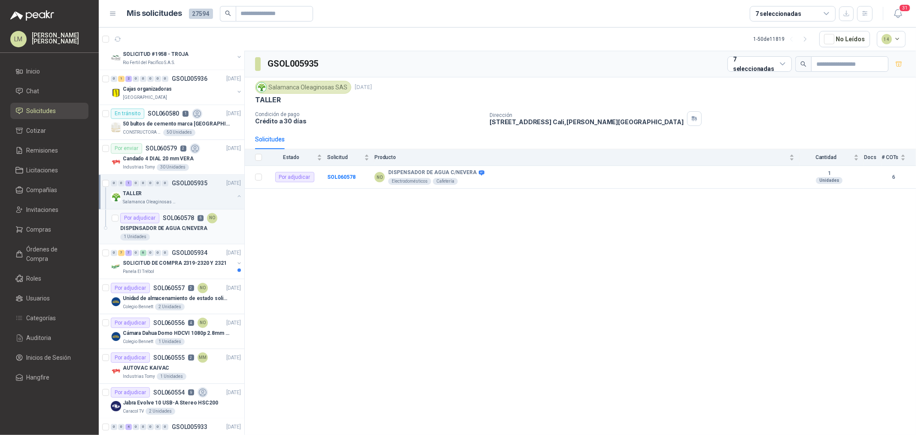
click at [198, 221] on p "6" at bounding box center [201, 218] width 6 height 6
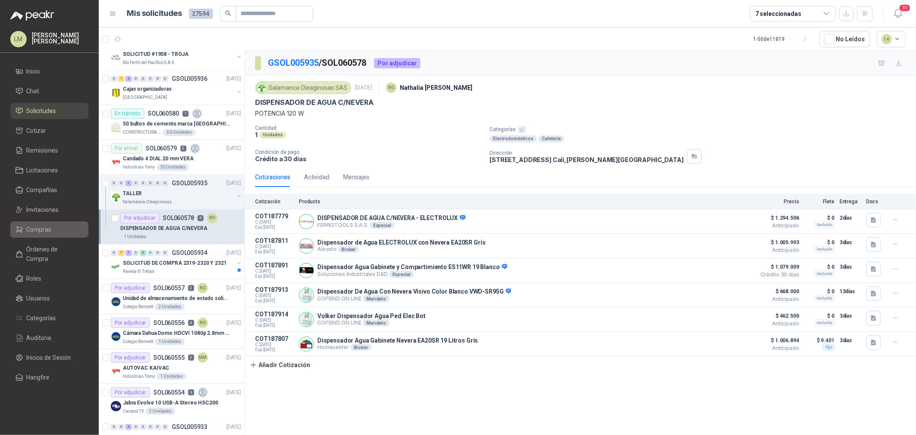
click at [46, 230] on span "Compras" at bounding box center [39, 229] width 25 height 9
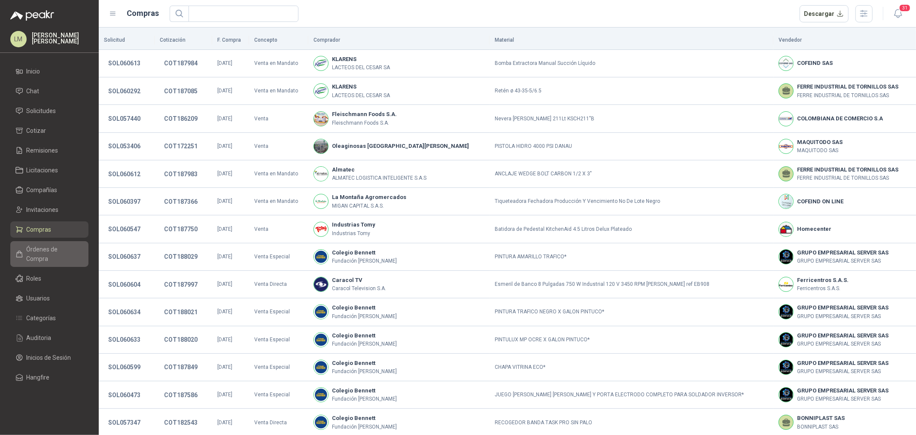
click at [52, 247] on span "Órdenes de Compra" at bounding box center [54, 253] width 54 height 19
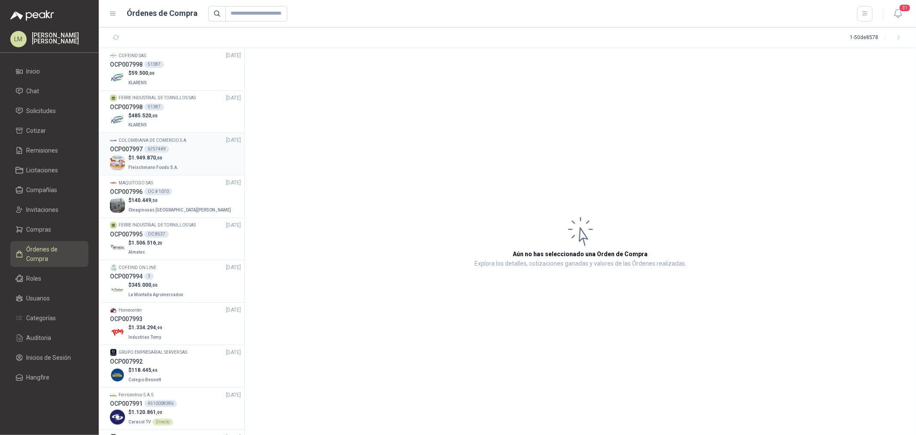
click at [161, 149] on div "6757449" at bounding box center [156, 149] width 25 height 7
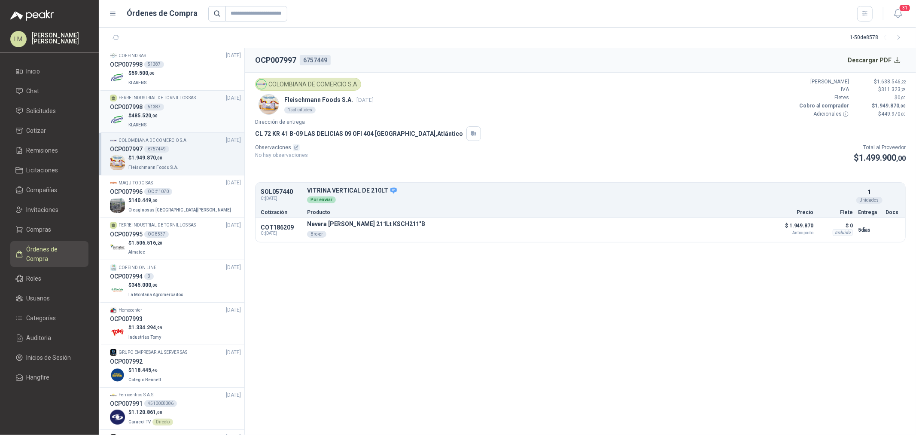
click at [164, 119] on div "$ 485.520 ,00 KLARENS" at bounding box center [175, 121] width 131 height 18
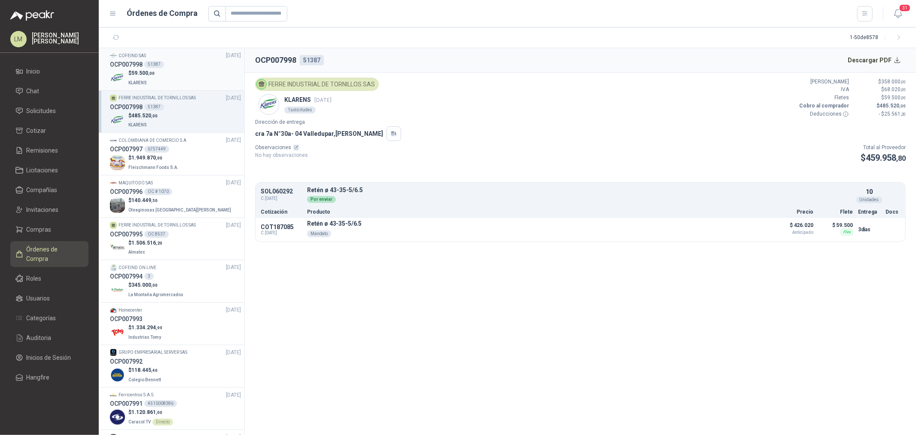
click at [155, 78] on div "$ 59.500 ,00 KLARENS" at bounding box center [175, 78] width 131 height 18
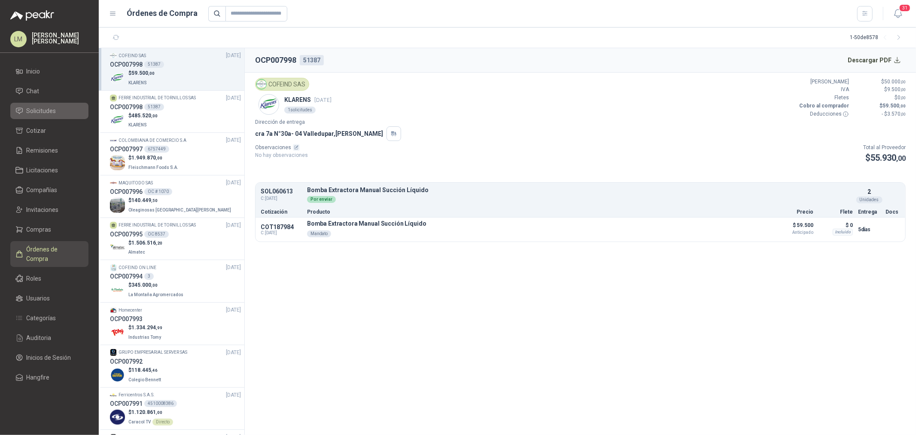
click at [39, 108] on span "Solicitudes" at bounding box center [42, 110] width 30 height 9
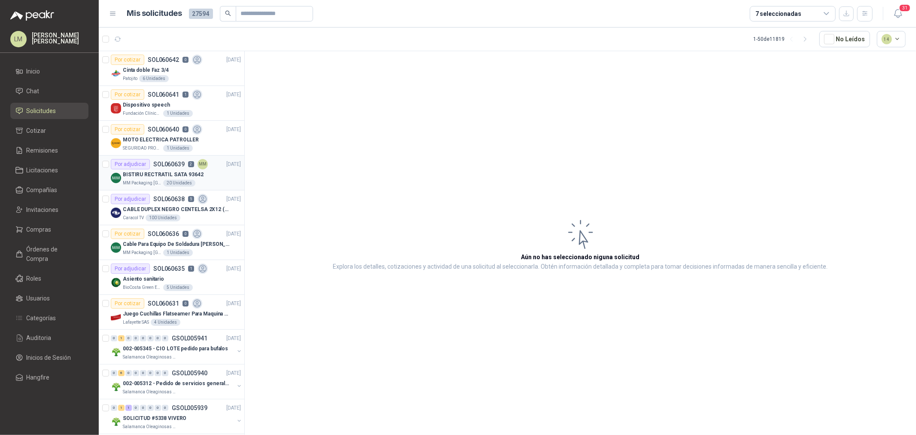
click at [170, 170] on div "BISTIRU RECTRATIL SATA 93642" at bounding box center [182, 174] width 118 height 10
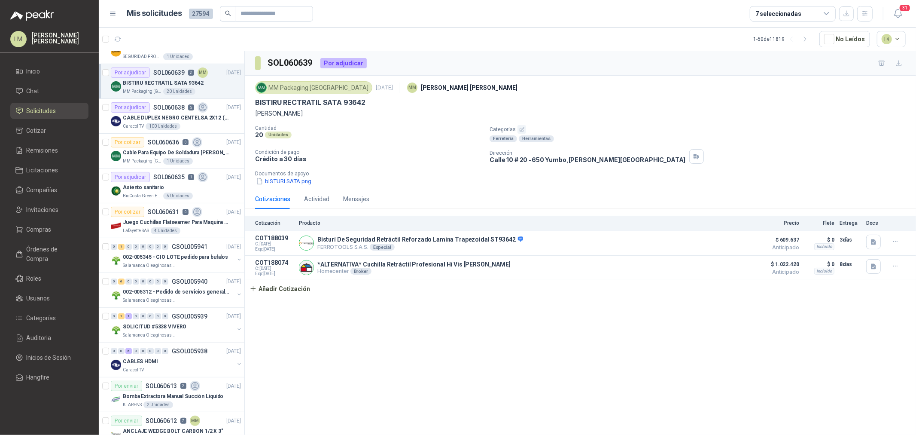
scroll to position [95, 0]
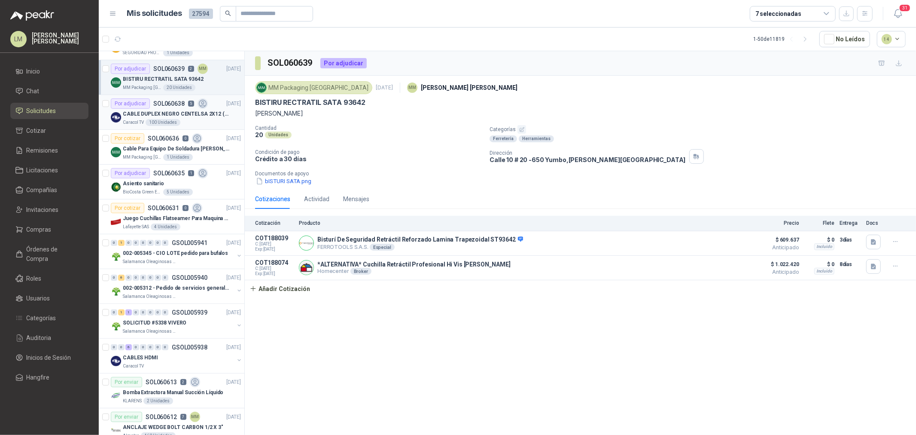
click at [168, 120] on div "100 Unidades" at bounding box center [163, 122] width 35 height 7
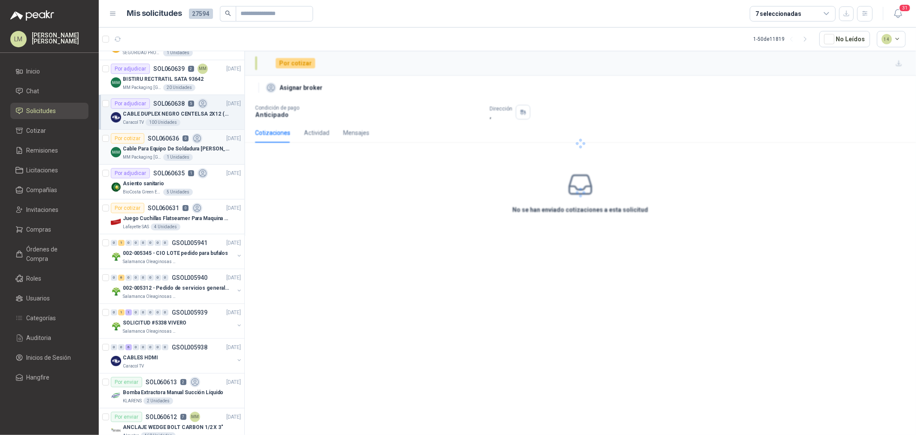
click at [159, 139] on p "SOL060636" at bounding box center [163, 138] width 31 height 6
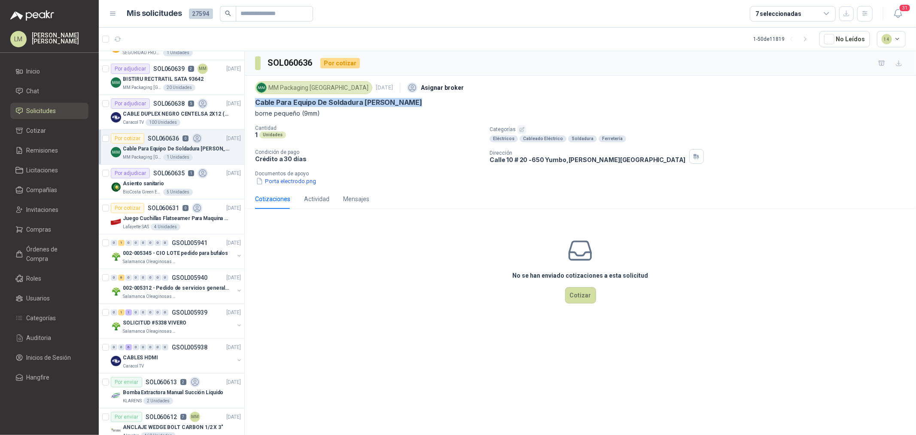
drag, startPoint x: 252, startPoint y: 104, endPoint x: 413, endPoint y: 106, distance: 161.9
click at [413, 106] on div "MM Packaging [GEOGRAPHIC_DATA] [DATE] Asignar broker Cable Para Equipo De Solda…" at bounding box center [580, 132] width 671 height 113
click at [40, 233] on span "Compras" at bounding box center [39, 229] width 25 height 9
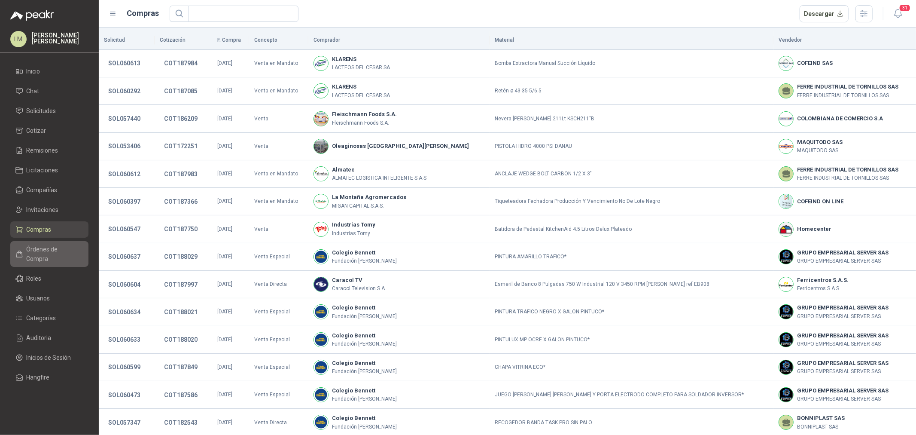
click at [45, 251] on span "Órdenes de Compra" at bounding box center [54, 253] width 54 height 19
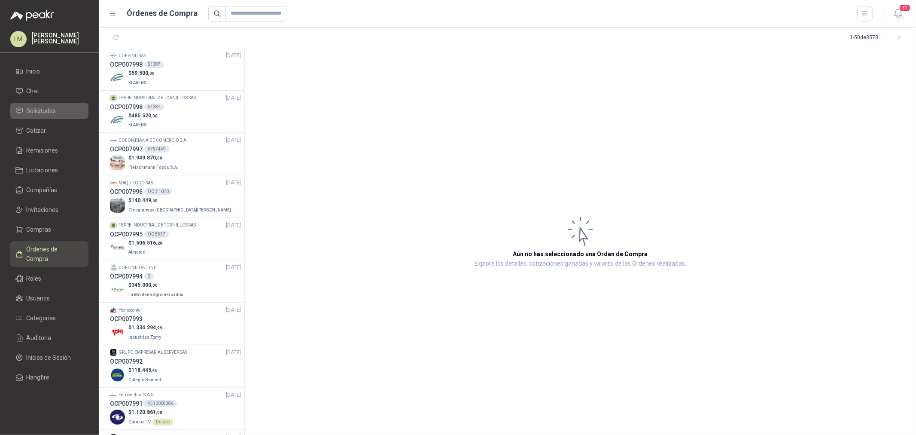
click at [48, 112] on span "Solicitudes" at bounding box center [42, 110] width 30 height 9
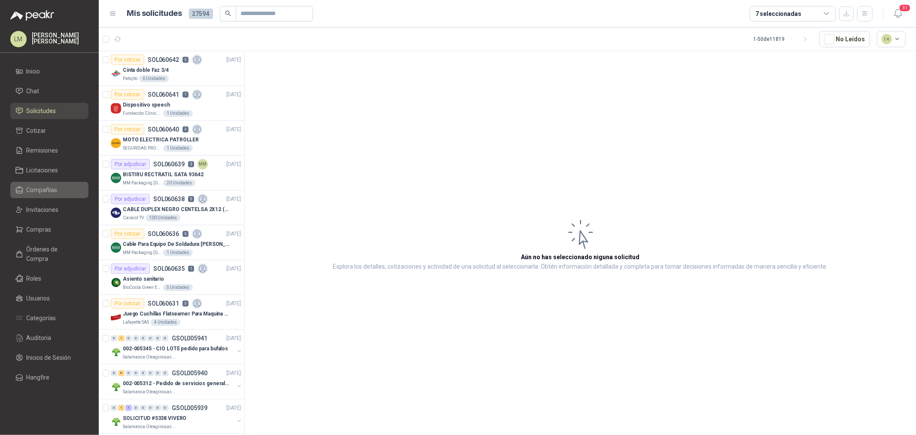
click at [38, 189] on span "Compañías" at bounding box center [42, 189] width 31 height 9
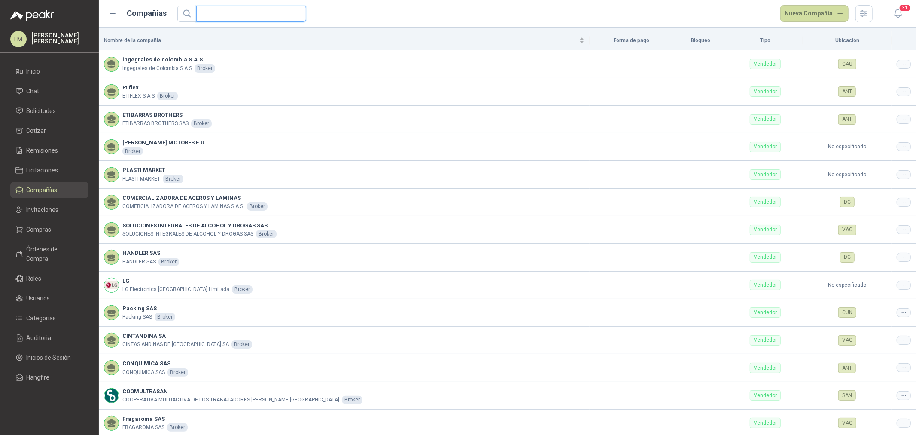
click at [246, 15] on input "text" at bounding box center [247, 13] width 93 height 15
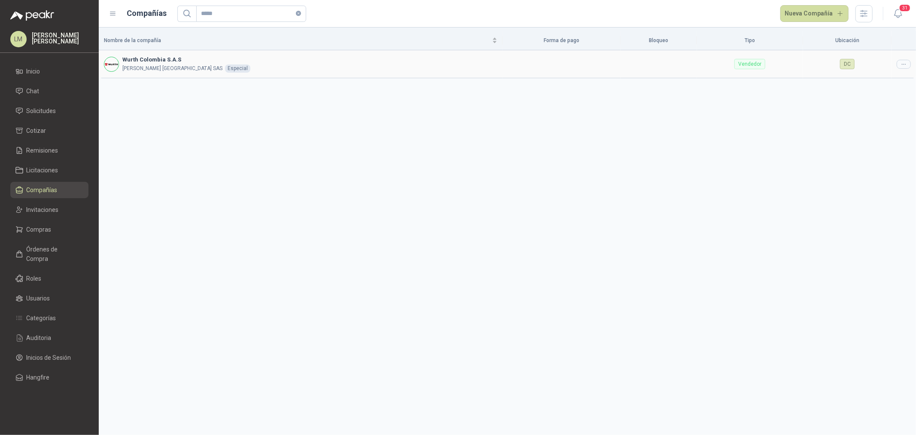
click at [904, 65] on icon at bounding box center [903, 64] width 6 height 6
click at [886, 82] on span "Editar compañía" at bounding box center [882, 78] width 44 height 9
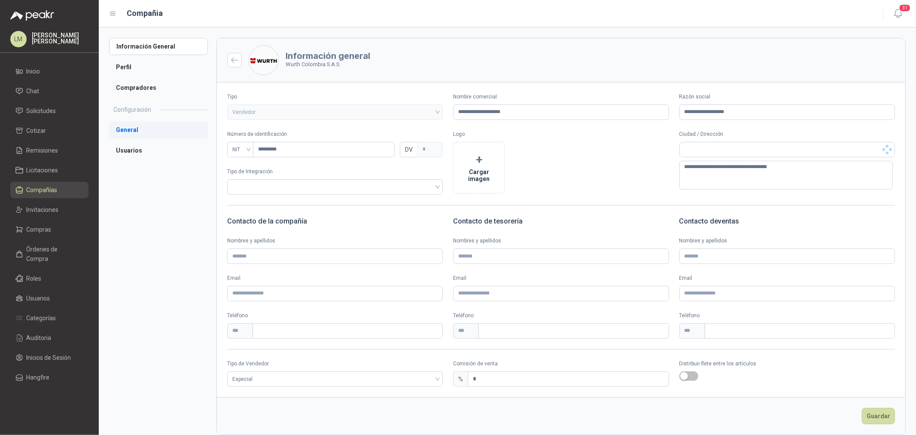
click at [139, 138] on li "General" at bounding box center [158, 129] width 99 height 17
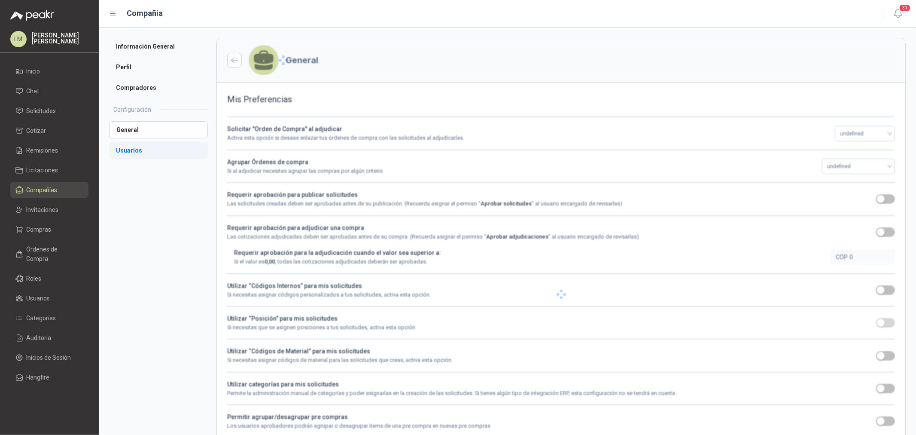
click at [135, 147] on li "Usuarios" at bounding box center [158, 150] width 99 height 17
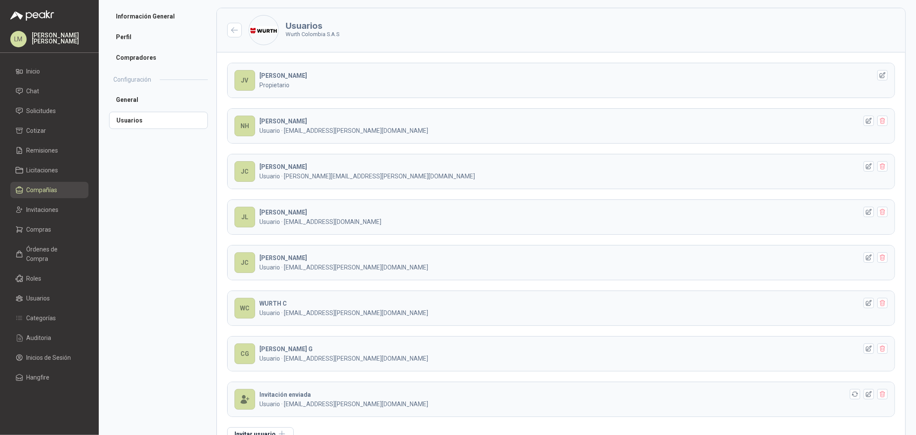
scroll to position [57, 0]
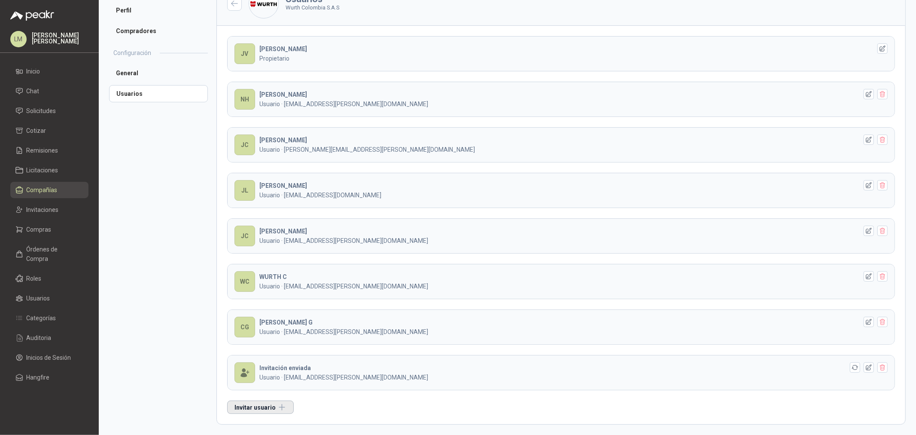
click at [266, 409] on button "Invitar usuario" at bounding box center [260, 406] width 67 height 13
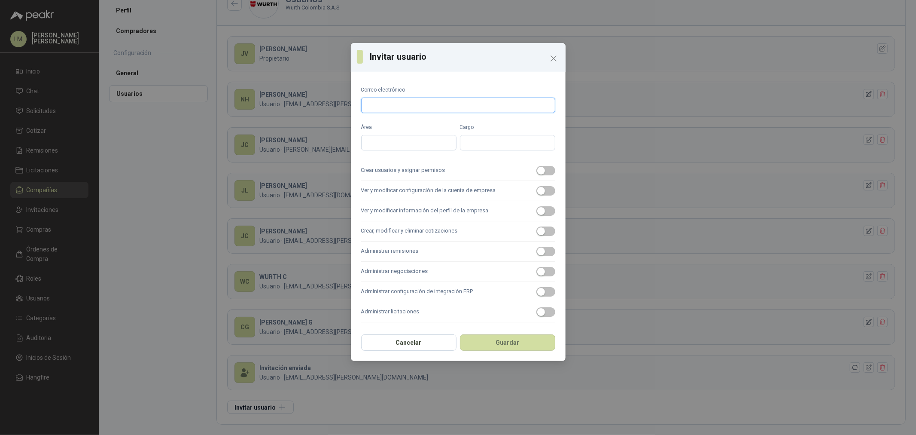
click at [410, 105] on input "Correo electrónico" at bounding box center [458, 104] width 194 height 15
click at [547, 170] on span "button" at bounding box center [545, 170] width 19 height 9
click at [542, 188] on div "button" at bounding box center [541, 191] width 8 height 8
click at [540, 216] on label "Ver y modificar información del perfil de la empresa" at bounding box center [458, 211] width 194 height 20
click at [540, 216] on button "Ver y modificar información del perfil de la empresa" at bounding box center [545, 210] width 19 height 9
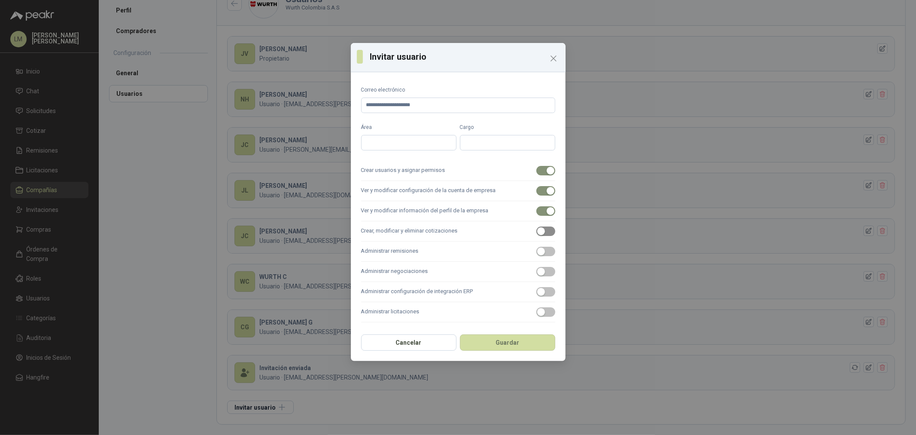
click at [539, 230] on div "button" at bounding box center [541, 231] width 8 height 8
click at [541, 250] on div "button" at bounding box center [541, 251] width 8 height 8
drag, startPoint x: 541, startPoint y: 264, endPoint x: 545, endPoint y: 296, distance: 32.4
click at [541, 265] on label "Administrar negociaciones" at bounding box center [458, 271] width 194 height 20
click at [541, 267] on button "Administrar negociaciones" at bounding box center [545, 271] width 19 height 9
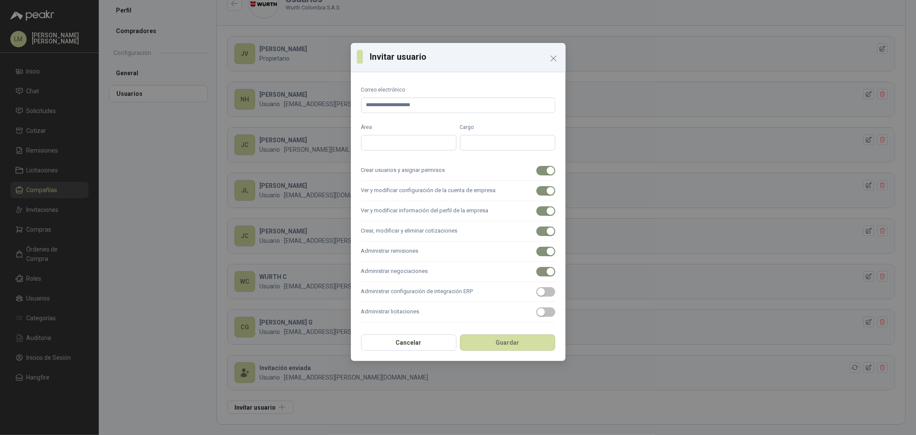
click at [545, 302] on label "Administrar licitaciones" at bounding box center [458, 312] width 194 height 20
click at [545, 307] on button "Administrar licitaciones" at bounding box center [545, 311] width 19 height 9
click at [533, 340] on button "Guardar" at bounding box center [507, 342] width 95 height 16
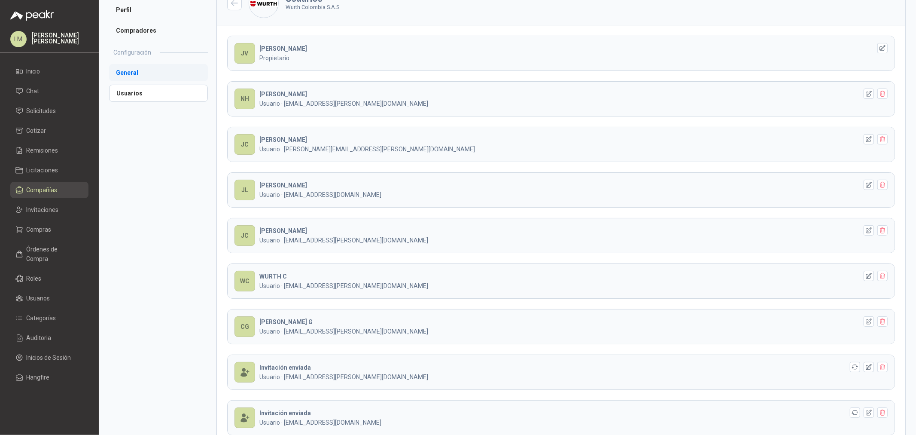
click at [125, 75] on li "General" at bounding box center [158, 72] width 99 height 17
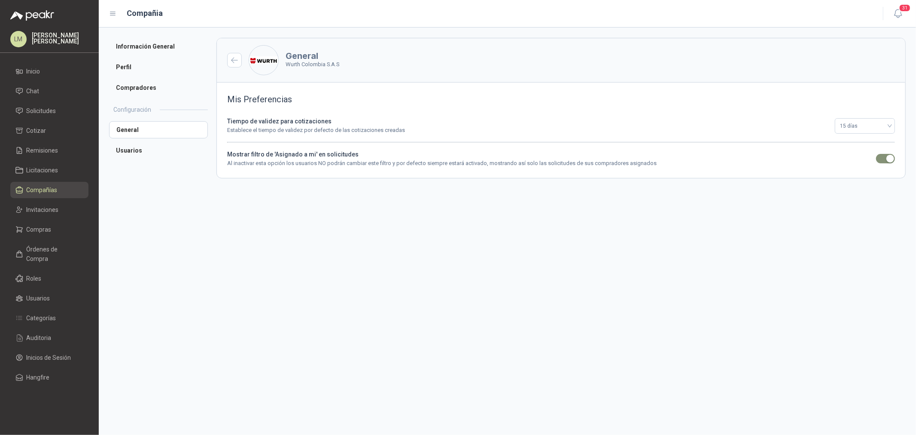
click at [138, 111] on h2 "Configuración" at bounding box center [132, 109] width 38 height 9
click at [134, 152] on li "Usuarios" at bounding box center [158, 150] width 99 height 17
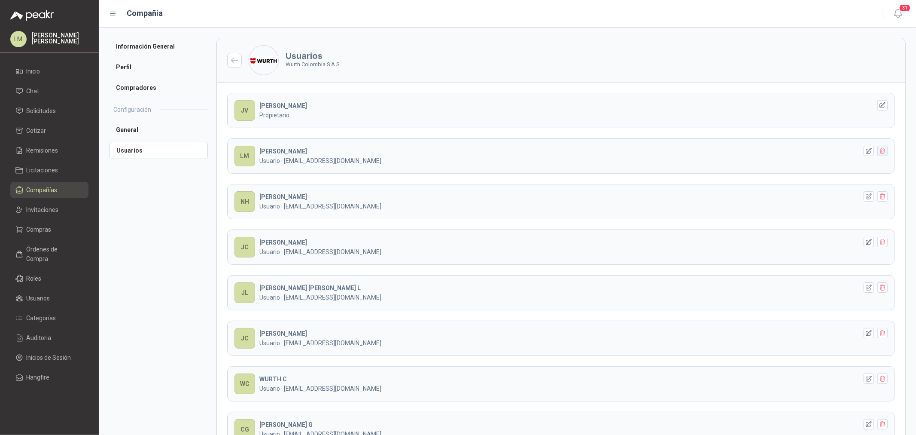
click at [879, 153] on button "button" at bounding box center [882, 151] width 10 height 10
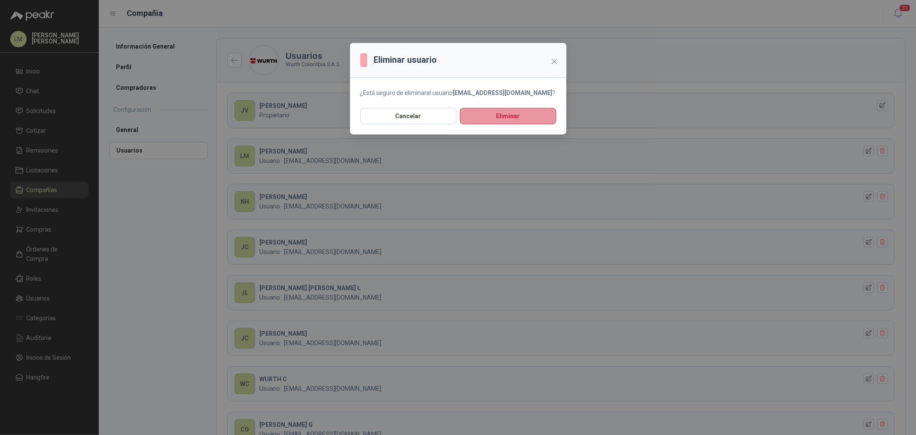
click at [523, 117] on button "Eliminar" at bounding box center [508, 116] width 96 height 16
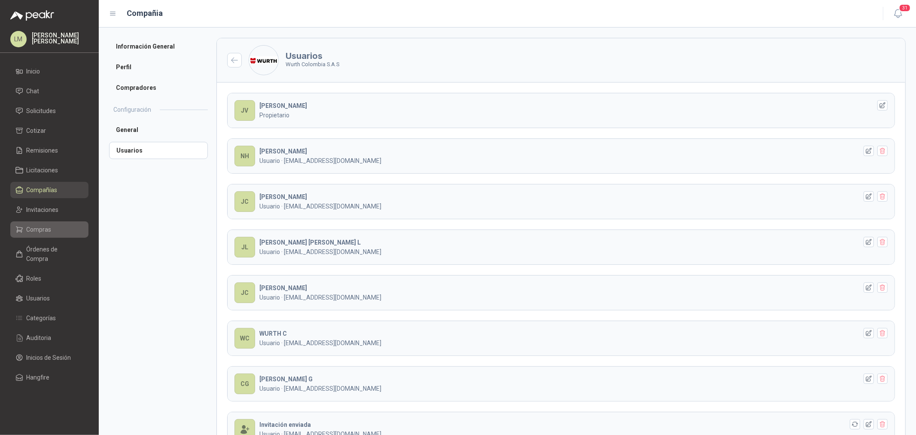
click at [36, 226] on span "Compras" at bounding box center [39, 229] width 25 height 9
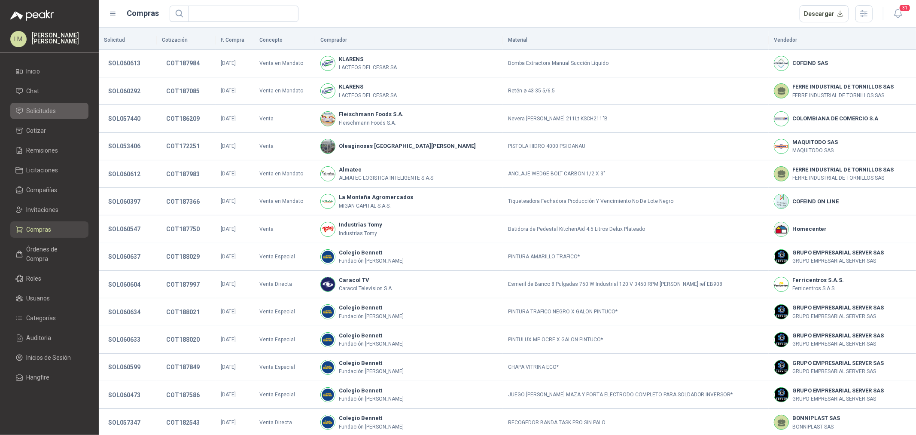
click at [44, 111] on span "Solicitudes" at bounding box center [42, 110] width 30 height 9
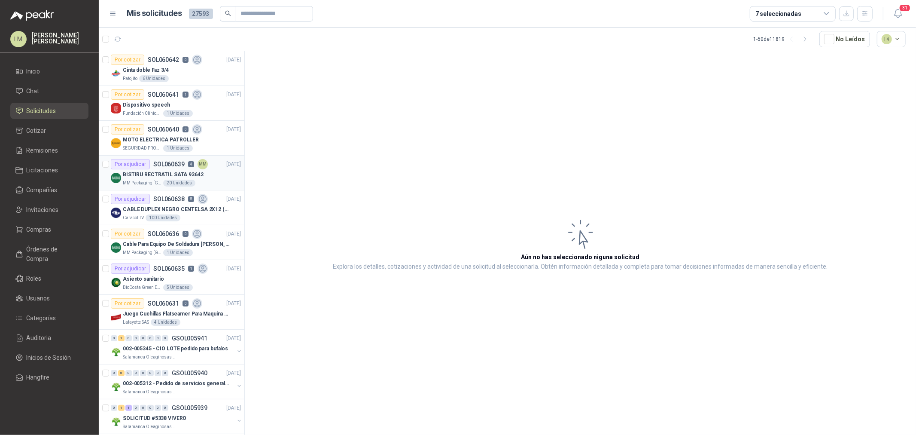
click at [160, 166] on p "SOL060639" at bounding box center [168, 164] width 31 height 6
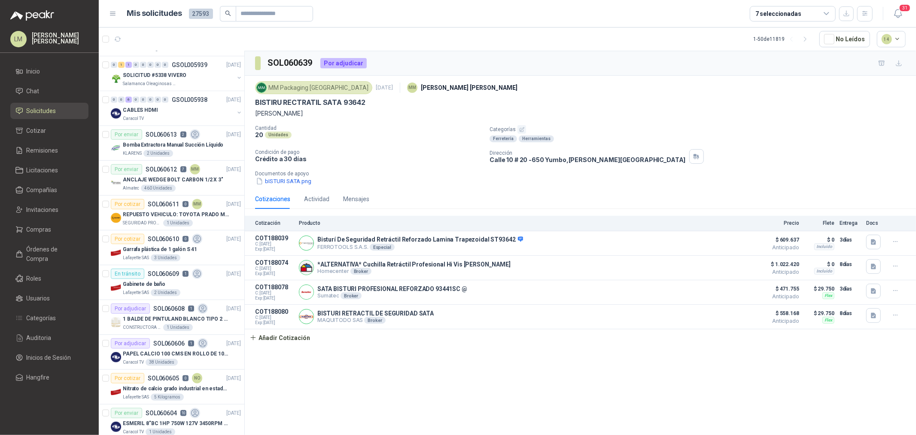
scroll to position [381, 0]
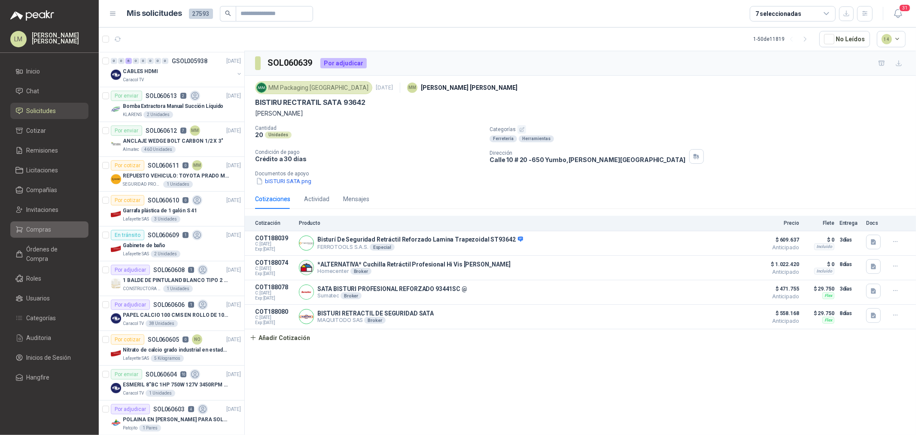
click at [36, 228] on span "Compras" at bounding box center [39, 229] width 25 height 9
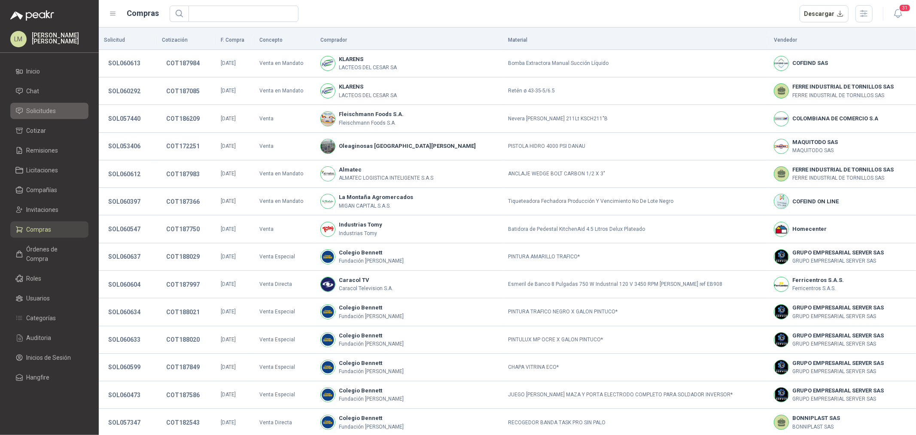
click at [50, 112] on span "Solicitudes" at bounding box center [42, 110] width 30 height 9
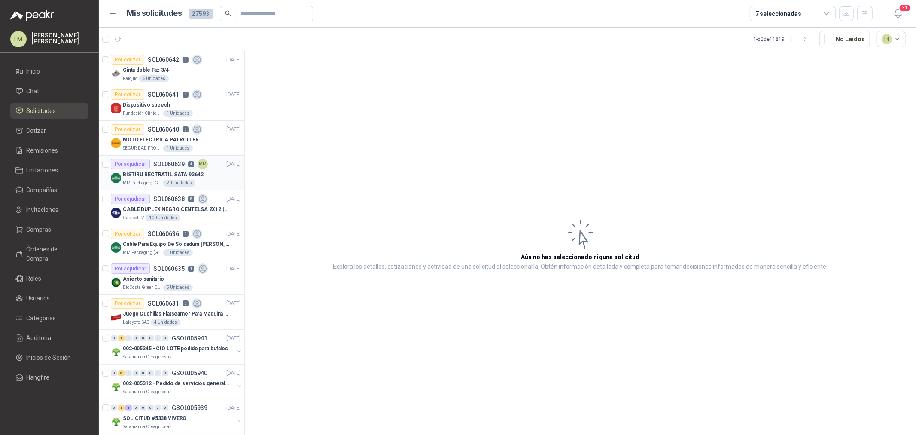
click at [110, 171] on article "Por adjudicar SOL060639 4 MM 09/10/25 BISTIRU RECTRATIL SATA 93642 MM Packaging…" at bounding box center [172, 172] width 146 height 35
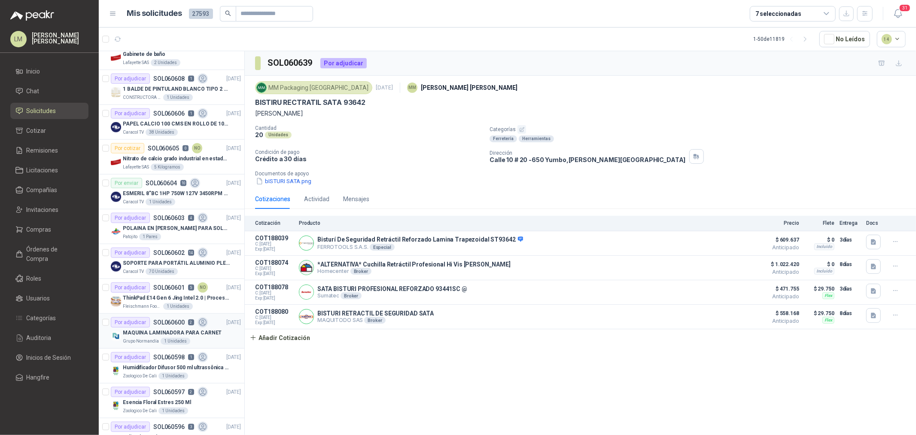
scroll to position [286, 0]
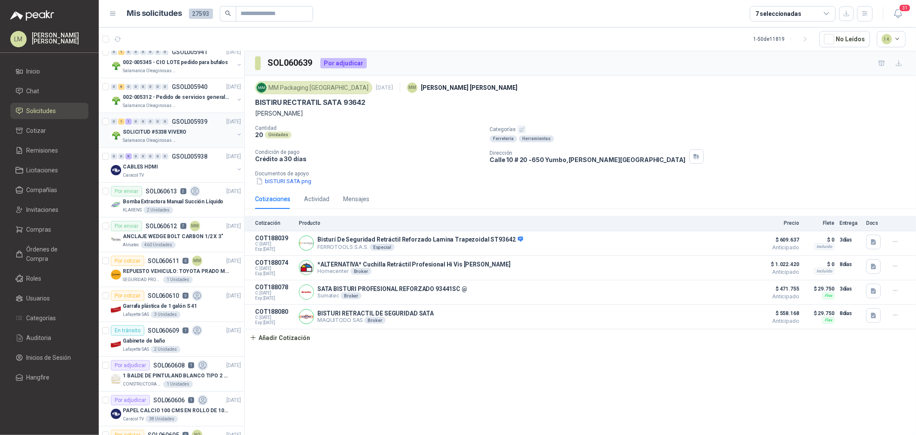
click at [163, 130] on p "SOLICITUD #5338 VIVERO" at bounding box center [155, 132] width 64 height 8
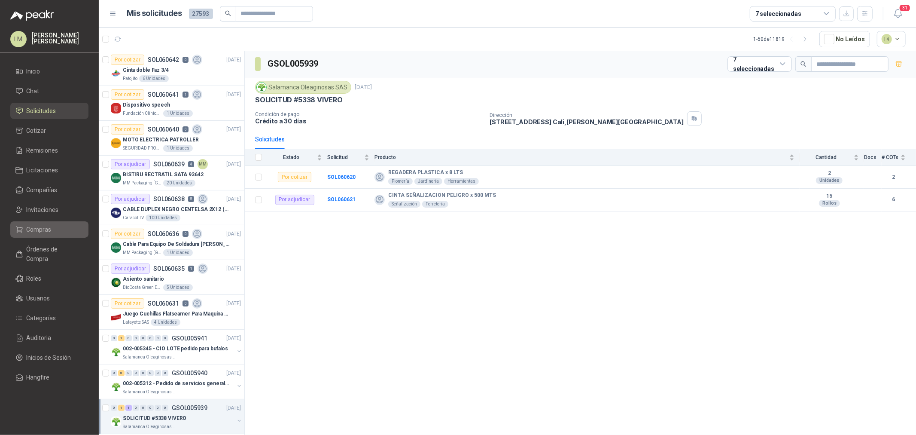
click at [46, 231] on span "Compras" at bounding box center [39, 229] width 25 height 9
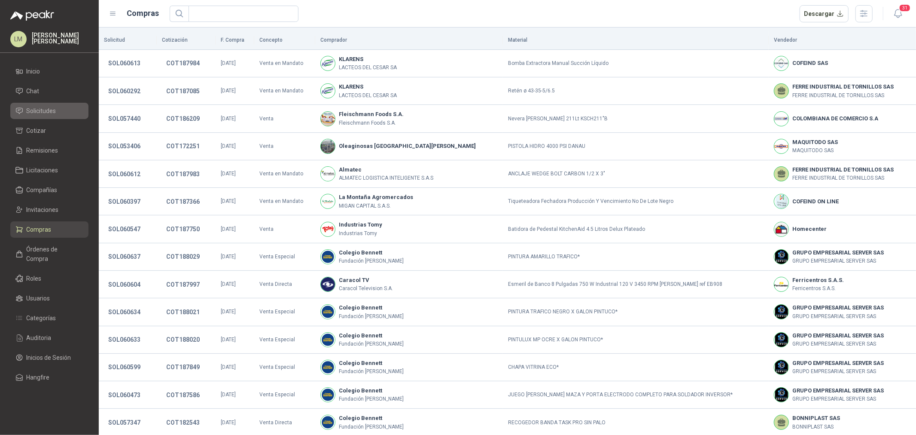
click at [54, 116] on link "Solicitudes" at bounding box center [49, 111] width 78 height 16
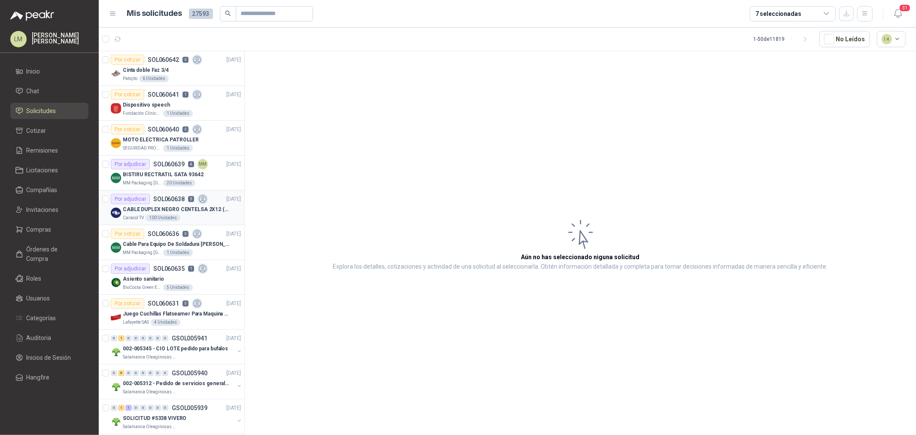
click at [195, 207] on p "CABLE DUPLEX NEGRO CENTELSA 2X12 (COLOR NEGRO)" at bounding box center [176, 209] width 107 height 8
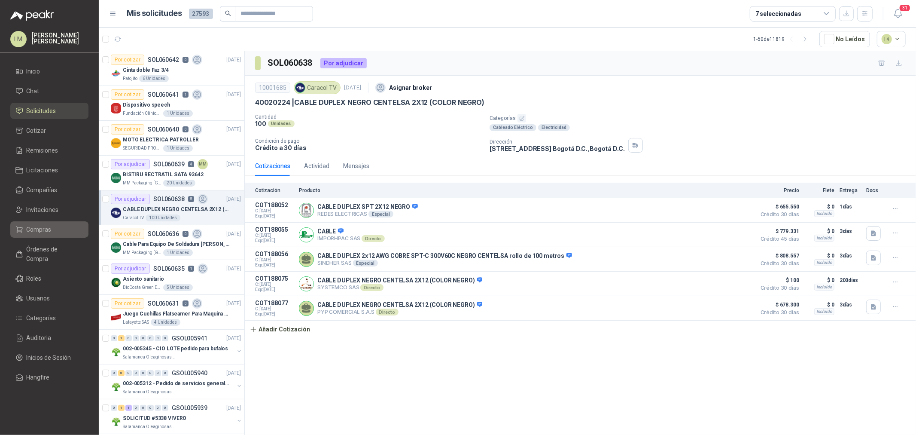
click at [34, 232] on span "Compras" at bounding box center [39, 229] width 25 height 9
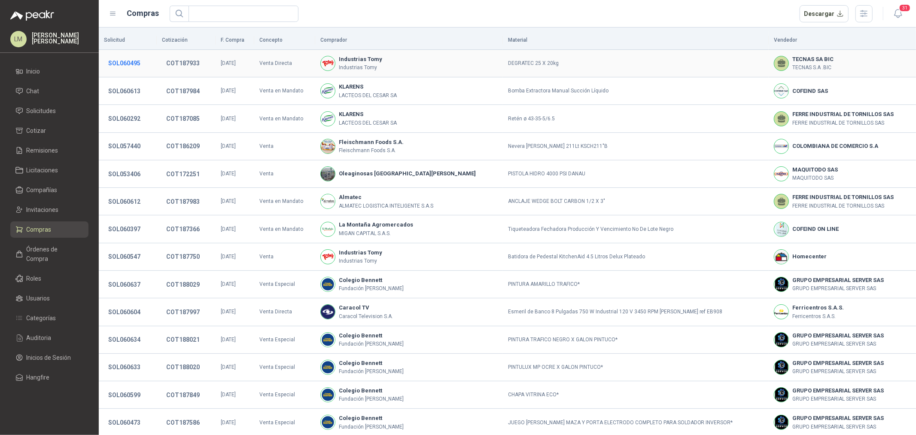
click at [134, 62] on button "SOL060495" at bounding box center [124, 62] width 41 height 15
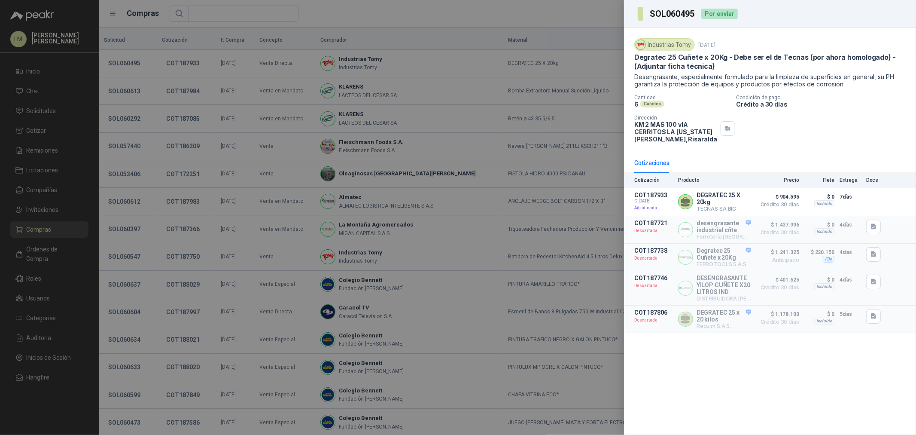
click at [280, 99] on div at bounding box center [458, 217] width 916 height 435
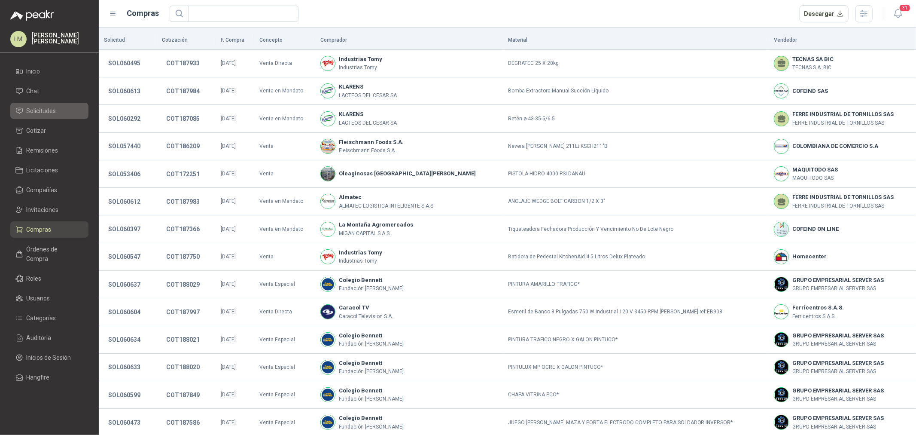
click at [33, 119] on ul "Inicio Chat Solicitudes Cotizar Remisiones Licitaciones Compañías Invitaciones …" at bounding box center [49, 225] width 99 height 325
click at [33, 113] on span "Solicitudes" at bounding box center [42, 110] width 30 height 9
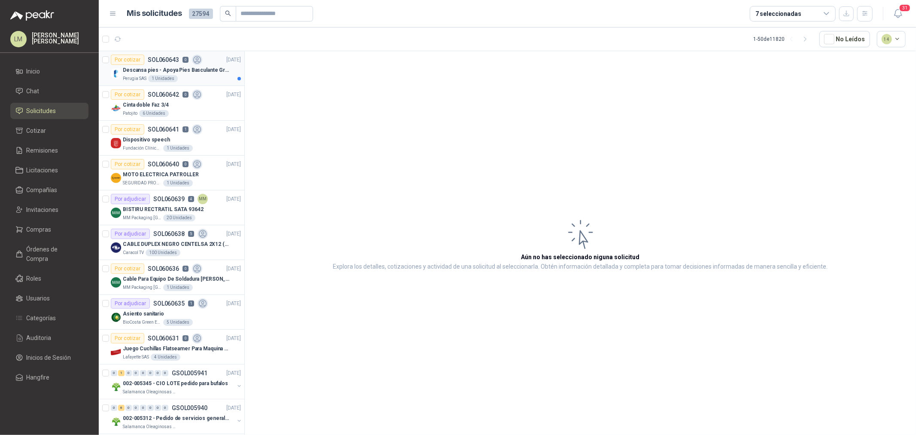
click at [151, 79] on div "1 Unidades" at bounding box center [163, 78] width 30 height 7
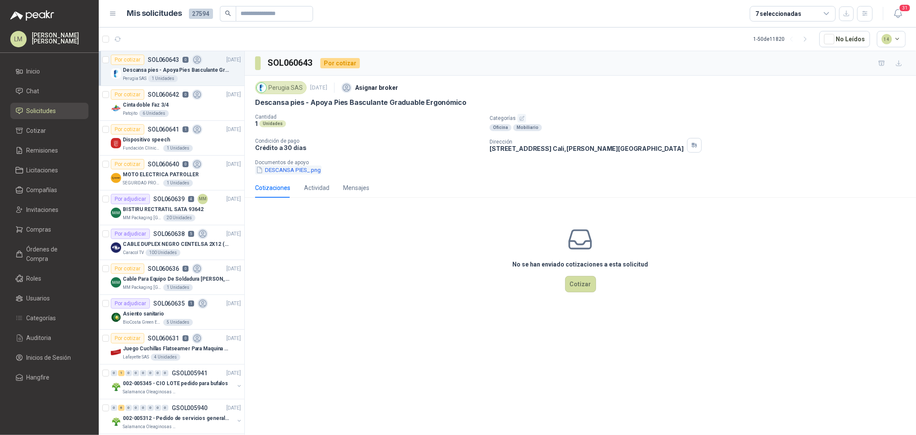
click at [299, 170] on button "DESCANSA PIES_.png" at bounding box center [288, 169] width 67 height 9
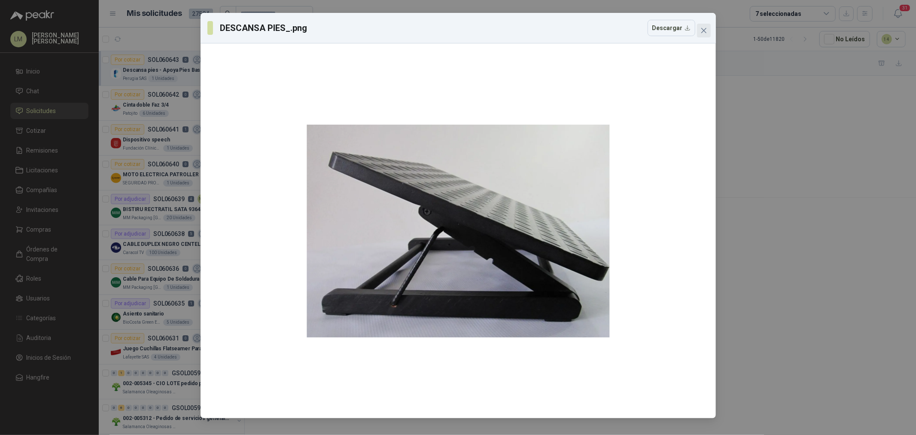
click at [702, 27] on icon "close" at bounding box center [703, 30] width 7 height 7
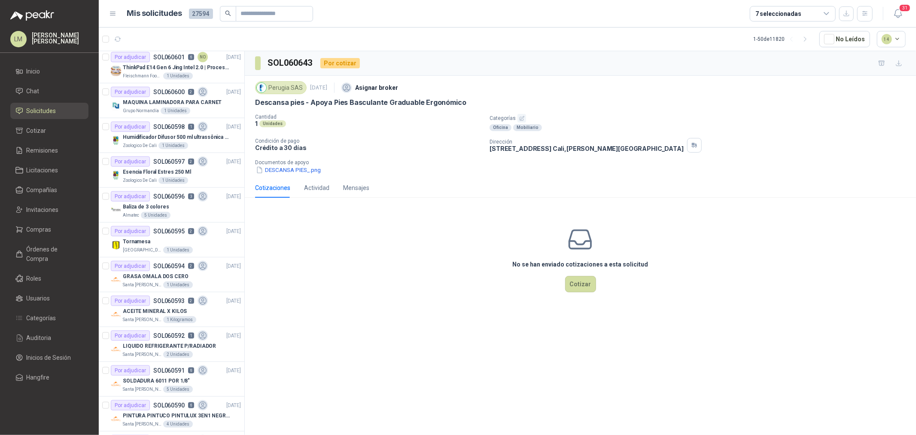
scroll to position [859, 0]
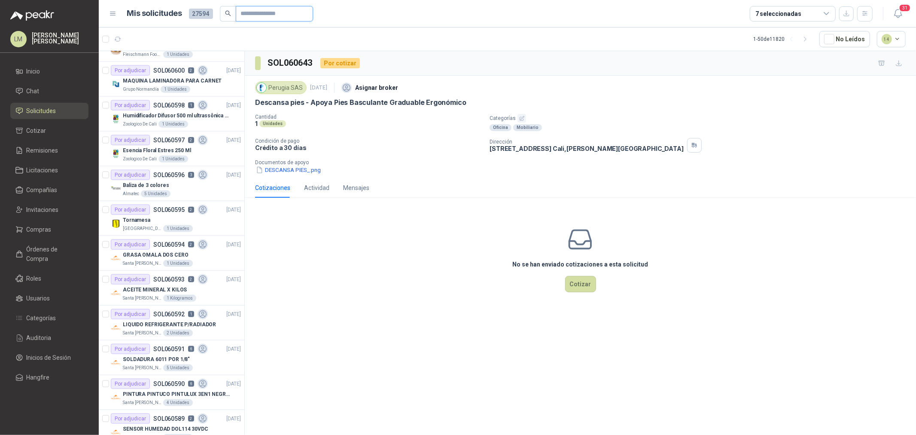
click at [261, 11] on input "text" at bounding box center [271, 13] width 60 height 15
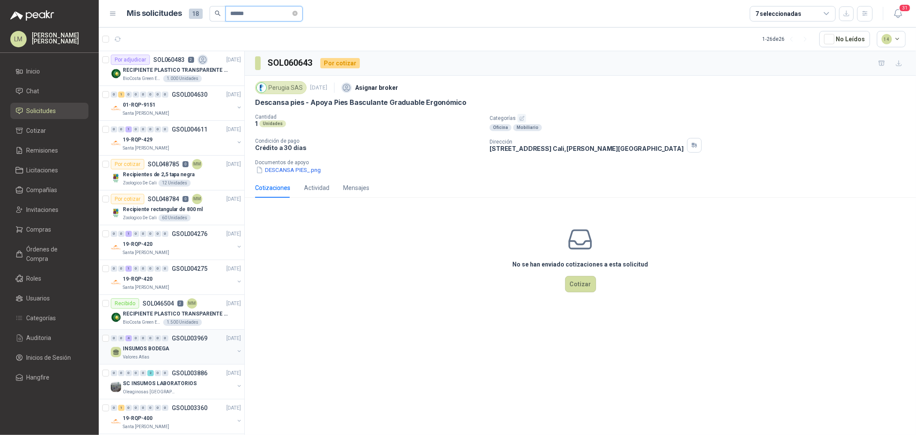
scroll to position [0, 0]
type input "******"
click at [151, 57] on div "Por adjudicar SOL060483 2" at bounding box center [159, 60] width 97 height 10
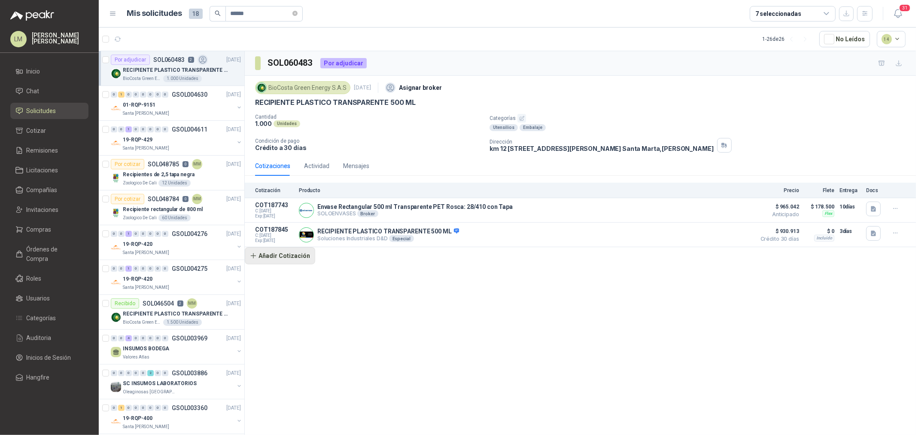
click at [285, 263] on button "Añadir Cotización" at bounding box center [280, 255] width 70 height 17
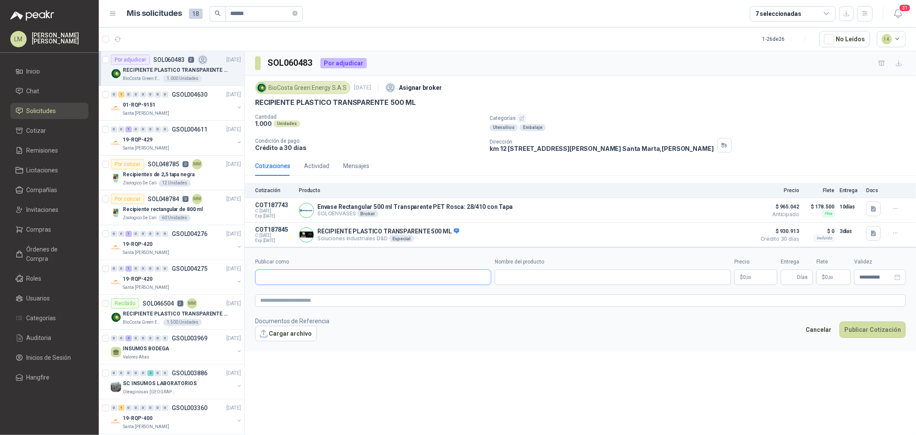
click at [292, 275] on input "Publicar como" at bounding box center [372, 277] width 235 height 15
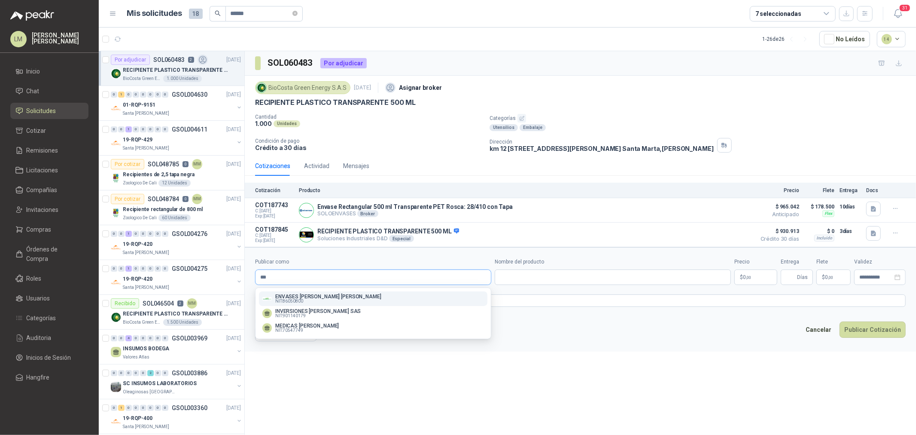
type input "***"
click at [299, 294] on p "ENVASES [PERSON_NAME]" at bounding box center [328, 296] width 106 height 5
type input "**********"
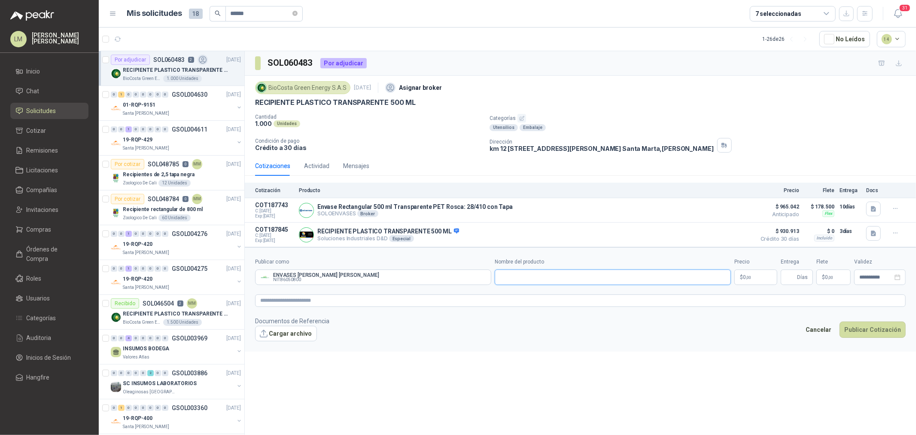
click at [522, 273] on input "Nombre del producto" at bounding box center [613, 276] width 236 height 15
paste input "**********"
click at [745, 274] on p "$ 0 ,00" at bounding box center [755, 276] width 43 height 15
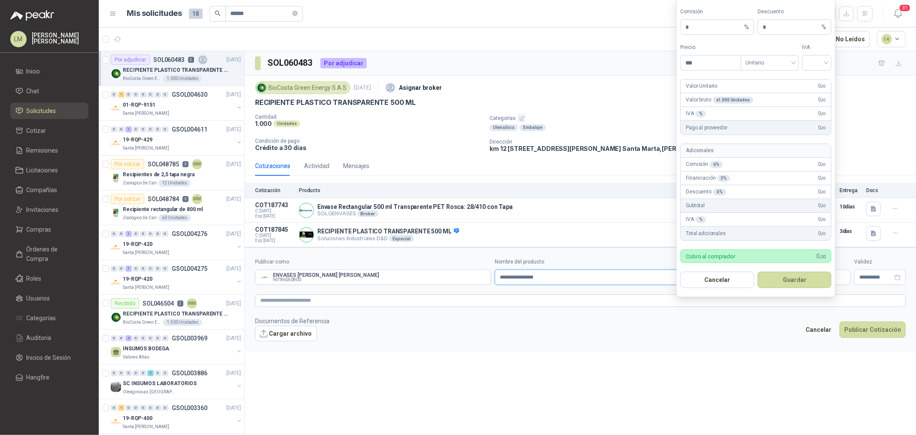
click at [565, 280] on input "**********" at bounding box center [613, 276] width 236 height 15
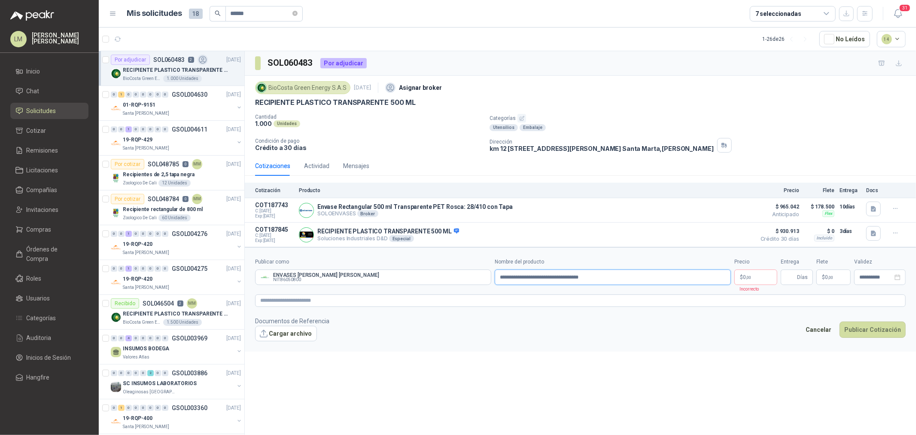
type input "**********"
click at [746, 280] on body "LM Luis Miguel Martinez Inicio Chat Solicitudes Cotizar Remisiones Licitaciones…" at bounding box center [458, 217] width 916 height 435
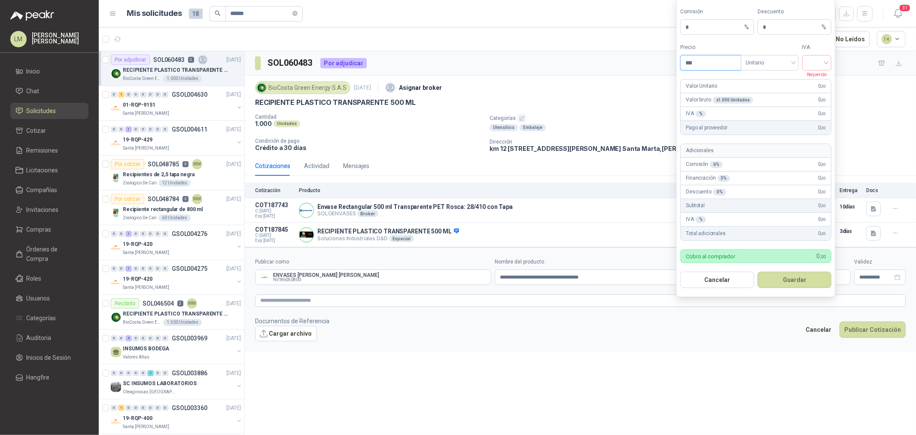
click at [696, 64] on input "***" at bounding box center [711, 62] width 60 height 15
click at [754, 66] on span "Unitario" at bounding box center [770, 62] width 48 height 13
type input "*****"
click at [760, 89] on div "Unitario con IVA" at bounding box center [770, 93] width 44 height 9
click at [812, 62] on input "search" at bounding box center [816, 61] width 19 height 13
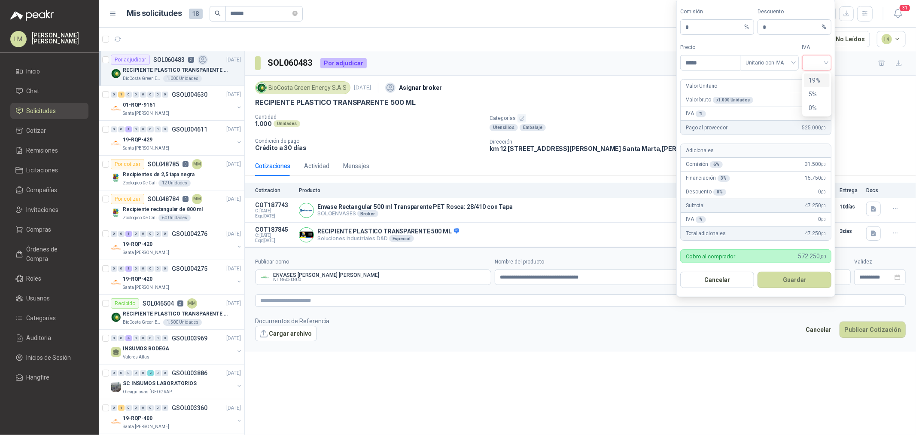
click at [818, 81] on div "19%" at bounding box center [817, 80] width 16 height 9
click at [649, 24] on body "LM Luis Miguel Martinez Inicio Chat Solicitudes Cotizar Remisiones Licitaciones…" at bounding box center [458, 217] width 916 height 435
type input "**"
click at [792, 273] on button "Guardar" at bounding box center [794, 279] width 74 height 16
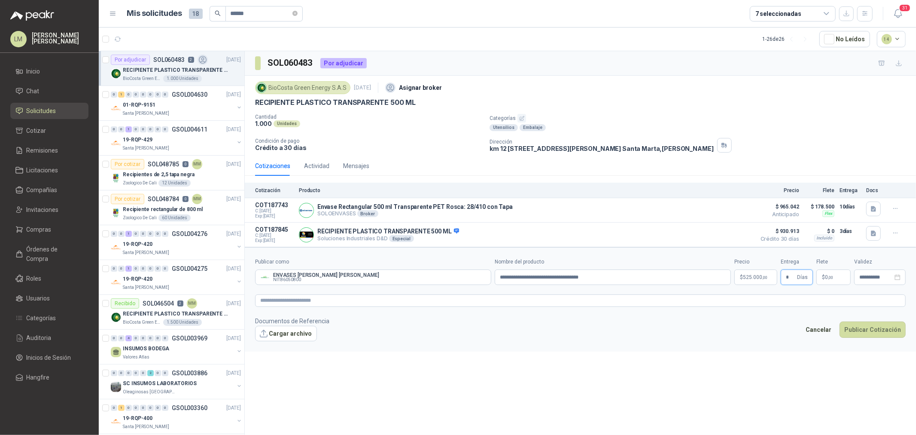
type input "*"
click at [435, 301] on textarea at bounding box center [580, 300] width 651 height 12
click at [821, 273] on p "$ 119.000 ,00" at bounding box center [831, 276] width 39 height 15
drag, startPoint x: 847, startPoint y: 186, endPoint x: 754, endPoint y: 188, distance: 92.3
click at [754, 188] on body "LM Luis Miguel Martinez Inicio Chat Solicitudes Cotizar Remisiones Licitaciones…" at bounding box center [458, 217] width 916 height 435
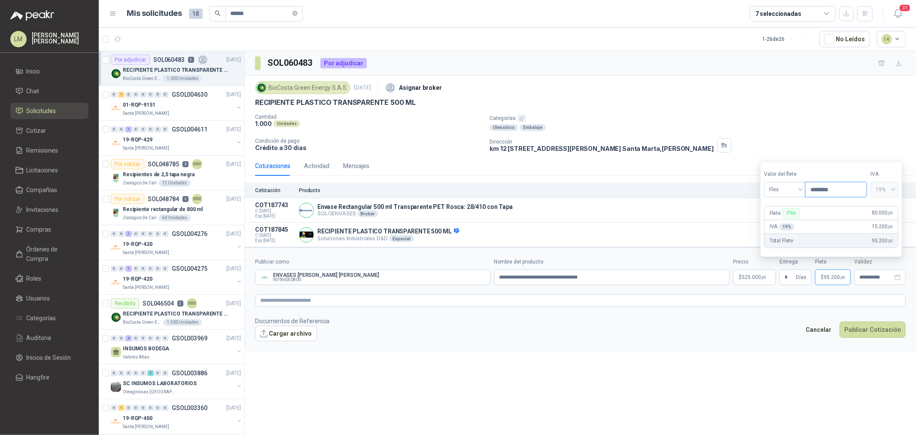
type input "********"
click at [432, 301] on textarea at bounding box center [580, 300] width 651 height 12
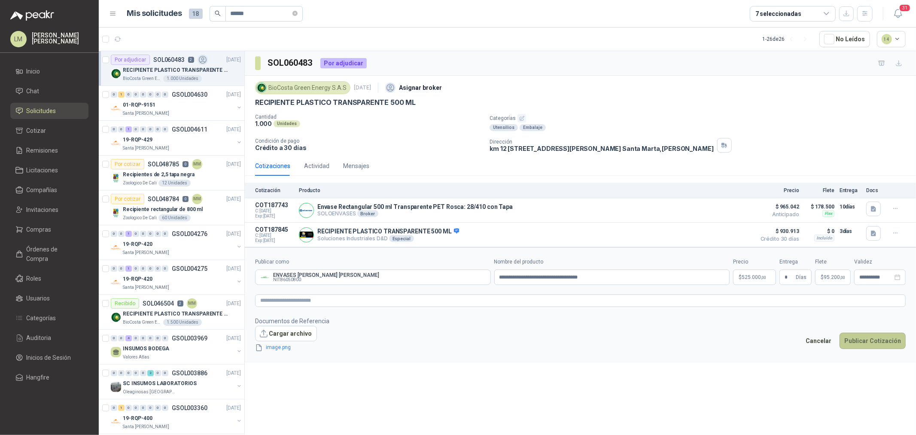
click at [866, 339] on button "Publicar Cotización" at bounding box center [872, 340] width 66 height 16
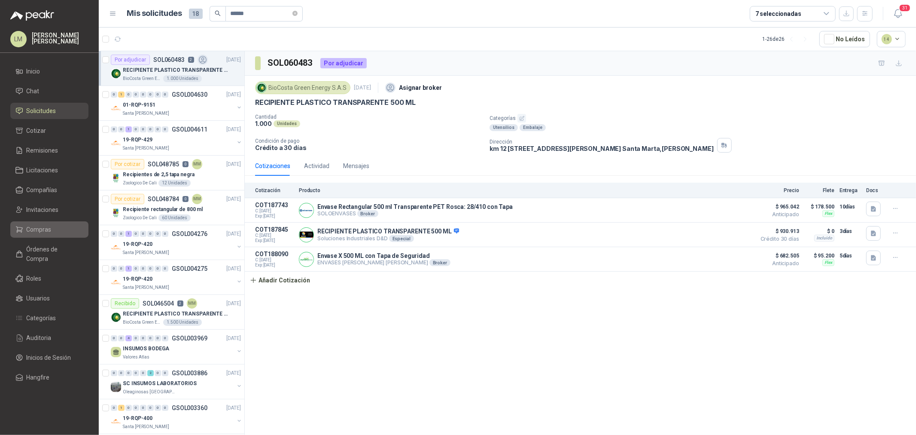
click at [29, 231] on span "Compras" at bounding box center [39, 229] width 25 height 9
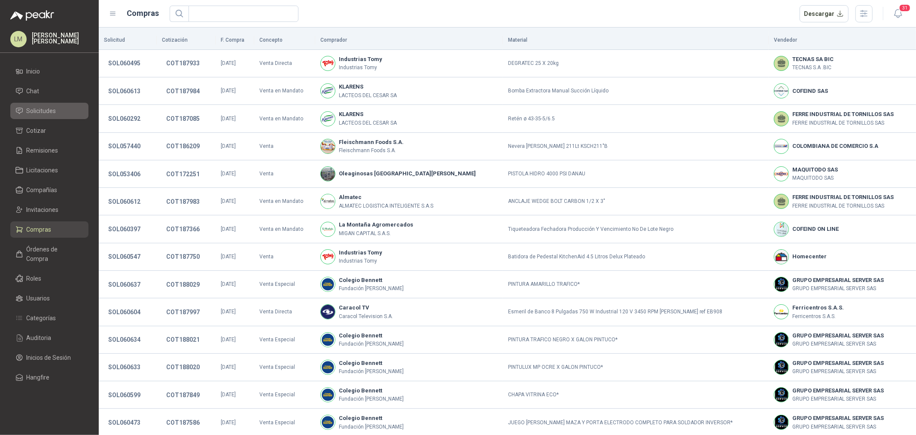
click at [33, 110] on span "Solicitudes" at bounding box center [42, 110] width 30 height 9
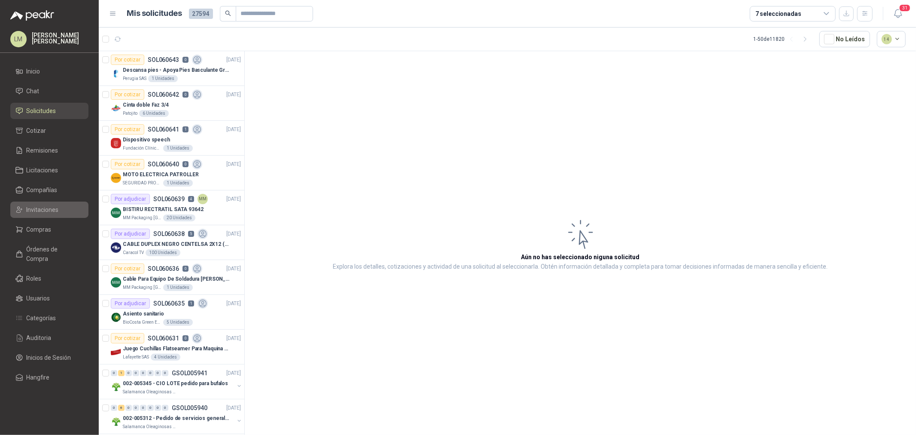
click at [48, 213] on span "Invitaciones" at bounding box center [43, 209] width 32 height 9
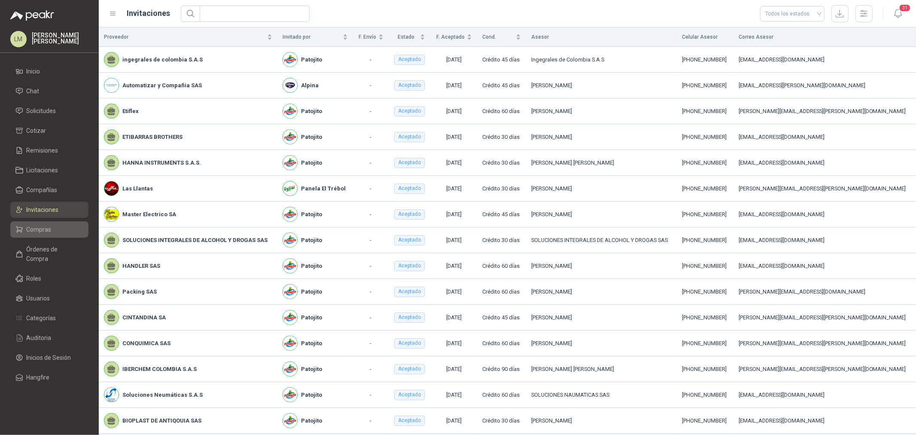
click at [42, 236] on link "Compras" at bounding box center [49, 229] width 78 height 16
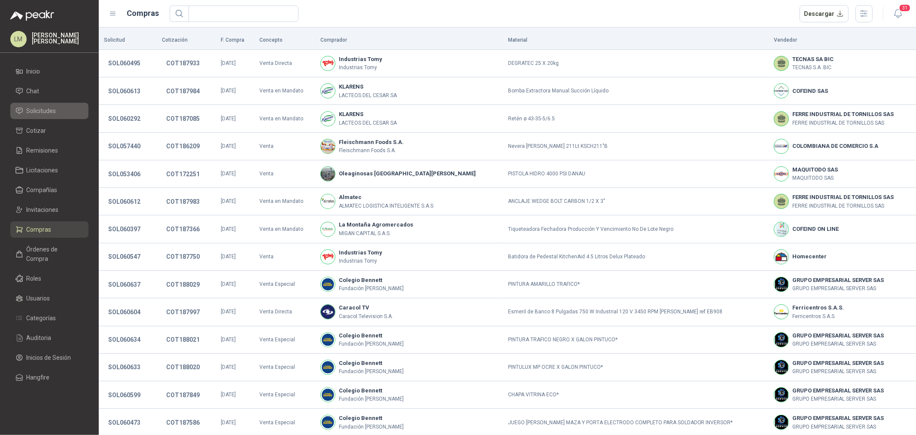
click at [42, 109] on span "Solicitudes" at bounding box center [42, 110] width 30 height 9
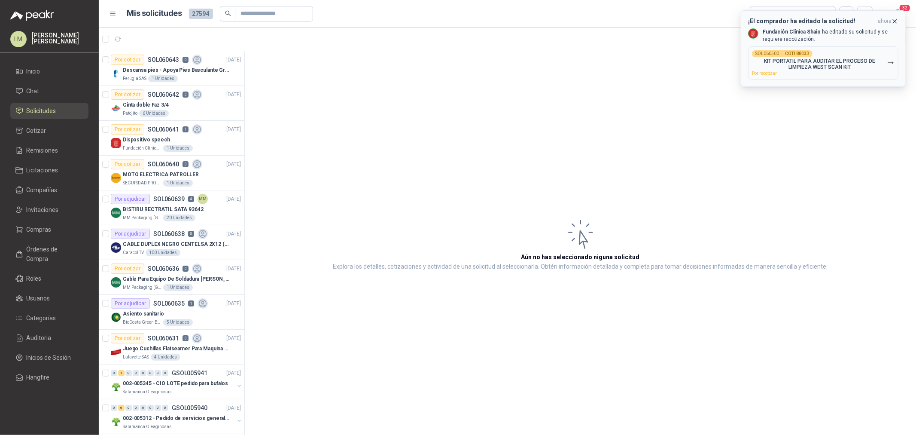
click at [797, 66] on p "KIT PORTATIL PARA AUDITAR EL PROCESO DE LIMPIEZA WEST SCAN KIT" at bounding box center [819, 64] width 135 height 12
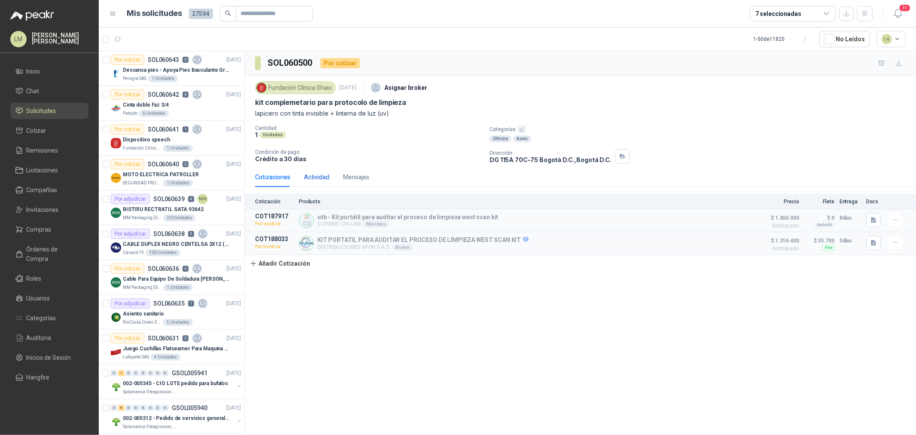
click at [320, 173] on div "Actividad" at bounding box center [316, 176] width 25 height 9
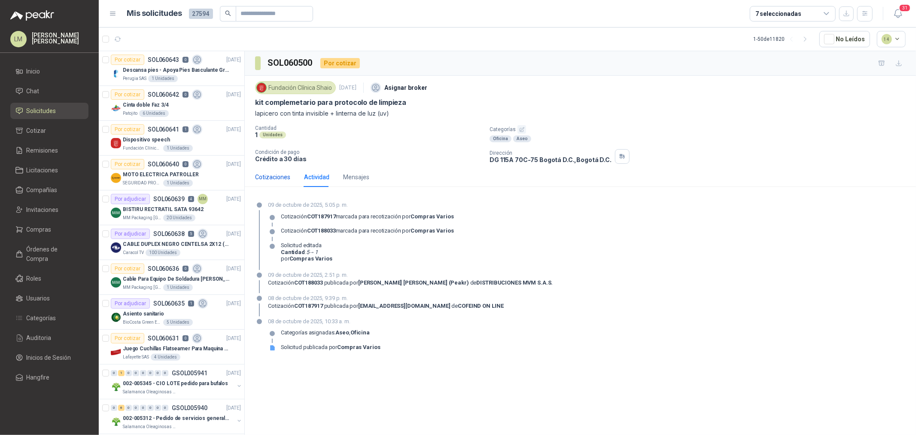
click at [276, 177] on div "Cotizaciones" at bounding box center [272, 176] width 35 height 9
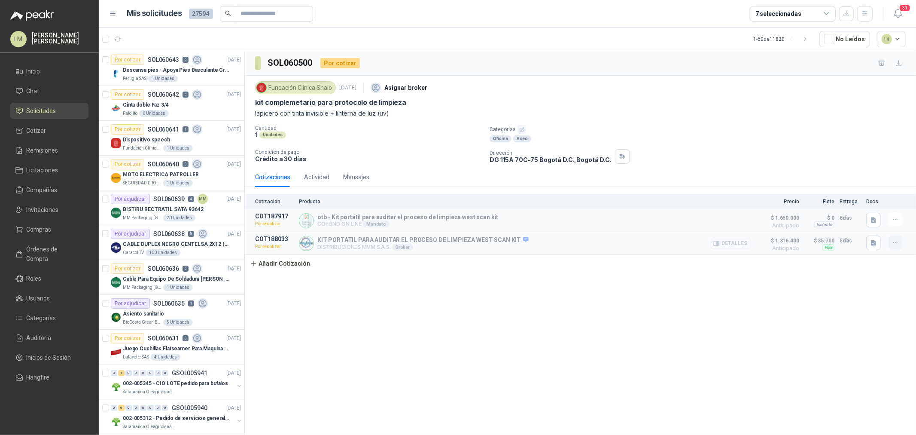
click at [894, 242] on icon "button" at bounding box center [895, 242] width 7 height 7
click at [863, 209] on button "Re-cotizar" at bounding box center [878, 208] width 69 height 14
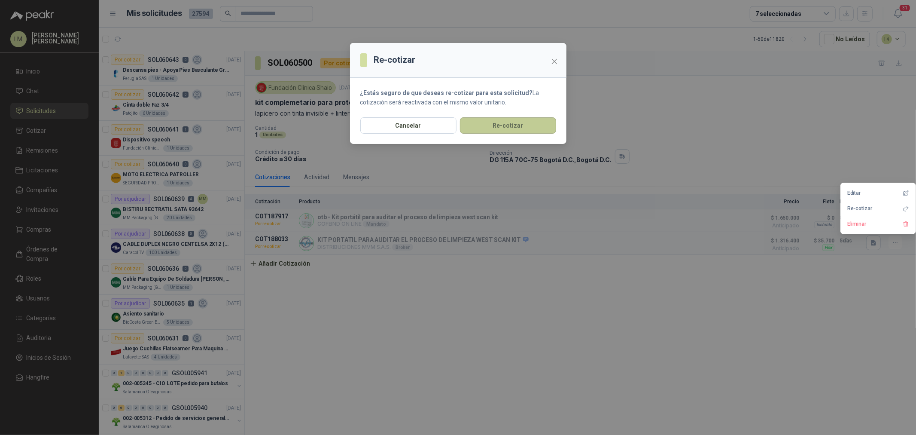
click at [494, 122] on button "Re-cotizar" at bounding box center [508, 125] width 96 height 16
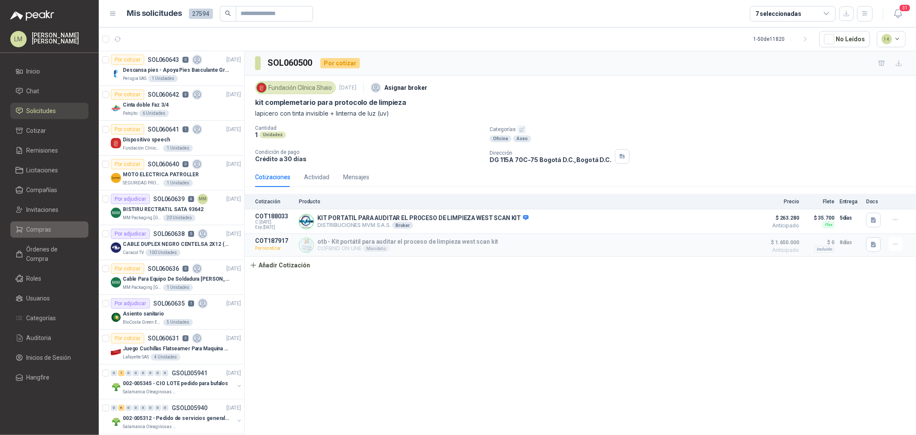
click at [42, 231] on span "Compras" at bounding box center [39, 229] width 25 height 9
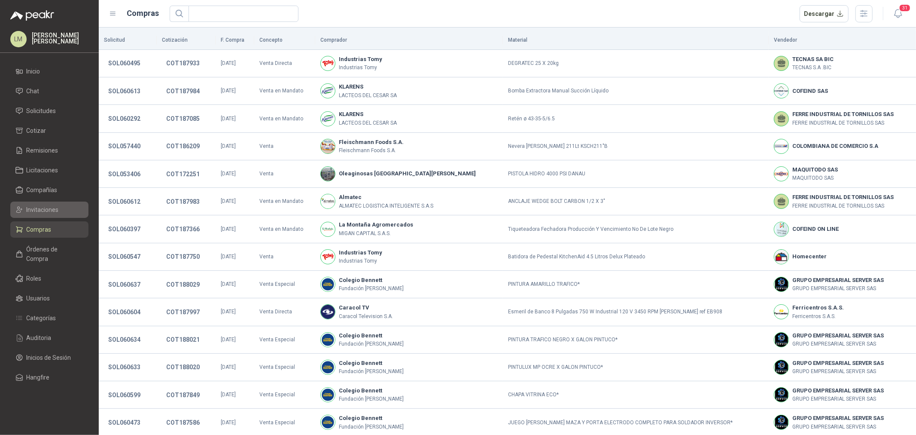
click at [33, 207] on span "Invitaciones" at bounding box center [43, 209] width 32 height 9
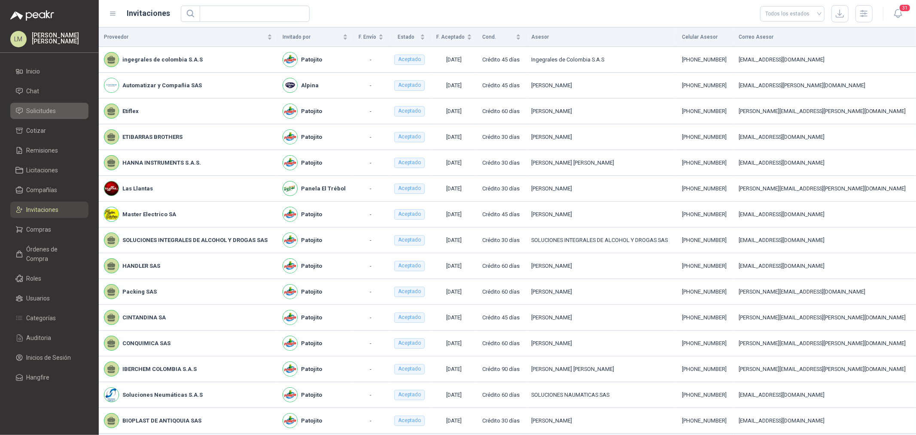
click at [48, 111] on span "Solicitudes" at bounding box center [42, 110] width 30 height 9
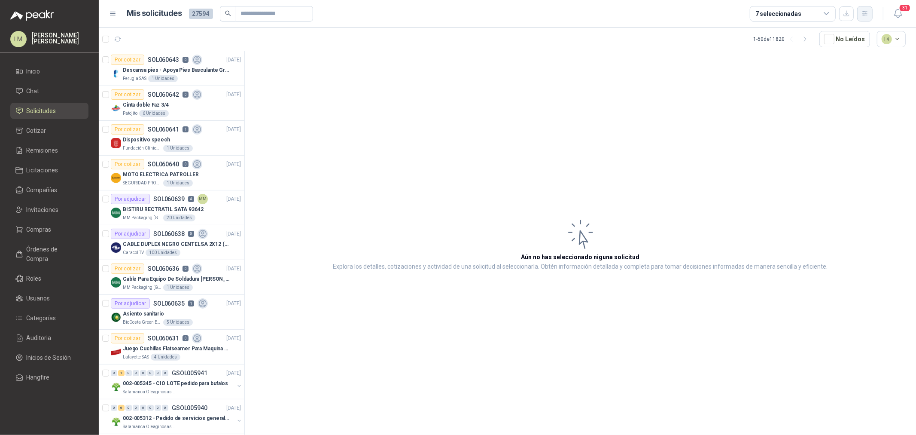
click at [860, 13] on button "button" at bounding box center [864, 13] width 15 height 15
click at [859, 14] on button "button" at bounding box center [864, 13] width 15 height 15
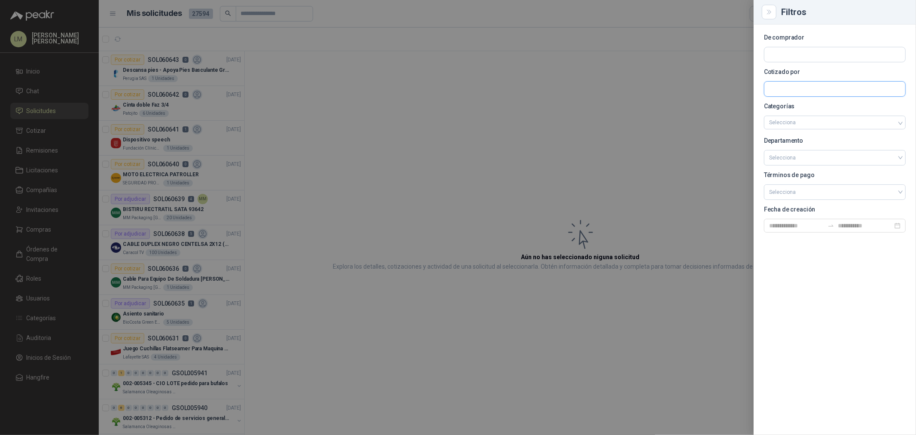
click at [769, 86] on input "text" at bounding box center [834, 89] width 141 height 15
type input "*******"
click at [799, 108] on p "COMERCIALIZADORA LA GEMA S.A.S" at bounding box center [828, 107] width 89 height 5
click at [384, 73] on div at bounding box center [458, 217] width 916 height 435
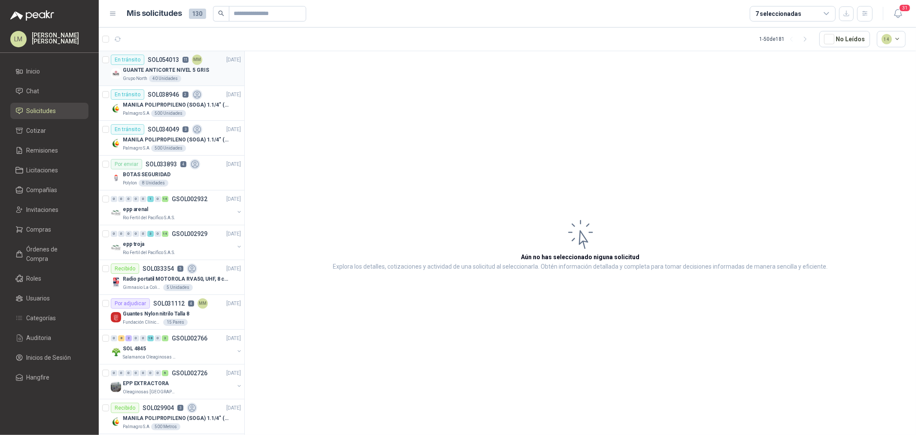
click at [172, 60] on p "SOL054013" at bounding box center [163, 60] width 31 height 6
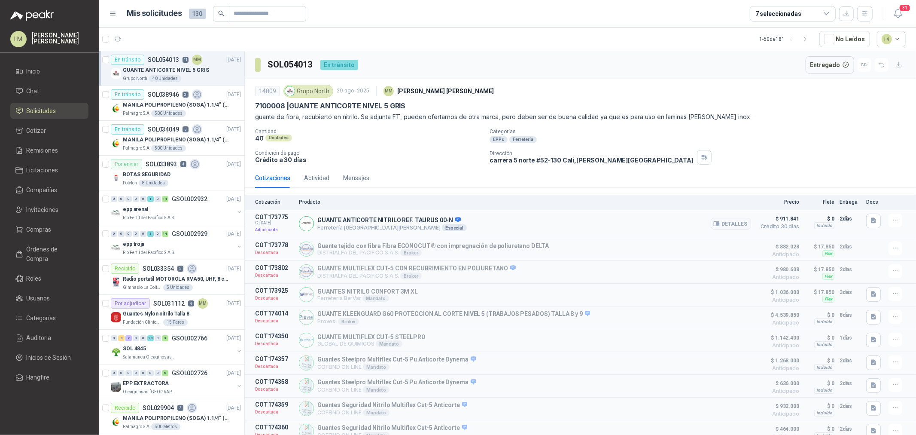
scroll to position [31, 0]
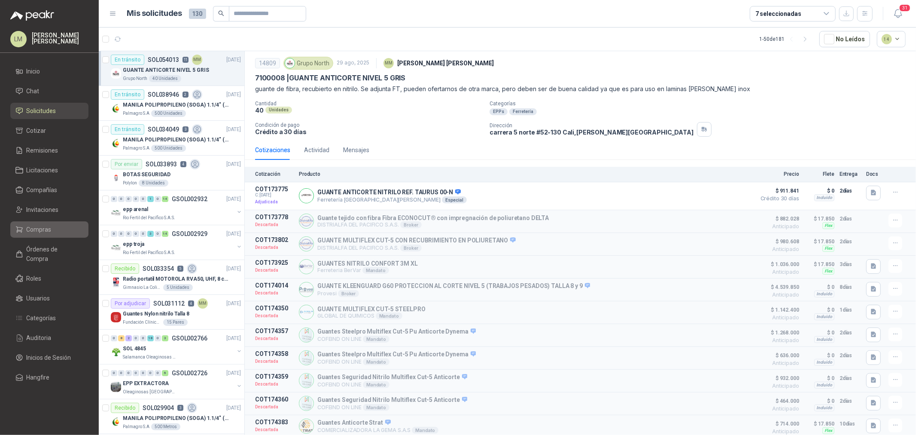
click at [30, 224] on link "Compras" at bounding box center [49, 229] width 78 height 16
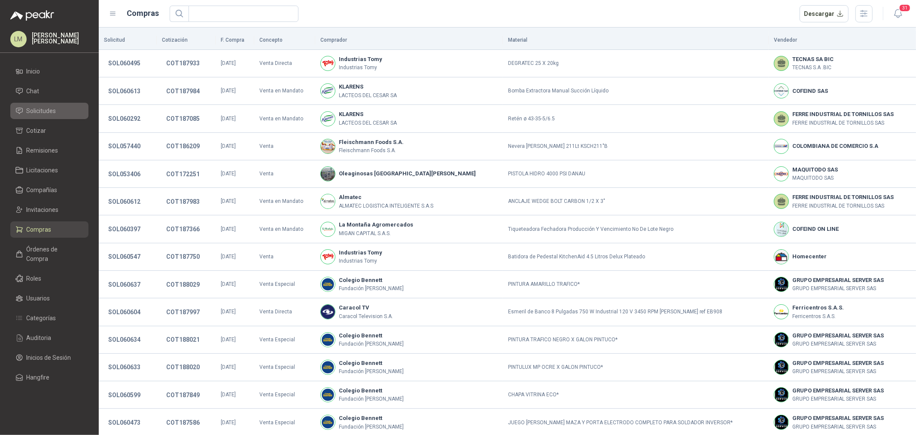
click at [30, 109] on span "Solicitudes" at bounding box center [42, 110] width 30 height 9
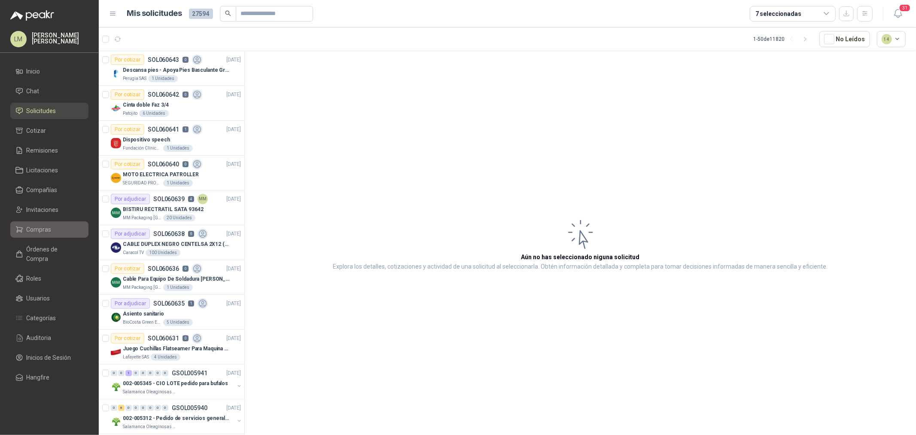
click at [49, 230] on span "Compras" at bounding box center [39, 229] width 25 height 9
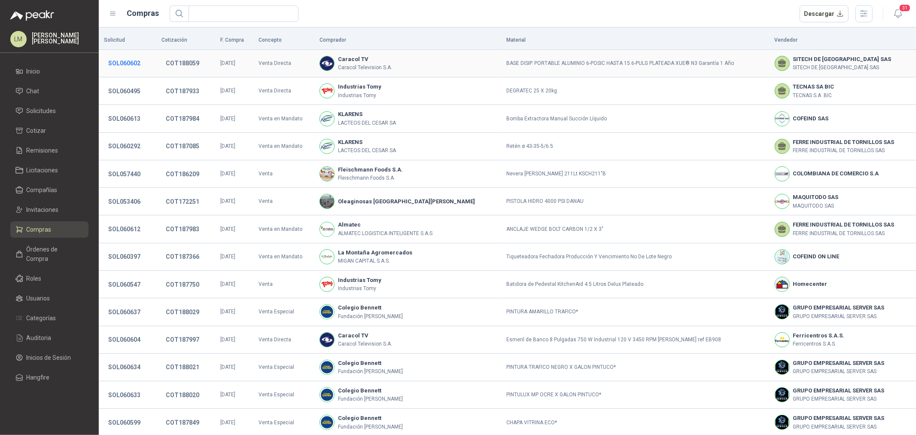
click at [121, 62] on button "SOL060602" at bounding box center [124, 62] width 41 height 15
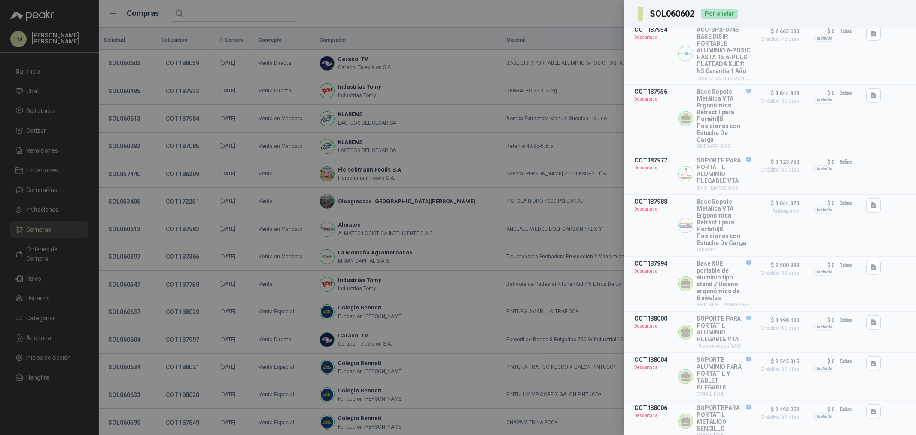
scroll to position [569, 0]
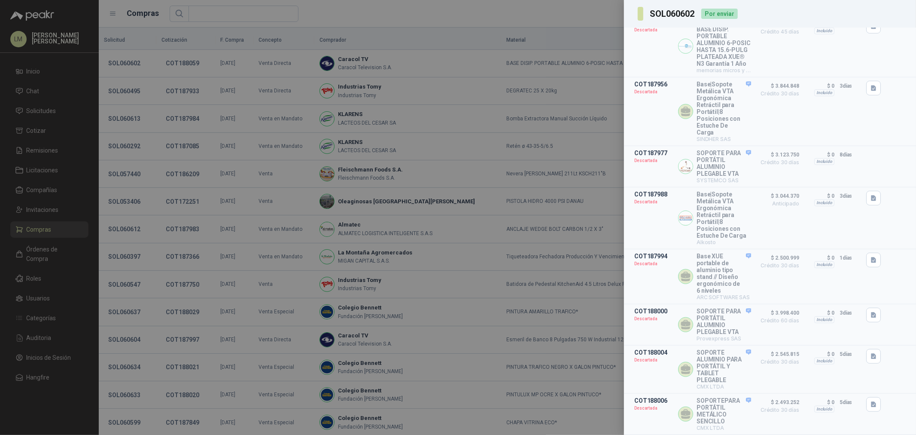
click at [357, 179] on div at bounding box center [458, 217] width 916 height 435
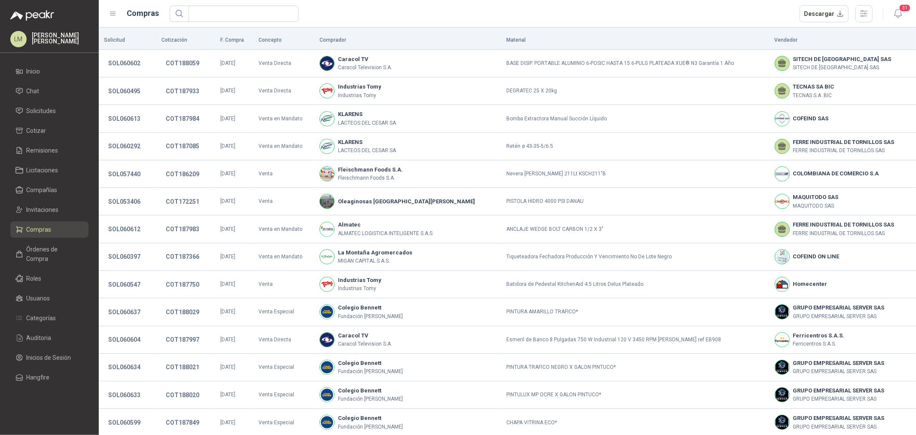
drag, startPoint x: 36, startPoint y: 205, endPoint x: 36, endPoint y: 198, distance: 6.5
click at [36, 205] on span "Invitaciones" at bounding box center [43, 209] width 32 height 9
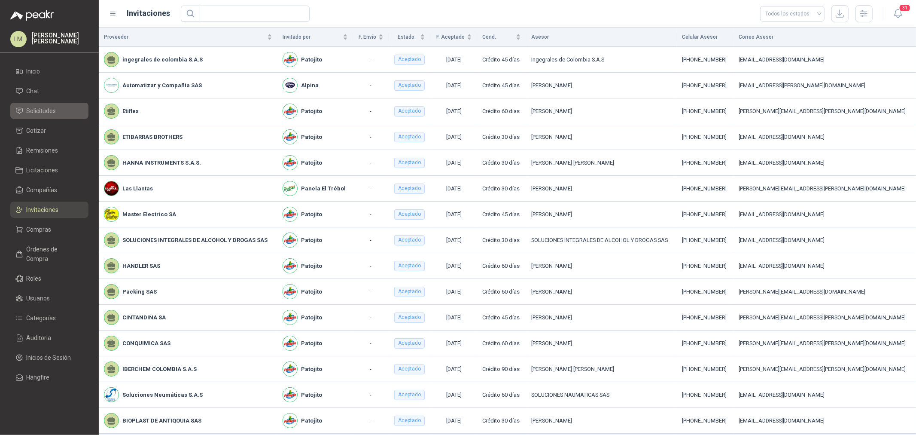
click at [41, 112] on span "Solicitudes" at bounding box center [42, 110] width 30 height 9
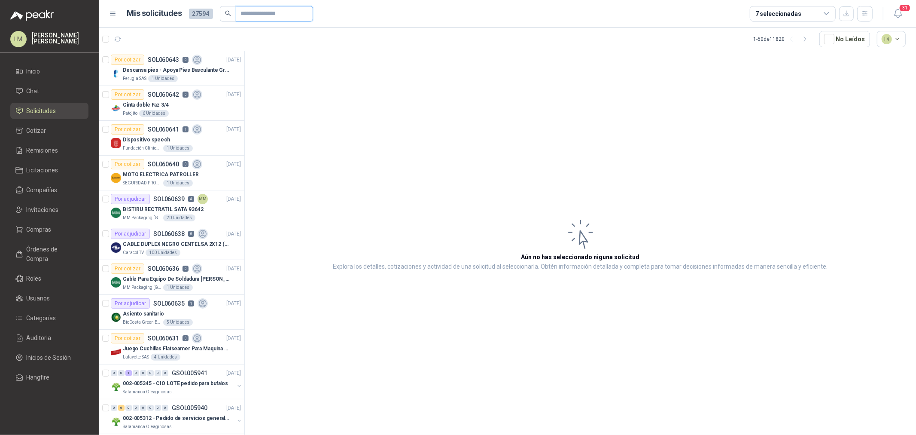
click at [245, 18] on input "text" at bounding box center [271, 13] width 60 height 15
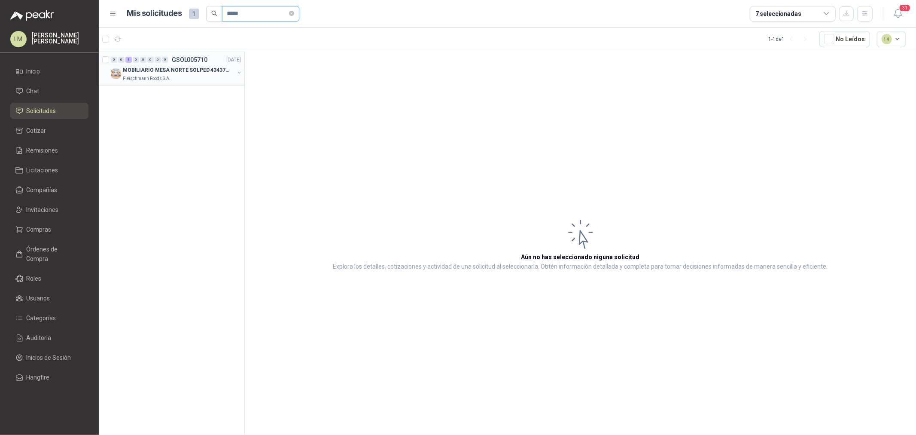
type input "*****"
click at [238, 71] on button "button" at bounding box center [239, 72] width 7 height 7
click at [196, 110] on div "11 Unidades 4343861" at bounding box center [180, 113] width 121 height 7
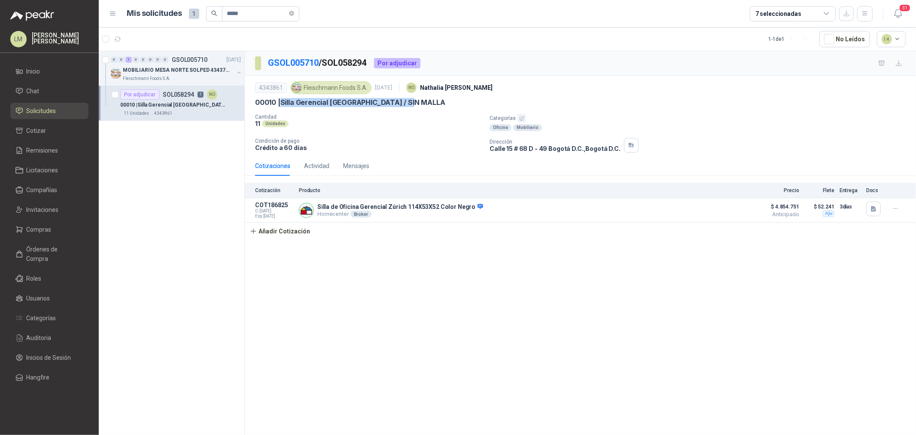
drag, startPoint x: 283, startPoint y: 102, endPoint x: 419, endPoint y: 100, distance: 137.0
click at [419, 100] on div "00010 | Silla Gerencial Montevideo / SIN MALLA" at bounding box center [580, 102] width 651 height 9
copy p "Silla Gerencial Montevideo / SIN MALLA"
click at [752, 224] on div "Cotización Producto Precio Flete Entrega Docs COT186825 C: 03/10/2025 Exp: 15/1…" at bounding box center [580, 210] width 671 height 57
click at [739, 213] on button "Detalles" at bounding box center [731, 210] width 40 height 12
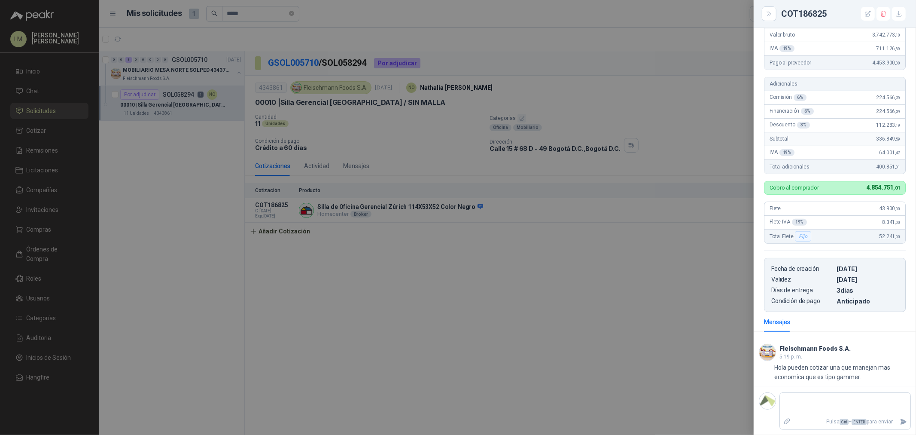
scroll to position [79, 0]
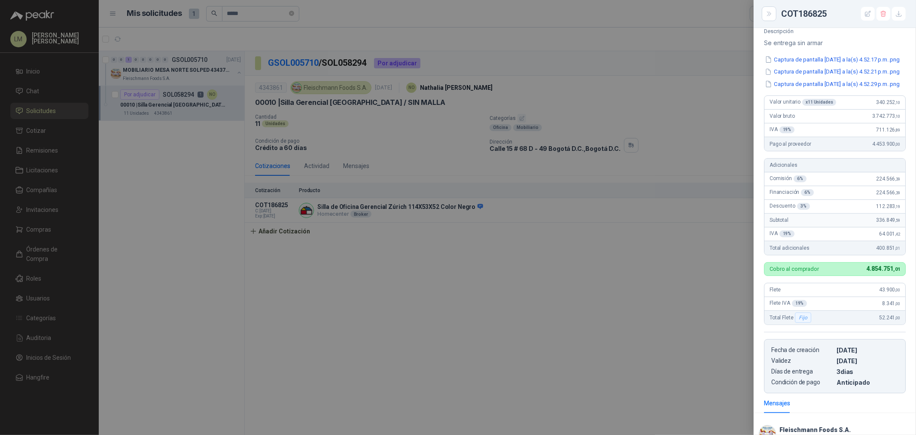
click at [573, 173] on div at bounding box center [458, 217] width 916 height 435
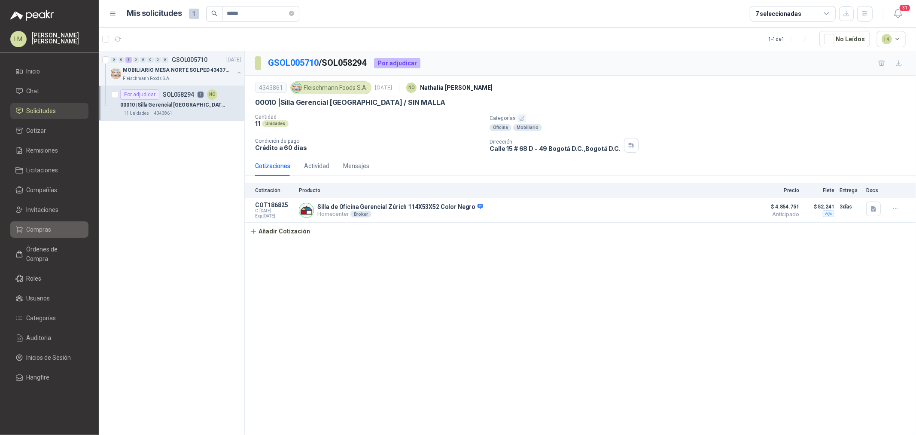
click at [31, 225] on span "Compras" at bounding box center [39, 229] width 25 height 9
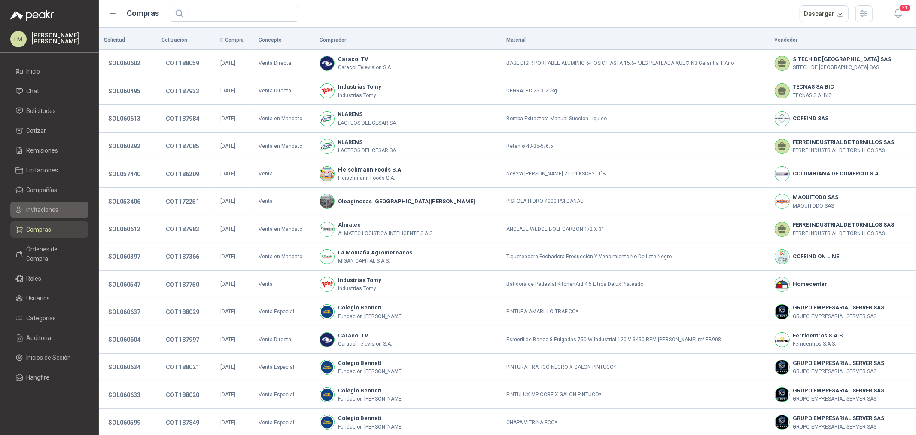
click at [37, 212] on span "Invitaciones" at bounding box center [43, 209] width 32 height 9
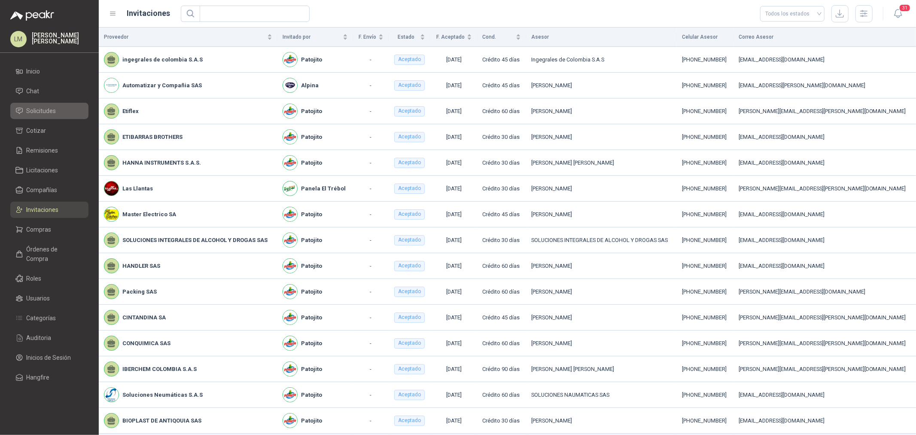
click at [38, 110] on span "Solicitudes" at bounding box center [42, 110] width 30 height 9
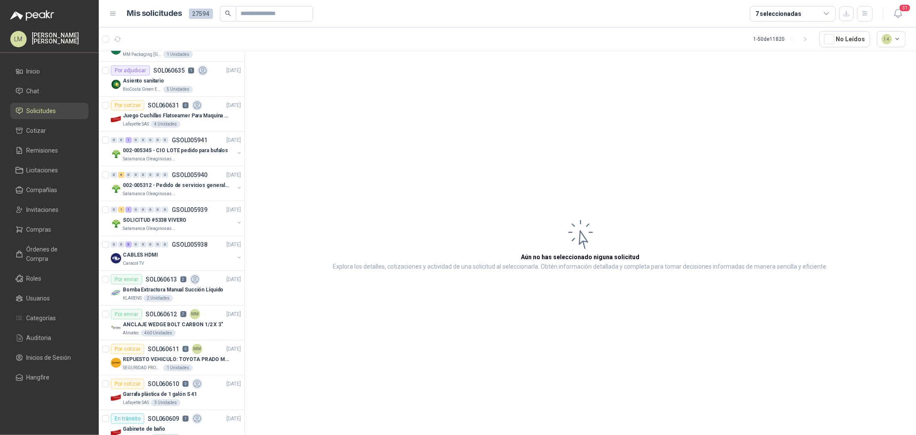
scroll to position [238, 0]
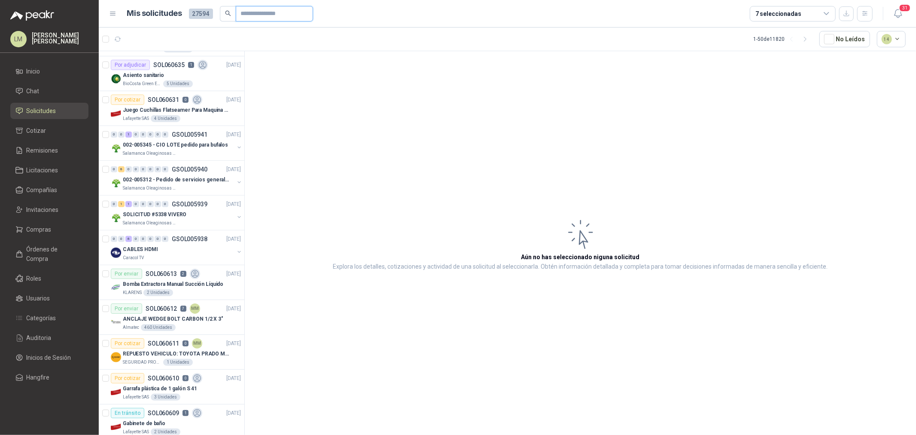
click at [258, 15] on input "text" at bounding box center [271, 13] width 60 height 15
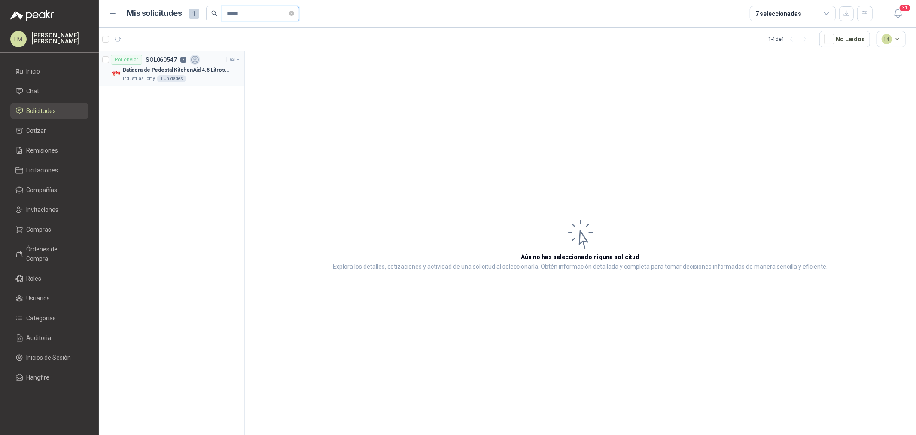
type input "*****"
click at [183, 68] on p "Batidora de Pedestal KitchenAid 4.5 Litros Delux Plateado" at bounding box center [176, 70] width 107 height 8
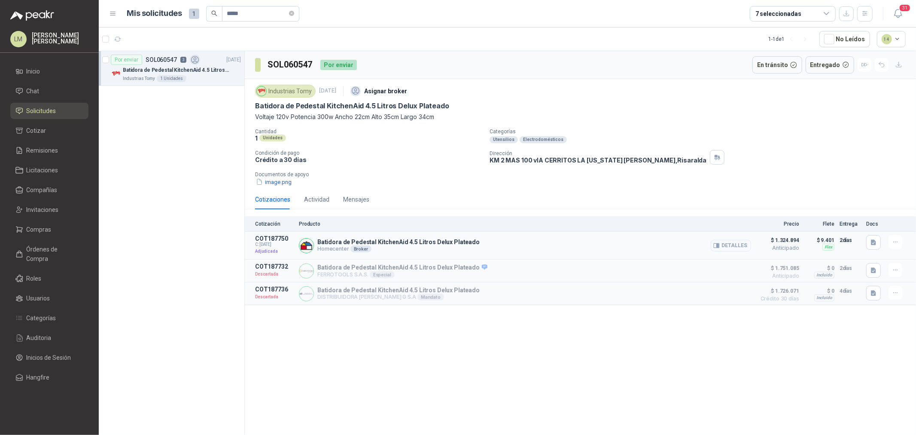
click at [732, 243] on button "Detalles" at bounding box center [731, 246] width 40 height 12
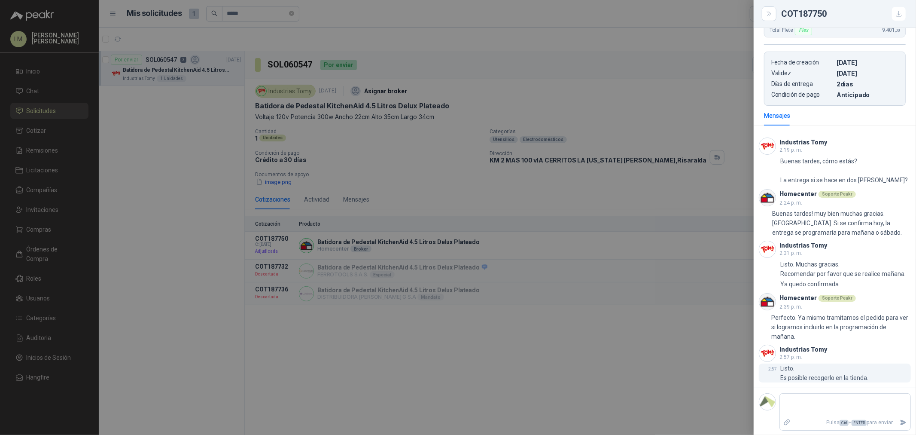
scroll to position [316, 0]
click at [806, 402] on textarea at bounding box center [845, 405] width 131 height 20
type textarea "*"
type textarea "***"
type textarea "****"
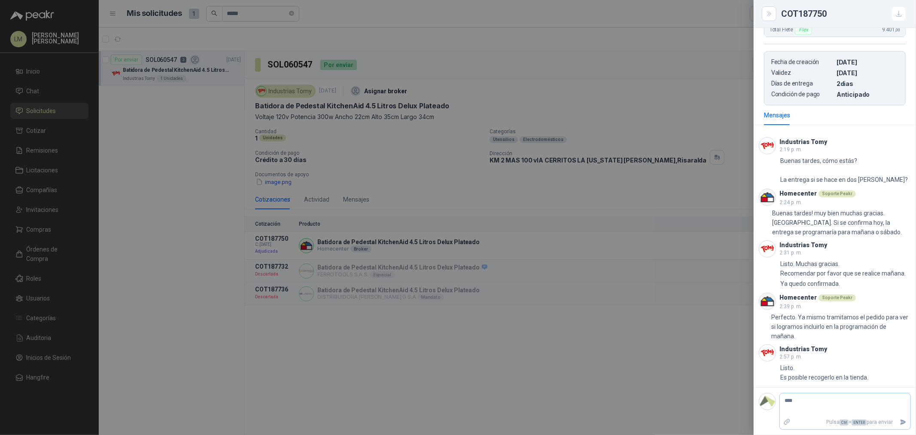
type textarea "*****"
type textarea "******"
type textarea "********"
type textarea "*********"
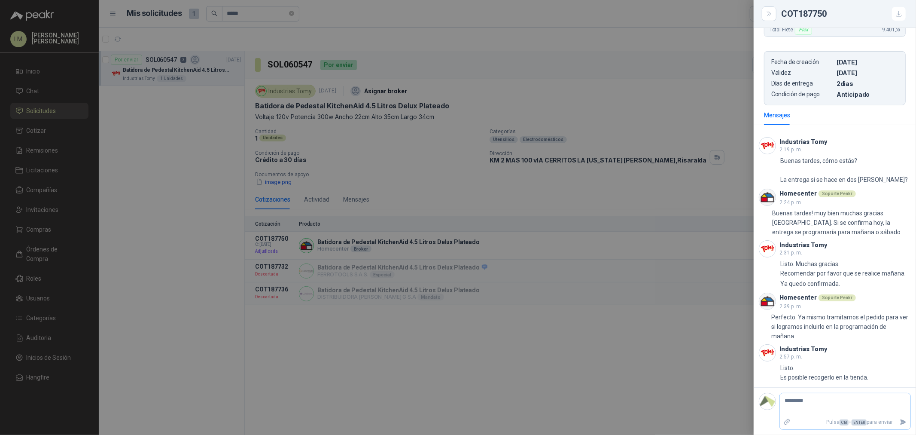
type textarea "**********"
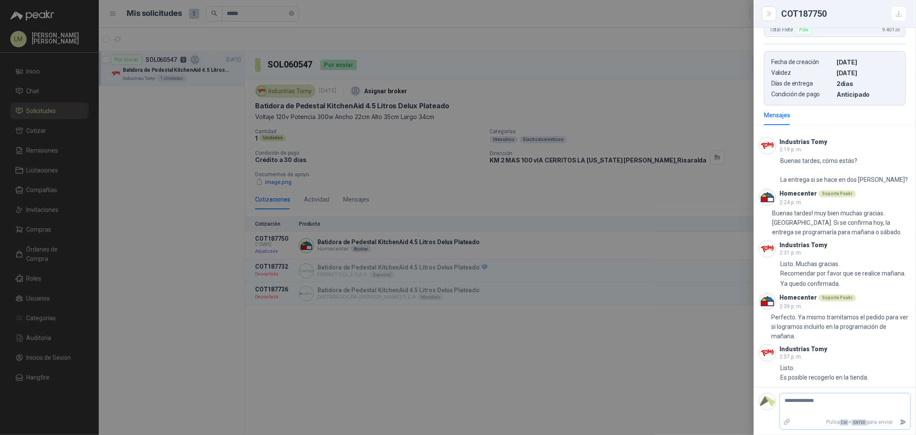
type textarea "**********"
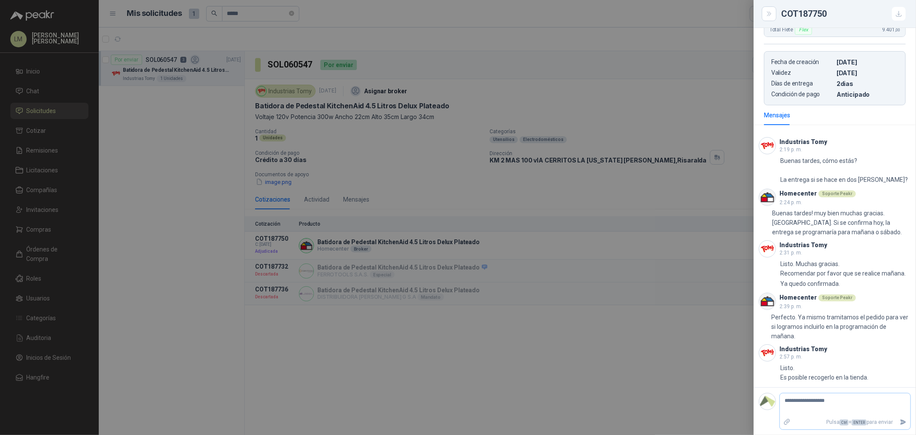
type textarea "**********"
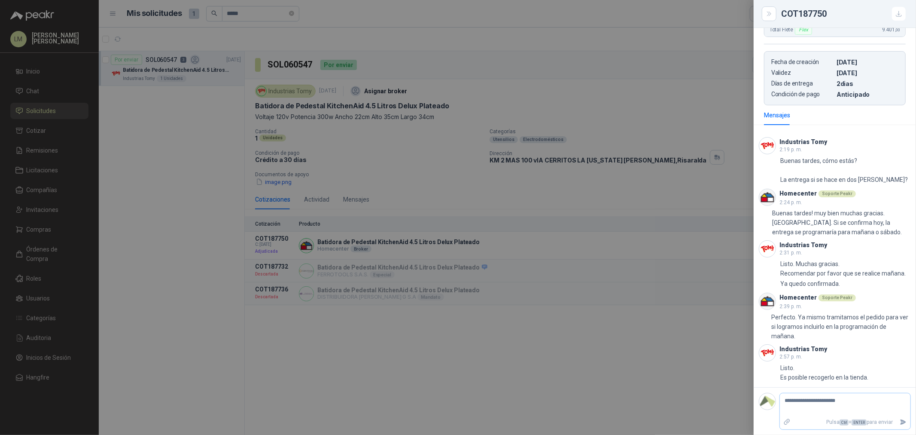
type textarea "**********"
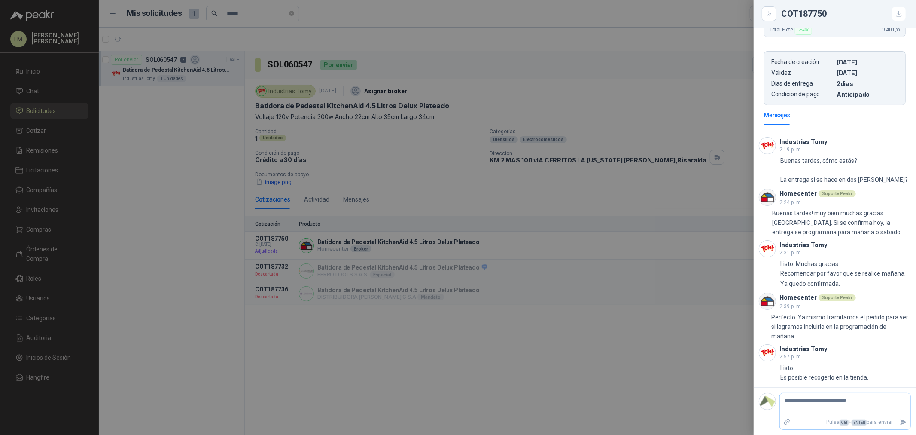
type textarea "**********"
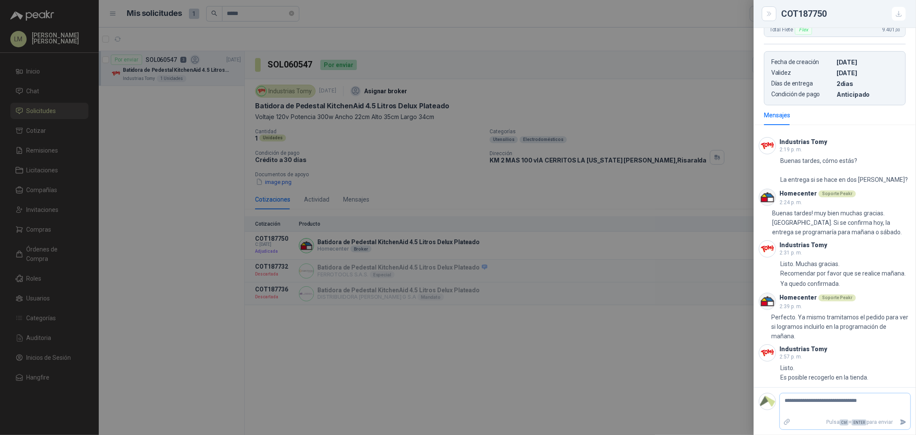
type textarea "**********"
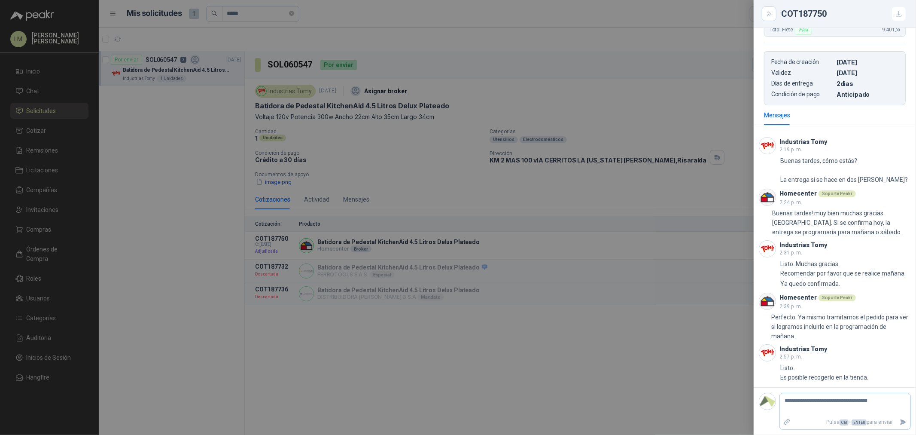
type textarea "**********"
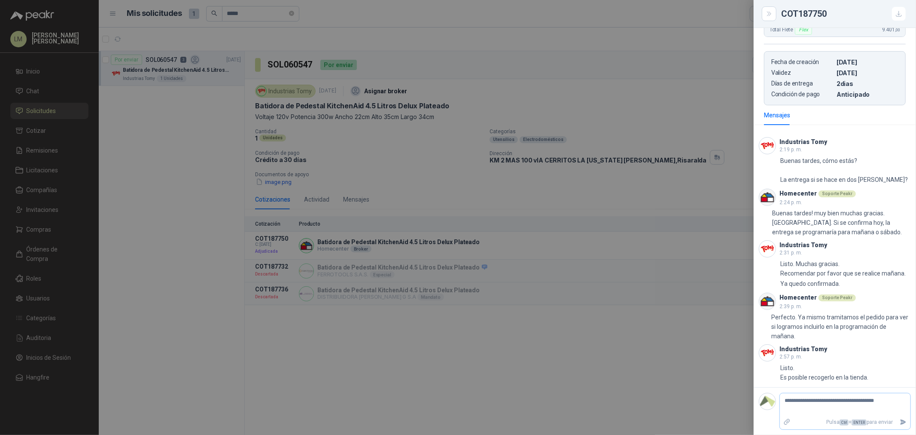
type textarea "**********"
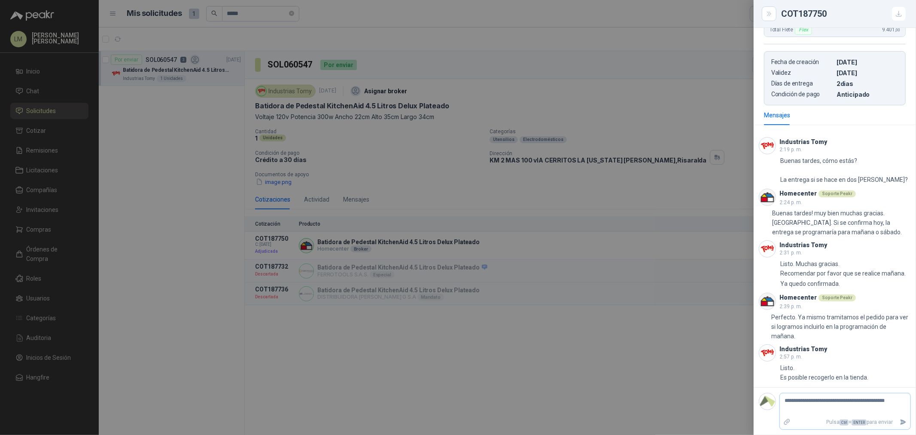
type textarea "**********"
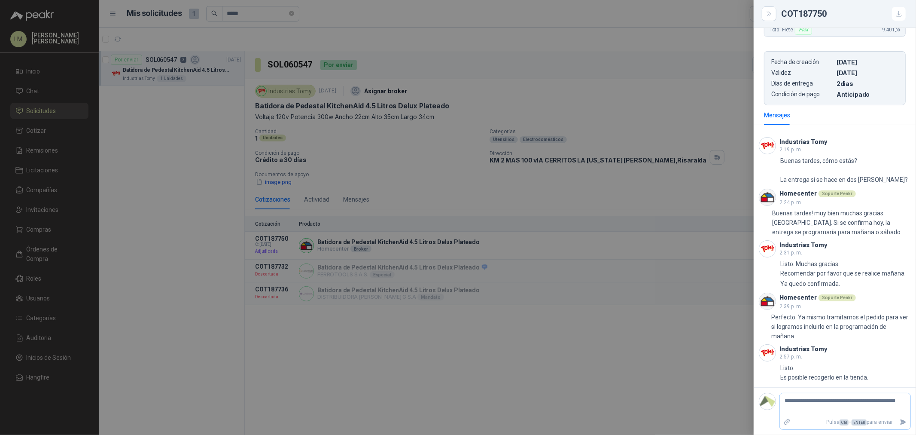
type textarea "**********"
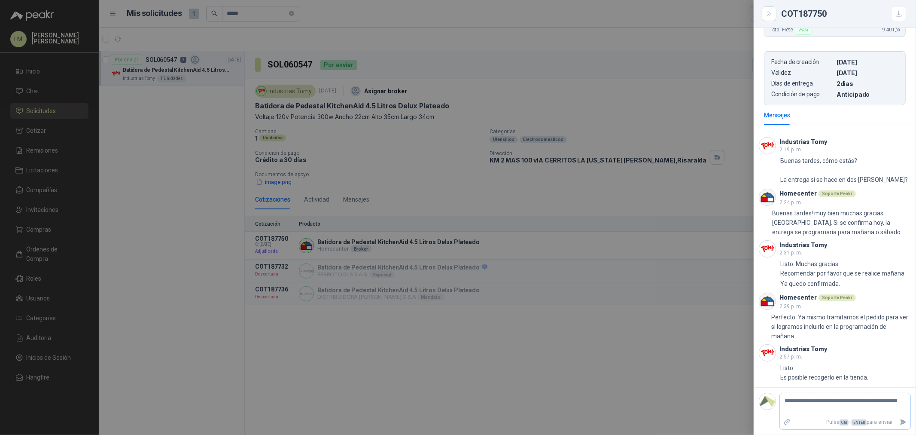
type textarea "**********"
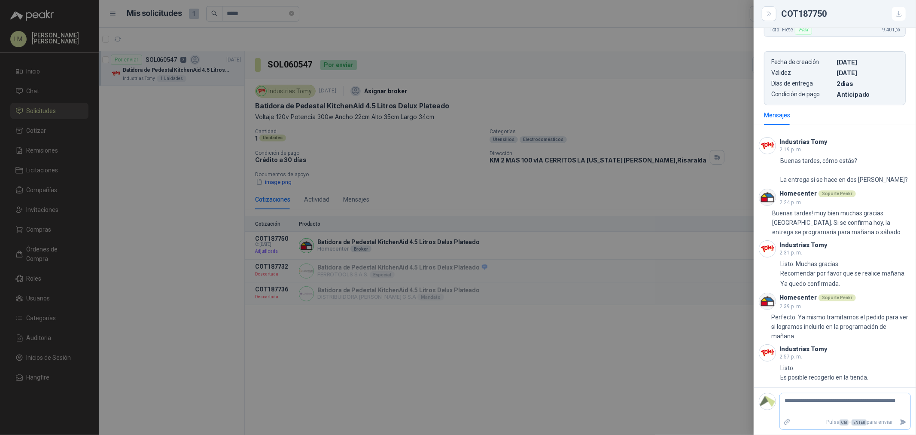
type textarea "**********"
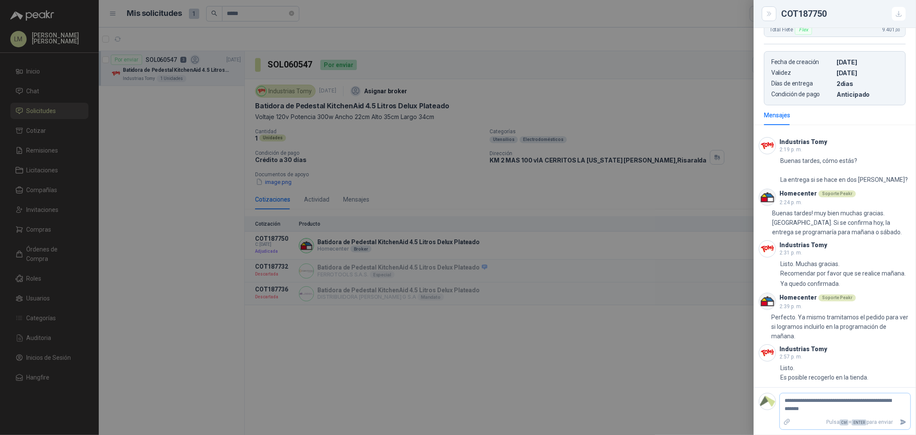
type textarea "**********"
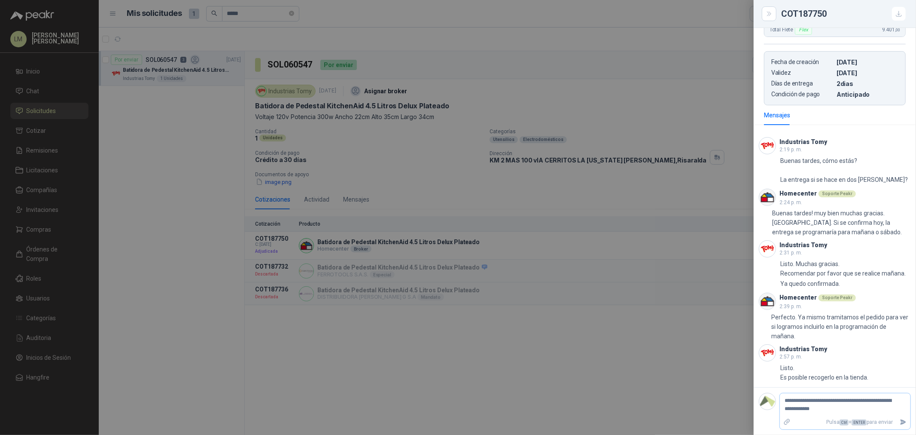
type textarea "**********"
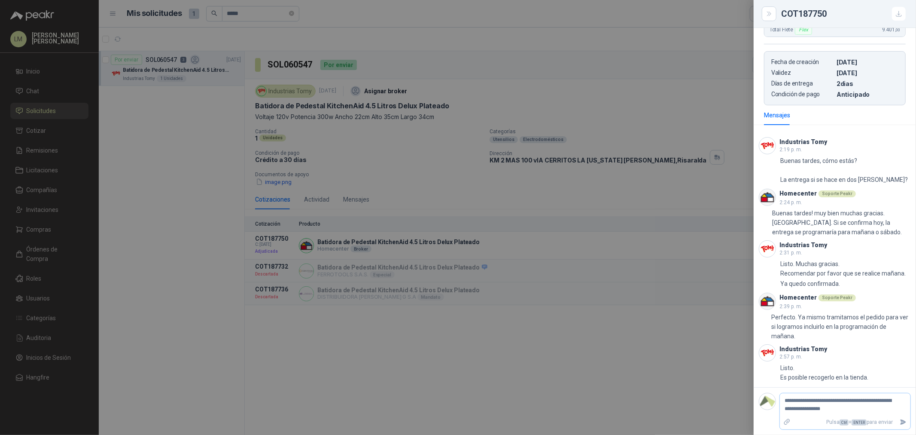
type textarea "**********"
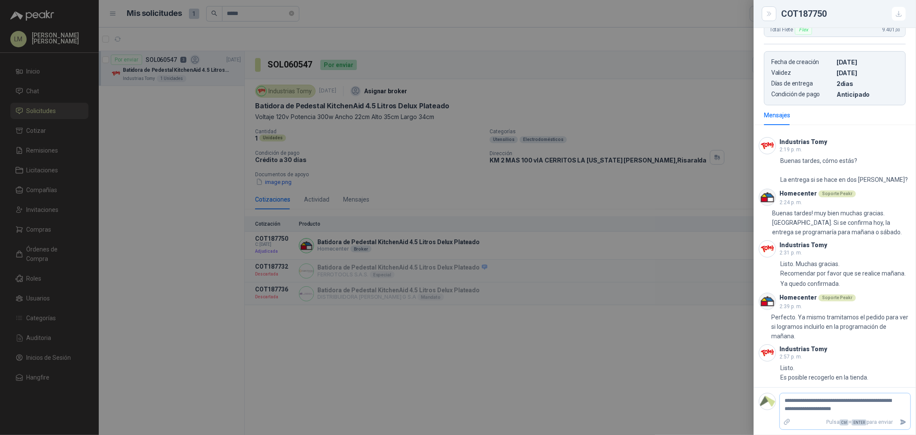
type textarea "**********"
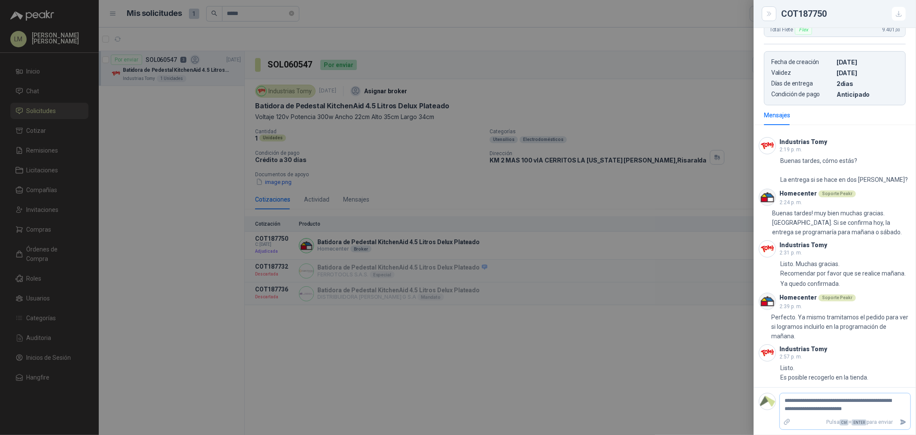
type textarea "**********"
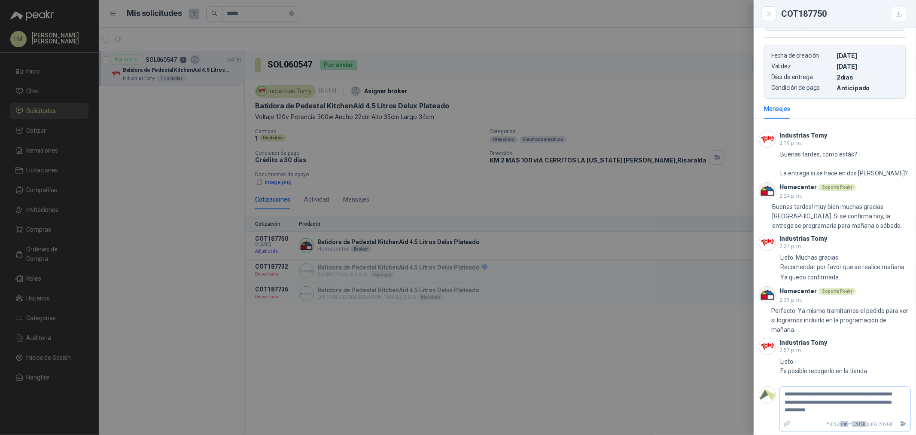
scroll to position [324, 0]
click at [900, 425] on icon "Enviar" at bounding box center [903, 421] width 7 height 7
click at [408, 156] on div at bounding box center [458, 217] width 916 height 435
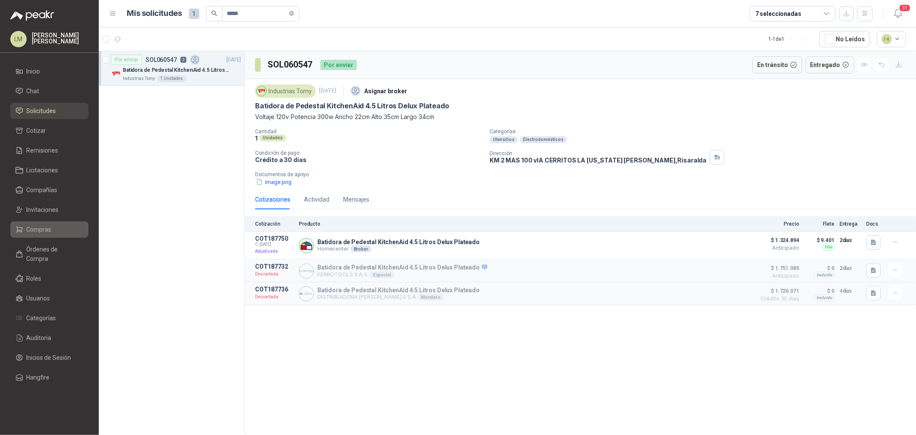
click at [50, 227] on span "Compras" at bounding box center [39, 229] width 25 height 9
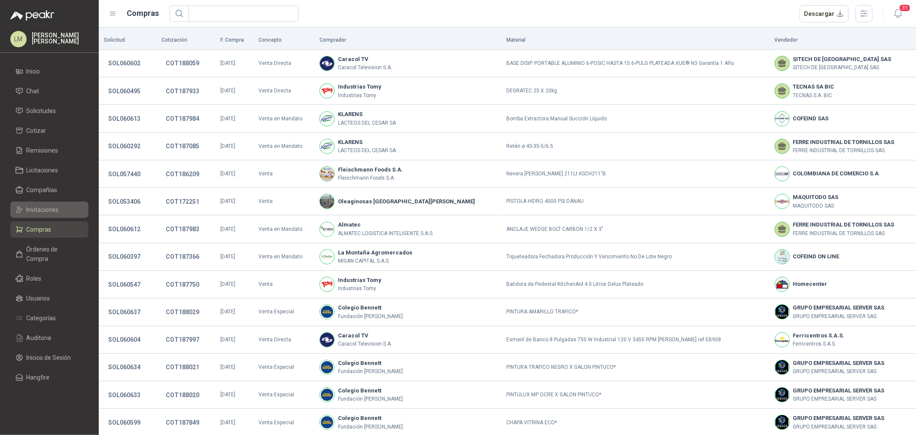
click at [44, 213] on span "Invitaciones" at bounding box center [43, 209] width 32 height 9
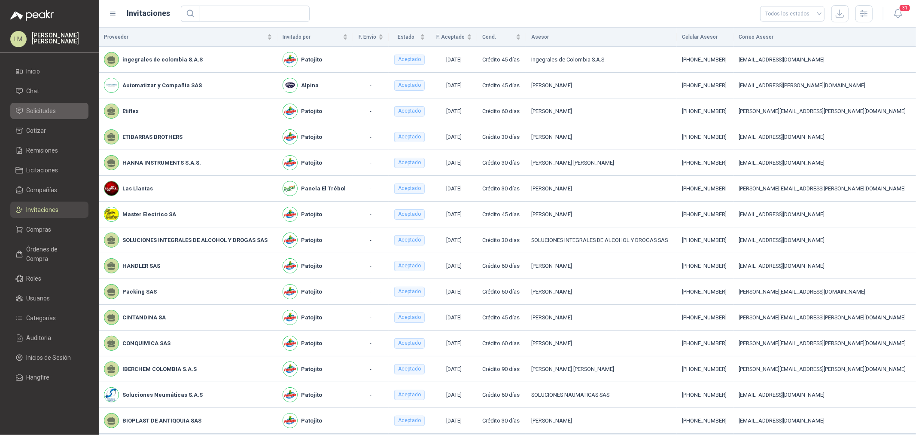
click at [44, 109] on span "Solicitudes" at bounding box center [42, 110] width 30 height 9
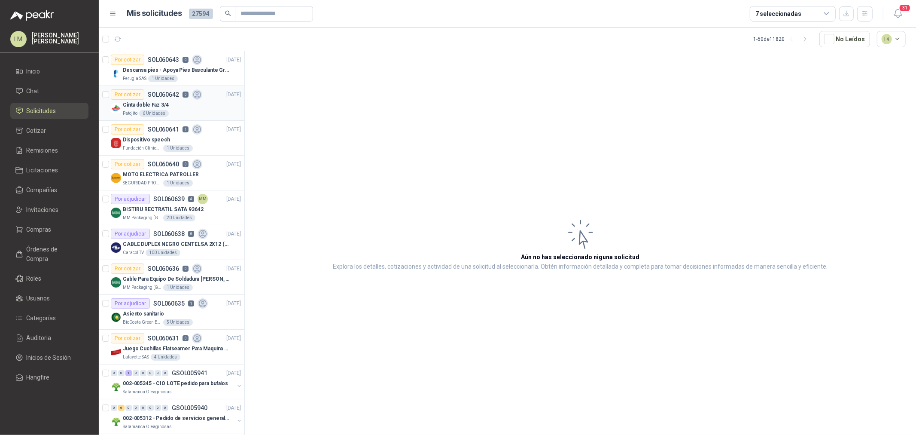
scroll to position [48, 0]
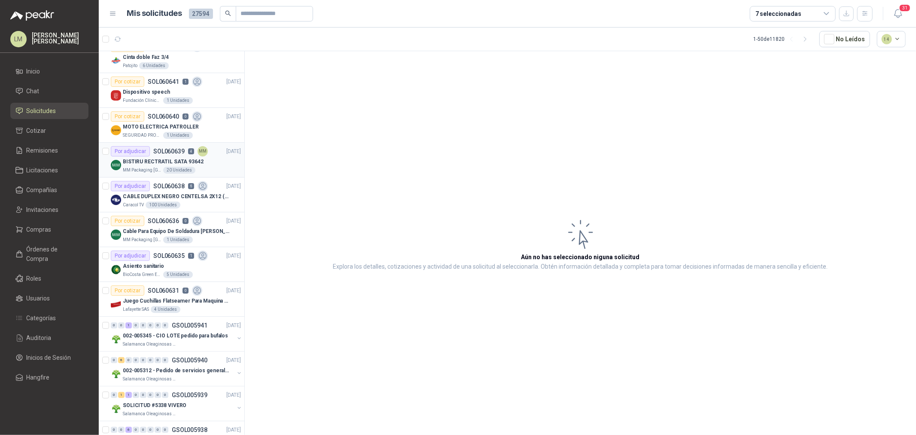
click at [166, 148] on p "SOL060639" at bounding box center [168, 151] width 31 height 6
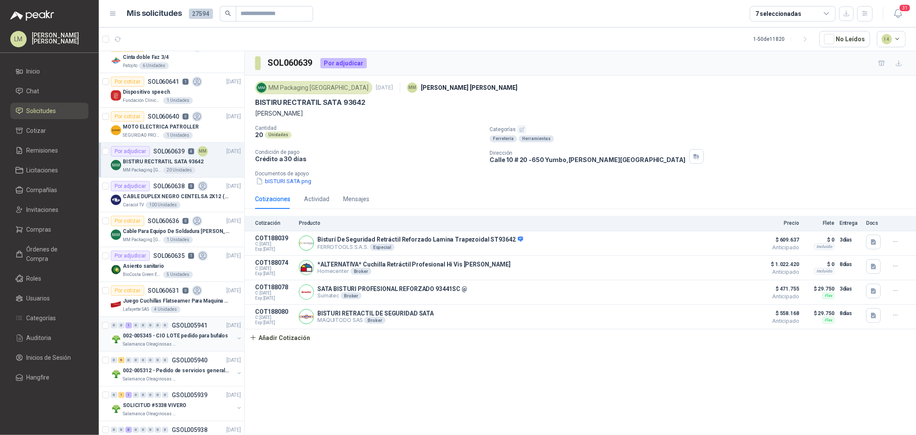
click at [236, 338] on button "button" at bounding box center [239, 337] width 7 height 7
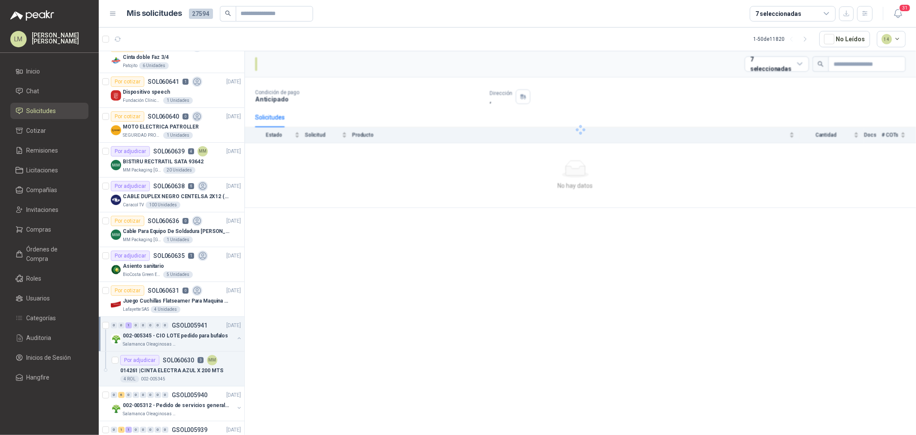
click at [177, 365] on div "014261 | CINTA ELECTRA AZUL X 200 MTS" at bounding box center [180, 370] width 121 height 10
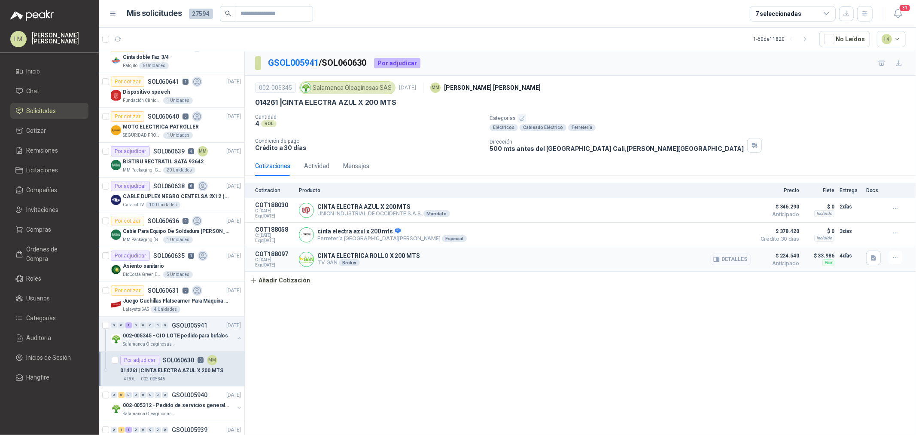
click at [736, 259] on button "Detalles" at bounding box center [731, 259] width 40 height 12
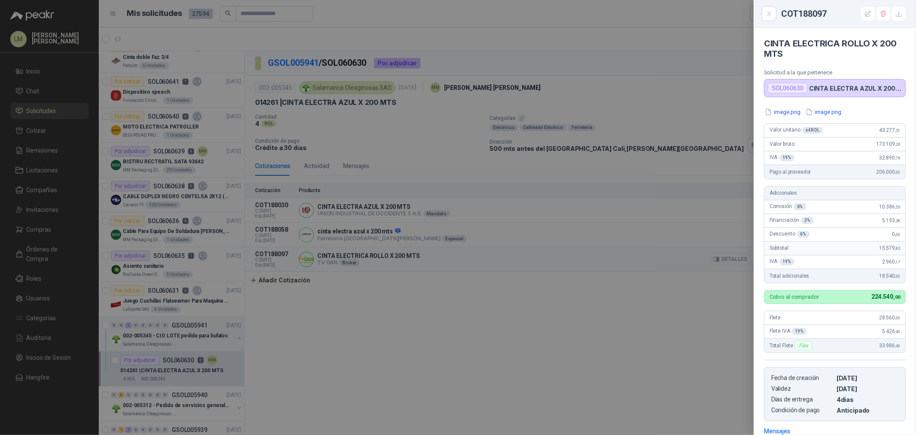
scroll to position [125, 0]
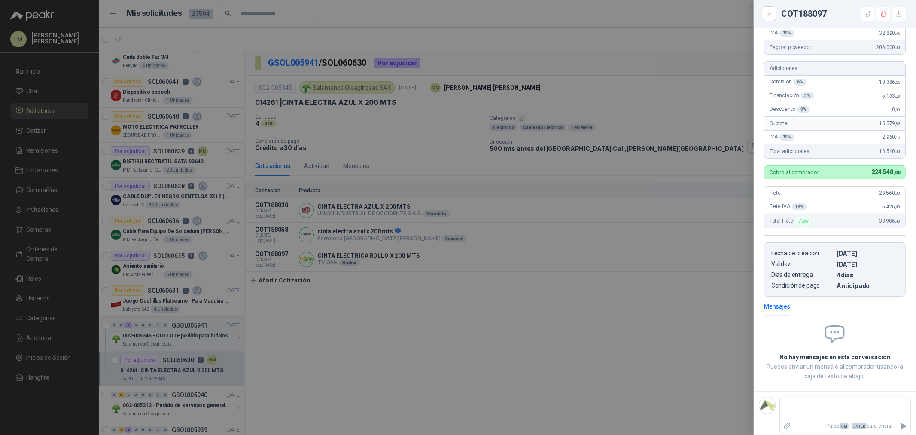
click at [715, 258] on div at bounding box center [458, 217] width 916 height 435
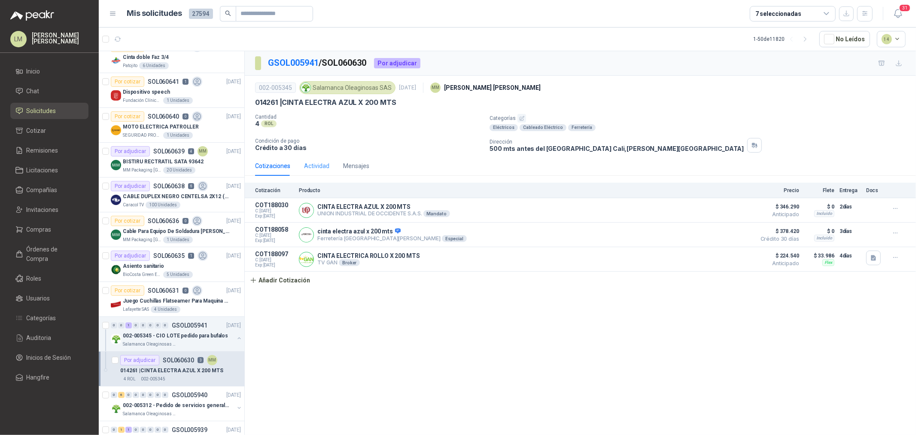
click at [308, 161] on div "Actividad" at bounding box center [316, 166] width 25 height 20
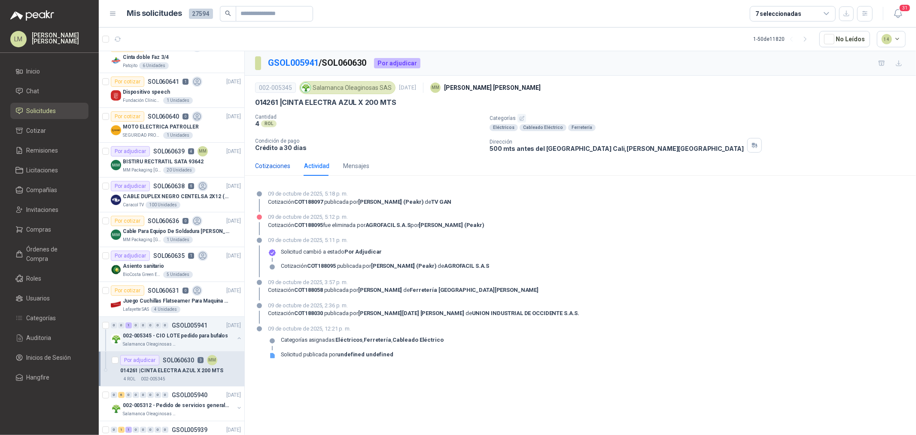
click at [271, 165] on div "Cotizaciones" at bounding box center [272, 165] width 35 height 9
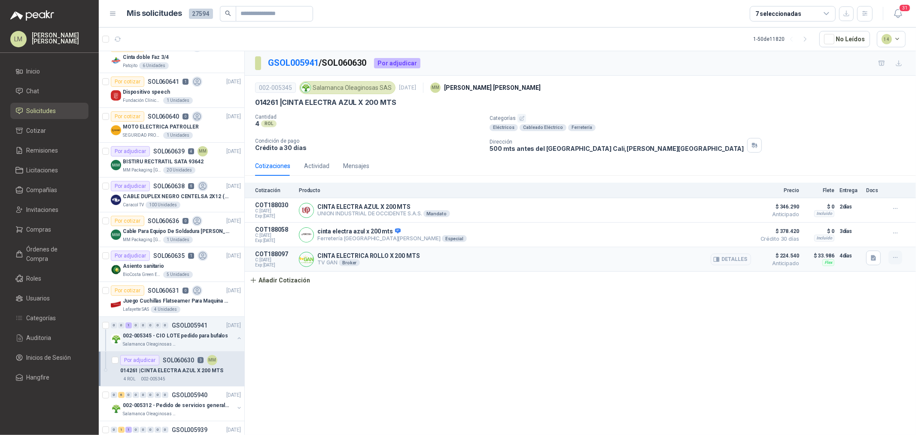
click at [898, 258] on icon "button" at bounding box center [895, 257] width 7 height 7
click at [857, 225] on button "Editar" at bounding box center [878, 224] width 69 height 14
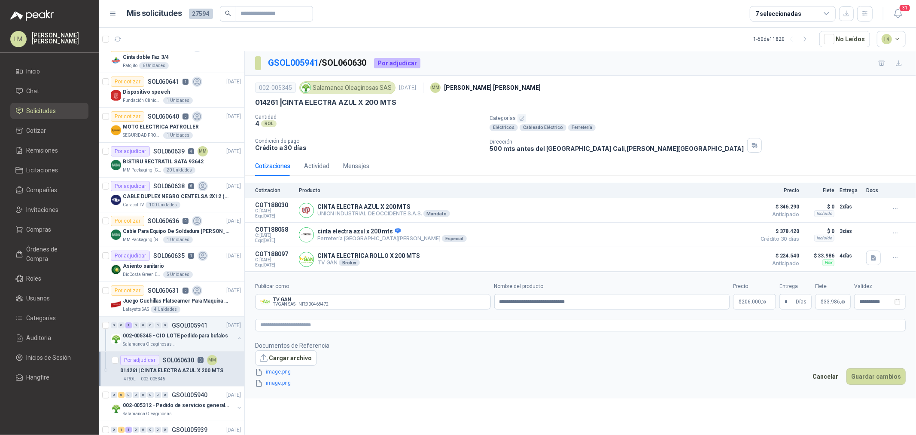
click at [738, 300] on p "$ 206.000 ,00" at bounding box center [754, 301] width 43 height 15
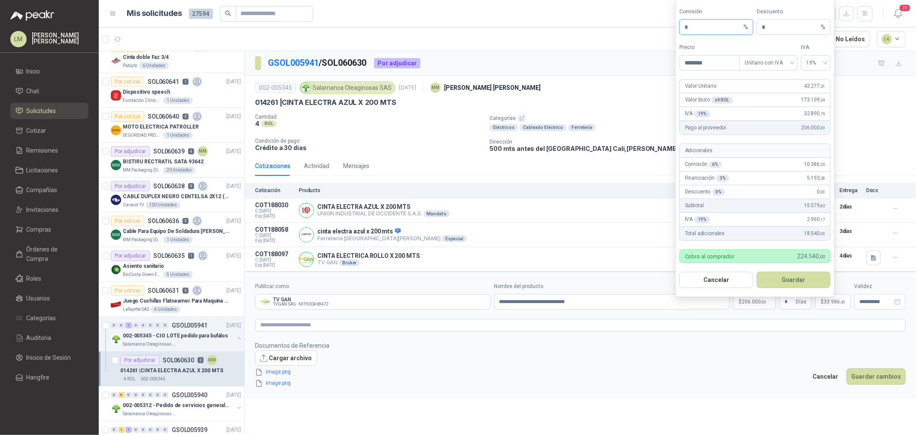
drag, startPoint x: 694, startPoint y: 25, endPoint x: 651, endPoint y: 29, distance: 43.6
click at [668, 28] on body "LM Luis Miguel Martinez Inicio Chat Solicitudes Cotizar Remisiones Licitaciones…" at bounding box center [458, 217] width 916 height 435
click at [809, 278] on button "Guardar" at bounding box center [794, 279] width 74 height 16
click at [755, 299] on span "206.000 ,00" at bounding box center [754, 301] width 24 height 5
drag, startPoint x: 696, startPoint y: 26, endPoint x: 633, endPoint y: 29, distance: 62.8
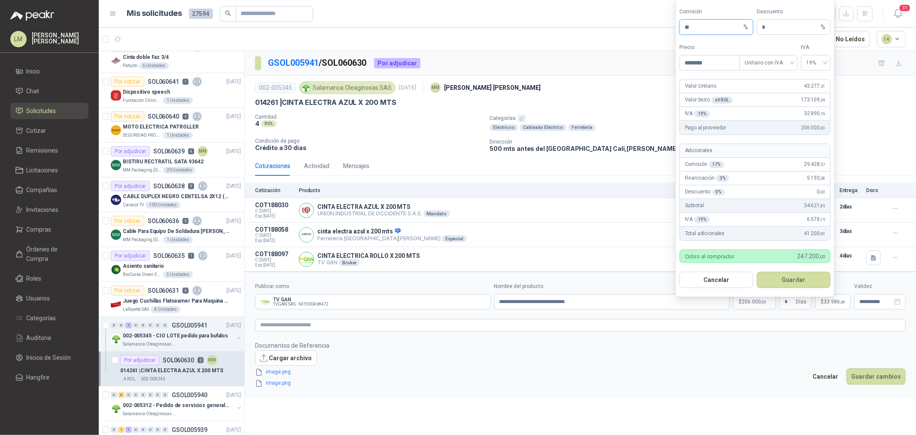
click at [641, 28] on body "LM Luis Miguel Martinez Inicio Chat Solicitudes Cotizar Remisiones Licitaciones…" at bounding box center [458, 217] width 916 height 435
click at [776, 276] on button "Guardar" at bounding box center [794, 279] width 74 height 16
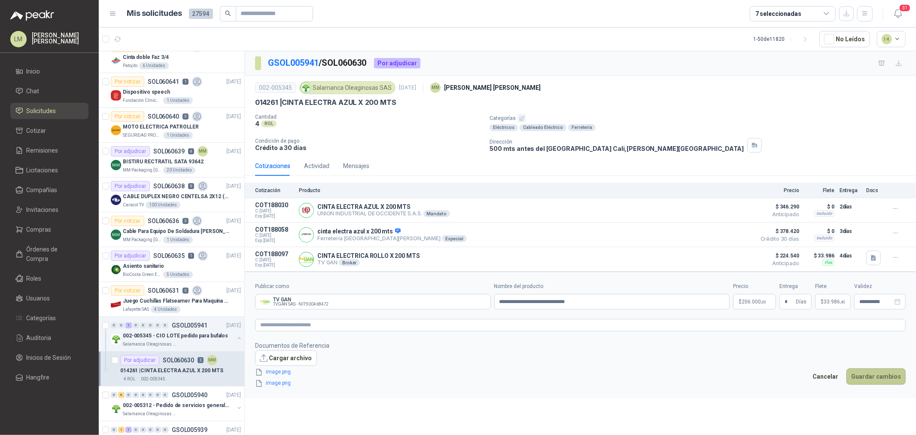
click at [891, 379] on button "Guardar cambios" at bounding box center [875, 376] width 59 height 16
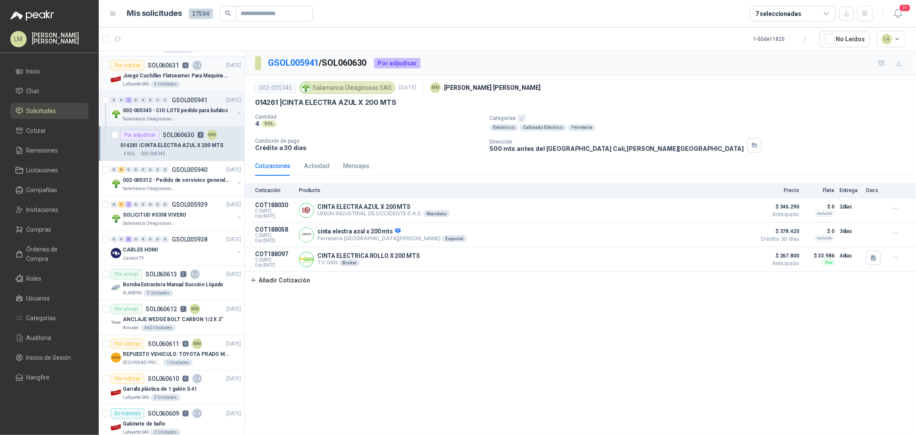
scroll to position [286, 0]
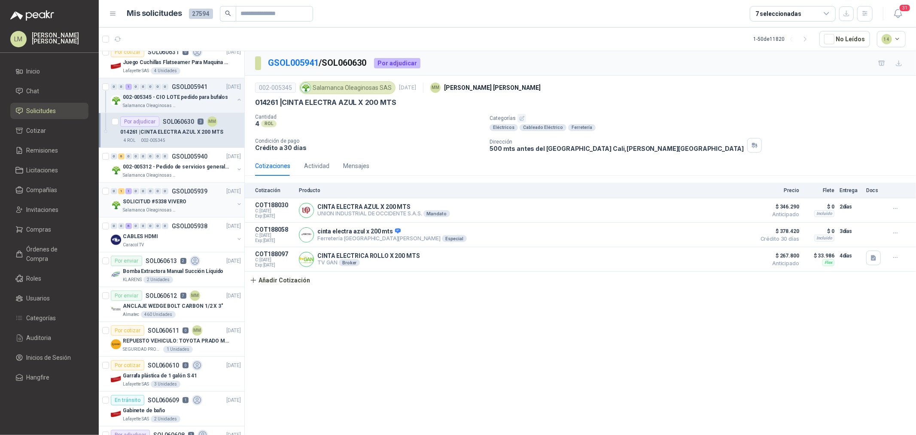
click at [156, 209] on p "Salamanca Oleaginosas SAS" at bounding box center [150, 210] width 54 height 7
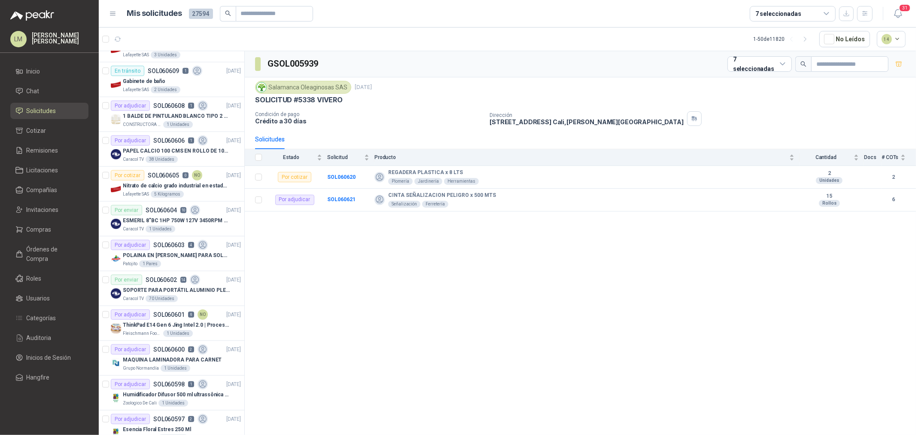
scroll to position [620, 0]
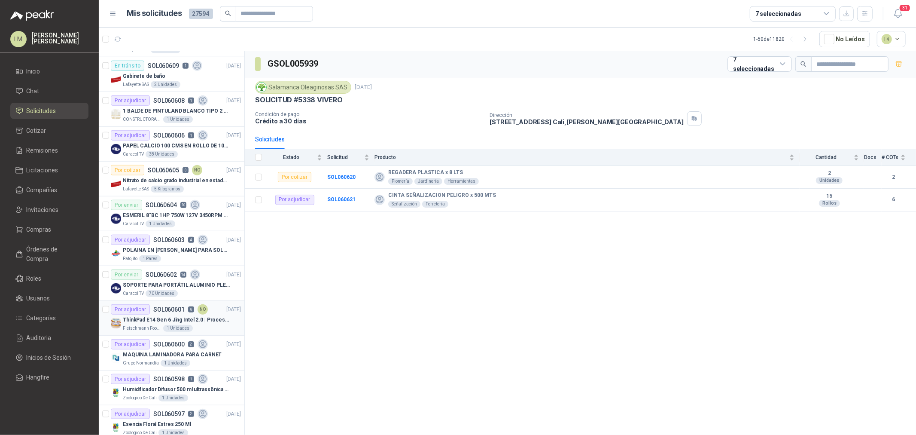
click at [182, 312] on p "SOL060601" at bounding box center [168, 309] width 31 height 6
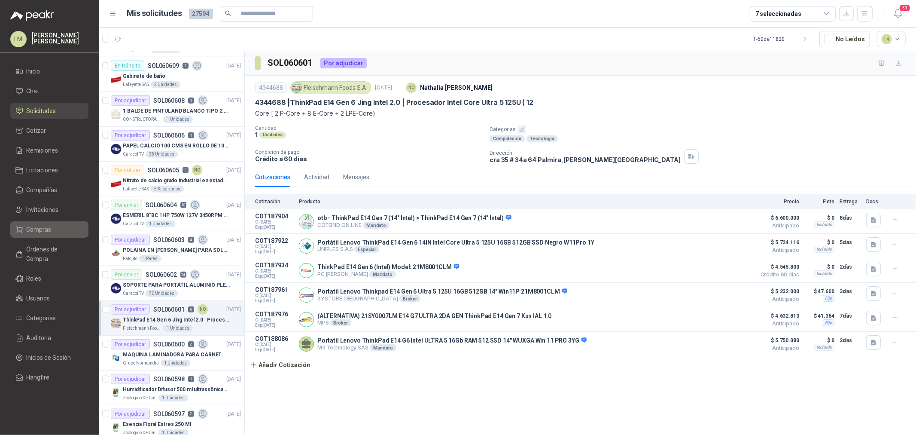
click at [29, 228] on span "Compras" at bounding box center [39, 229] width 25 height 9
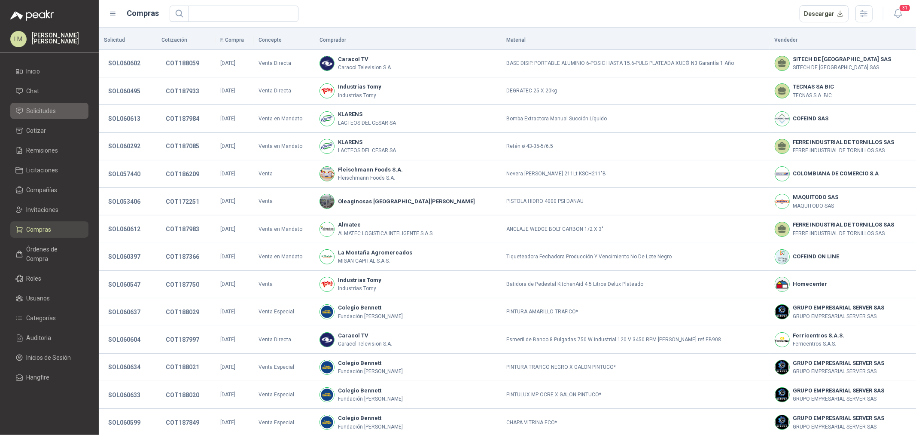
click at [41, 111] on span "Solicitudes" at bounding box center [42, 110] width 30 height 9
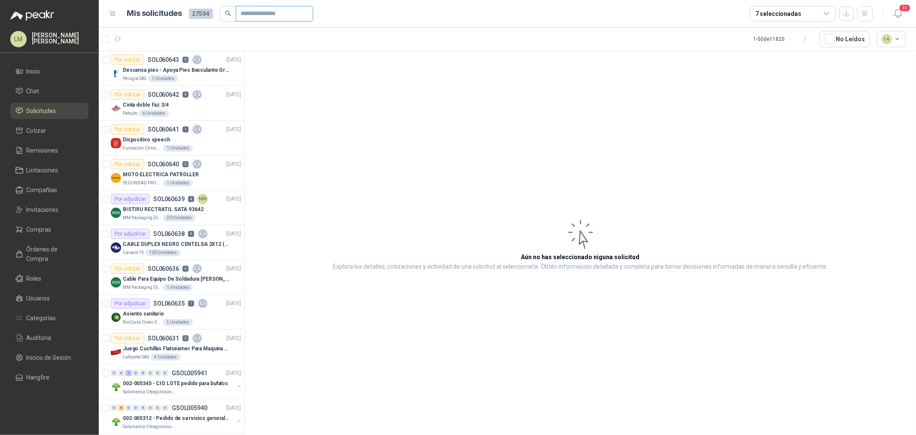
click at [288, 11] on input "text" at bounding box center [271, 13] width 60 height 15
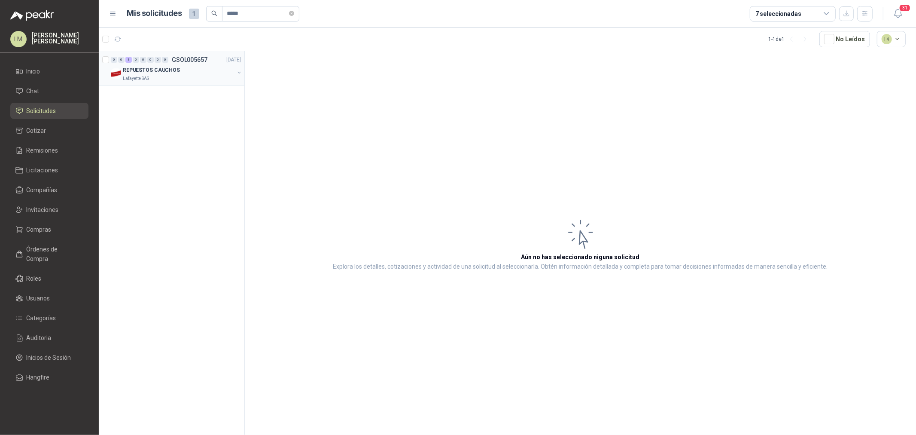
click at [238, 72] on button "button" at bounding box center [239, 72] width 7 height 7
click at [171, 98] on div "Por adjudicar SOL057442 2 MM" at bounding box center [168, 94] width 97 height 10
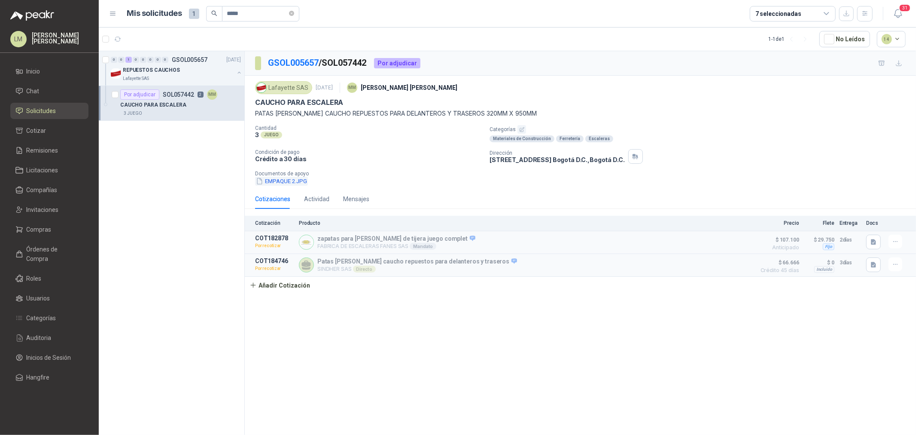
click at [285, 179] on button "EMPAQUE 2.JPG" at bounding box center [281, 180] width 53 height 9
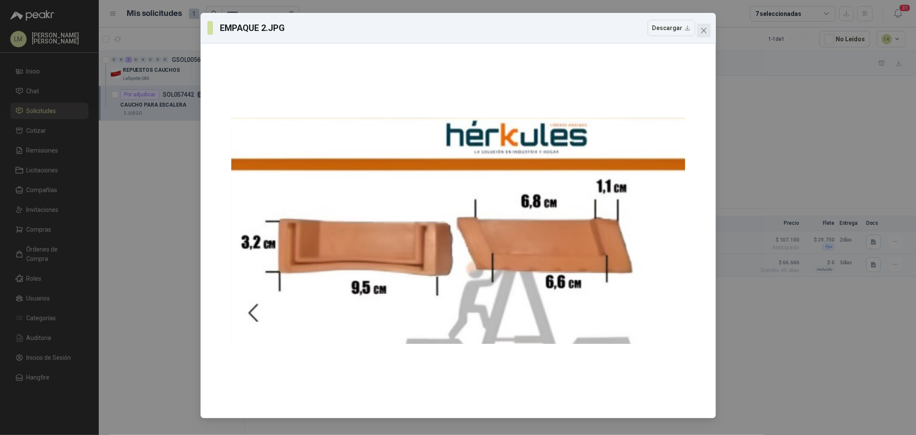
click at [707, 27] on span "Close" at bounding box center [704, 30] width 14 height 7
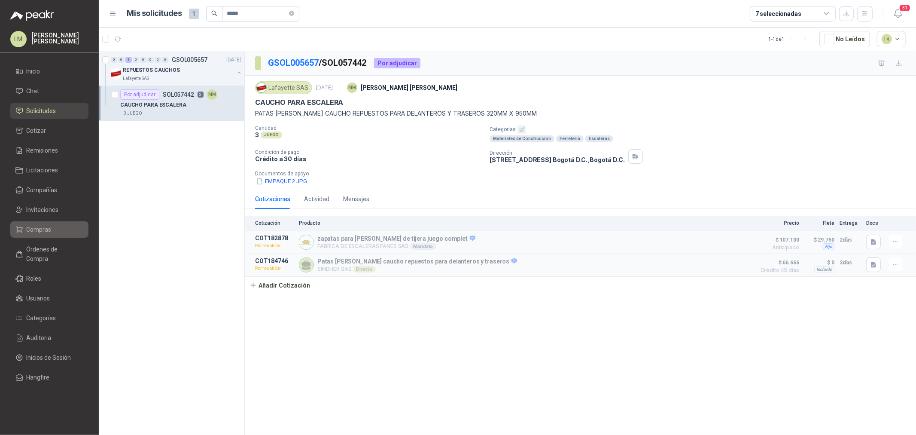
click at [12, 231] on link "Compras" at bounding box center [49, 229] width 78 height 16
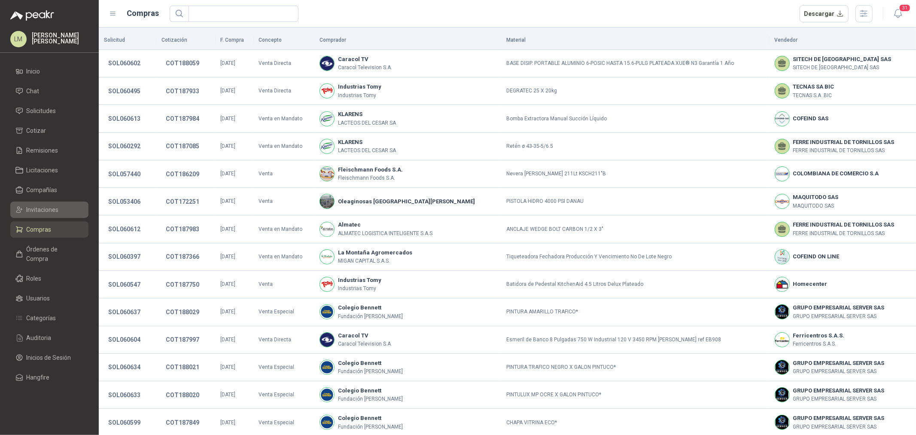
click at [32, 206] on span "Invitaciones" at bounding box center [43, 209] width 32 height 9
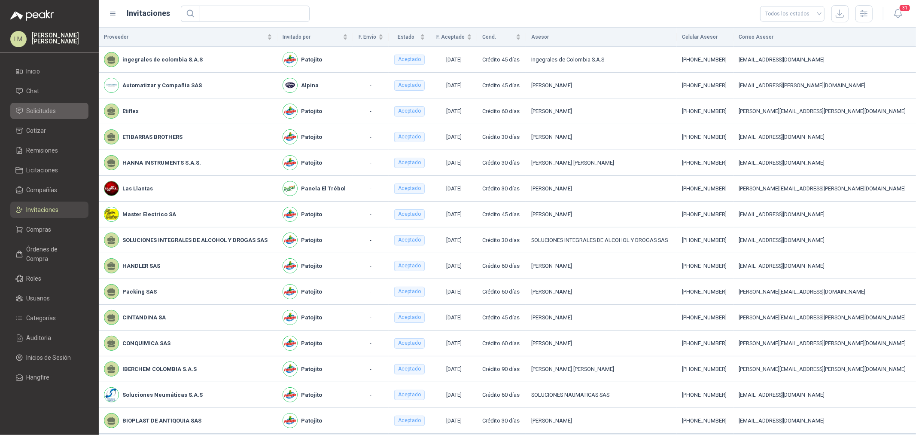
click at [40, 110] on span "Solicitudes" at bounding box center [42, 110] width 30 height 9
